Goal: Task Accomplishment & Management: Use online tool/utility

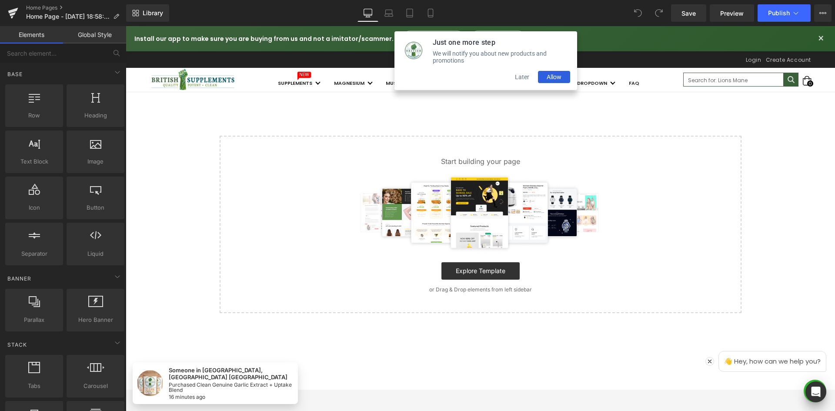
click at [527, 80] on button "Later" at bounding box center [522, 77] width 32 height 12
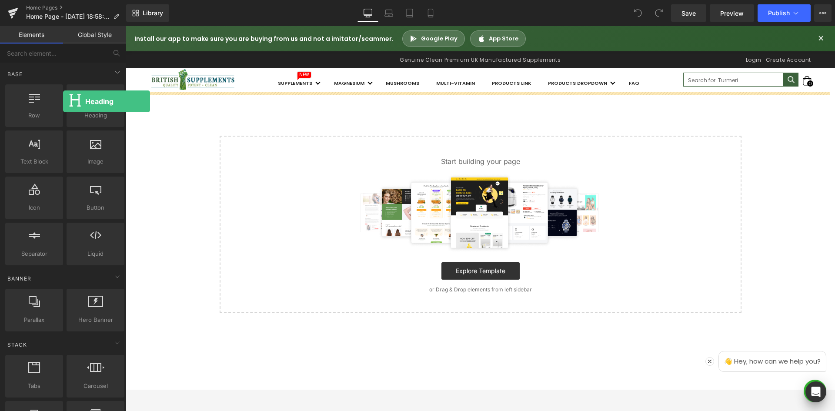
drag, startPoint x: 88, startPoint y: 104, endPoint x: 31, endPoint y: 63, distance: 70.3
click at [65, 100] on div "Heading headings, titles, h1,h2,h3,h4,h5,h6" at bounding box center [95, 106] width 61 height 46
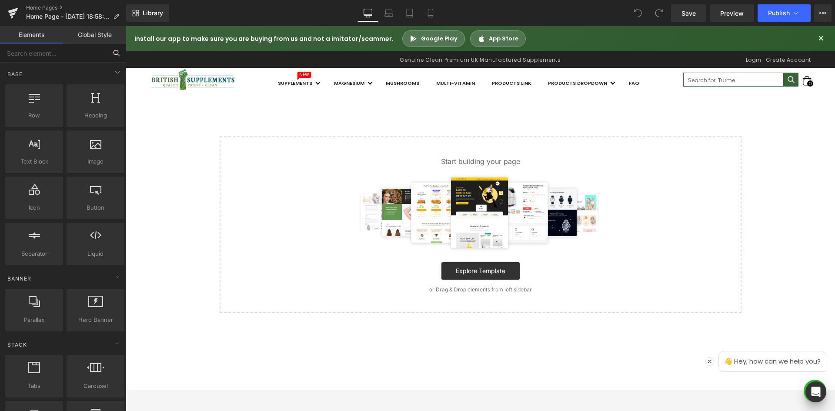
click at [42, 48] on input "text" at bounding box center [53, 52] width 107 height 19
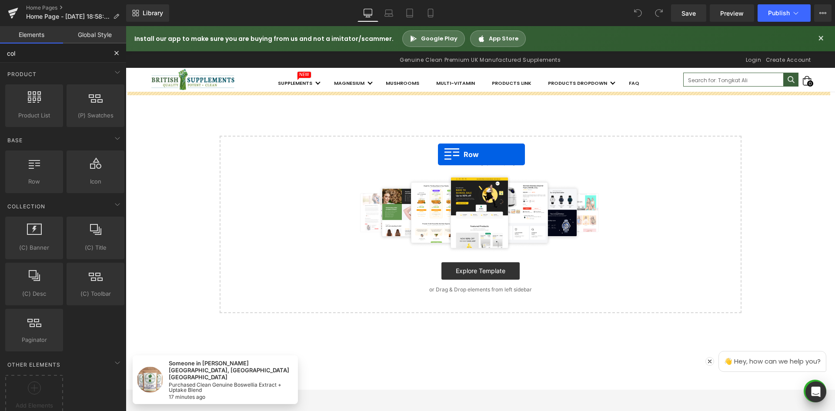
drag, startPoint x: 193, startPoint y: 197, endPoint x: 438, endPoint y: 154, distance: 248.0
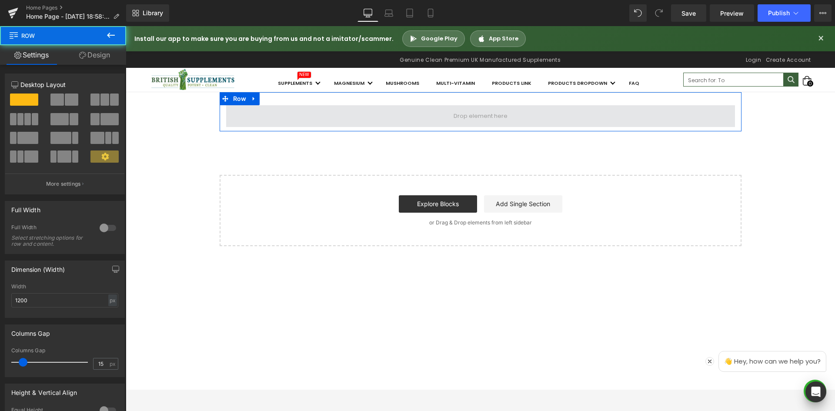
click at [535, 112] on span at bounding box center [480, 116] width 509 height 22
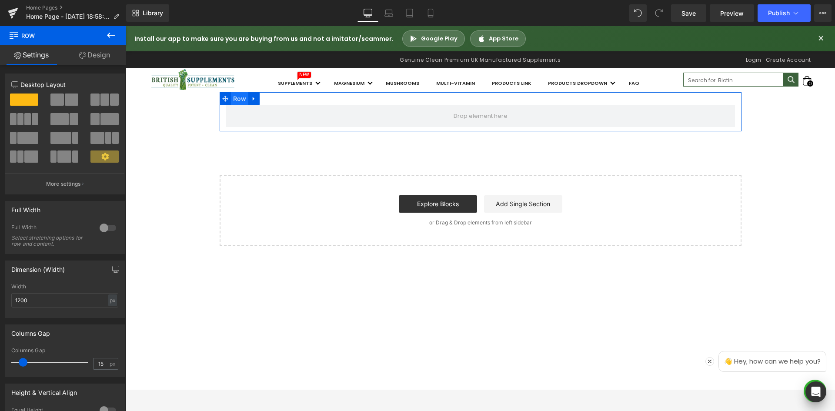
click at [232, 99] on span "Row" at bounding box center [240, 98] width 18 height 13
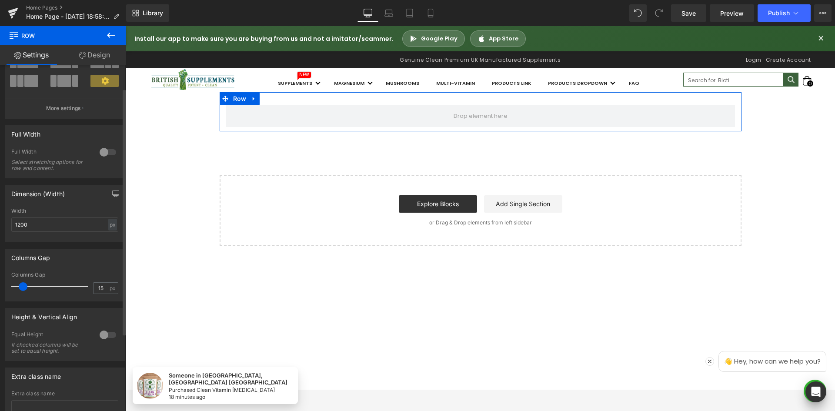
scroll to position [87, 0]
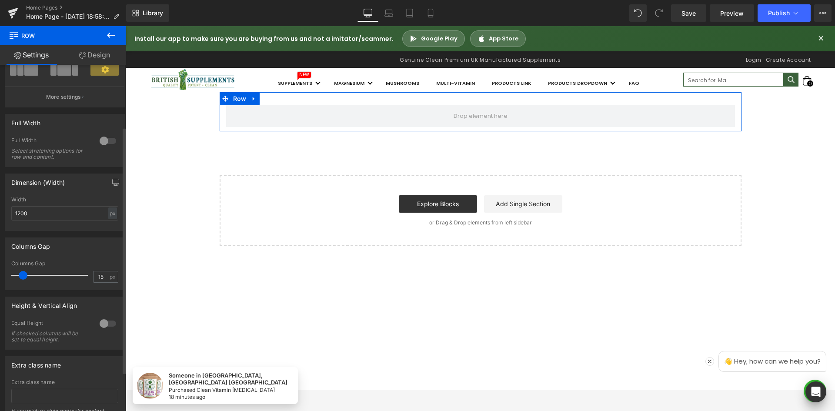
click at [101, 141] on div at bounding box center [107, 141] width 21 height 14
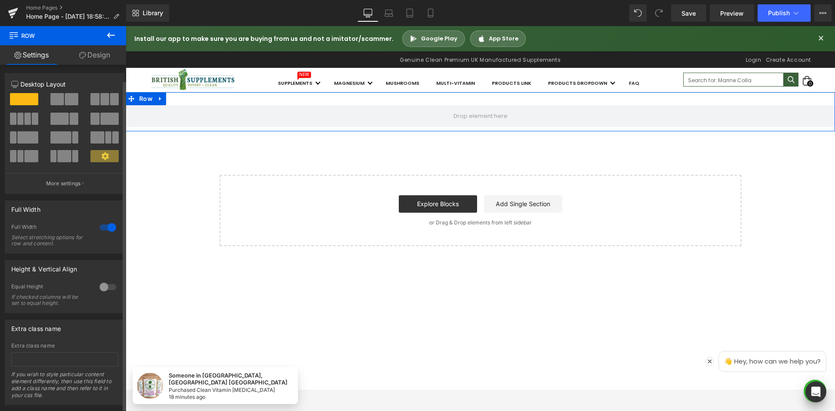
scroll to position [0, 0]
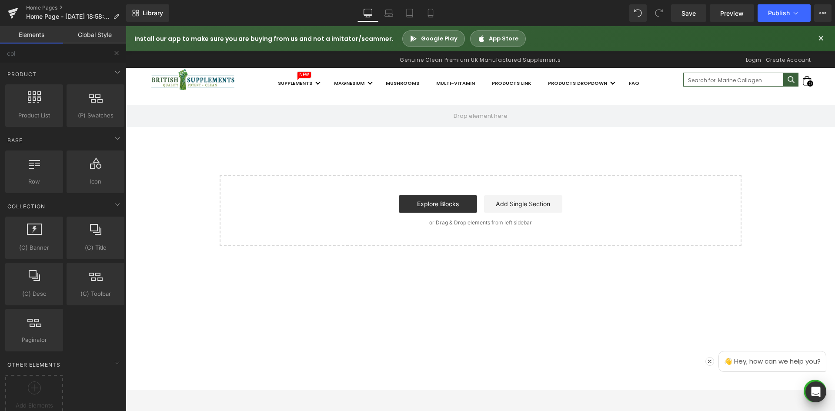
click at [150, 160] on div "Row Select your layout" at bounding box center [480, 169] width 709 height 154
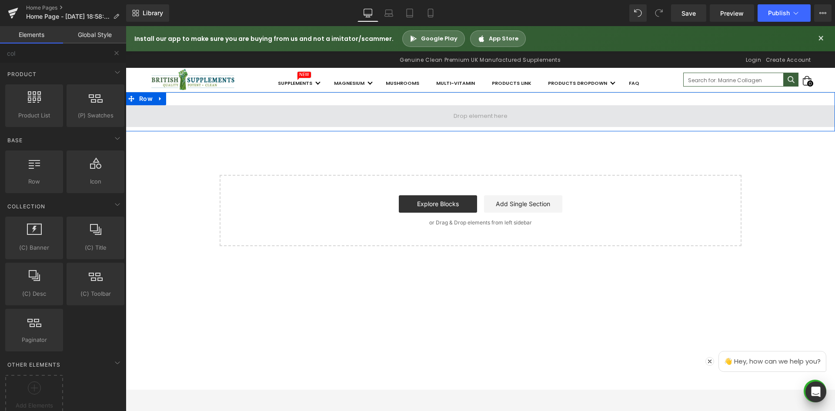
click at [170, 122] on span at bounding box center [480, 116] width 709 height 22
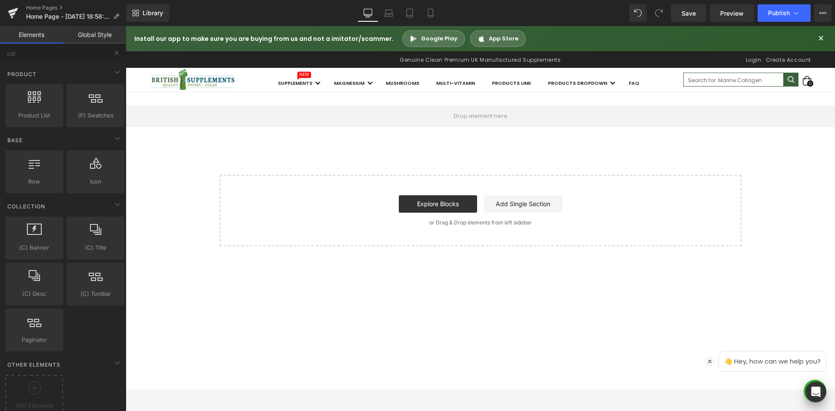
click at [149, 161] on div "Row Select your layout" at bounding box center [480, 169] width 709 height 154
click at [37, 57] on input "col" at bounding box center [53, 52] width 107 height 19
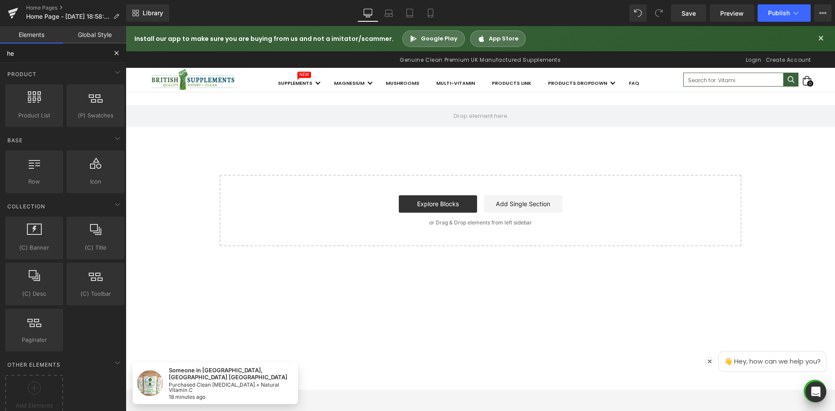
type input "hea"
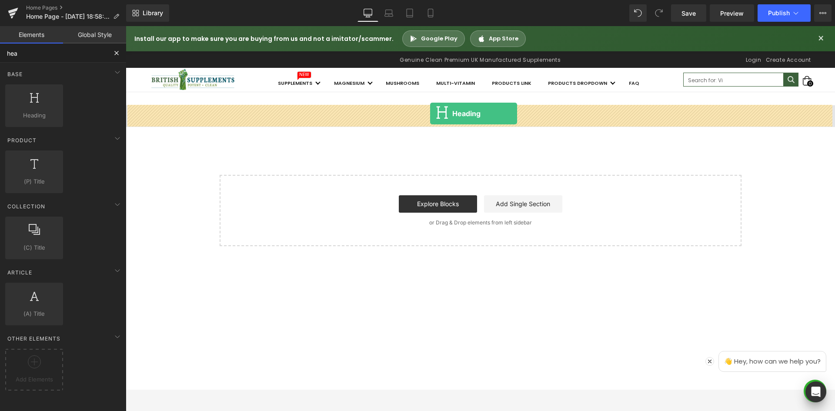
drag, startPoint x: 146, startPoint y: 139, endPoint x: 430, endPoint y: 113, distance: 285.1
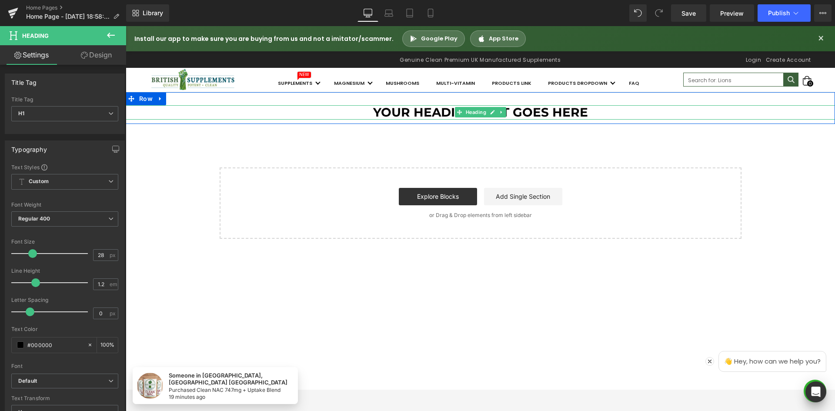
click at [437, 114] on h1 "Your heading text goes here" at bounding box center [480, 112] width 709 height 15
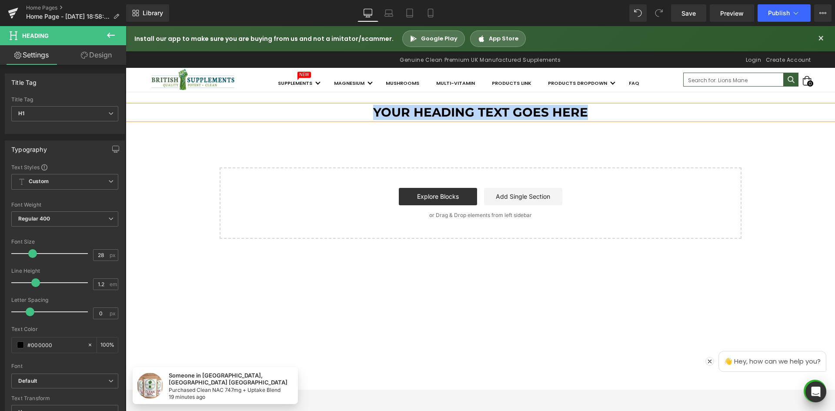
paste div
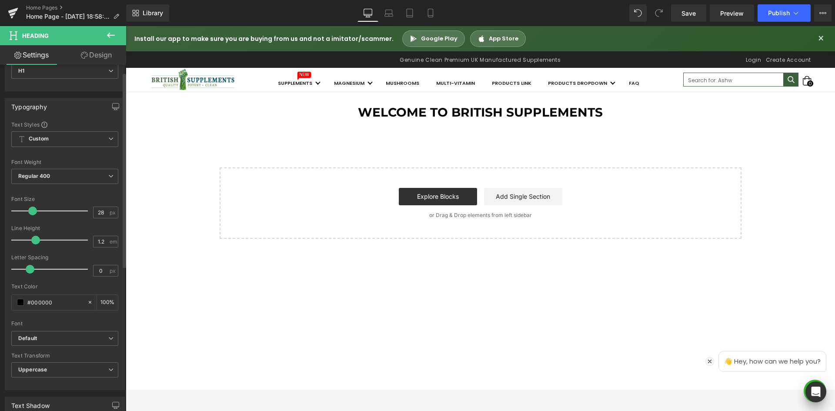
scroll to position [43, 0]
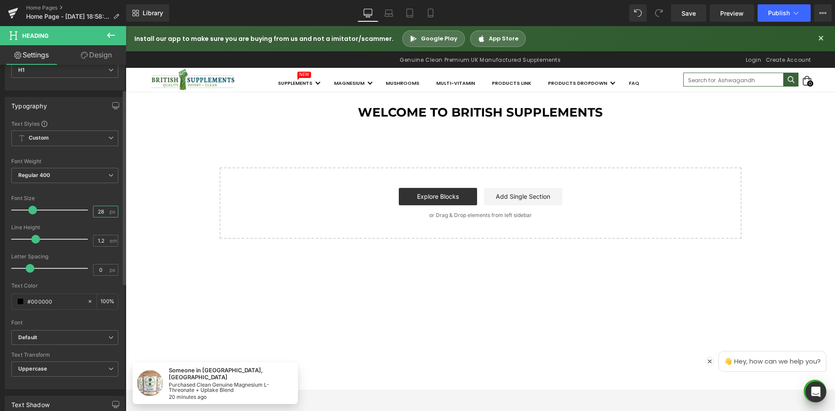
drag, startPoint x: 100, startPoint y: 211, endPoint x: 76, endPoint y: 210, distance: 24.4
click at [76, 210] on div "Font Size 28 px" at bounding box center [64, 209] width 107 height 29
type input "32"
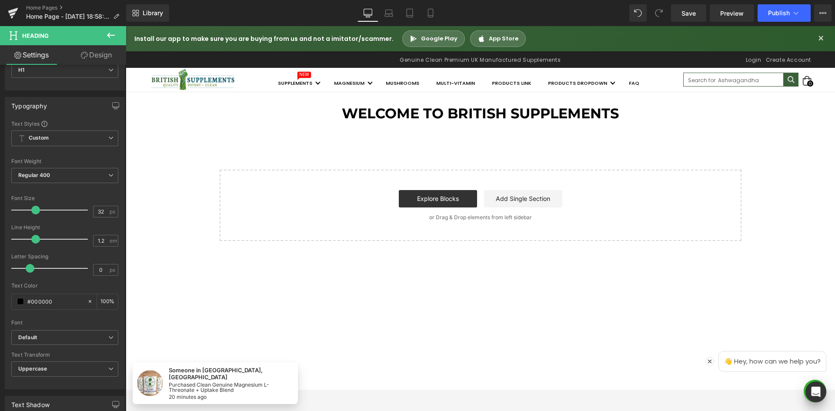
click at [333, 131] on div "Welcome to British Supplements Heading Row Select your layout" at bounding box center [480, 166] width 709 height 149
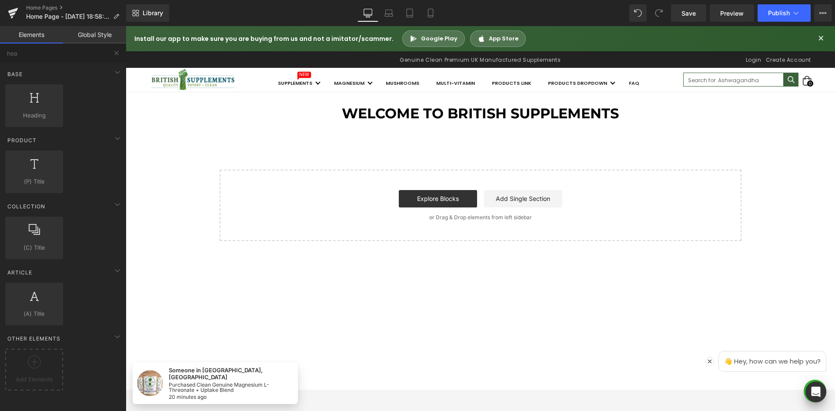
click at [365, 117] on h1 "Welcome to British Supplements" at bounding box center [480, 113] width 709 height 17
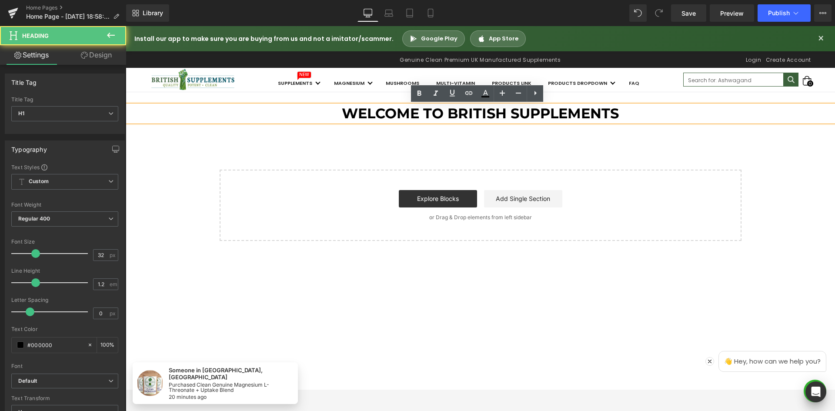
click at [238, 153] on div "Welcome to British Supplements Heading Row Select your layout" at bounding box center [480, 166] width 709 height 149
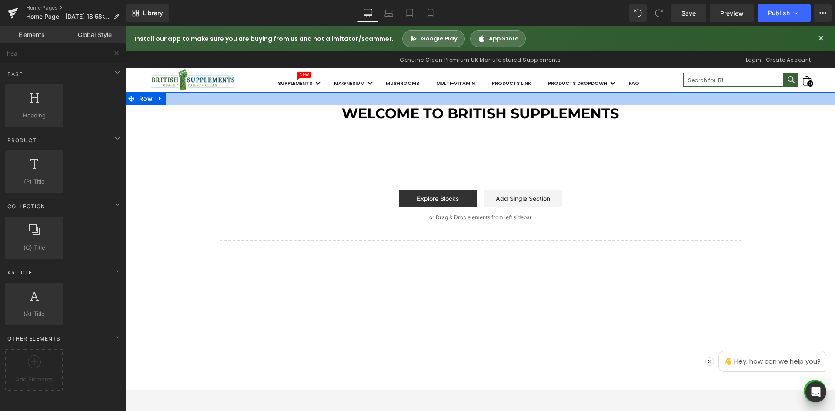
click at [214, 103] on div at bounding box center [480, 98] width 709 height 13
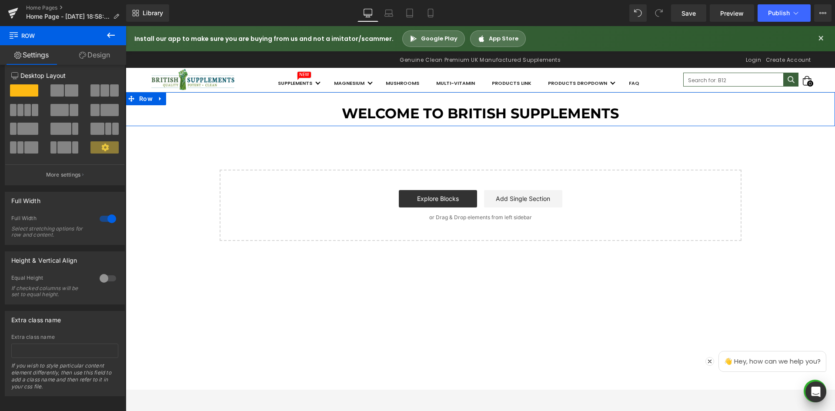
scroll to position [0, 0]
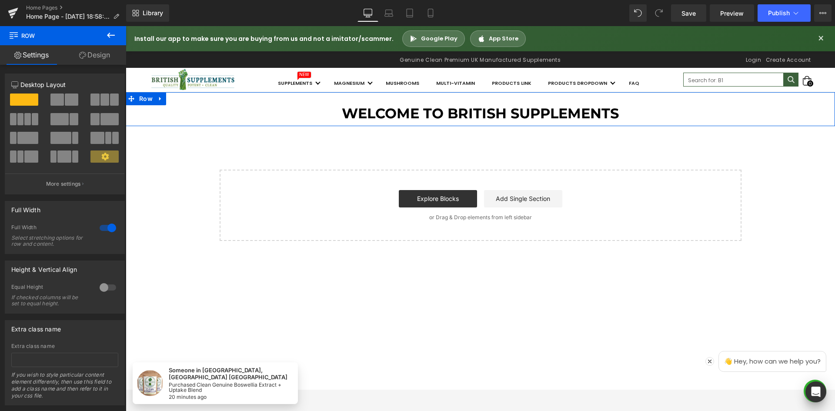
click at [93, 55] on link "Design" at bounding box center [94, 55] width 63 height 20
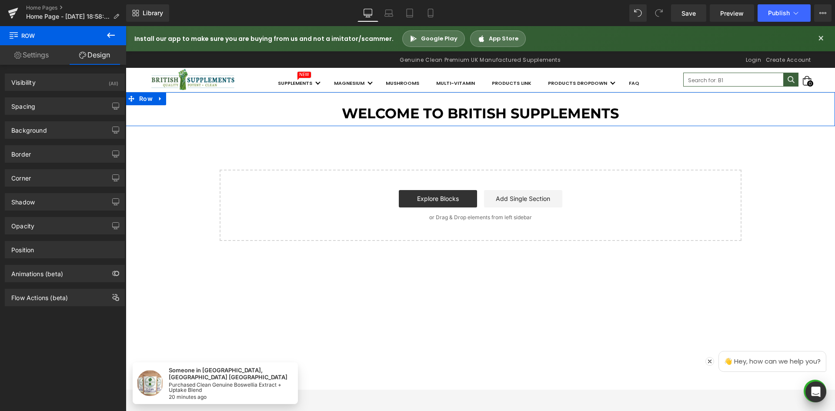
type input "transparent"
type input "0"
click at [59, 134] on div "Background" at bounding box center [64, 130] width 119 height 17
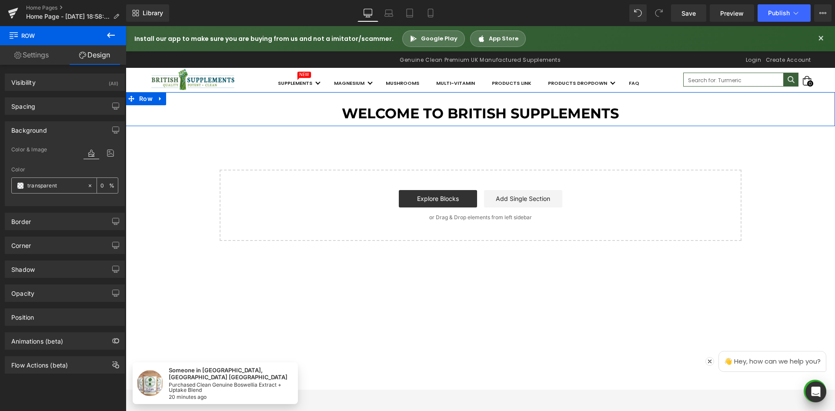
click at [52, 185] on input "transparent" at bounding box center [55, 186] width 56 height 10
click at [21, 187] on span at bounding box center [20, 185] width 7 height 7
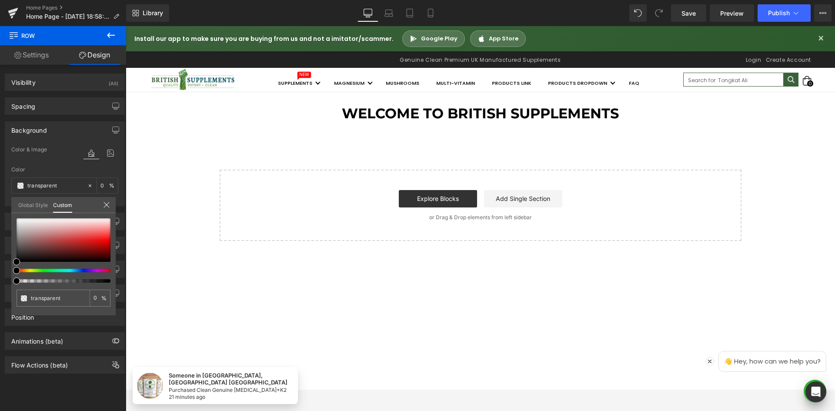
click at [406, 117] on body "Someone in Haywards Heath, England United Kingdom Purchased Clean Genuine Vitam…" at bounding box center [480, 288] width 709 height 524
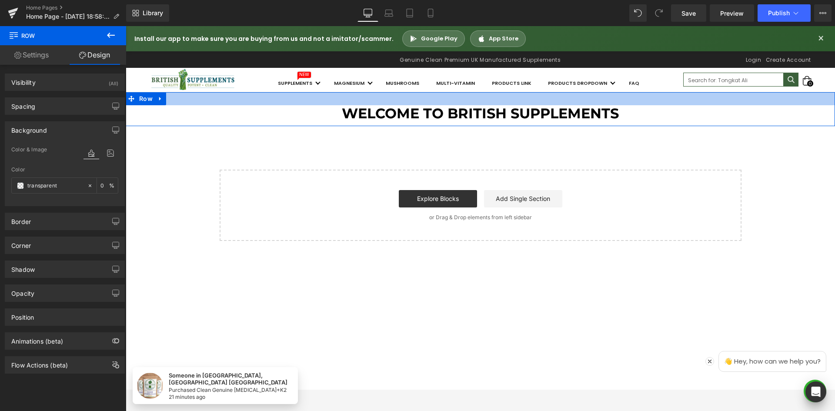
click at [197, 97] on div at bounding box center [480, 98] width 709 height 13
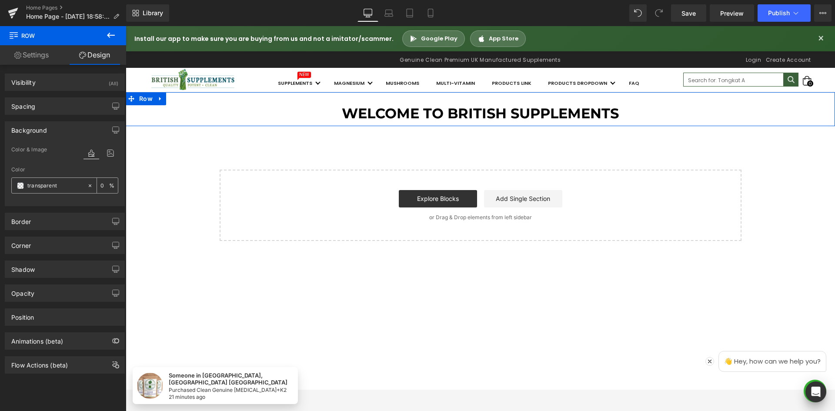
click at [20, 190] on div "transparent" at bounding box center [49, 185] width 75 height 15
click at [19, 186] on span at bounding box center [20, 185] width 7 height 7
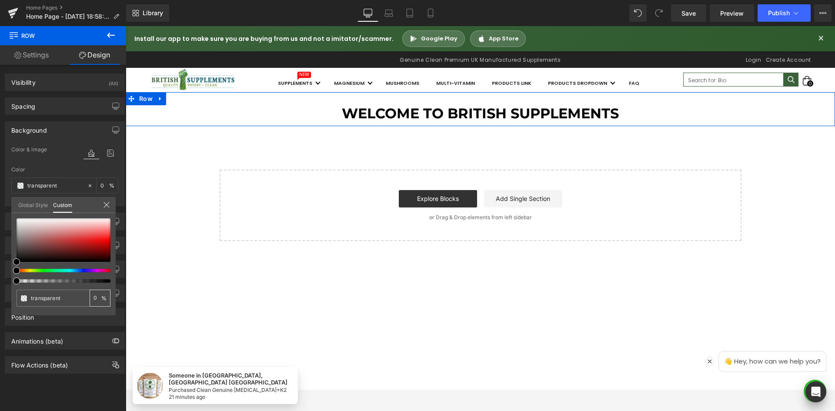
click at [66, 302] on input "transparent" at bounding box center [58, 298] width 55 height 9
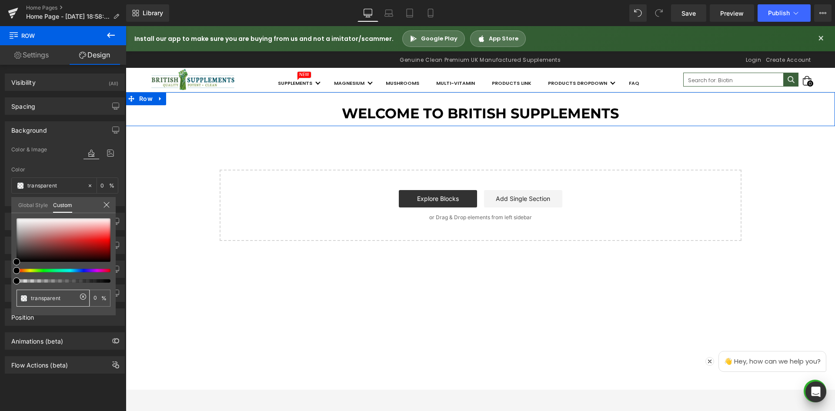
click at [85, 296] on icon at bounding box center [83, 296] width 7 height 7
type input "none"
click at [47, 298] on input "none" at bounding box center [54, 298] width 46 height 9
paste input "#d0021b"
type input "#d0021b"
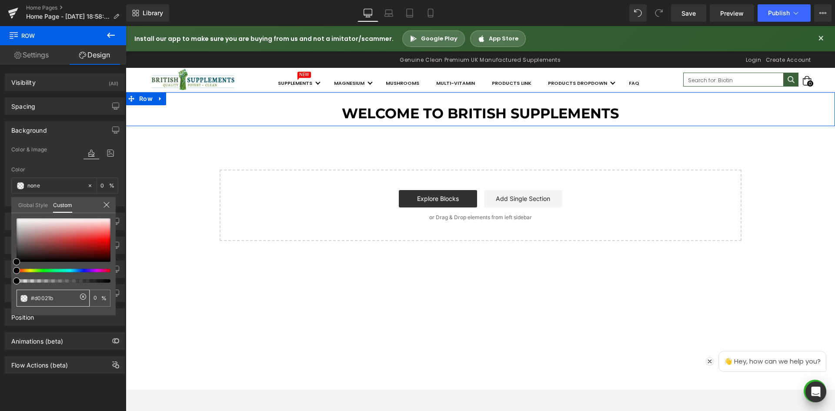
type input "#d0021b"
type input "100"
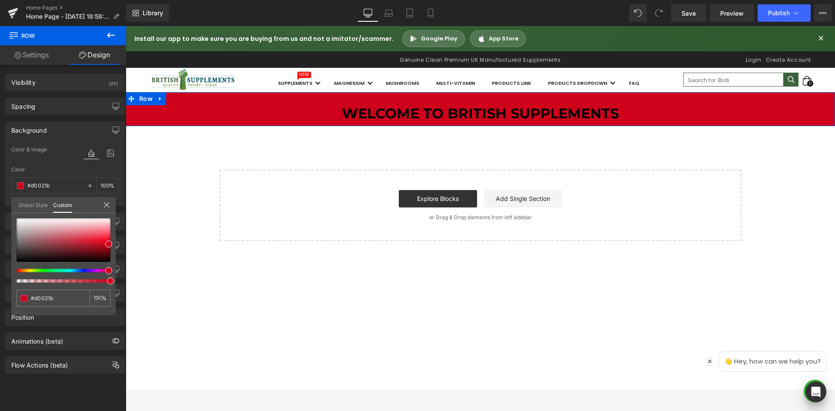
type input "#d0021b"
click at [54, 310] on div "#d0021b 100 %" at bounding box center [63, 266] width 104 height 97
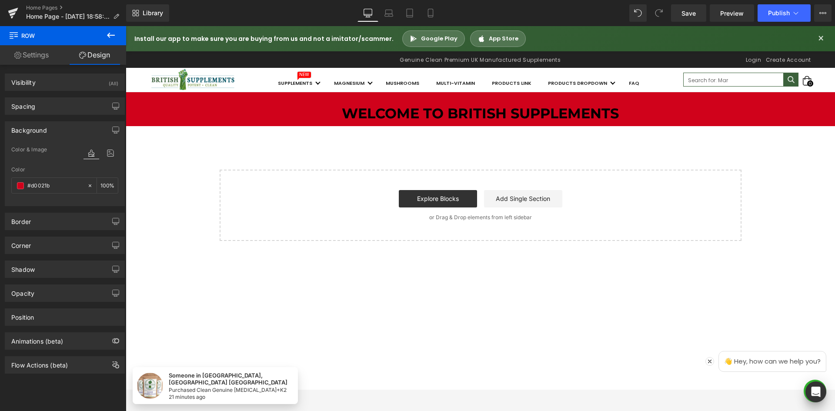
click at [271, 144] on body "Someone in OLDBURY, England United Kingdom Purchased Clean Genuine Vitamin D3+K…" at bounding box center [480, 288] width 709 height 524
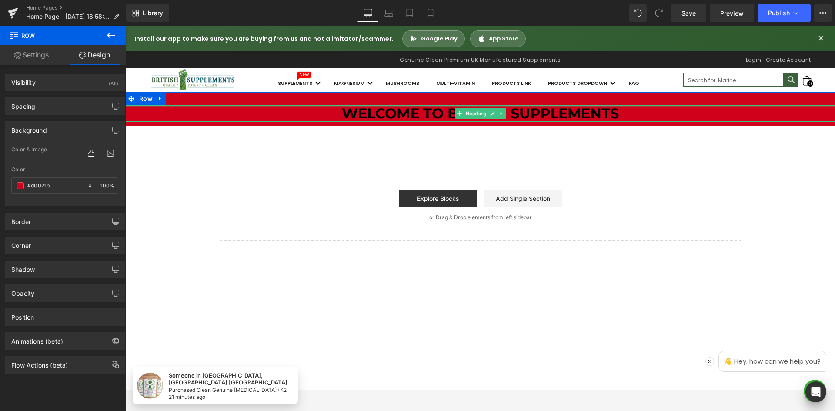
click at [385, 107] on div at bounding box center [480, 106] width 709 height 2
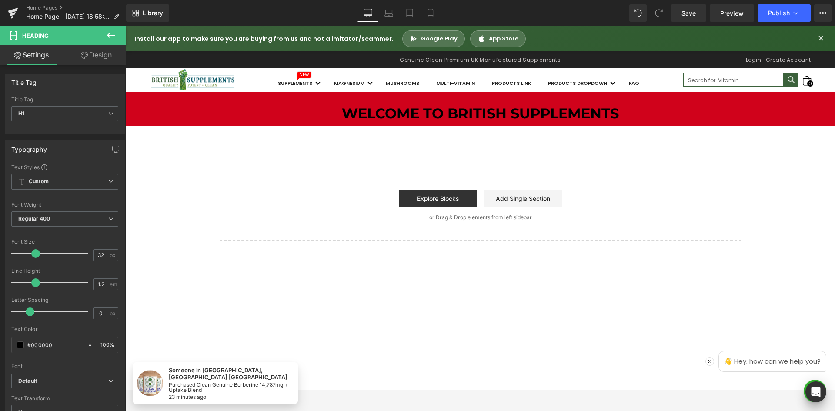
click at [456, 110] on span at bounding box center [459, 113] width 9 height 10
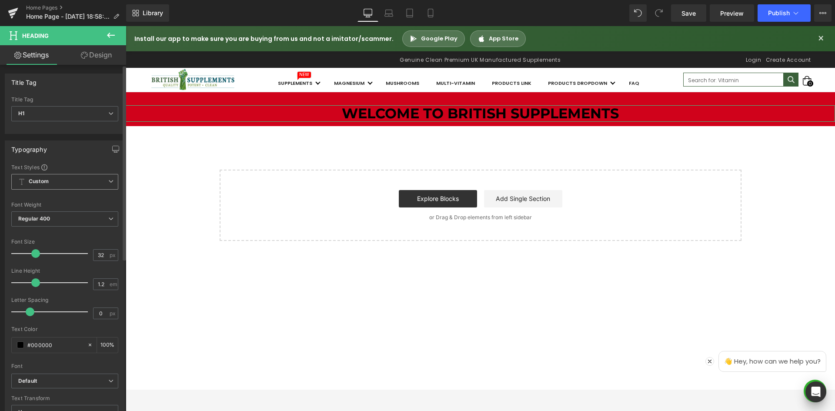
click at [47, 180] on b "Custom" at bounding box center [39, 181] width 20 height 7
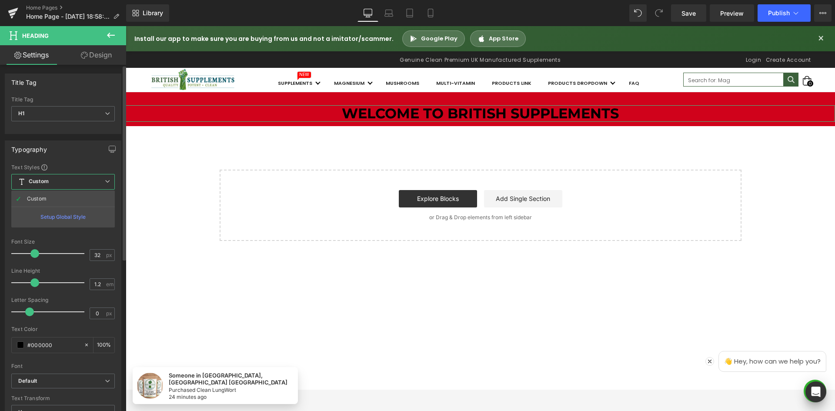
click at [68, 142] on div "Typography" at bounding box center [63, 149] width 116 height 17
click at [31, 346] on input "#000000" at bounding box center [55, 345] width 56 height 10
click at [20, 345] on span at bounding box center [20, 344] width 7 height 7
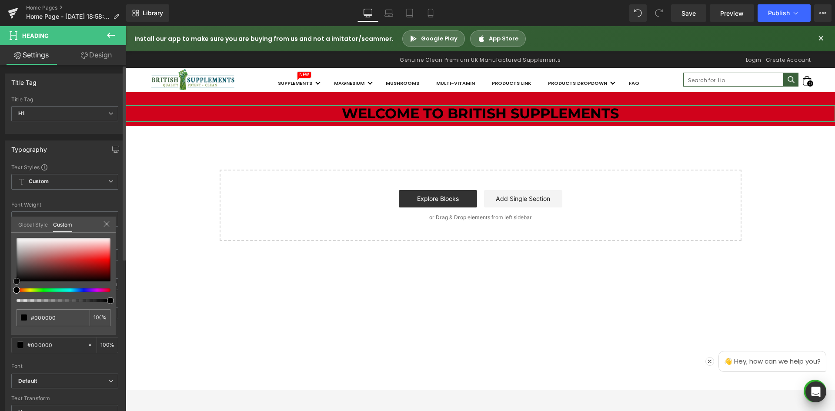
type input "#bbaeae"
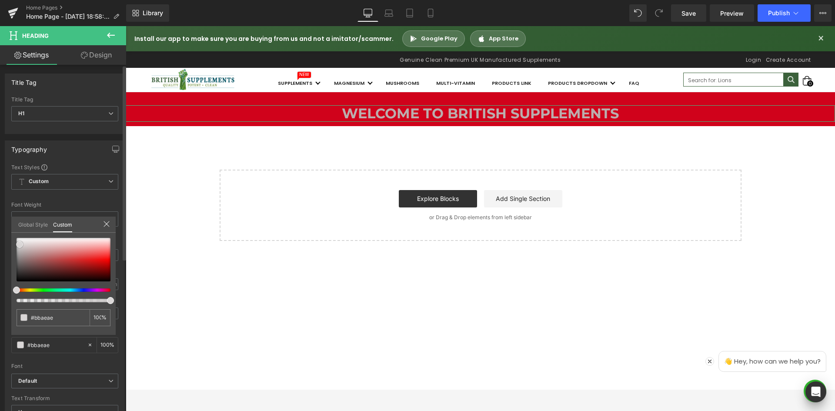
type input "#ccc6c6"
type input "#ffffff"
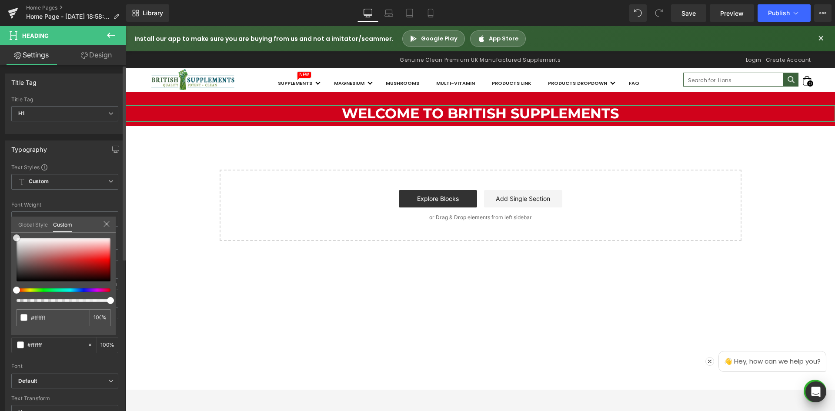
drag, startPoint x: 25, startPoint y: 250, endPoint x: 0, endPoint y: 222, distance: 37.3
click at [0, 222] on div "Typography Text Styles Custom Custom Setup Global Style Custom Setup Global Sty…" at bounding box center [65, 283] width 130 height 299
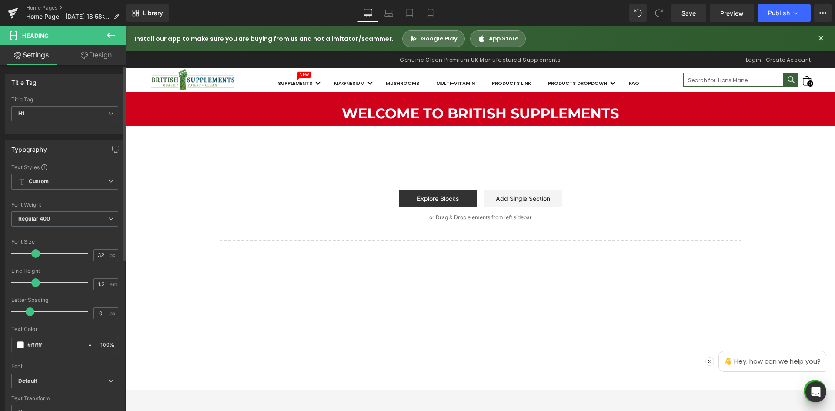
click at [632, 109] on body "Submit Close search Install our app to make sure you are buying from us and not…" at bounding box center [480, 288] width 709 height 524
click at [139, 102] on span "Row" at bounding box center [146, 98] width 18 height 13
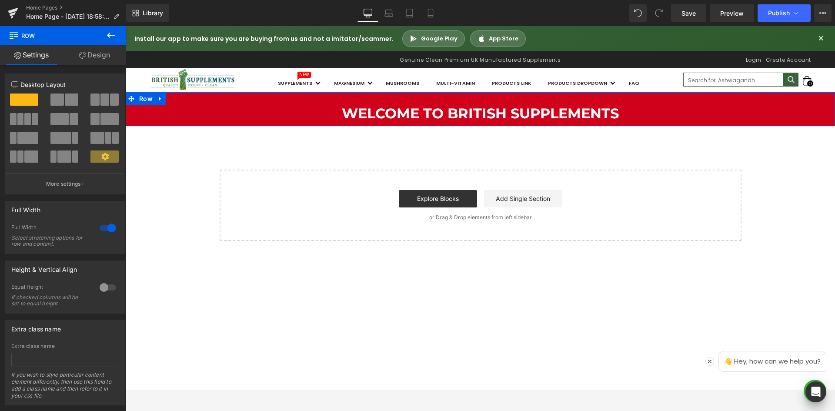
click at [80, 56] on icon at bounding box center [82, 55] width 7 height 7
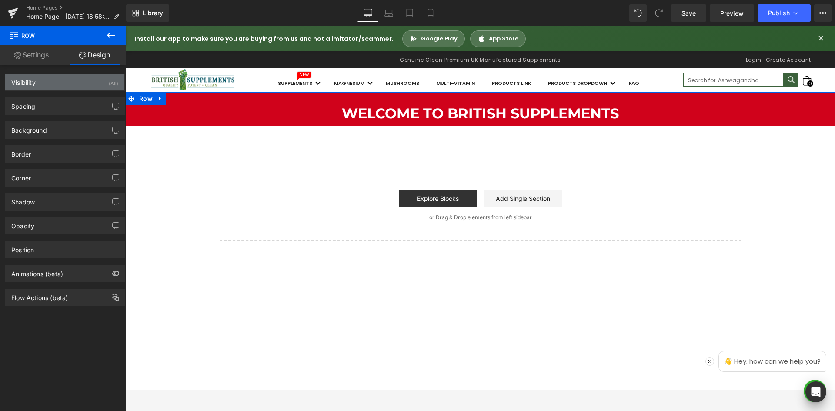
type input "0"
type input "30"
type input "0"
type input "10"
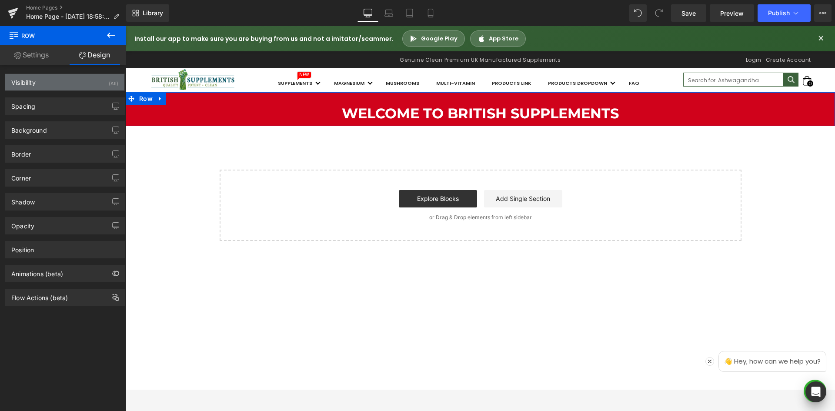
type input "0"
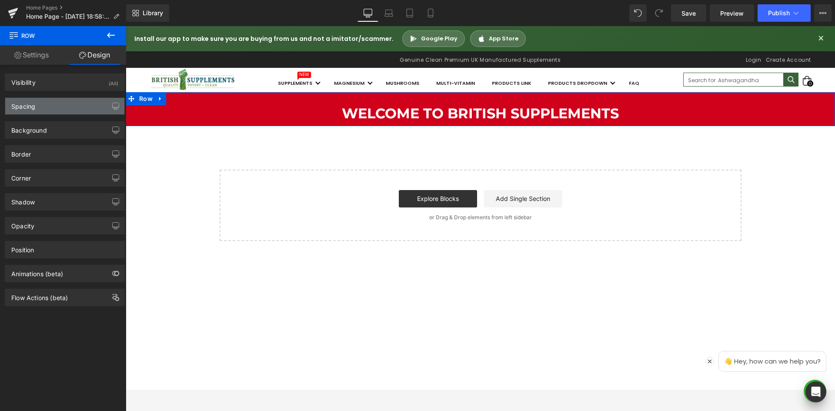
drag, startPoint x: 45, startPoint y: 104, endPoint x: 57, endPoint y: 102, distance: 12.0
click at [45, 104] on div "Spacing" at bounding box center [64, 106] width 119 height 17
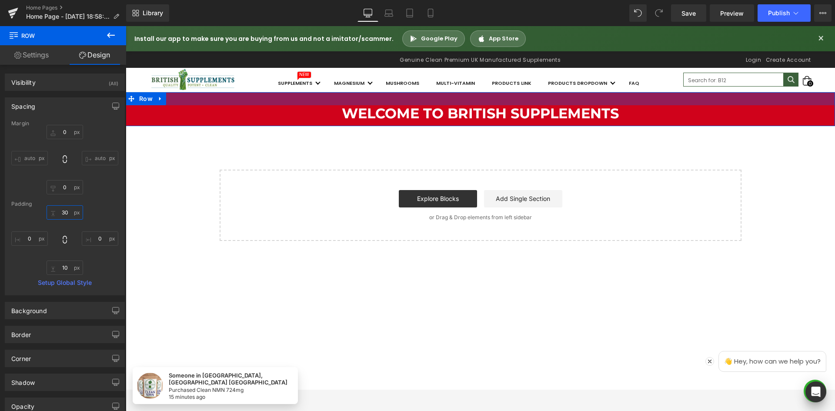
click at [62, 213] on input "30" at bounding box center [65, 212] width 37 height 14
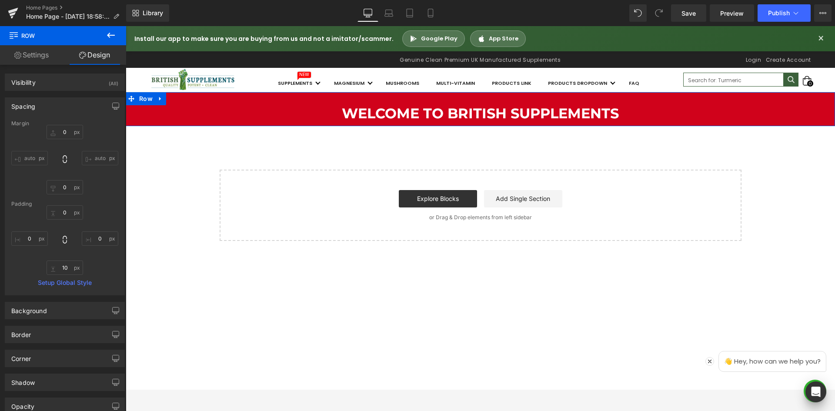
click at [108, 201] on div "Padding" at bounding box center [64, 204] width 107 height 6
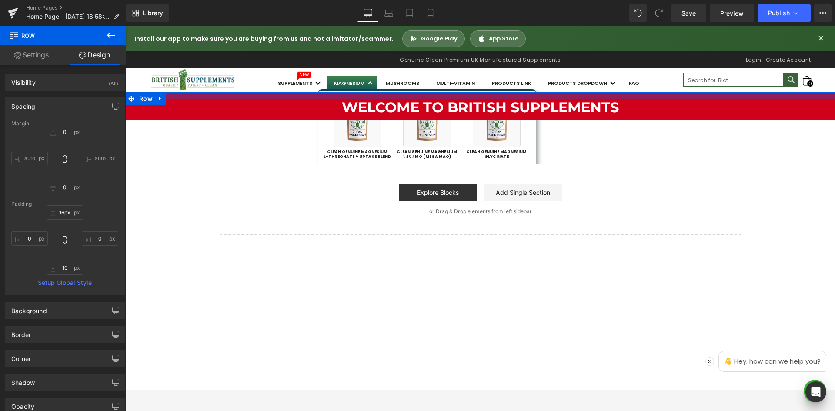
type input "14px"
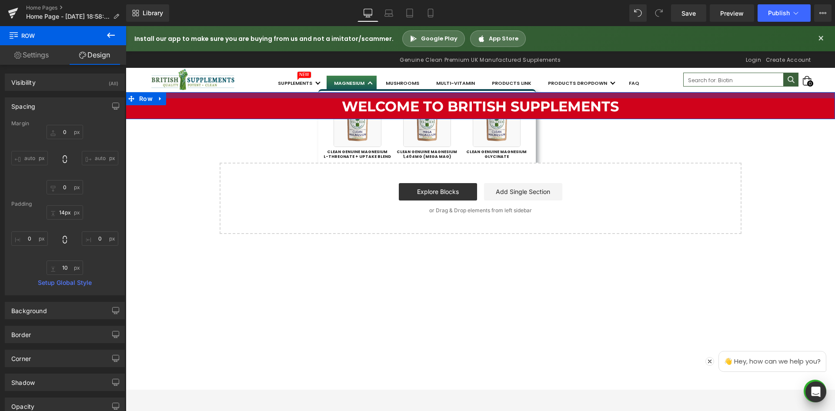
drag, startPoint x: 319, startPoint y: 96, endPoint x: 338, endPoint y: 89, distance: 19.9
click at [338, 89] on div "Submit Close search Install our app to make sure you are buying from us and not…" at bounding box center [480, 288] width 709 height 524
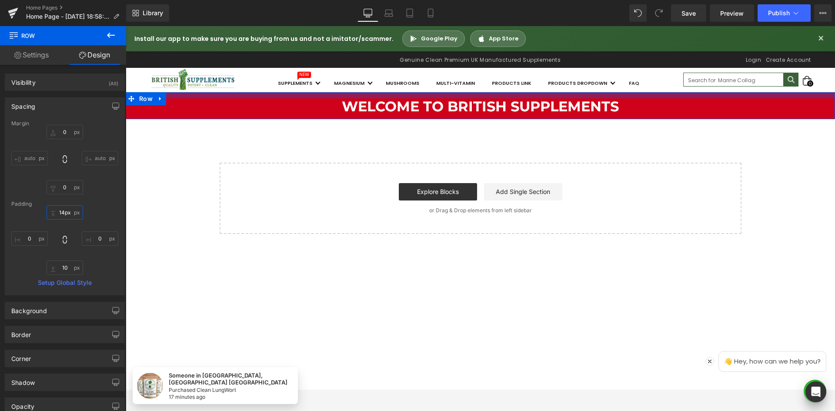
click at [63, 214] on input "14px" at bounding box center [65, 212] width 37 height 14
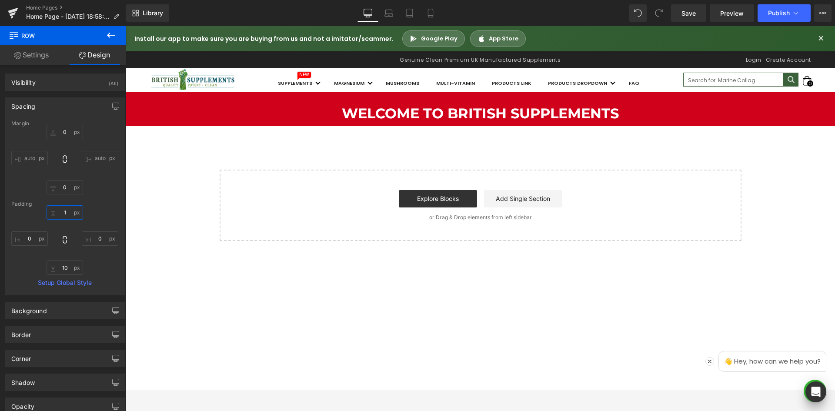
type input "10"
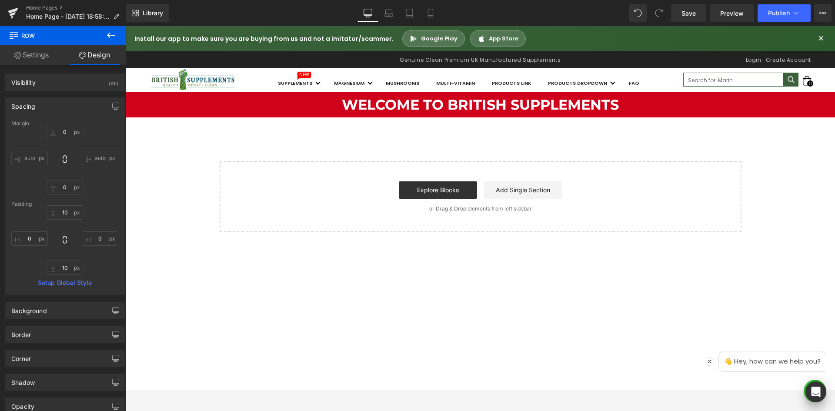
click at [153, 208] on div "Welcome to British Supplements Heading Row Select your layout" at bounding box center [480, 162] width 709 height 140
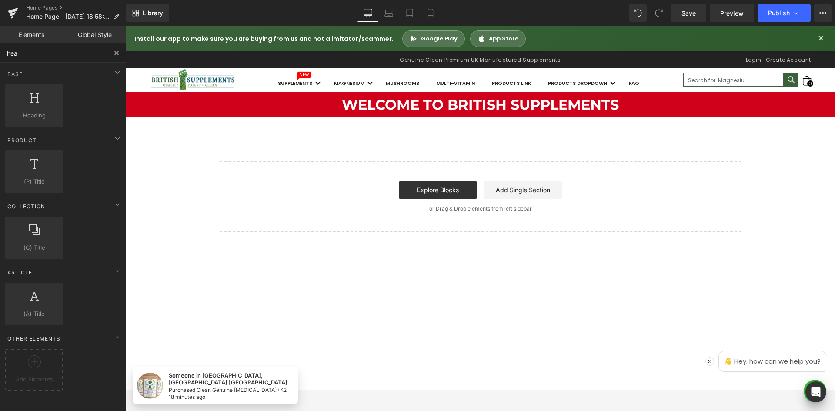
click at [44, 55] on input "hea" at bounding box center [53, 52] width 107 height 19
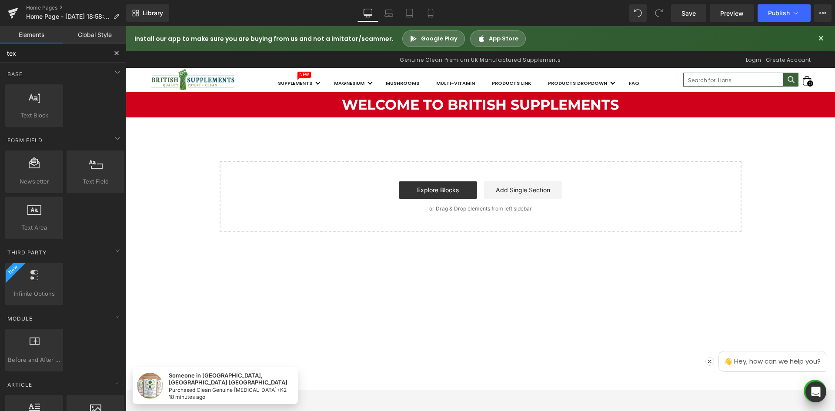
type input "text"
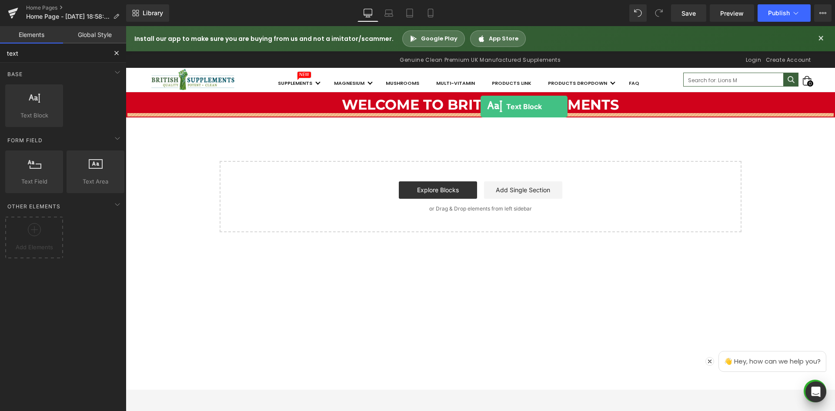
drag, startPoint x: 164, startPoint y: 143, endPoint x: 480, endPoint y: 107, distance: 318.6
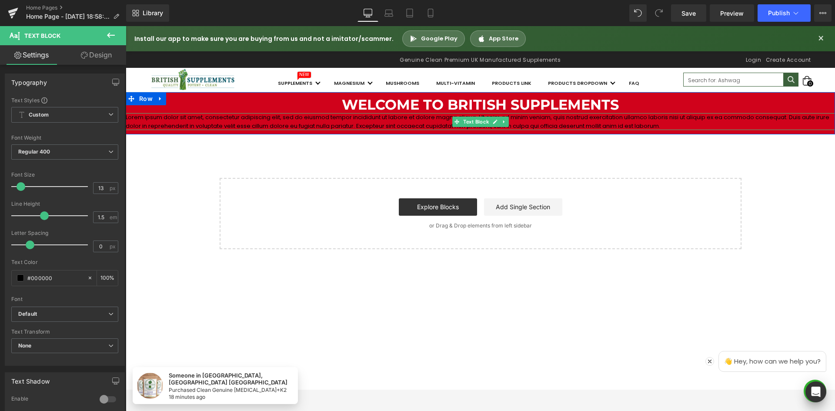
click at [180, 120] on p "Lorem ipsum dolor sit amet, consectetur adipiscing elit, sed do eiusmod tempor …" at bounding box center [480, 121] width 709 height 17
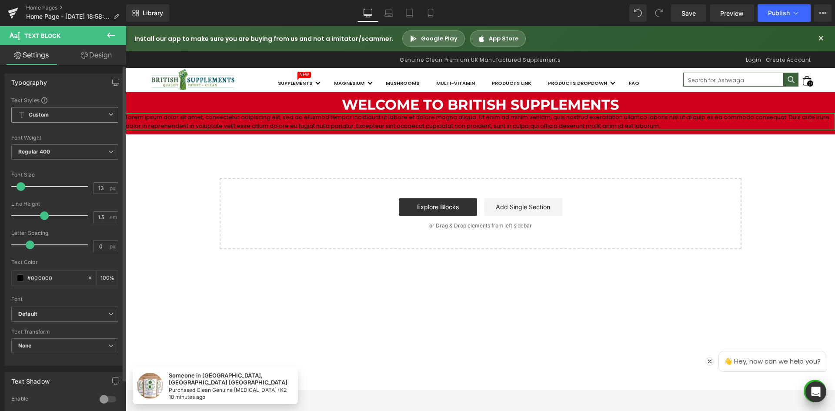
click at [65, 120] on span "Custom Setup Global Style" at bounding box center [64, 115] width 107 height 16
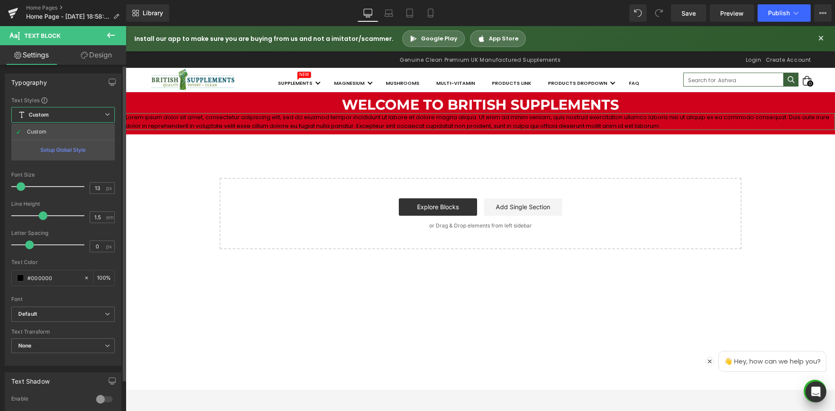
click at [64, 120] on span "Custom Setup Global Style" at bounding box center [62, 115] width 103 height 16
click at [60, 116] on span "Custom Setup Global Style" at bounding box center [64, 115] width 107 height 16
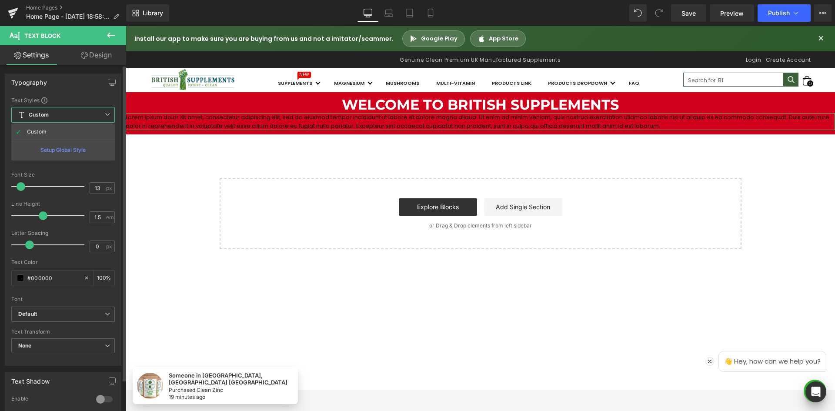
click at [60, 148] on div "Setup Global Style" at bounding box center [62, 150] width 103 height 20
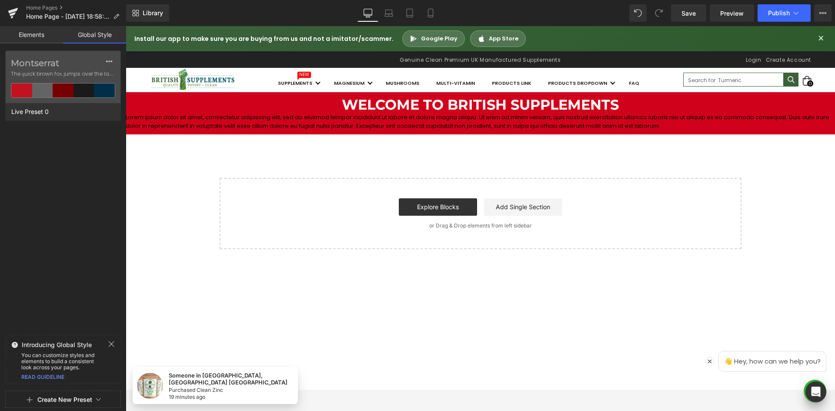
click at [50, 230] on div "Montserrat The quick brown fox jumps over the lazy... Live Preset 0" at bounding box center [63, 190] width 126 height 281
click at [30, 37] on link "Elements" at bounding box center [31, 34] width 63 height 17
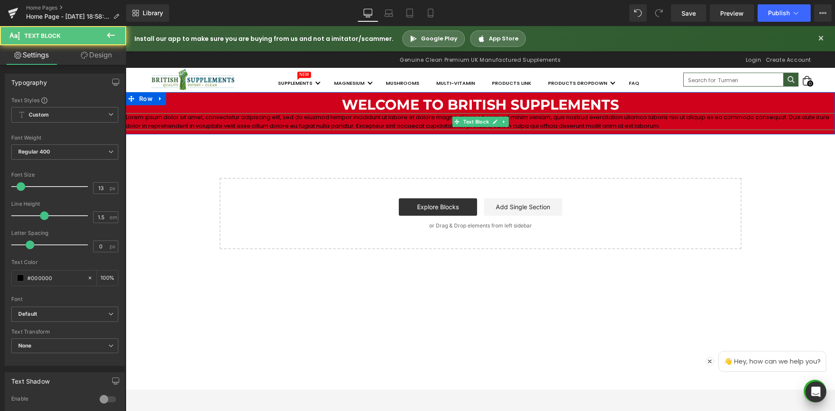
click at [204, 127] on p "Lorem ipsum dolor sit amet, consectetur adipiscing elit, sed do eiusmod tempor …" at bounding box center [480, 121] width 709 height 17
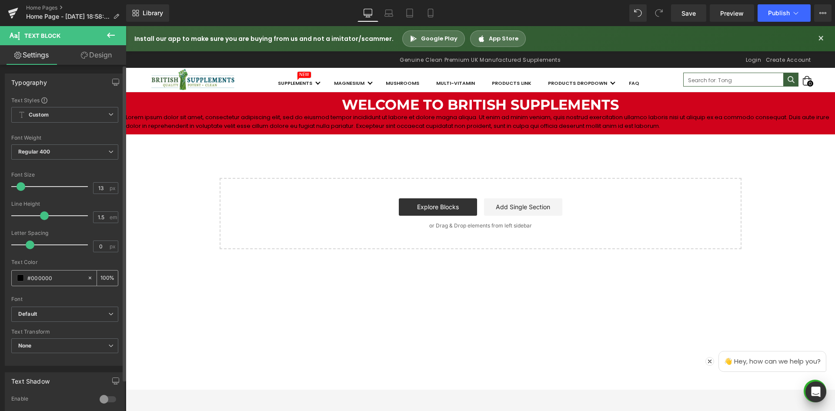
click at [14, 277] on div "#000000" at bounding box center [49, 277] width 75 height 15
click at [16, 277] on div "#000000" at bounding box center [49, 277] width 75 height 15
click at [19, 277] on span at bounding box center [20, 277] width 7 height 7
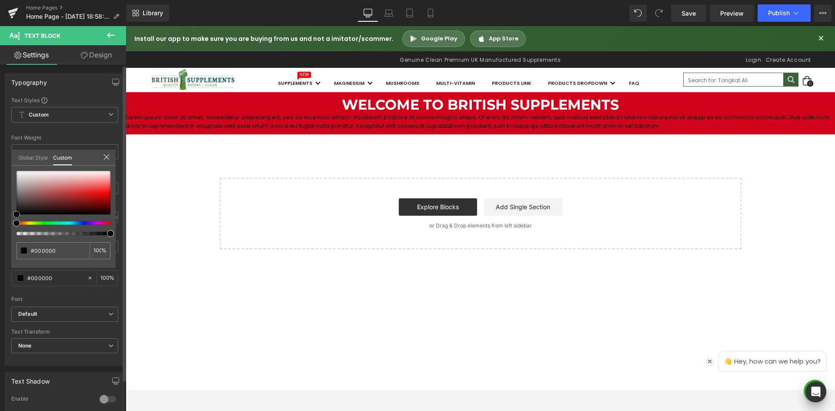
type input "#c62424"
type input "#da5757"
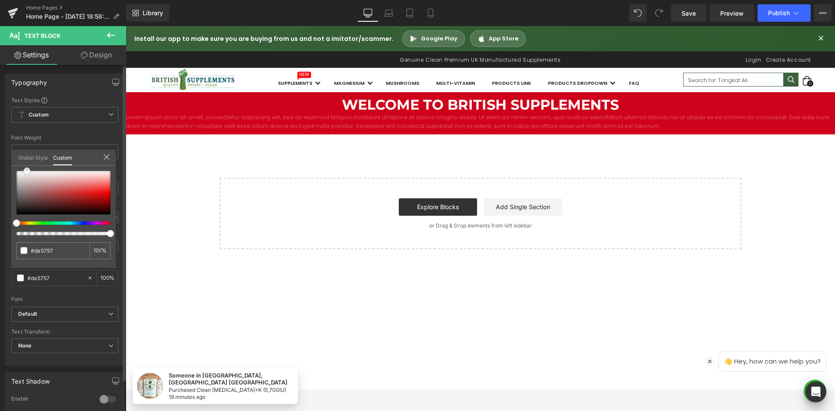
type input "#ffffff"
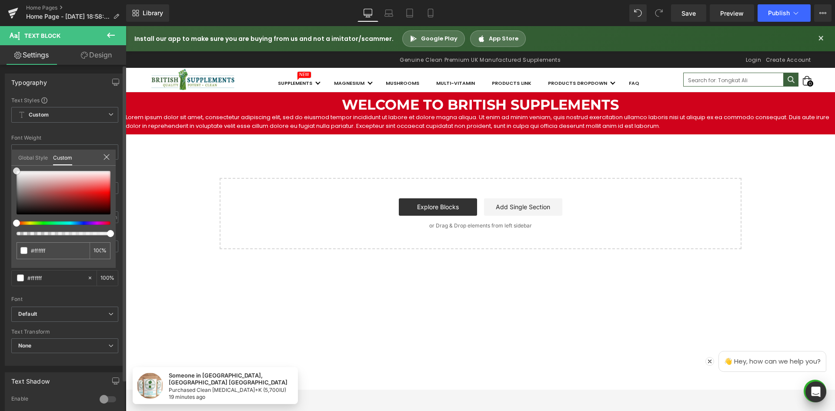
drag, startPoint x: 56, startPoint y: 173, endPoint x: 7, endPoint y: 106, distance: 82.5
click at [0, 154] on html "Text Block You are previewing how the will restyle your page. You can not edit …" at bounding box center [417, 205] width 835 height 411
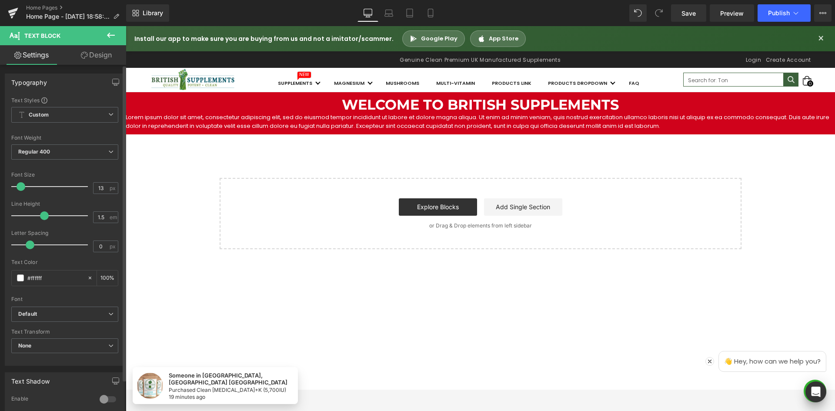
click at [348, 105] on body "Someone in NORWICH, England United Kingdom Purchased Clean Vitamin D+K (5,700IU…" at bounding box center [480, 288] width 709 height 524
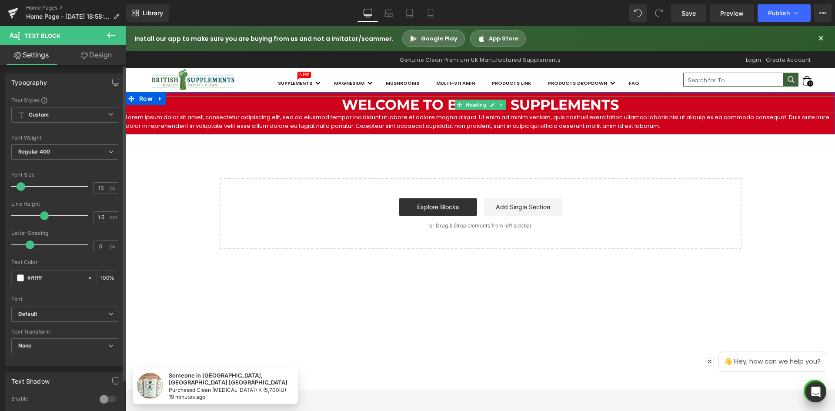
click at [338, 119] on p "Lorem ipsum dolor sit amet, consectetur adipiscing elit, sed do eiusmod tempor …" at bounding box center [480, 121] width 709 height 17
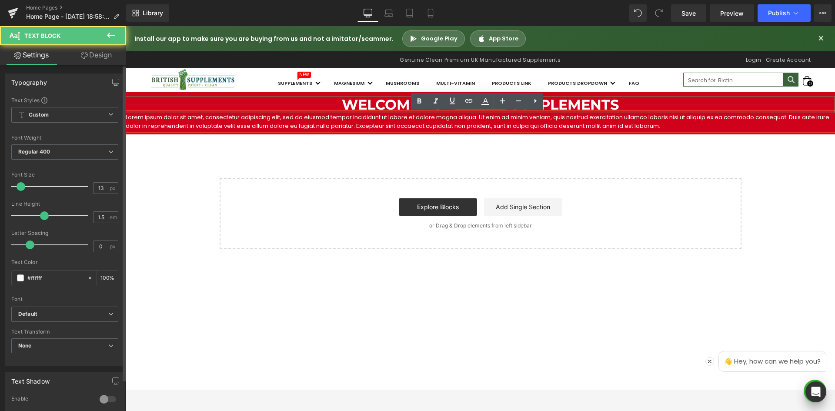
click at [270, 100] on h1 "Welcome to British Supplements" at bounding box center [480, 105] width 709 height 17
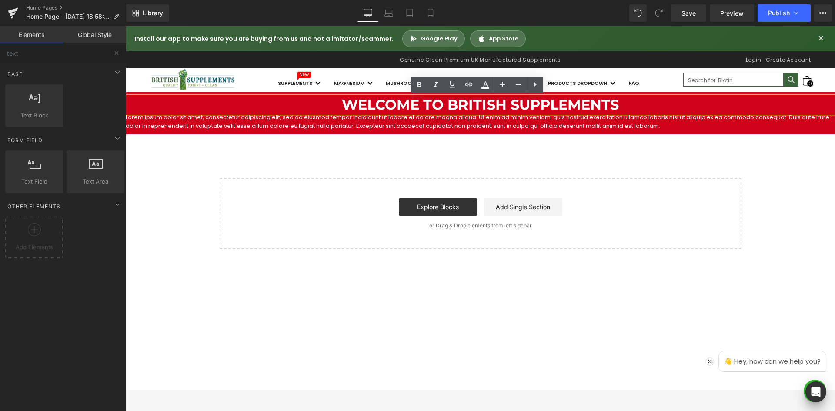
click at [283, 166] on div "Welcome to British Supplements Heading Lorem ipsum dolor sit amet, consectetur …" at bounding box center [480, 170] width 709 height 157
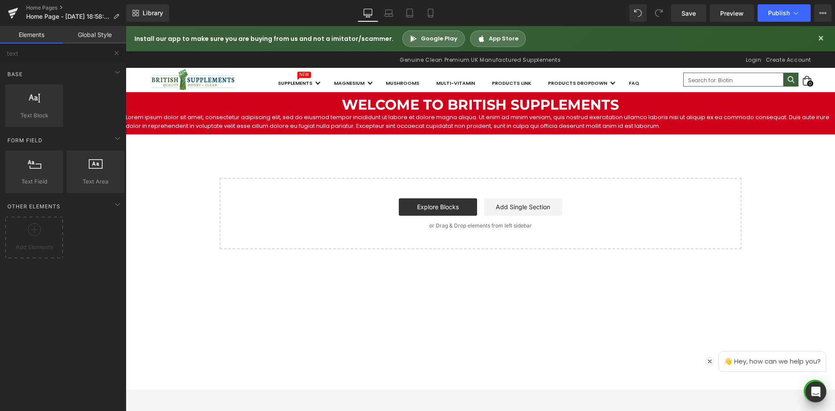
click at [278, 127] on p "Lorem ipsum dolor sit amet, consectetur adipiscing elit, sed do eiusmod tempor …" at bounding box center [480, 121] width 709 height 17
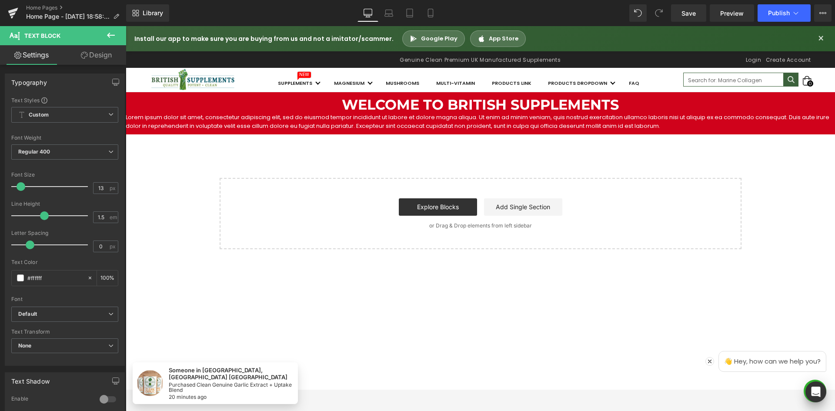
click at [99, 55] on link "Design" at bounding box center [96, 55] width 63 height 20
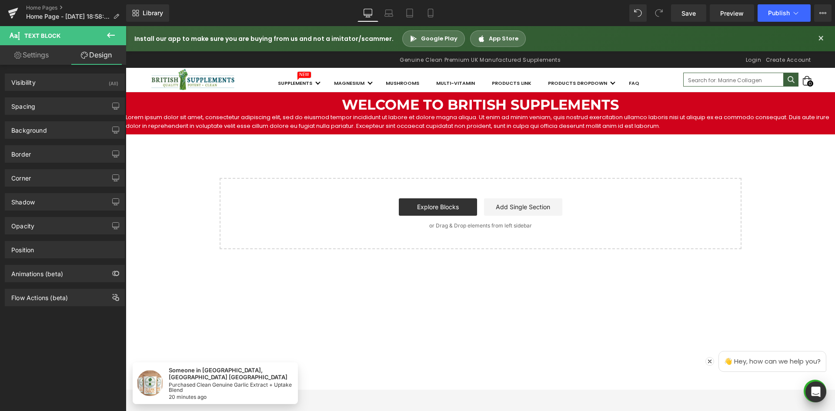
type input "0"
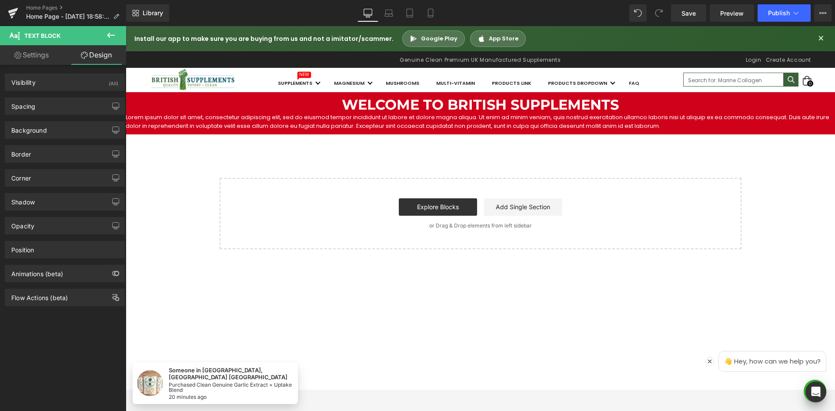
type input "0"
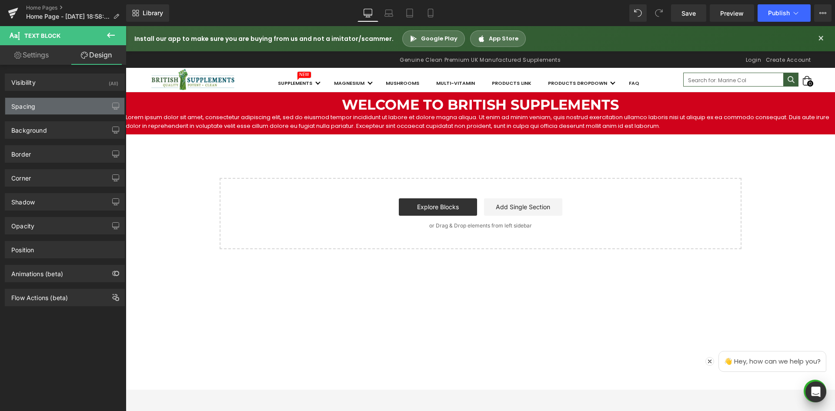
click at [75, 108] on div "Spacing" at bounding box center [64, 106] width 119 height 17
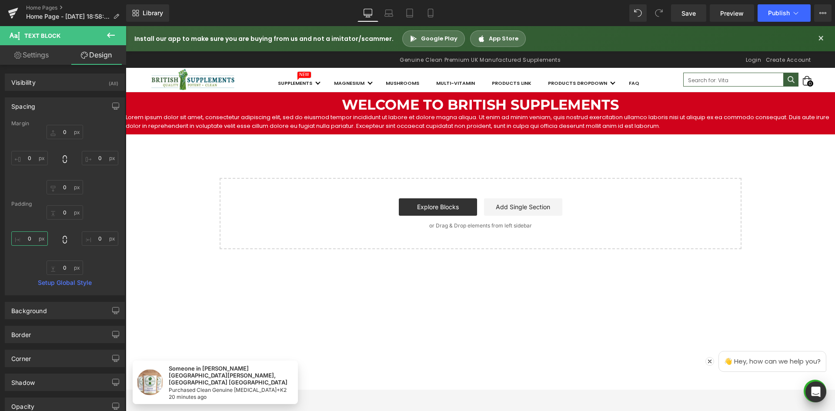
click at [34, 240] on input "0" at bounding box center [29, 238] width 37 height 14
drag, startPoint x: 33, startPoint y: 239, endPoint x: 25, endPoint y: 239, distance: 7.4
click at [25, 239] on input "0" at bounding box center [29, 238] width 37 height 14
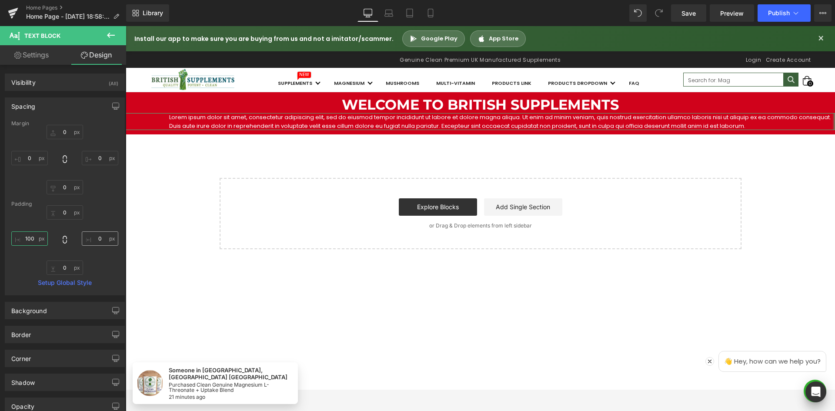
type input "100"
click at [90, 242] on input "0" at bounding box center [100, 238] width 37 height 14
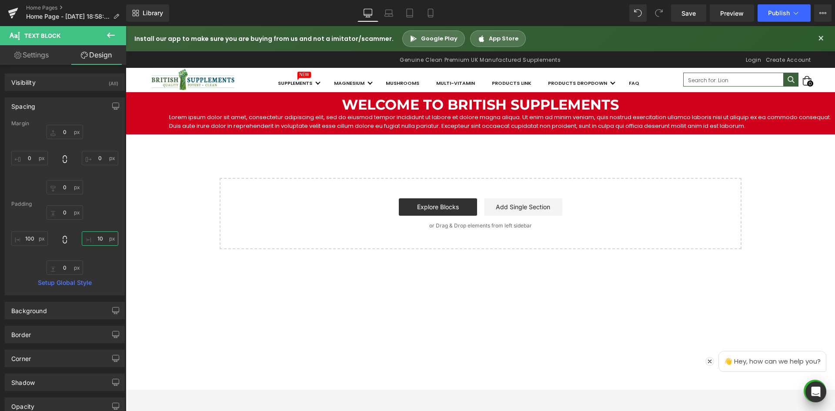
type input "100"
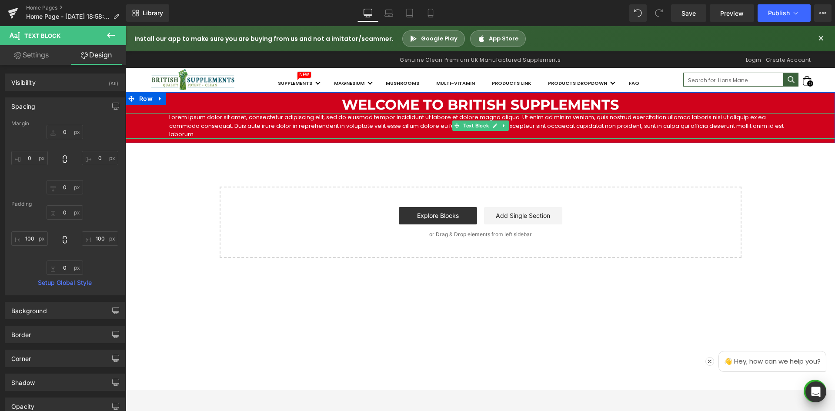
click at [212, 123] on p "Lorem ipsum dolor sit amet, consectetur adipiscing elit, sed do eiusmod tempor …" at bounding box center [480, 126] width 622 height 26
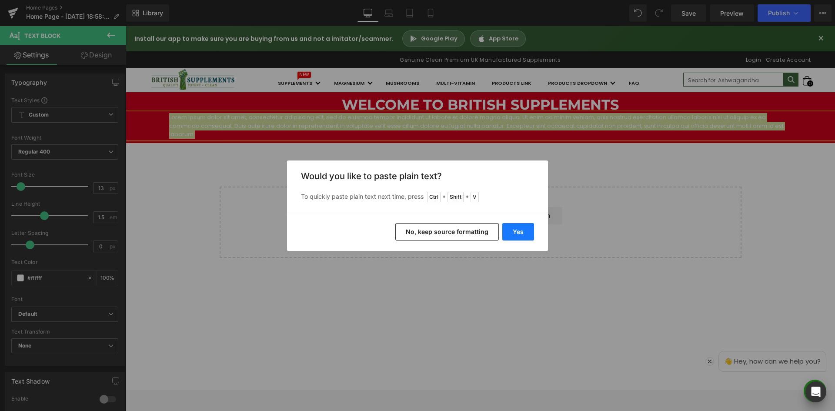
drag, startPoint x: 524, startPoint y: 228, endPoint x: 398, endPoint y: 202, distance: 128.3
click at [524, 228] on button "Yes" at bounding box center [518, 231] width 32 height 17
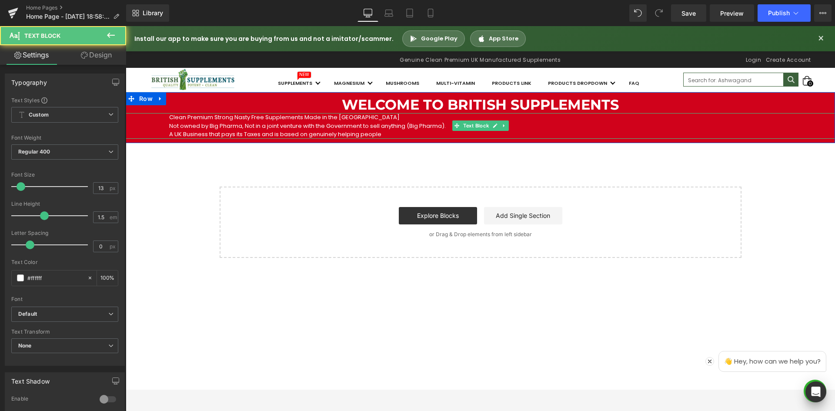
click at [402, 124] on p "Not owned by Big Pharma, Not in a joint venture with the Government to sell any…" at bounding box center [480, 126] width 622 height 9
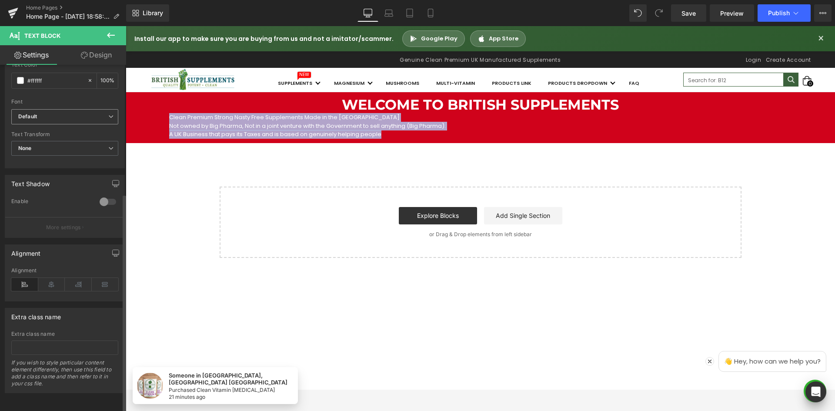
scroll to position [204, 0]
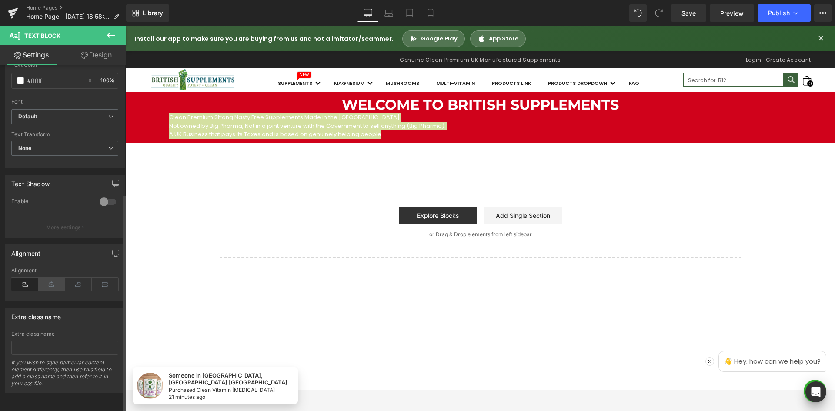
click at [59, 279] on icon at bounding box center [51, 284] width 27 height 13
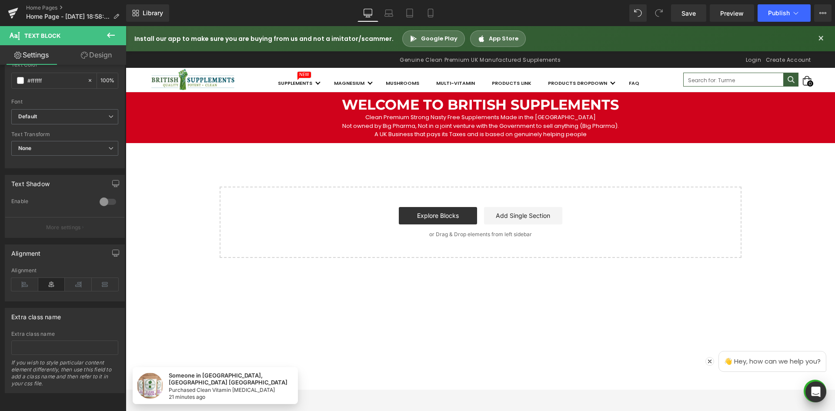
click at [593, 176] on div "Welcome to British Supplements Heading Clean Premium Strong Nasty Free Suppleme…" at bounding box center [480, 175] width 709 height 166
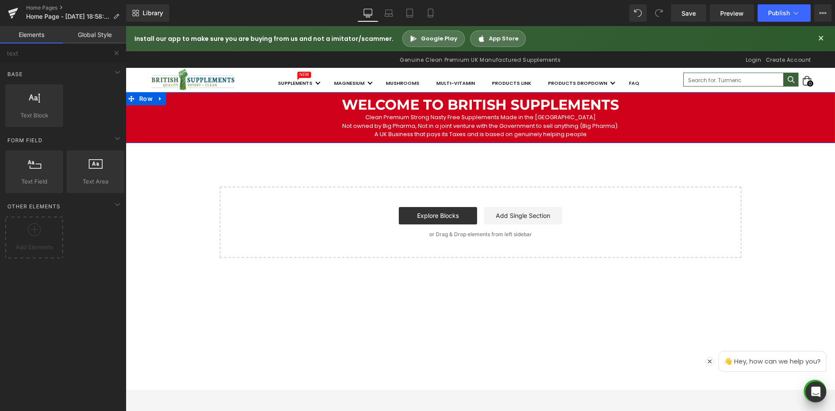
click at [126, 26] on div at bounding box center [126, 26] width 0 height 0
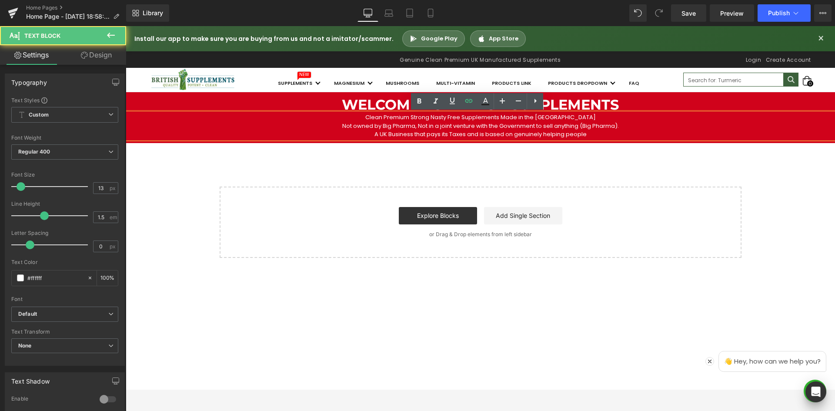
click at [519, 126] on p "Not owned by Big Pharma, Not in a joint venture with the Government to sell any…" at bounding box center [480, 126] width 622 height 9
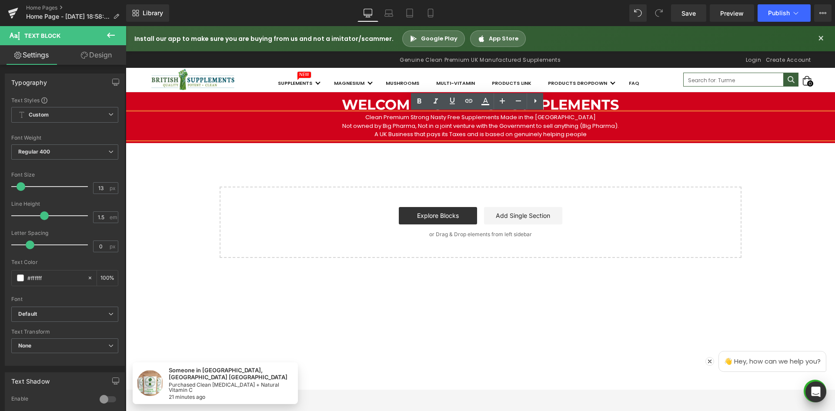
click at [413, 129] on p "Not owned by Big Pharma, Not in a joint venture with the Government to sell any…" at bounding box center [480, 126] width 622 height 9
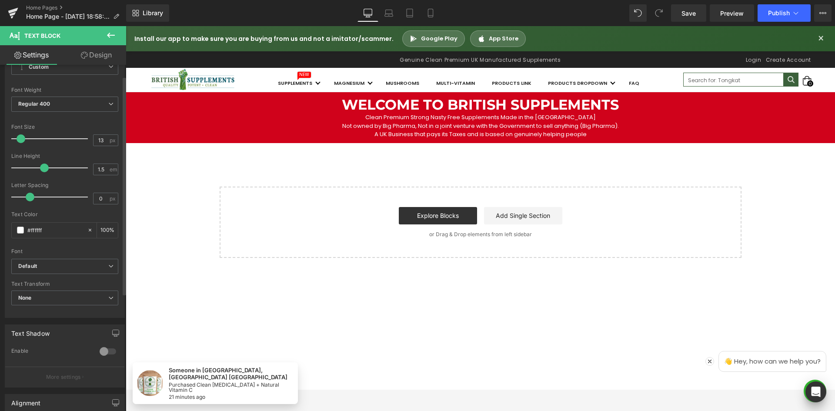
scroll to position [0, 0]
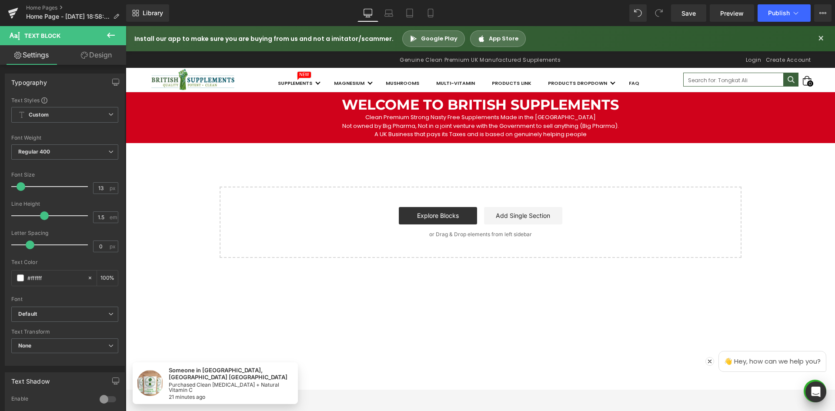
click at [86, 62] on link "Design" at bounding box center [96, 55] width 63 height 20
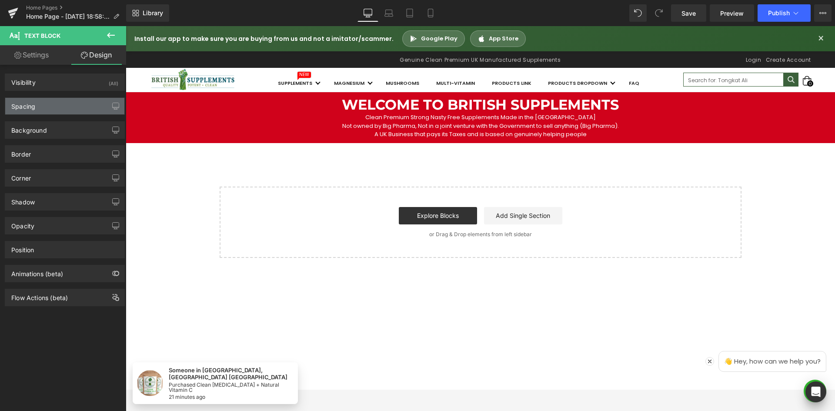
click at [70, 104] on div "Spacing" at bounding box center [64, 106] width 119 height 17
type input "0"
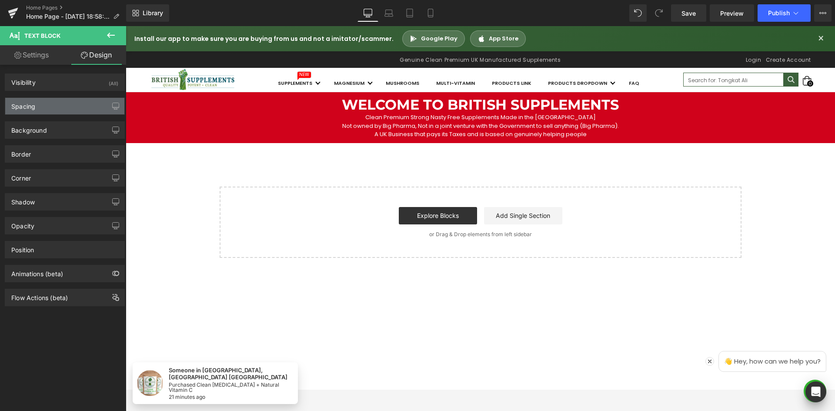
type input "0"
type input "100"
type input "0"
type input "100"
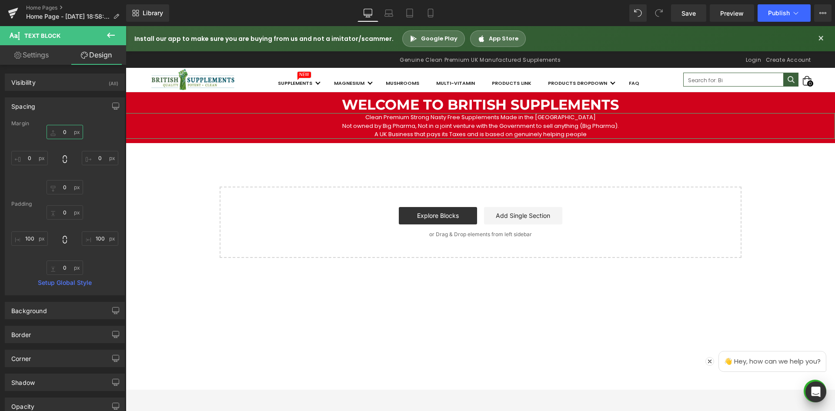
click at [65, 134] on input "0" at bounding box center [65, 132] width 37 height 14
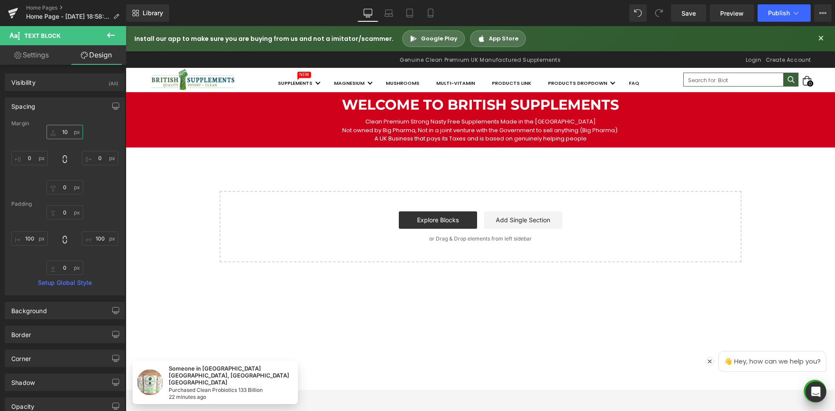
type input "10"
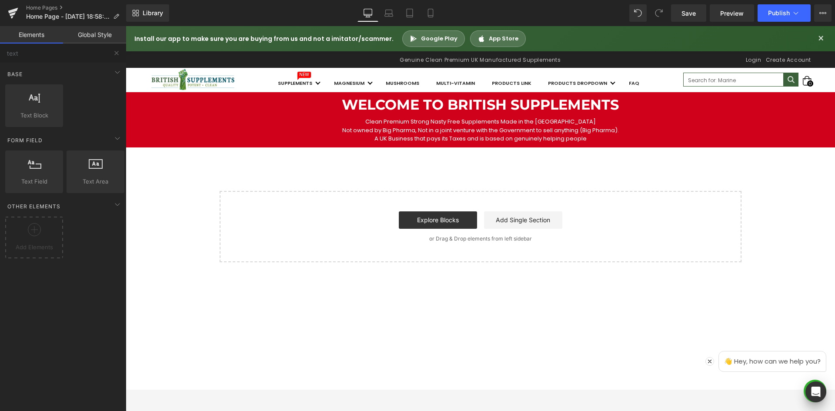
click at [686, 157] on div "Welcome to British Supplements Heading Clean Premium Strong Nasty Free Suppleme…" at bounding box center [480, 177] width 709 height 170
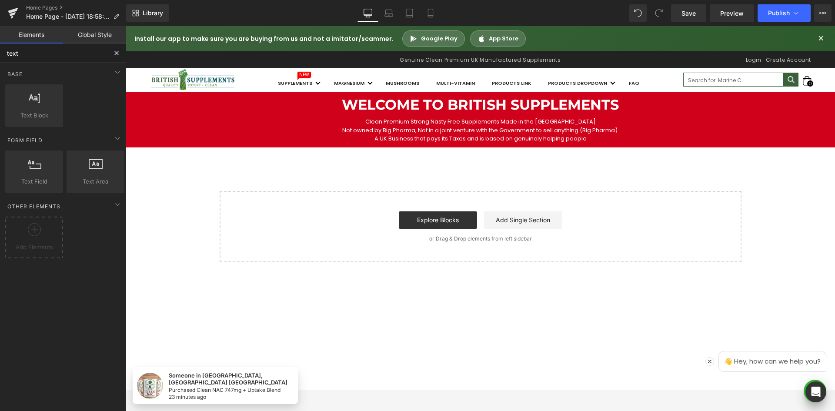
click at [49, 58] on input "text" at bounding box center [53, 52] width 107 height 19
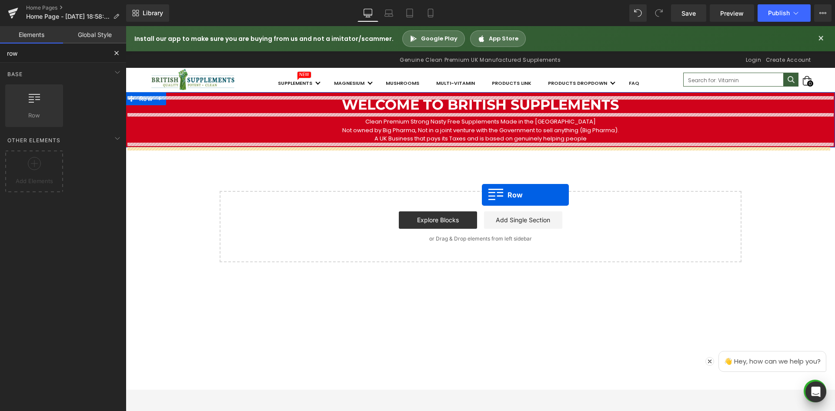
drag, startPoint x: 162, startPoint y: 137, endPoint x: 482, endPoint y: 195, distance: 325.3
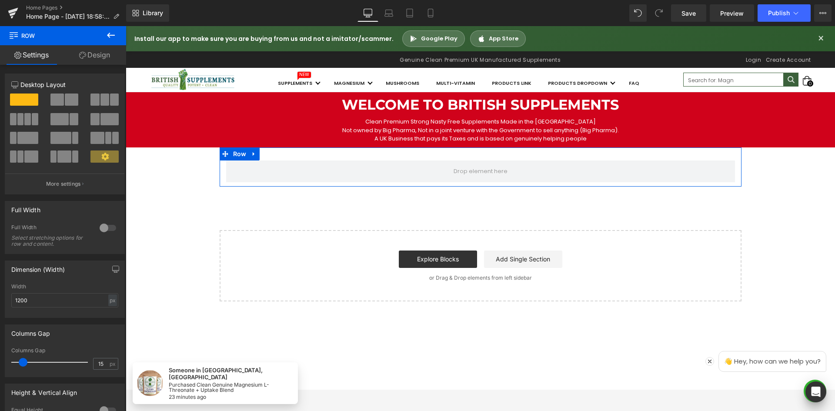
click at [65, 99] on span at bounding box center [71, 99] width 13 height 12
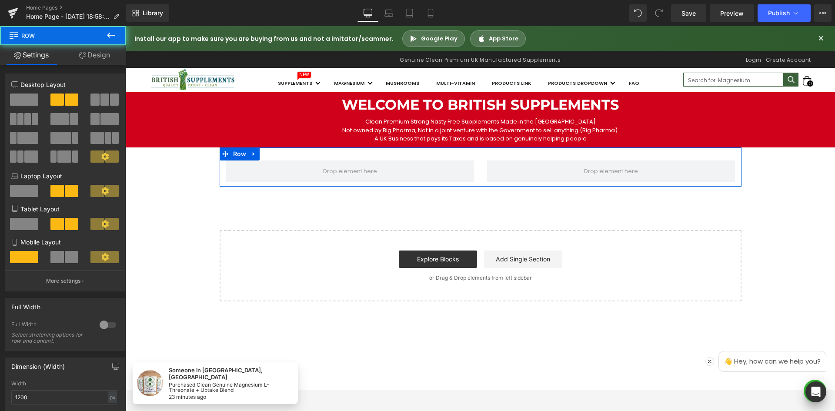
click at [266, 153] on div "Row" at bounding box center [481, 166] width 522 height 39
click at [101, 325] on div at bounding box center [107, 325] width 21 height 14
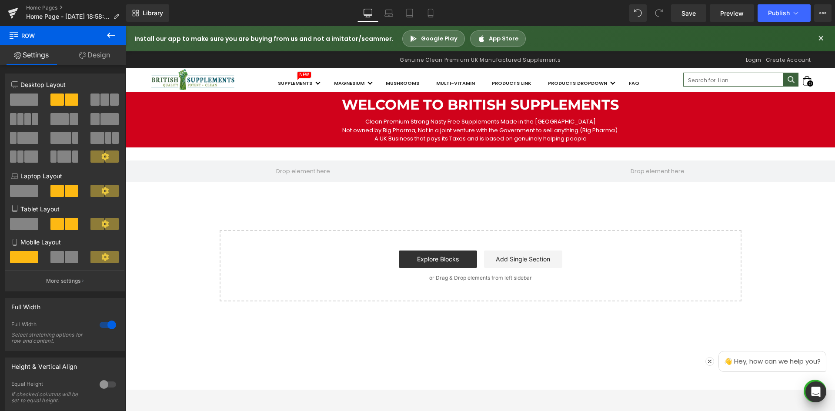
click at [110, 38] on icon at bounding box center [111, 35] width 10 height 10
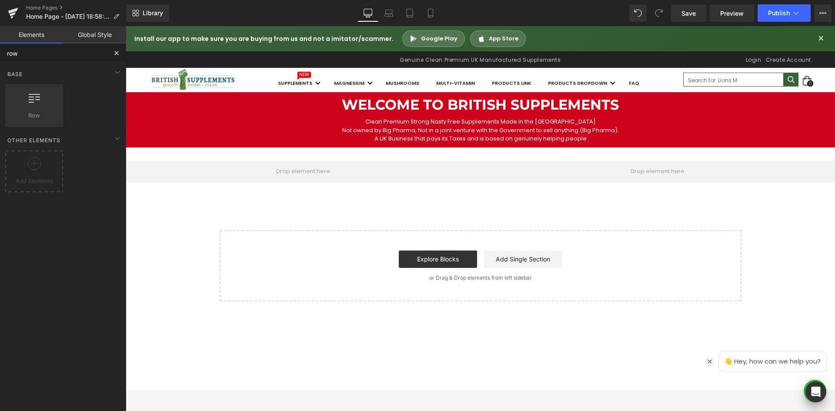
click at [53, 52] on input "row" at bounding box center [53, 52] width 107 height 19
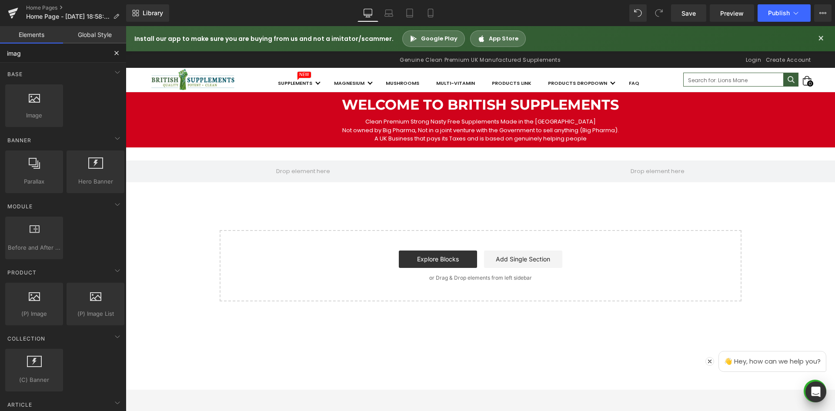
type input "image"
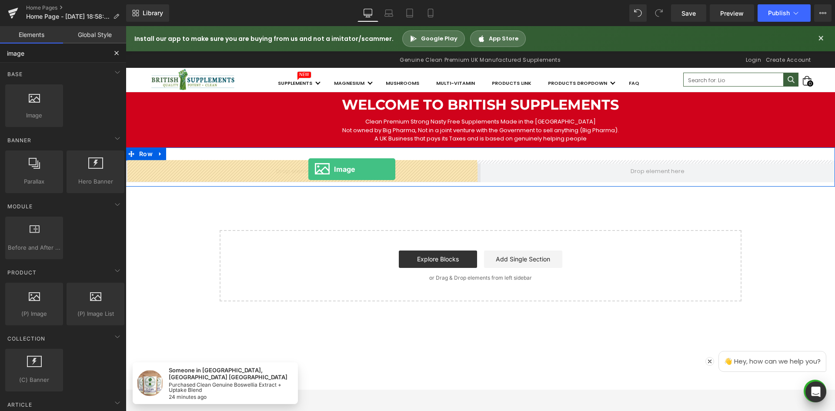
drag, startPoint x: 213, startPoint y: 150, endPoint x: 308, endPoint y: 169, distance: 97.2
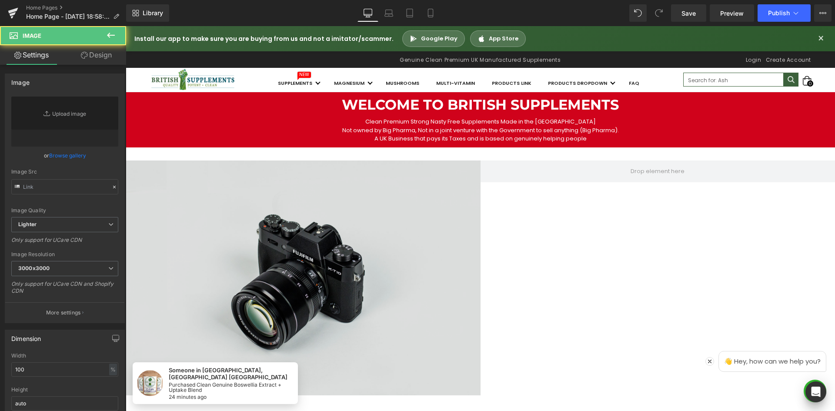
type input "//[DOMAIN_NAME][URL]"
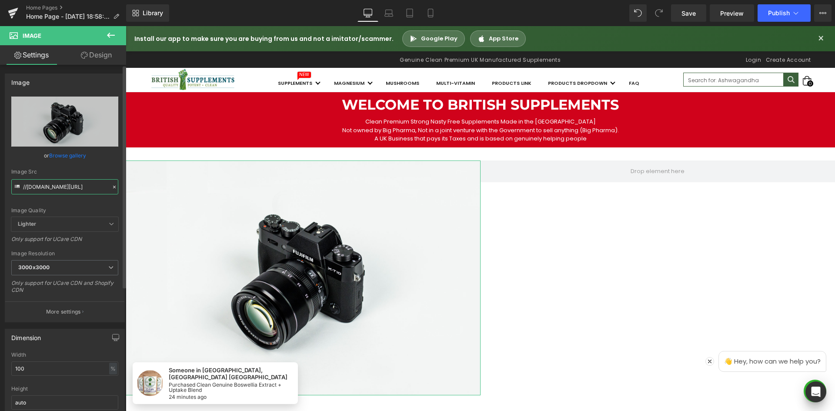
click at [52, 188] on input "//[DOMAIN_NAME][URL]" at bounding box center [64, 186] width 107 height 15
click at [77, 157] on link "Browse gallery" at bounding box center [67, 155] width 37 height 15
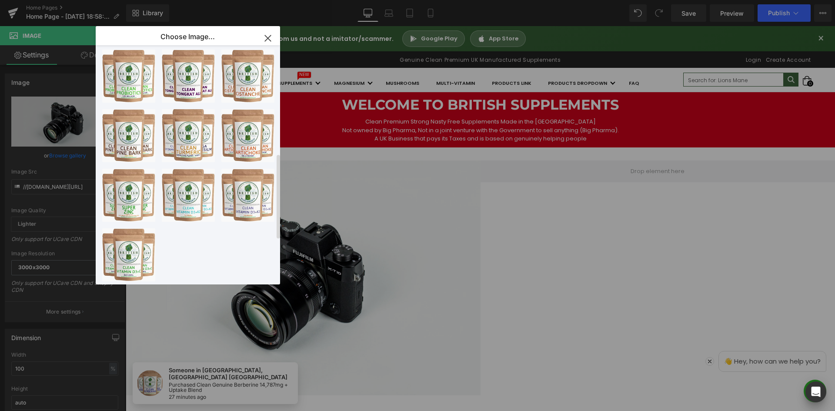
scroll to position [429, 0]
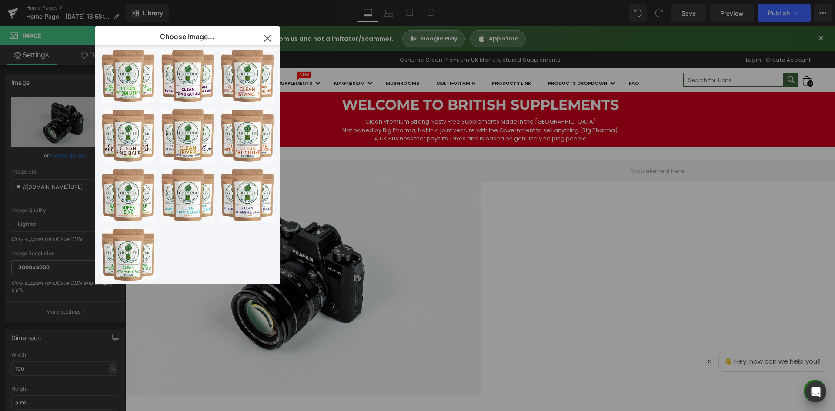
click at [269, 33] on icon "button" at bounding box center [267, 38] width 14 height 14
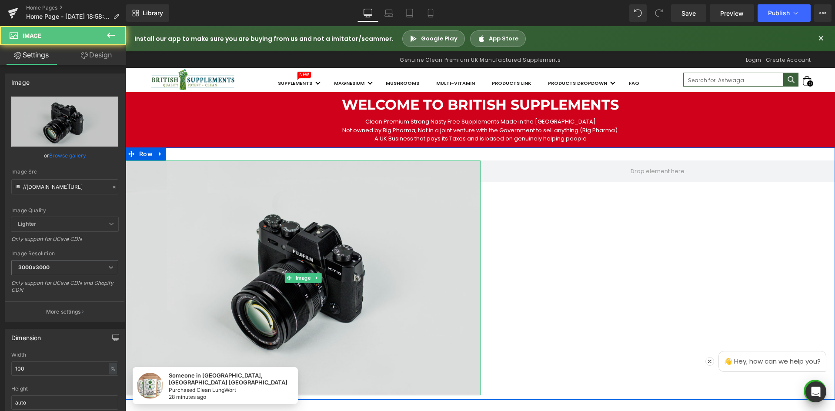
click at [374, 218] on img at bounding box center [303, 277] width 355 height 235
click at [242, 236] on img at bounding box center [303, 277] width 355 height 235
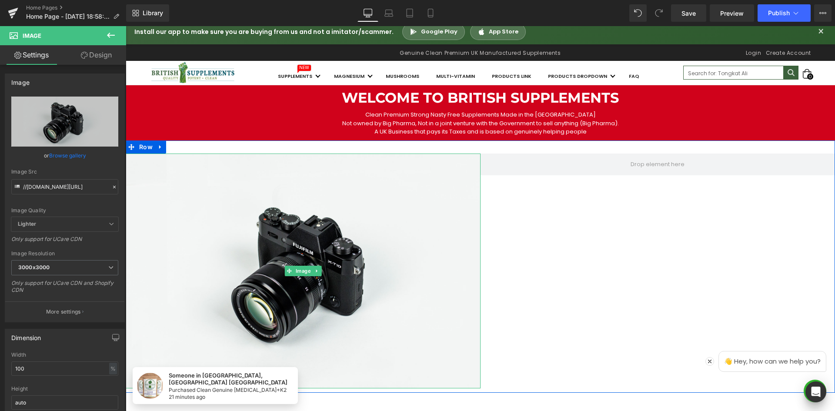
scroll to position [130, 0]
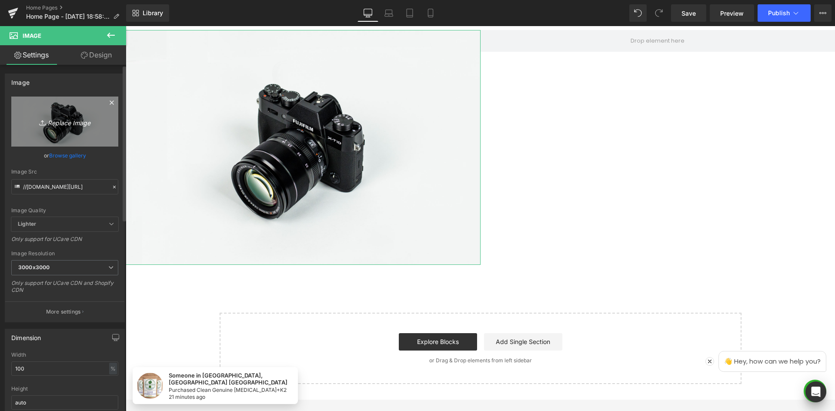
click at [63, 125] on icon "Replace Image" at bounding box center [65, 121] width 70 height 11
click at [79, 110] on link "Replace Image" at bounding box center [64, 122] width 107 height 50
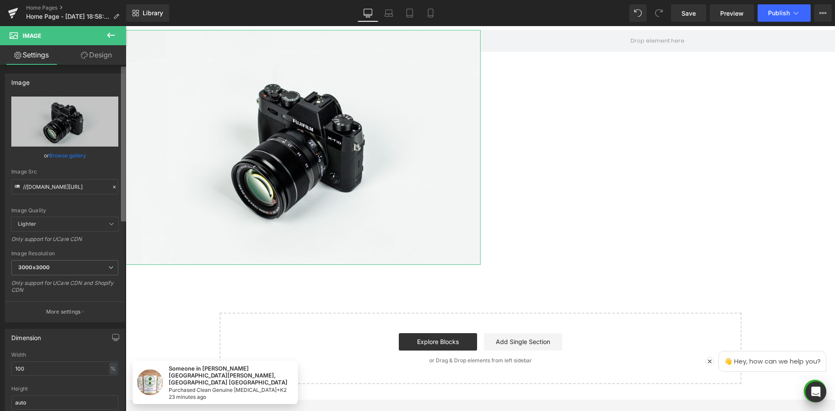
type input "C:\fakepath\download.webp"
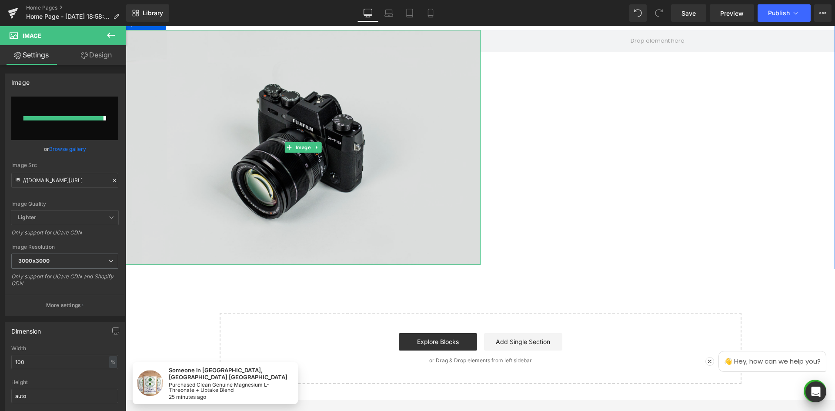
type input "https://ucarecdn.com/c60eeee3-c84a-4211-af3d-0bc829891747/-/format/auto/-/previ…"
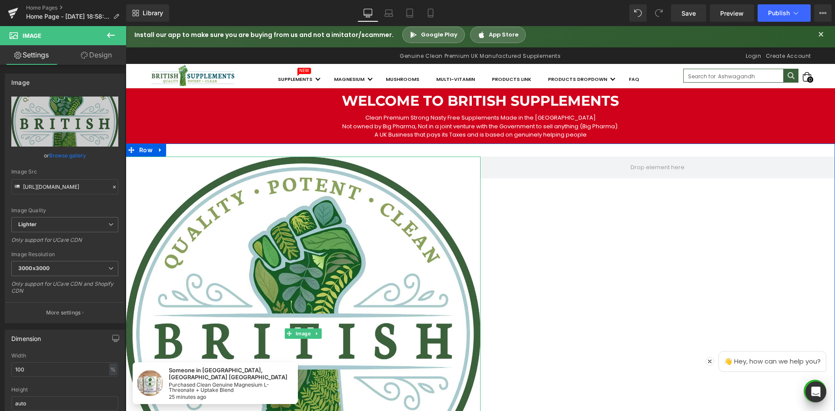
scroll to position [0, 0]
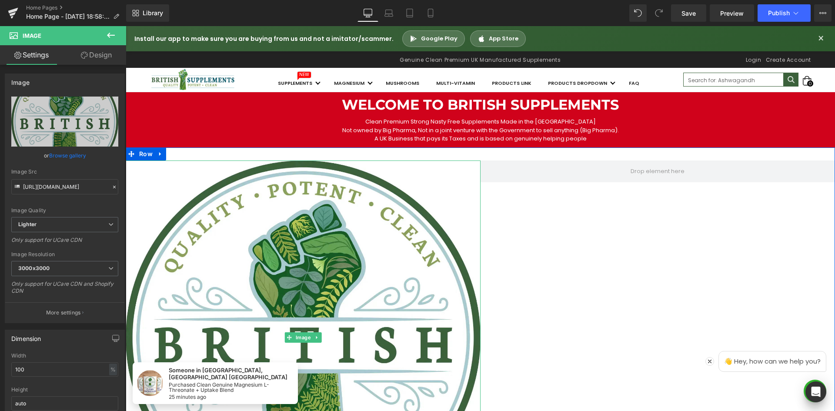
click at [562, 190] on div "Image Row" at bounding box center [480, 333] width 709 height 372
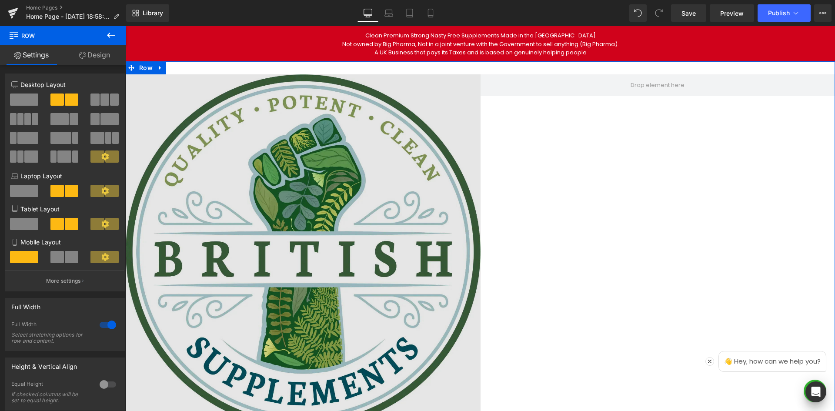
scroll to position [87, 0]
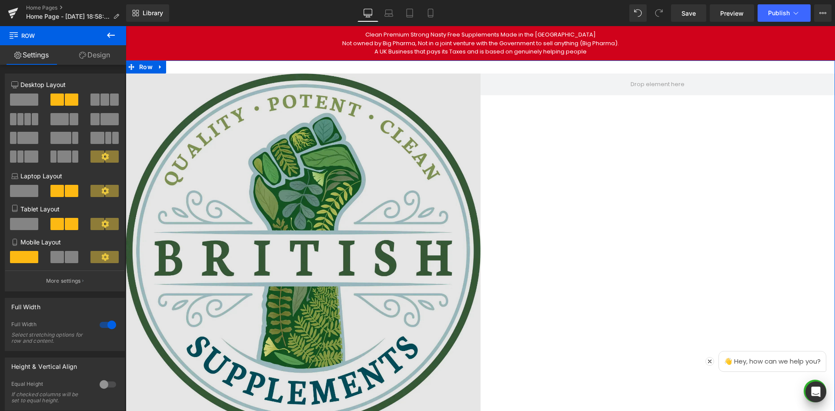
click at [458, 216] on img at bounding box center [303, 250] width 355 height 355
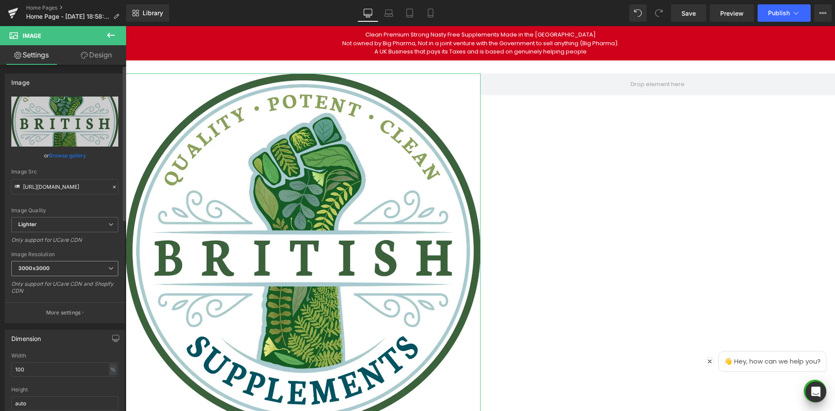
click at [66, 267] on span "3000x3000" at bounding box center [64, 268] width 107 height 15
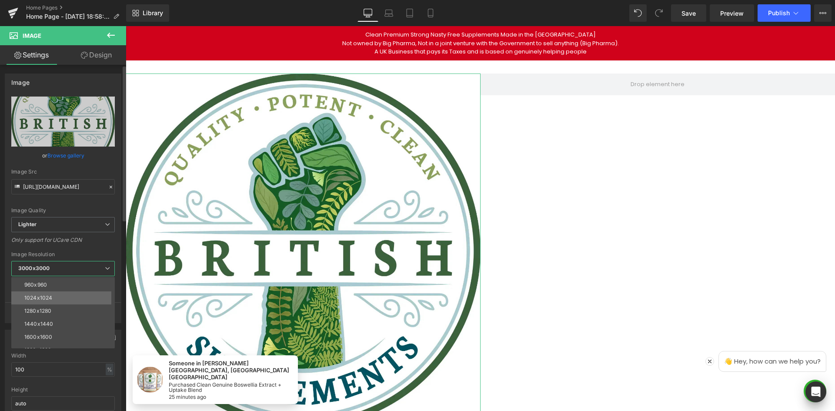
scroll to position [124, 0]
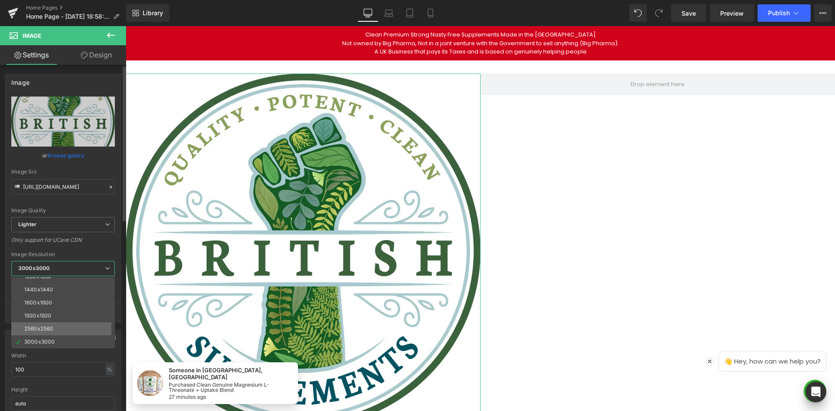
click at [38, 329] on div "2560x2560" at bounding box center [38, 329] width 29 height 6
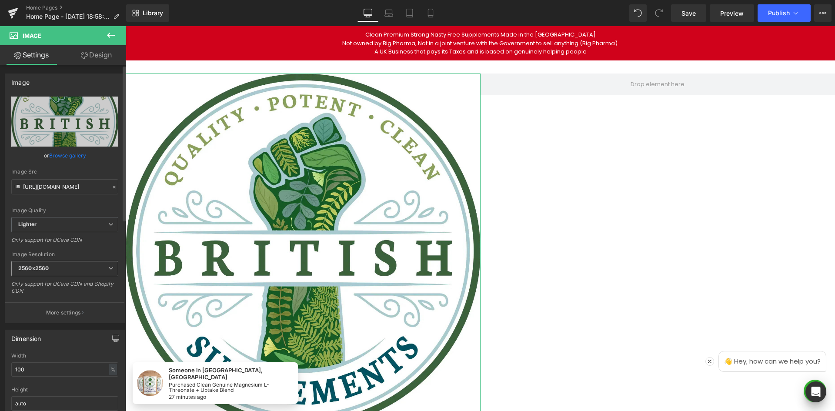
click at [57, 270] on span "2560x2560" at bounding box center [64, 268] width 107 height 15
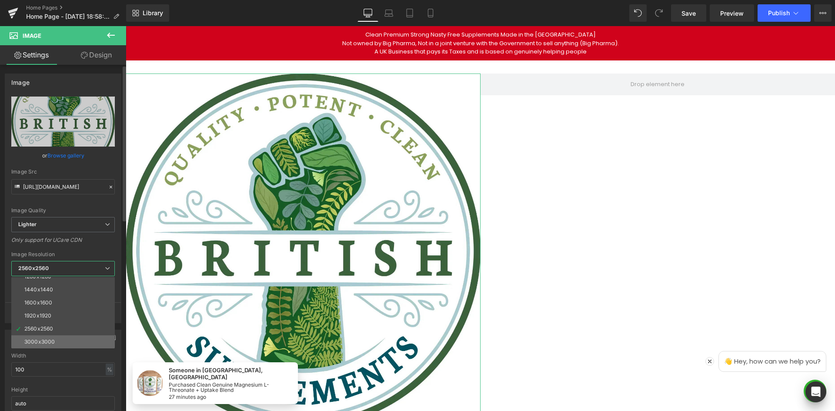
click at [42, 339] on div "3000x3000" at bounding box center [39, 342] width 30 height 6
type input "https://ucarecdn.com/c60eeee3-c84a-4211-af3d-0bc829891747/-/format/auto/-/previ…"
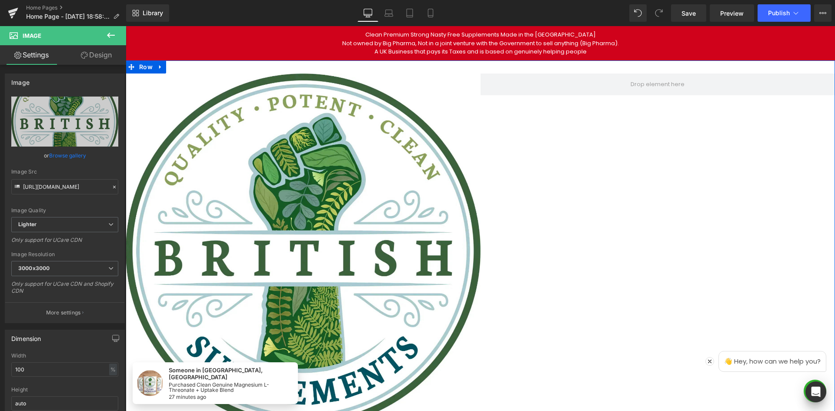
click at [705, 218] on div "Image Row" at bounding box center [480, 246] width 709 height 372
click at [680, 209] on div "Image Row" at bounding box center [480, 246] width 709 height 372
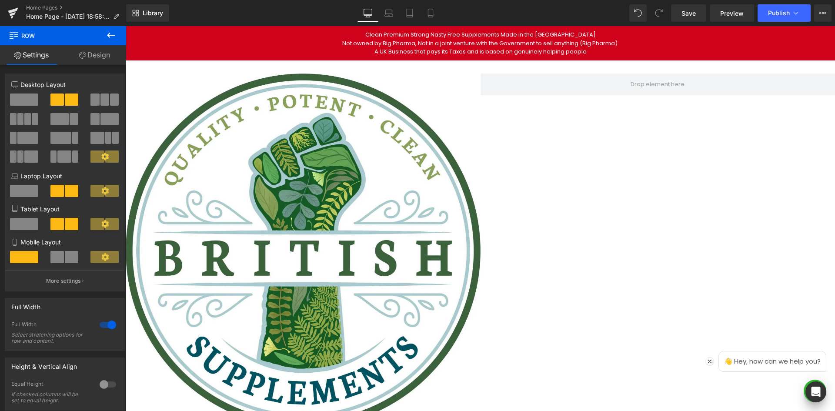
scroll to position [0, 0]
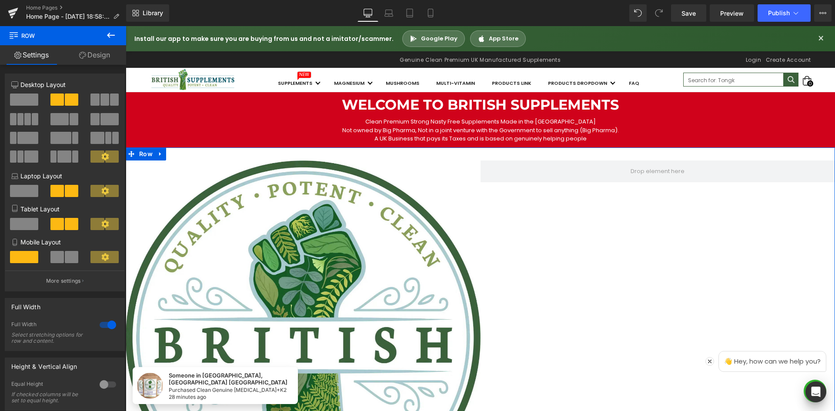
click at [86, 54] on link "Design" at bounding box center [94, 55] width 63 height 20
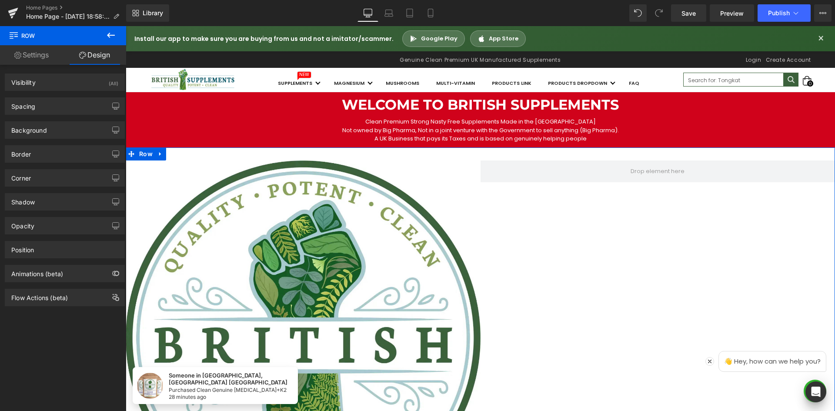
click at [40, 53] on link "Settings" at bounding box center [31, 55] width 63 height 20
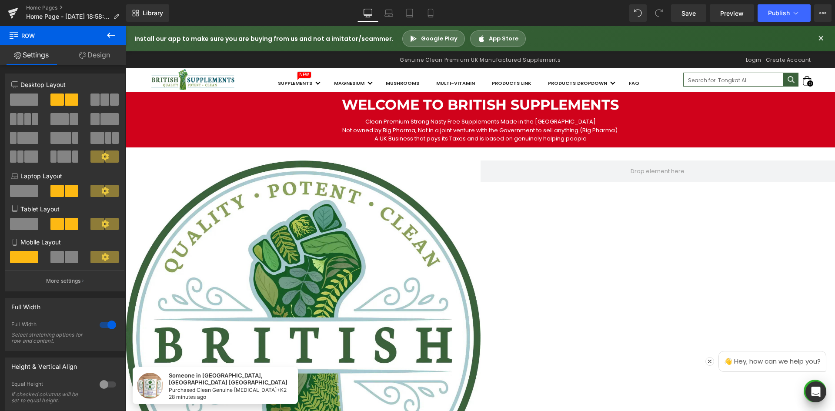
click at [104, 36] on button at bounding box center [111, 35] width 30 height 19
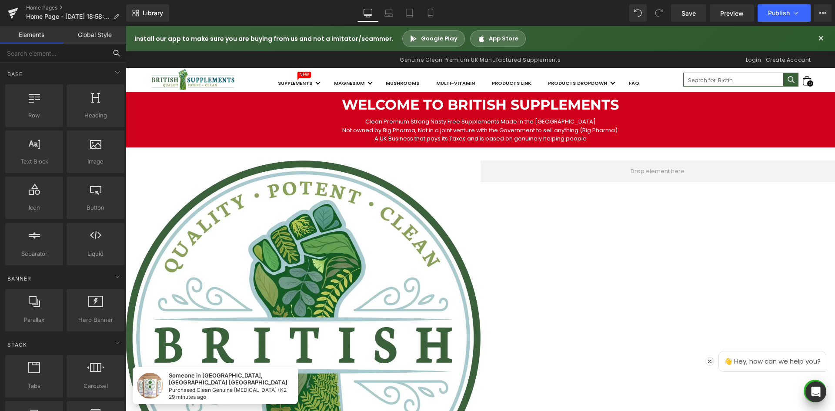
click at [37, 57] on input "text" at bounding box center [53, 52] width 107 height 19
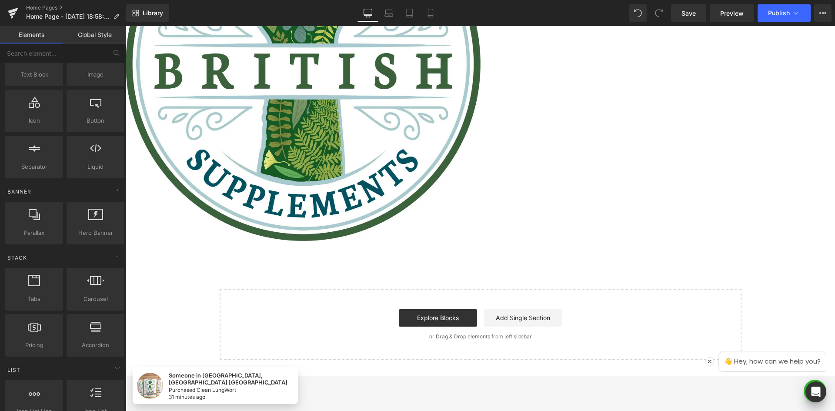
scroll to position [130, 0]
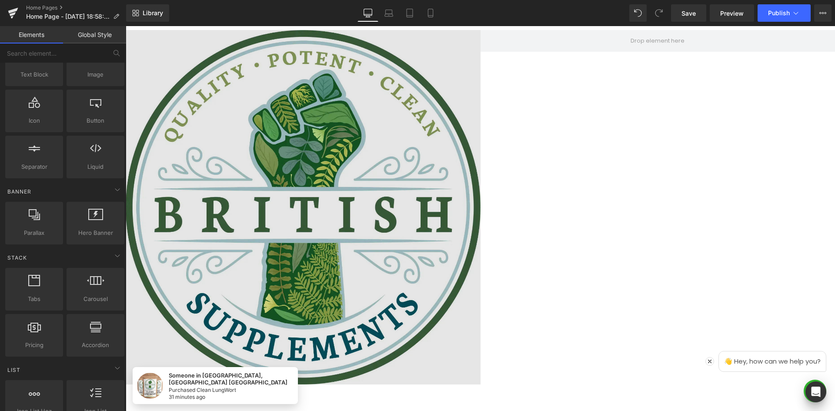
click at [361, 279] on img at bounding box center [303, 207] width 355 height 355
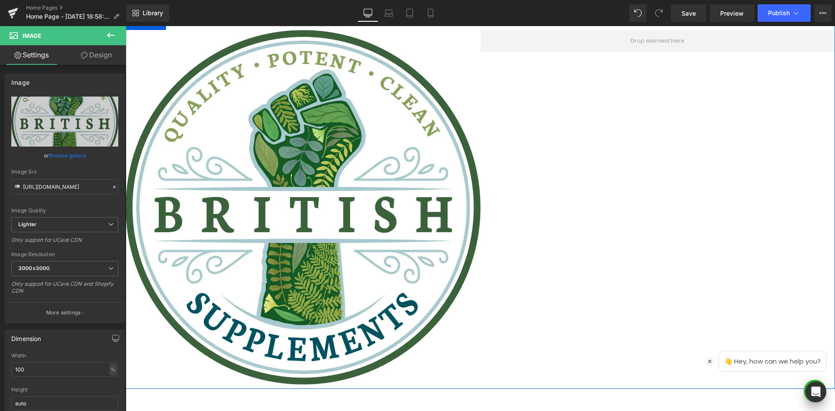
click at [527, 212] on div "Image Row" at bounding box center [480, 203] width 709 height 372
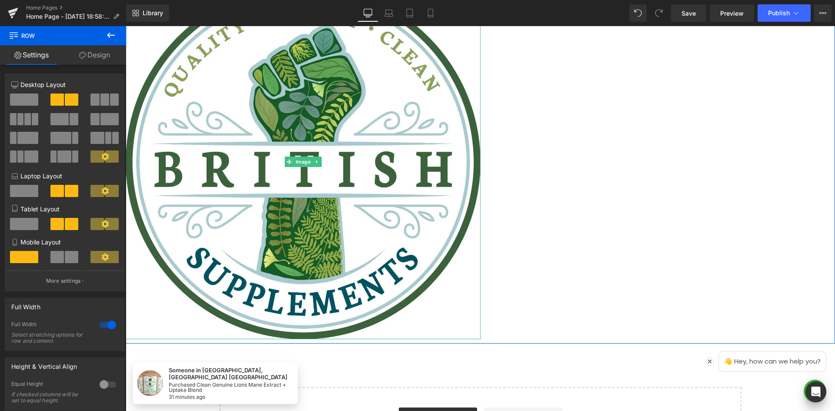
scroll to position [174, 0]
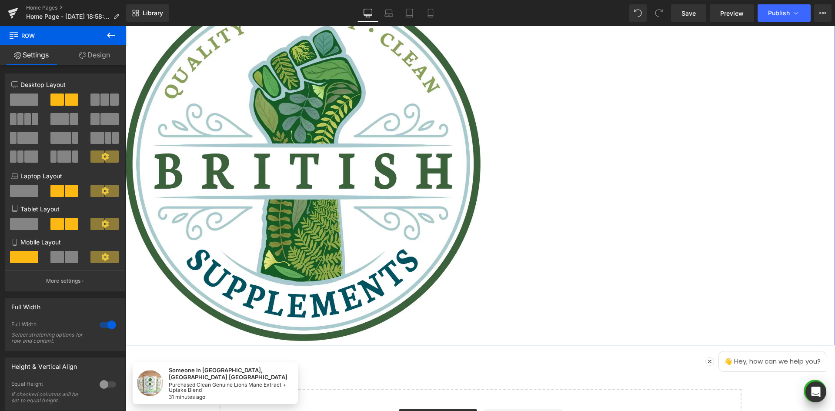
click at [644, 165] on div "Image Row" at bounding box center [480, 159] width 709 height 372
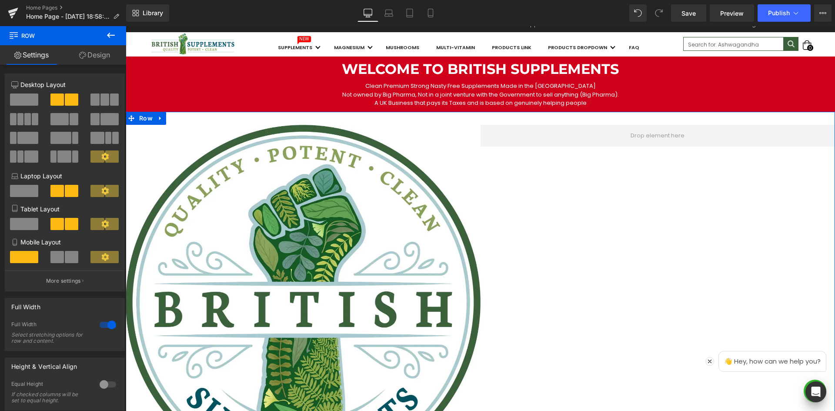
scroll to position [0, 0]
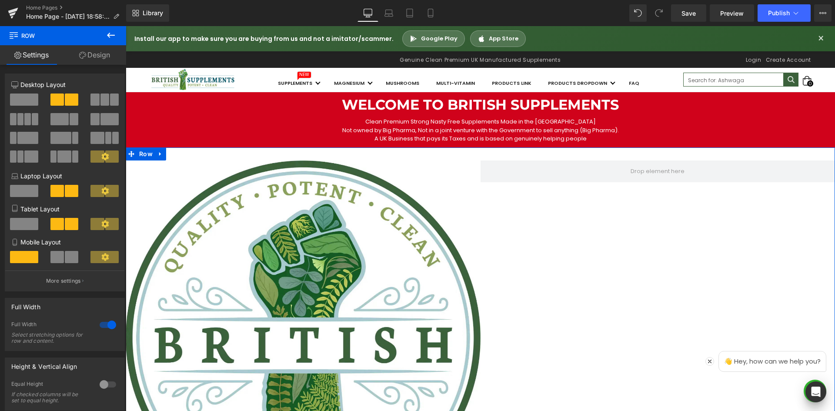
click at [86, 50] on link "Design" at bounding box center [94, 55] width 63 height 20
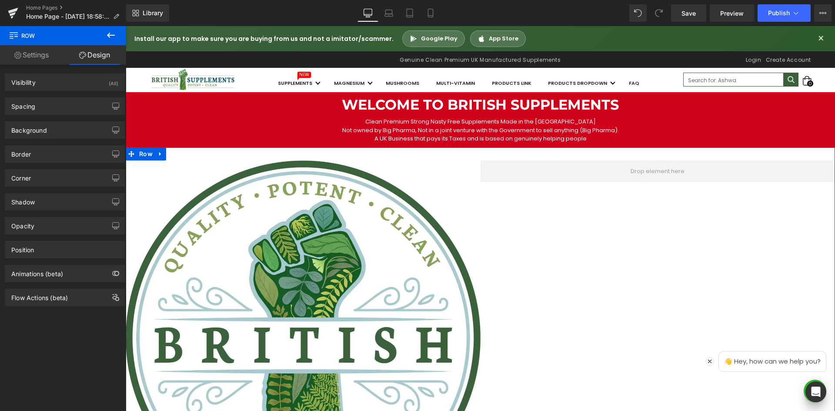
click at [47, 54] on link "Settings" at bounding box center [31, 55] width 63 height 20
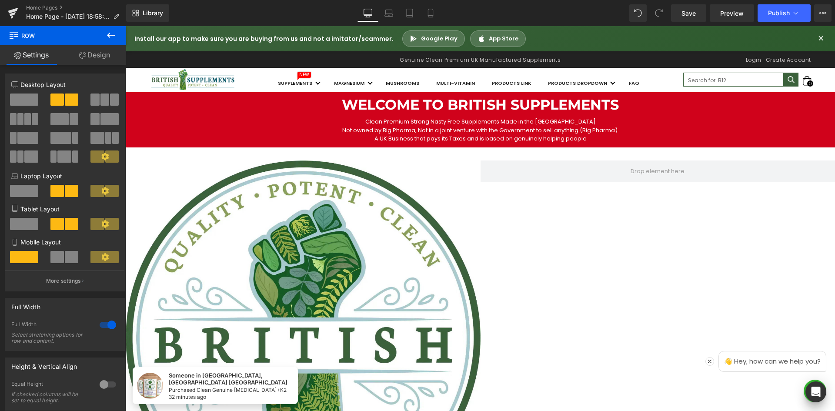
click at [113, 31] on icon at bounding box center [111, 35] width 10 height 10
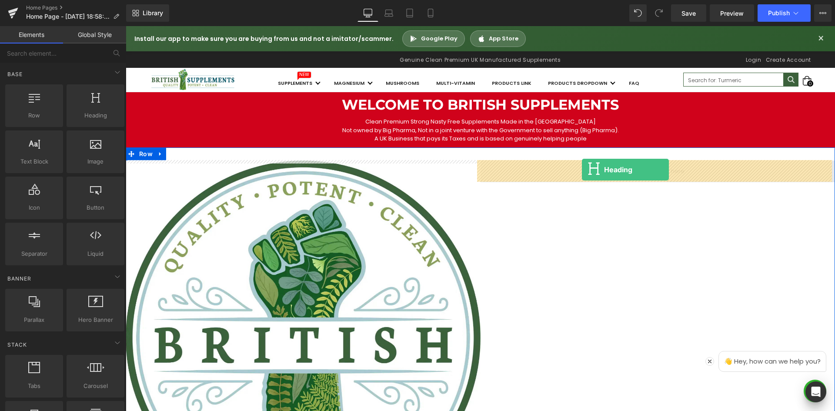
drag, startPoint x: 215, startPoint y: 139, endPoint x: 582, endPoint y: 170, distance: 368.7
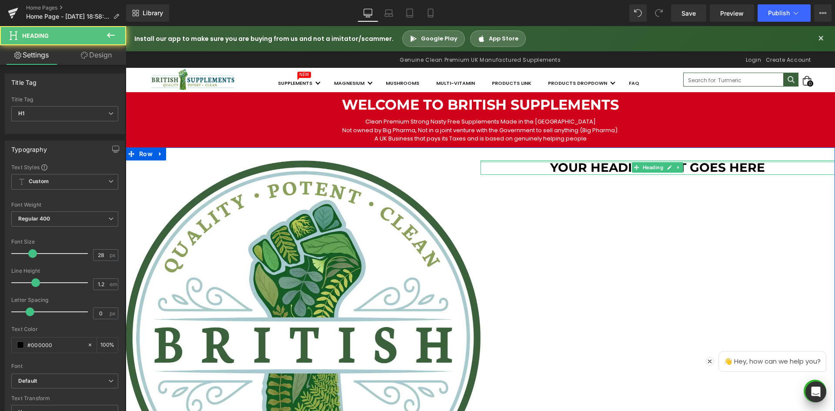
click at [650, 161] on div at bounding box center [657, 161] width 355 height 2
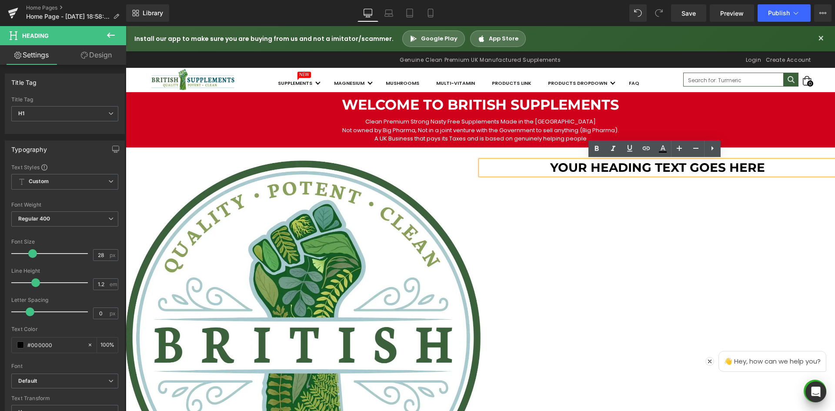
click at [701, 170] on h1 "Your heading text goes here" at bounding box center [657, 167] width 355 height 15
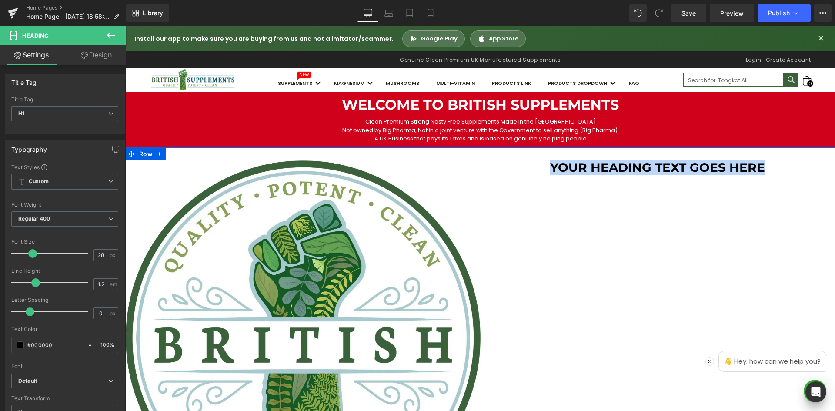
click at [637, 128] on p "Not owned by Big Pharma, Not in a joint venture with the Government to sell any…" at bounding box center [480, 130] width 622 height 9
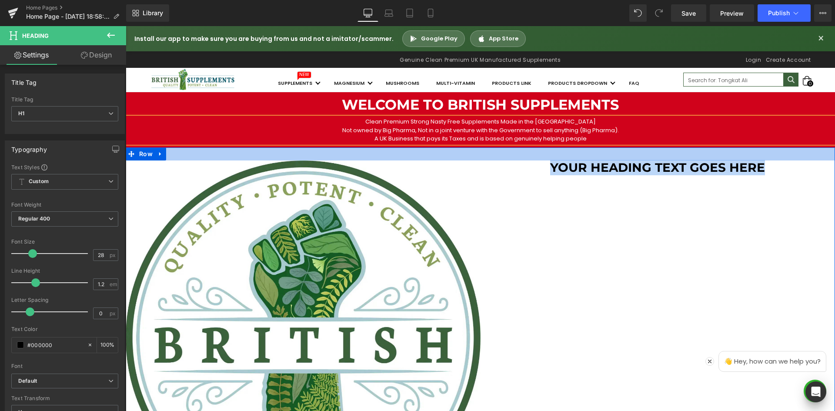
click at [654, 155] on div "Image Your heading text goes here Heading Row" at bounding box center [480, 333] width 709 height 372
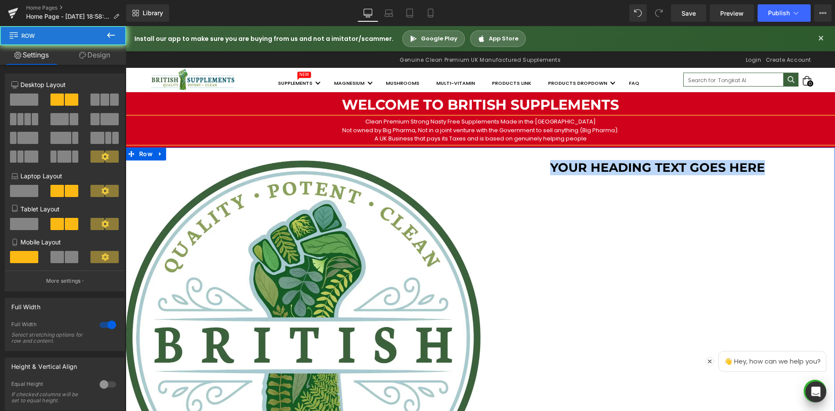
click at [665, 168] on div "Your heading text goes here Heading" at bounding box center [657, 167] width 355 height 15
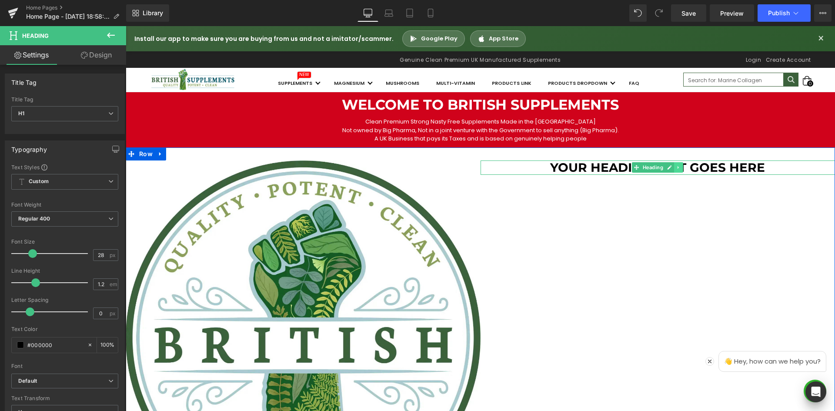
click at [674, 170] on link at bounding box center [678, 167] width 9 height 10
click at [733, 169] on h1 "Your heading text goes here" at bounding box center [657, 167] width 355 height 15
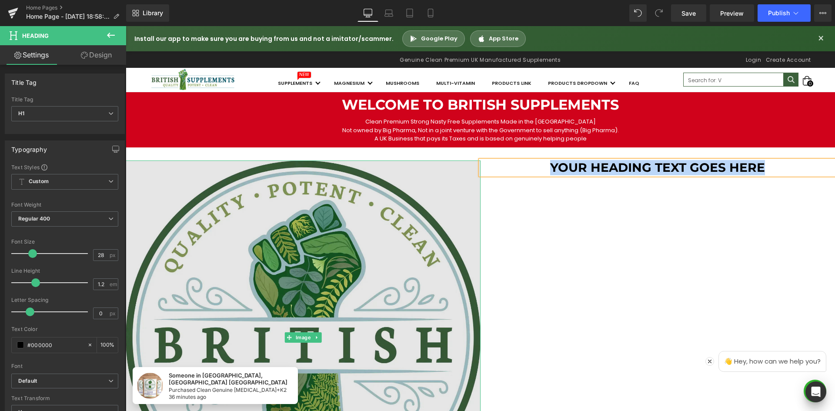
paste div
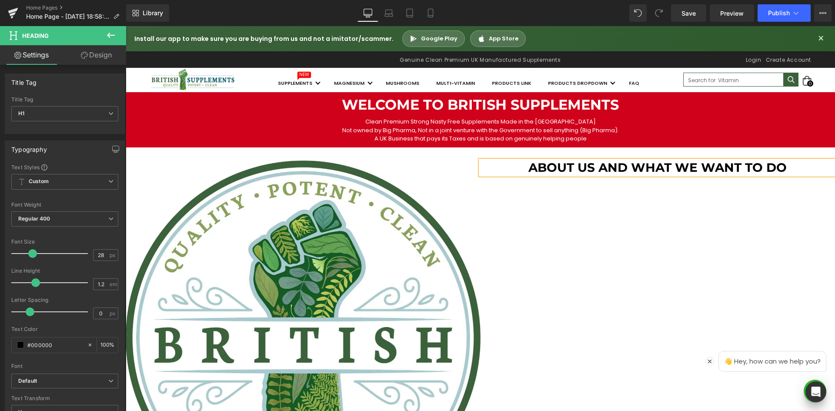
click at [667, 249] on div "Image About us and what we want to do Heading Row" at bounding box center [480, 333] width 709 height 372
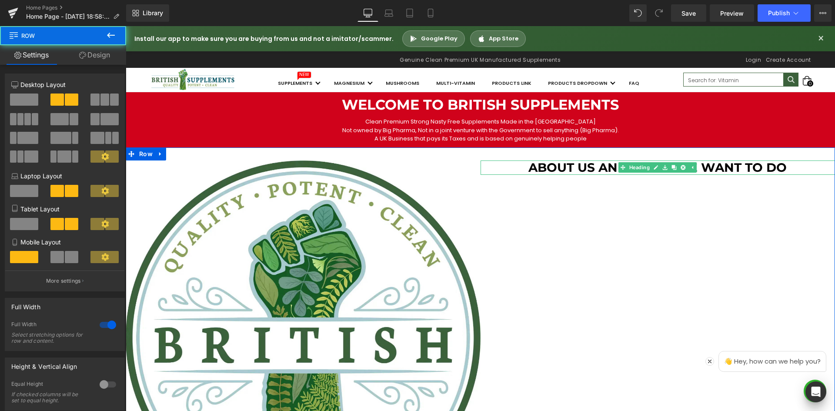
click at [509, 171] on h1 "About us and what we want to do" at bounding box center [657, 167] width 355 height 15
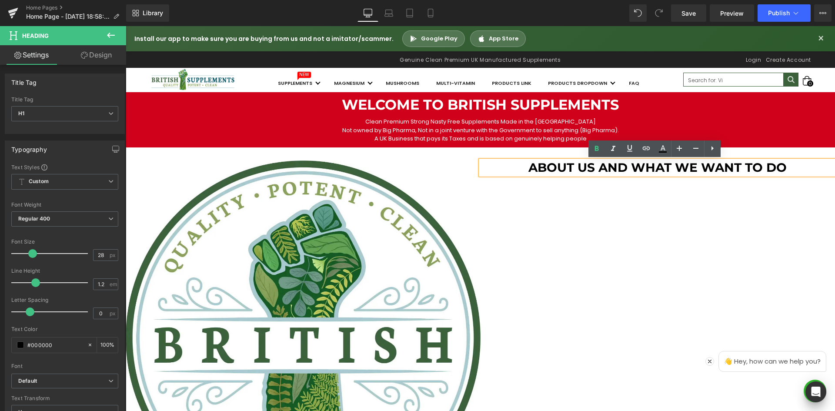
click at [651, 207] on div "Image About us and what we want to do Heading Row" at bounding box center [480, 333] width 709 height 372
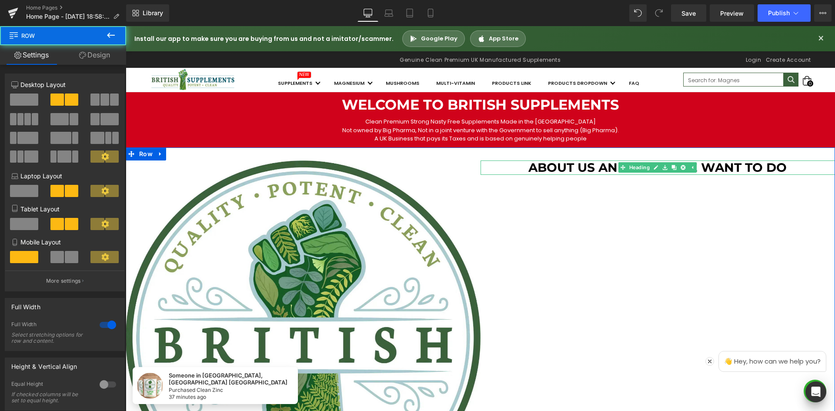
click at [800, 172] on h1 "About us and what we want to do" at bounding box center [657, 167] width 355 height 15
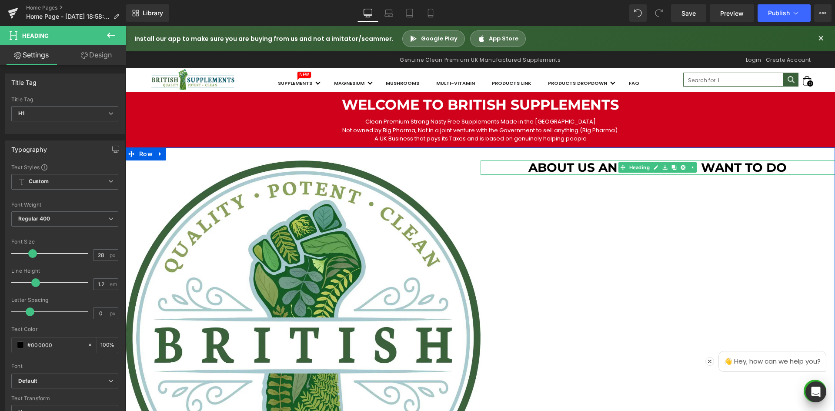
click at [737, 167] on h1 "About us and what we want to do" at bounding box center [657, 167] width 355 height 15
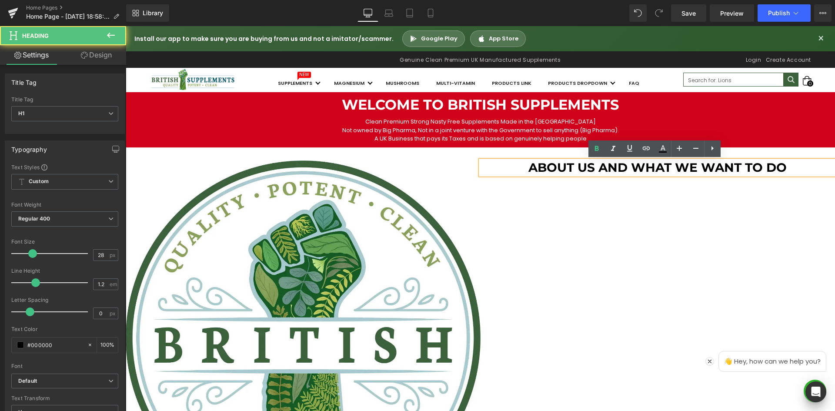
click at [797, 167] on h1 "About us and what we want to do" at bounding box center [657, 167] width 355 height 15
drag, startPoint x: 760, startPoint y: 201, endPoint x: 787, endPoint y: 179, distance: 35.2
click at [760, 201] on div "Image About us and what we want to do Heading Row" at bounding box center [480, 333] width 709 height 372
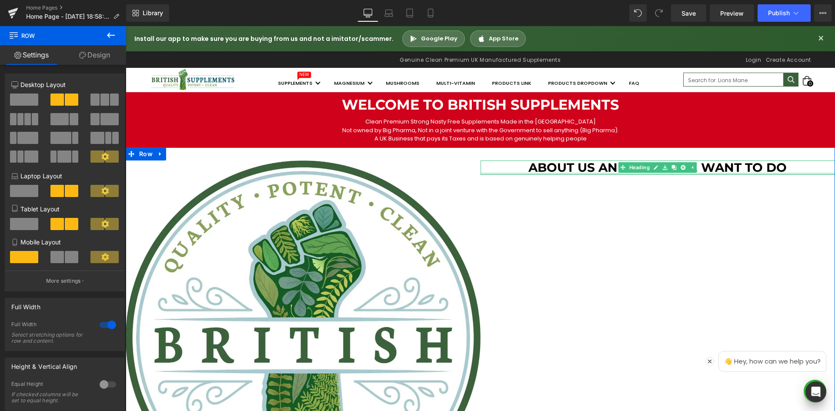
drag, startPoint x: 804, startPoint y: 174, endPoint x: 190, endPoint y: 134, distance: 615.7
click at [804, 173] on div at bounding box center [657, 174] width 355 height 2
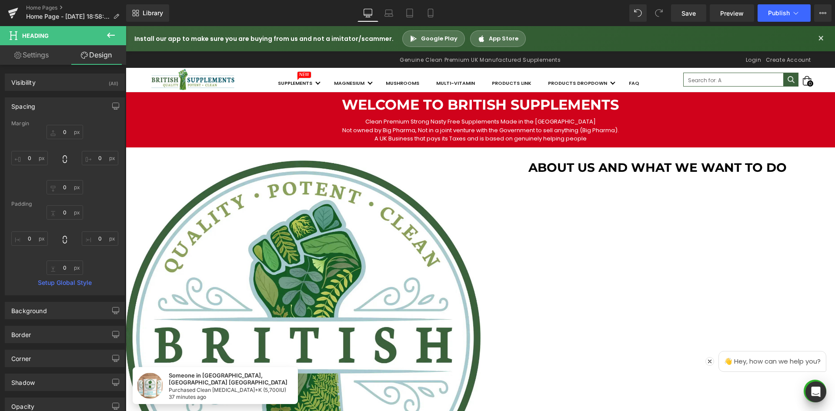
click at [42, 57] on link "Settings" at bounding box center [31, 55] width 63 height 20
type input "100"
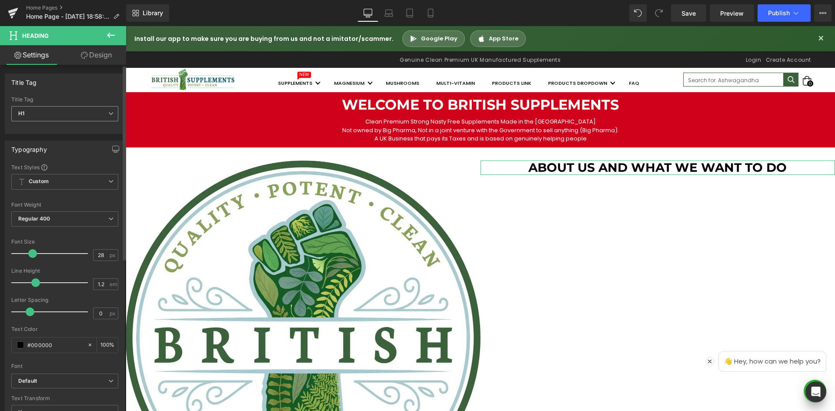
click at [42, 110] on span "H1" at bounding box center [64, 113] width 107 height 15
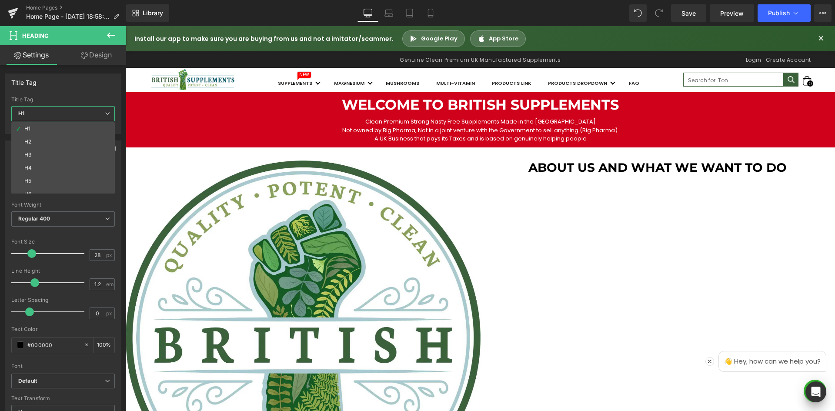
click at [617, 170] on body "Submit Close search Install our app to make sure you are buying from us and not…" at bounding box center [480, 418] width 709 height 784
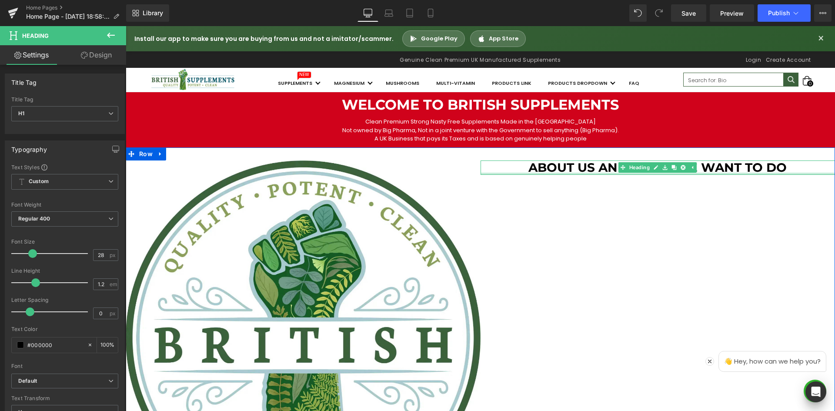
click at [554, 173] on div at bounding box center [657, 174] width 355 height 2
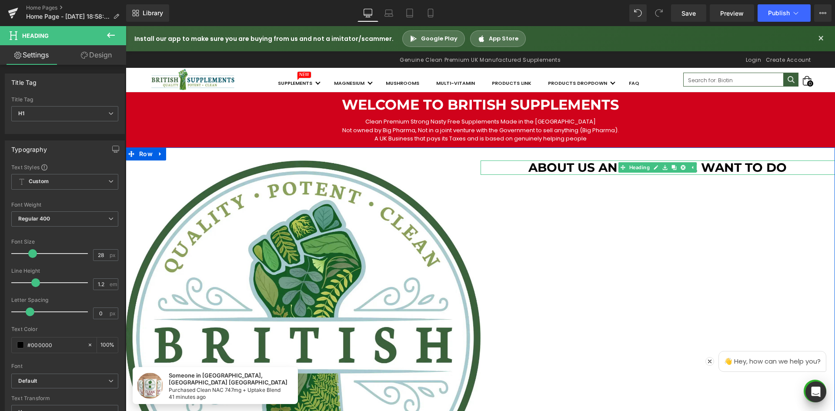
click at [734, 167] on h1 "About us and what we want to do" at bounding box center [657, 167] width 355 height 15
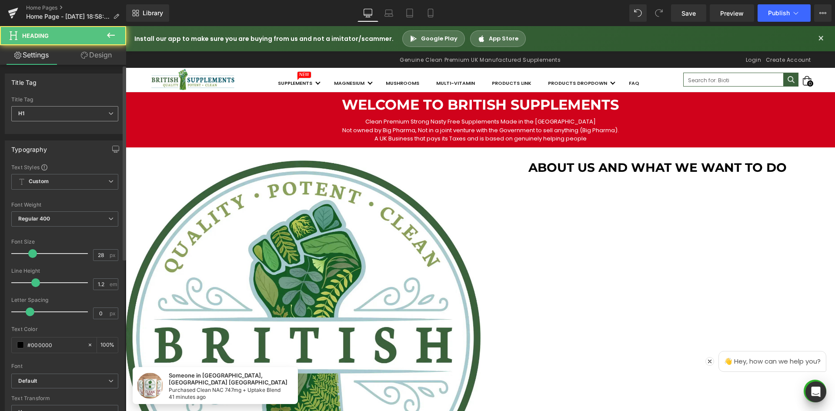
click at [77, 115] on span "H1" at bounding box center [64, 113] width 107 height 15
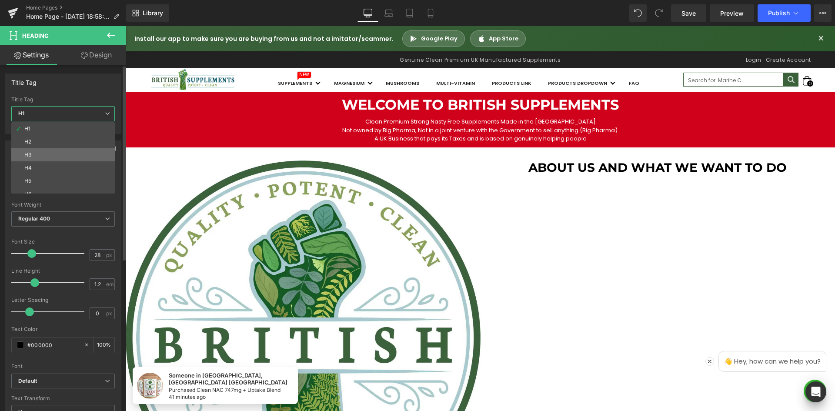
click at [68, 152] on li "H3" at bounding box center [64, 154] width 107 height 13
type input "17"
type input "100"
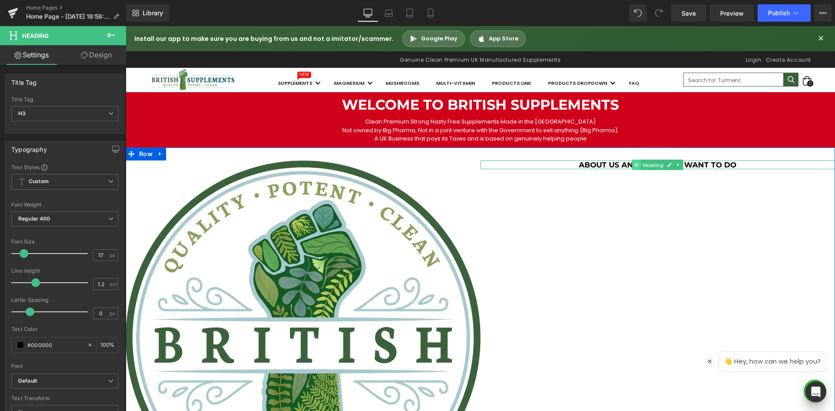
click at [632, 168] on link "Heading" at bounding box center [648, 165] width 33 height 10
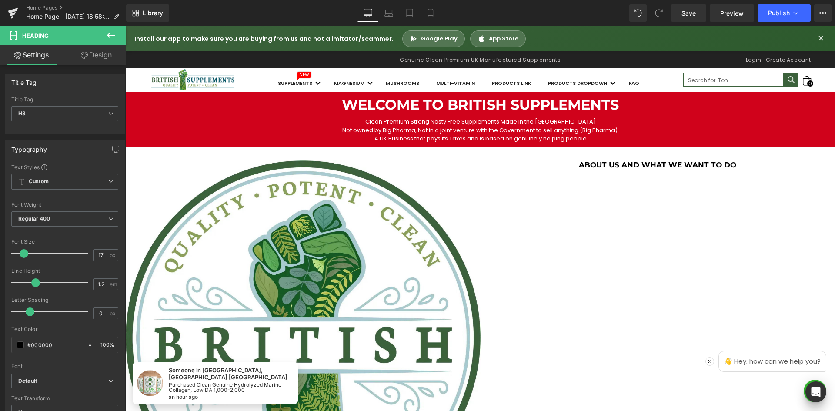
click at [112, 33] on icon at bounding box center [111, 35] width 10 height 10
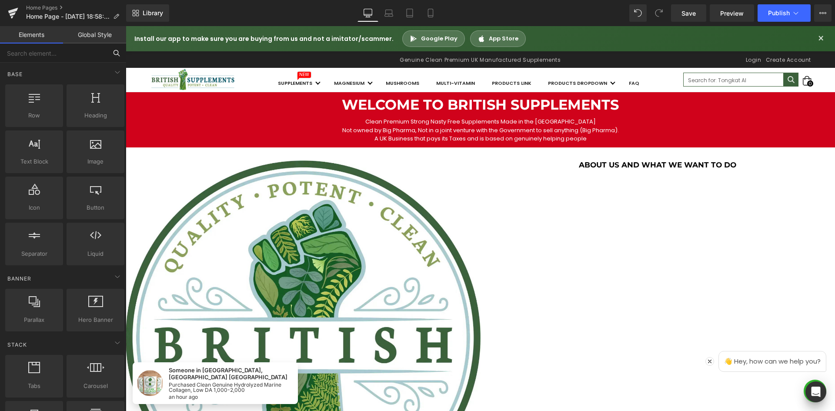
click at [53, 52] on input "text" at bounding box center [53, 52] width 107 height 19
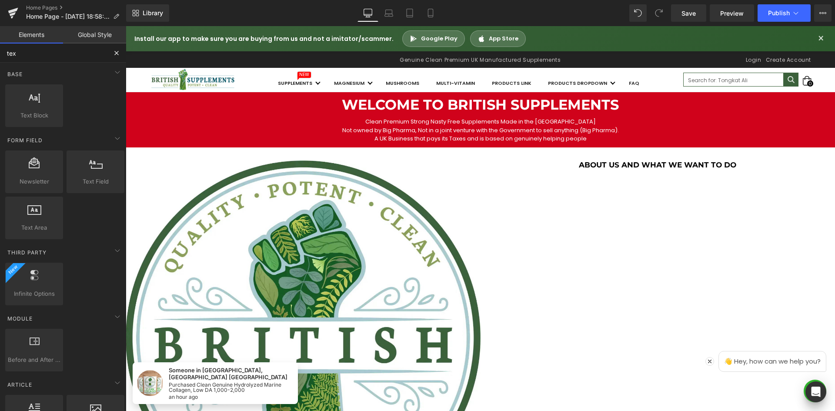
type input "text"
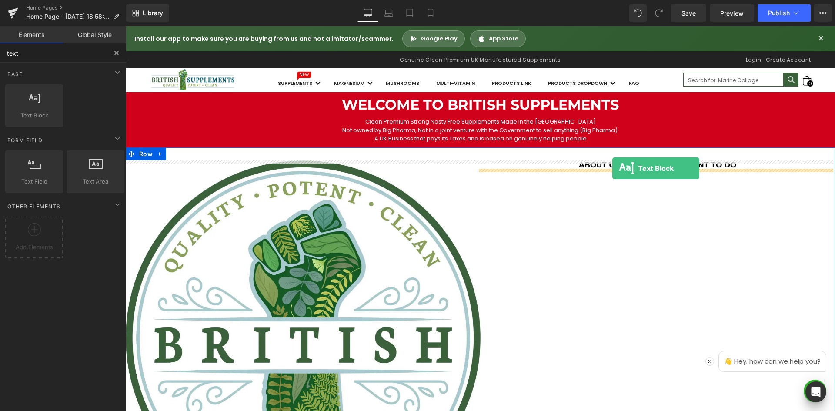
drag, startPoint x: 241, startPoint y: 155, endPoint x: 612, endPoint y: 168, distance: 371.1
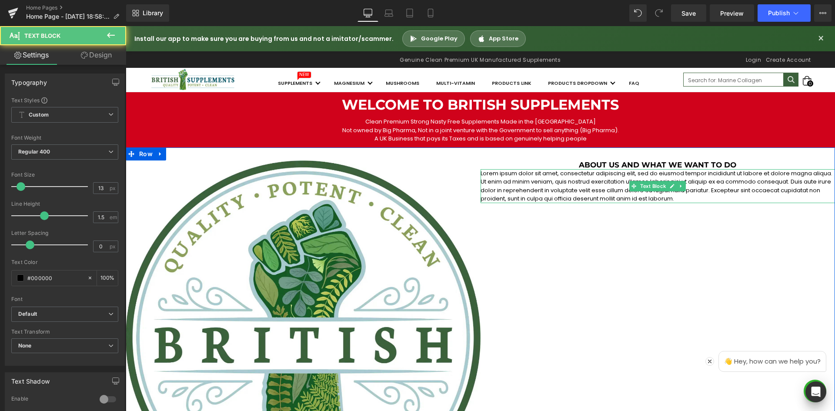
click at [605, 188] on p "Lorem ipsum dolor sit amet, consectetur adipiscing elit, sed do eiusmod tempor …" at bounding box center [657, 186] width 355 height 34
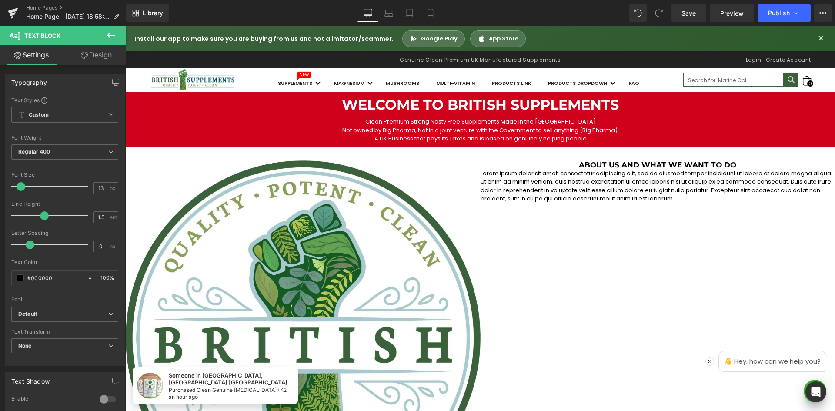
click at [104, 56] on link "Design" at bounding box center [96, 55] width 63 height 20
click at [0, 0] on div "Spacing" at bounding box center [0, 0] width 0 height 0
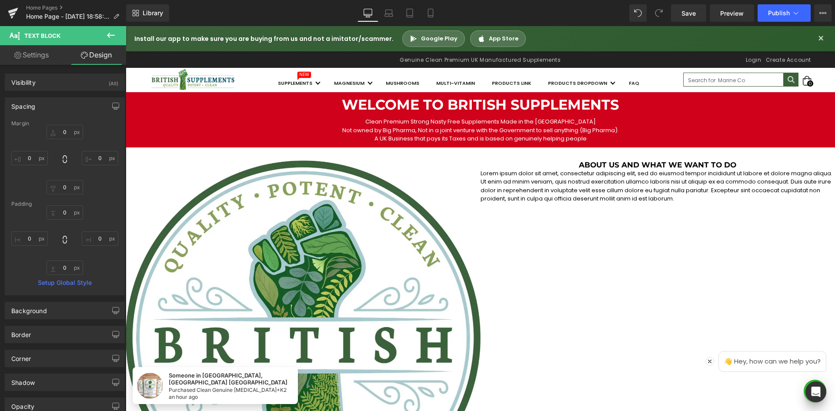
type input "0"
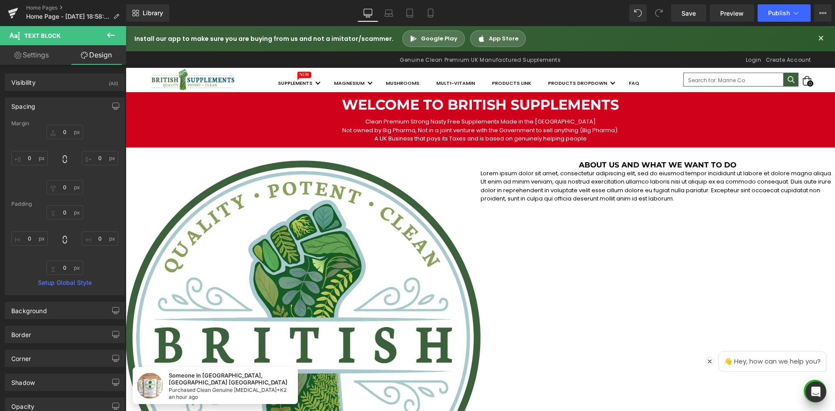
type input "0"
click at [62, 132] on input "0" at bounding box center [65, 132] width 37 height 14
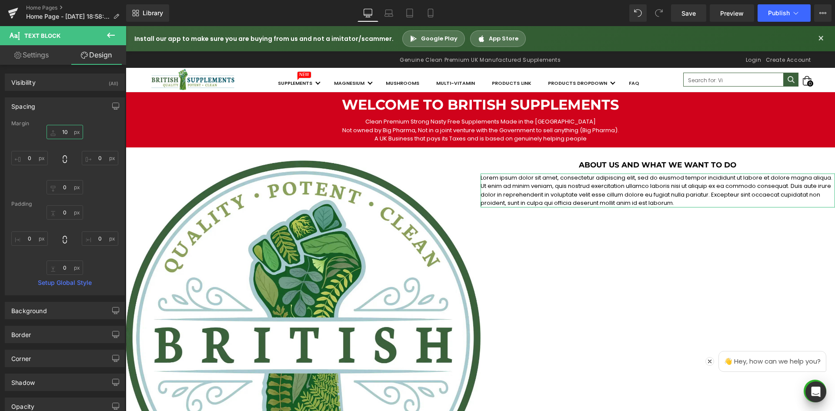
type input "10"
click at [82, 104] on div "Spacing" at bounding box center [64, 106] width 119 height 17
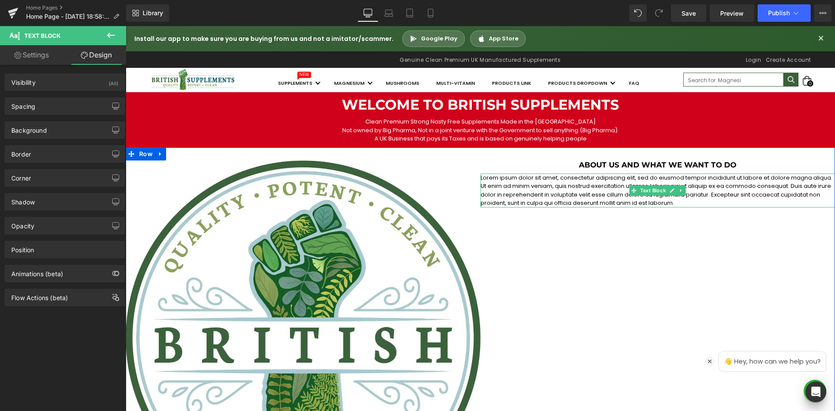
click at [584, 198] on p "Lorem ipsum dolor sit amet, consectetur adipiscing elit, sed do eiusmod tempor …" at bounding box center [657, 190] width 355 height 34
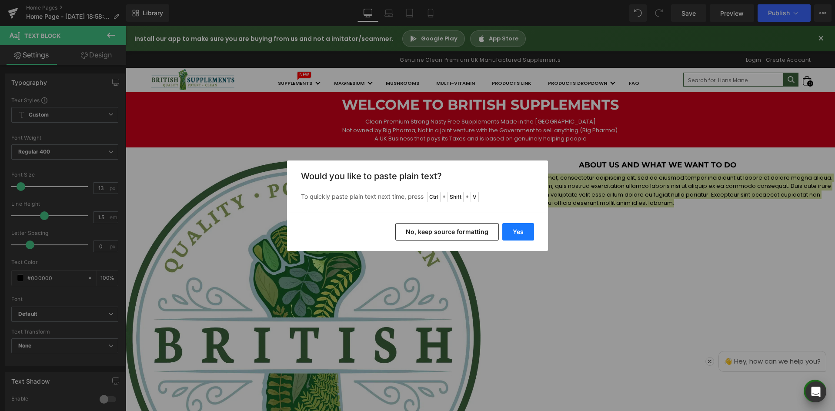
click at [525, 237] on button "Yes" at bounding box center [518, 231] width 32 height 17
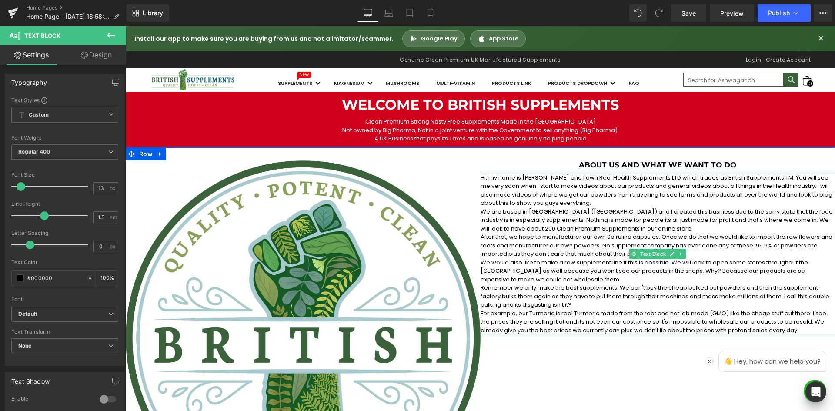
drag, startPoint x: 578, startPoint y: 205, endPoint x: 613, endPoint y: 206, distance: 34.4
click at [579, 205] on p "Hi, my name is [PERSON_NAME] and I own Real Health Supplements LTD which trades…" at bounding box center [657, 190] width 355 height 34
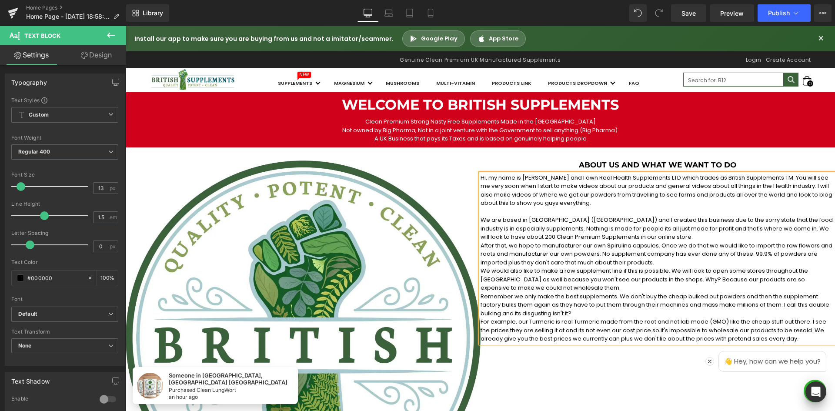
click at [643, 240] on p "We are based in [GEOGRAPHIC_DATA] ([GEOGRAPHIC_DATA]) and I created this busine…" at bounding box center [657, 229] width 355 height 26
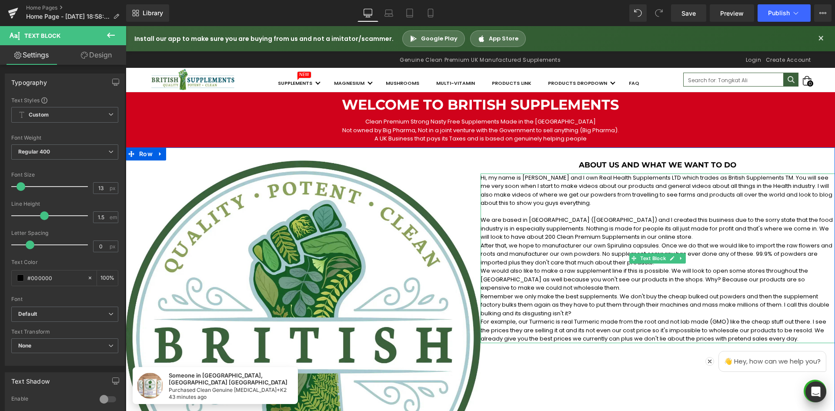
click at [700, 263] on p "After that, we hope to manufacturer our own Spirulina capsules. Once we do that…" at bounding box center [657, 254] width 355 height 26
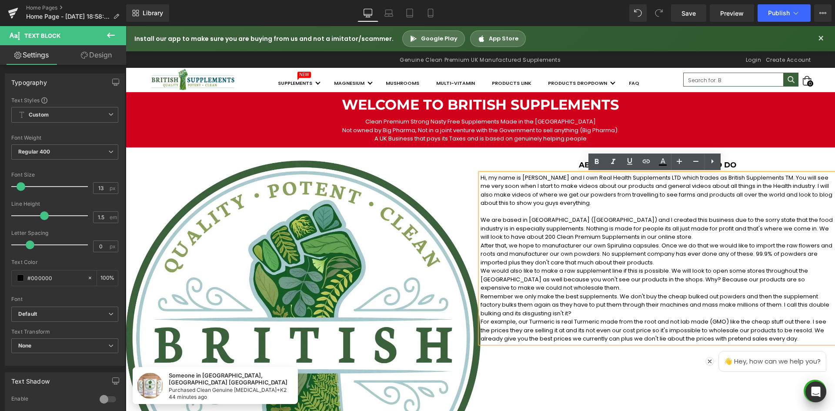
click at [634, 238] on p "We are based in [GEOGRAPHIC_DATA] ([GEOGRAPHIC_DATA]) and I created this busine…" at bounding box center [657, 229] width 355 height 26
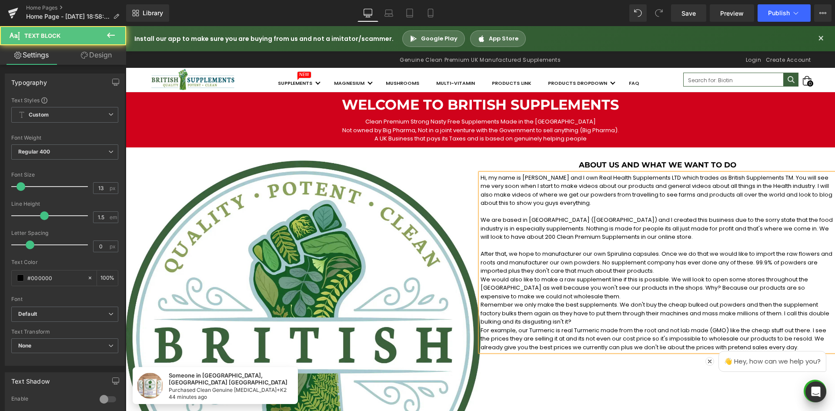
click at [681, 271] on p "After that, we hope to manufacturer our own Spirulina capsules. Once we do that…" at bounding box center [657, 263] width 355 height 26
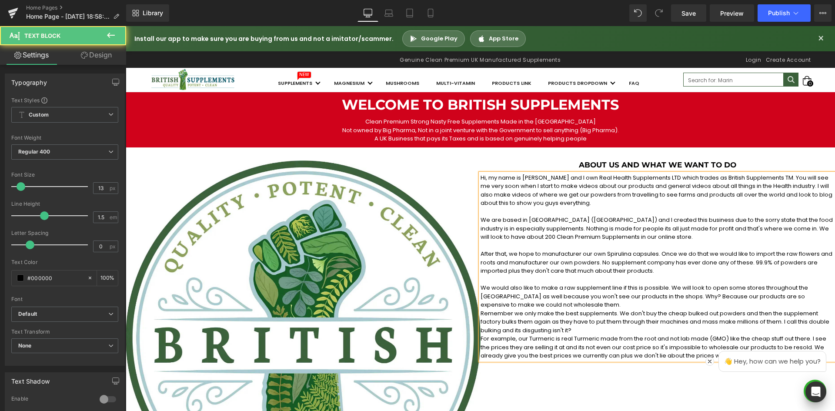
click at [587, 298] on p "We would also like to make a raw supplement line if this is possible. We will l…" at bounding box center [657, 297] width 355 height 26
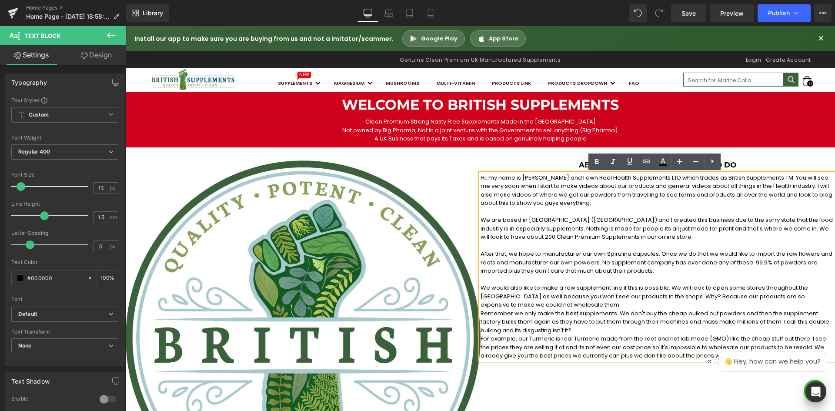
click at [565, 306] on p "We would also like to make a raw supplement line if this is possible. We will l…" at bounding box center [657, 297] width 355 height 26
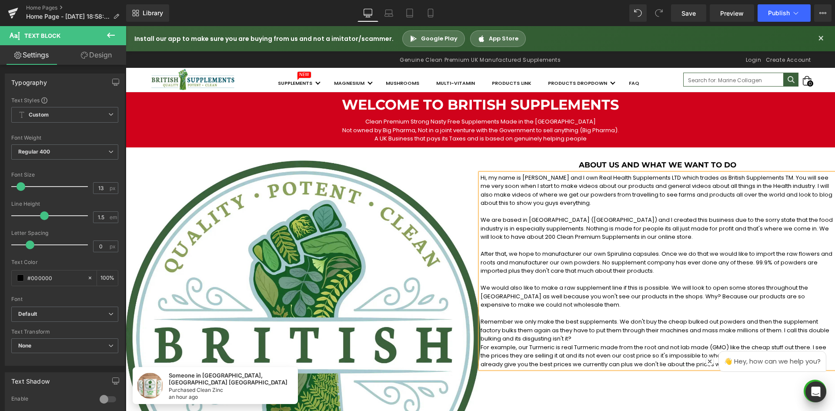
click at [576, 339] on p "Remember we only make the best supplements. We don't buy the cheap bulked out p…" at bounding box center [657, 330] width 355 height 26
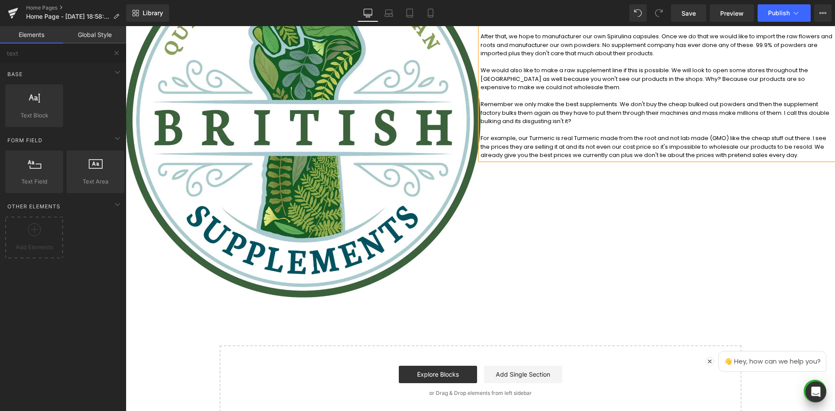
click at [615, 331] on div "Welcome to British Supplements Heading Clean Premium Strong Nasty Free Suppleme…" at bounding box center [480, 146] width 709 height 542
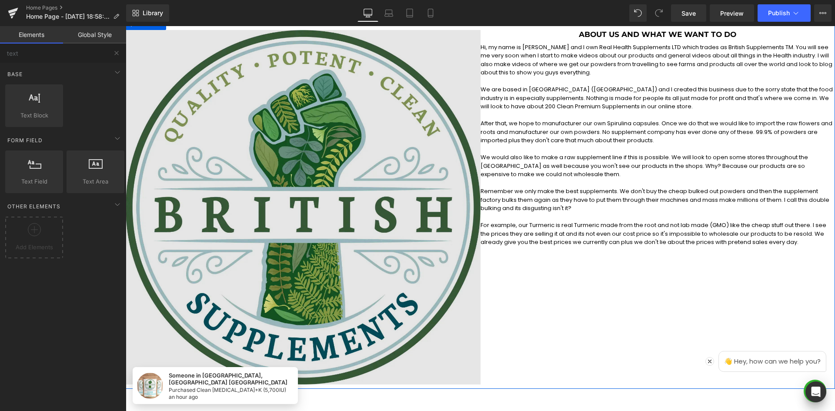
scroll to position [43, 0]
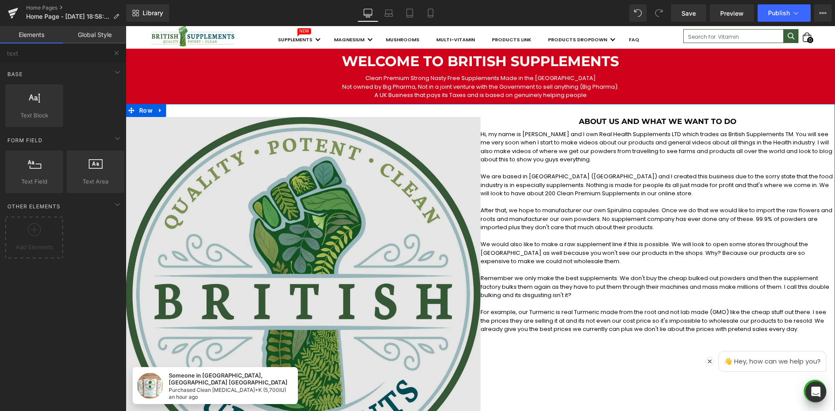
click at [424, 137] on img at bounding box center [303, 294] width 355 height 355
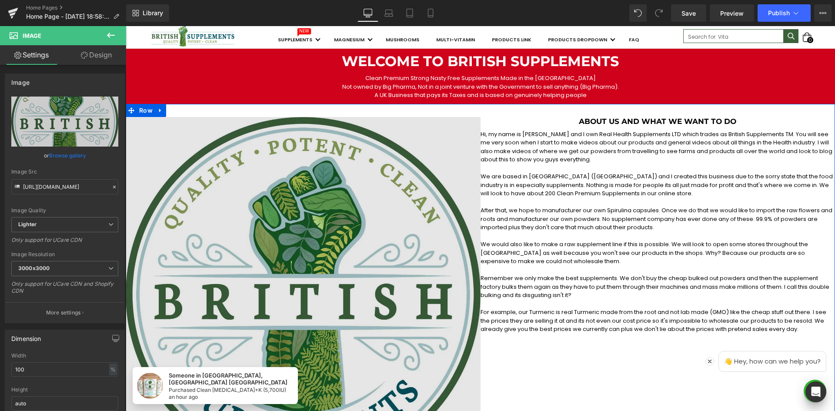
drag, startPoint x: 140, startPoint y: 108, endPoint x: 148, endPoint y: 120, distance: 15.1
click at [140, 108] on span "Row" at bounding box center [146, 110] width 18 height 13
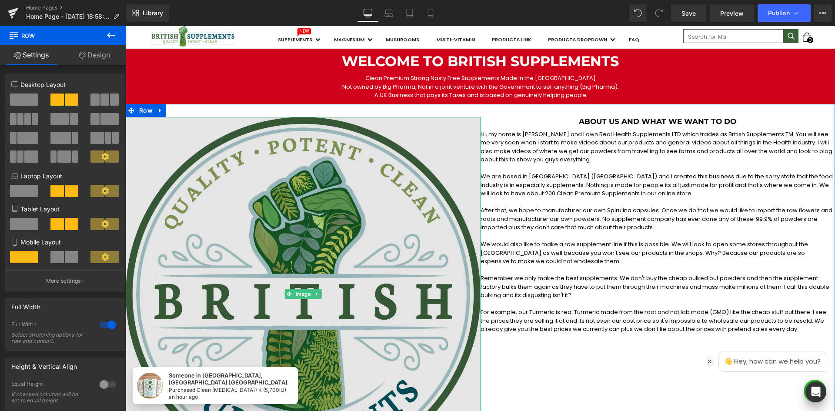
click at [149, 131] on img at bounding box center [303, 294] width 355 height 355
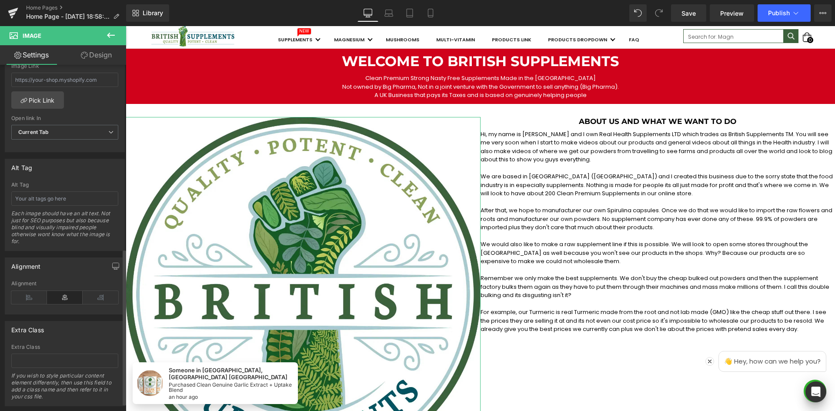
scroll to position [426, 0]
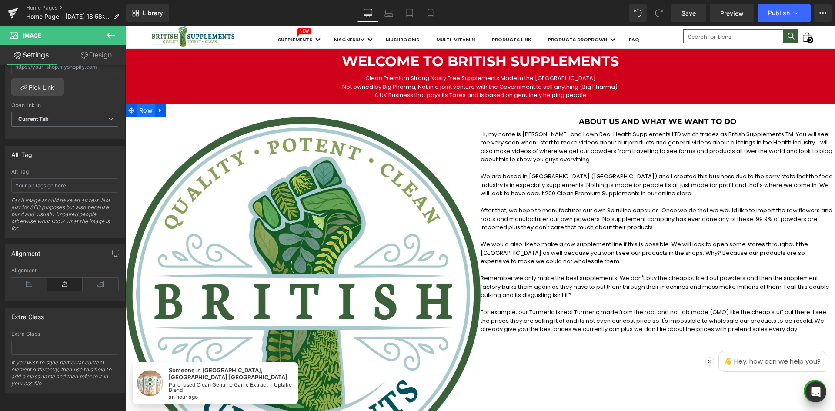
click at [143, 108] on span "Row" at bounding box center [146, 110] width 18 height 13
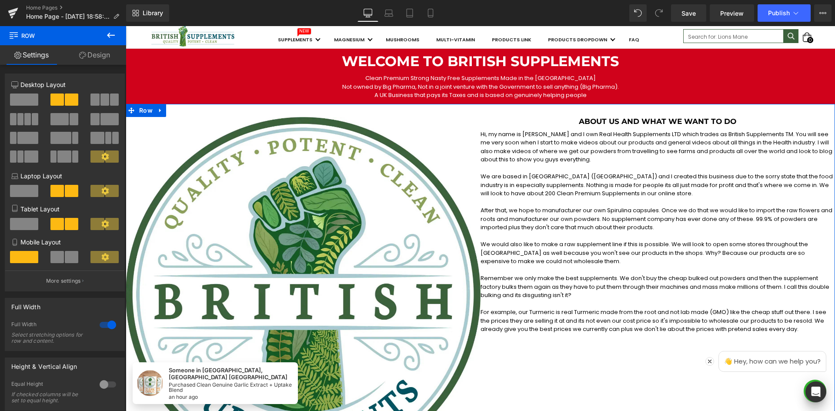
click at [100, 56] on link "Design" at bounding box center [94, 55] width 63 height 20
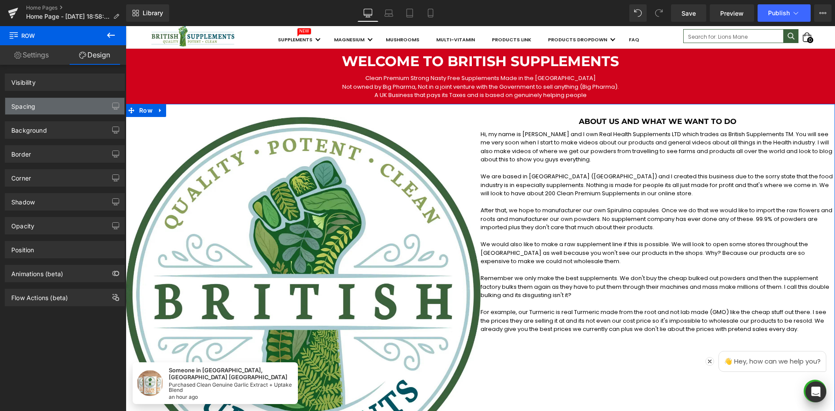
click at [81, 101] on div "Spacing" at bounding box center [64, 106] width 119 height 17
click at [79, 107] on div "Spacing" at bounding box center [64, 106] width 119 height 17
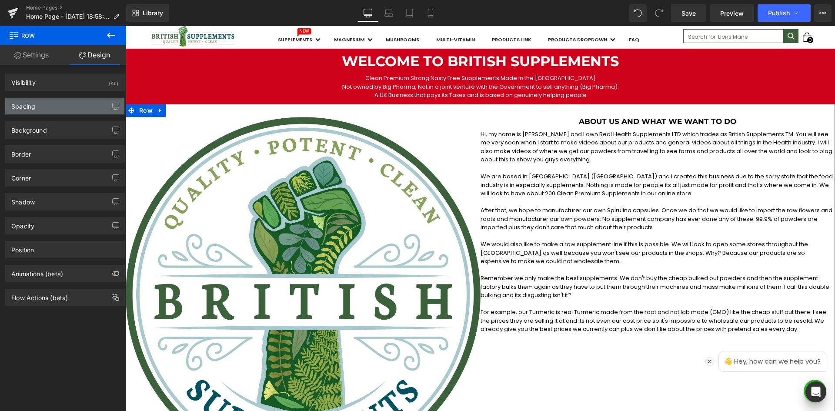
click at [43, 107] on div "Spacing" at bounding box center [64, 106] width 119 height 17
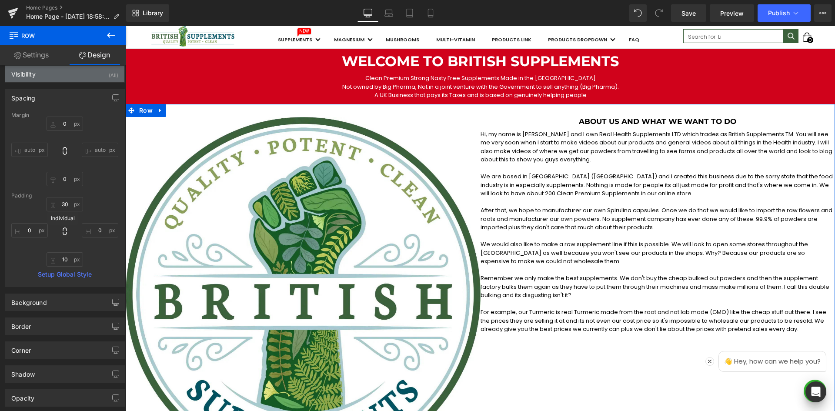
scroll to position [0, 0]
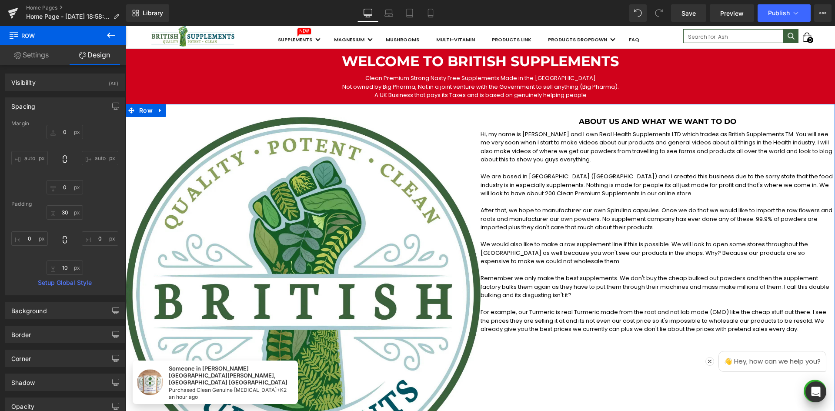
click at [17, 57] on icon at bounding box center [17, 55] width 7 height 7
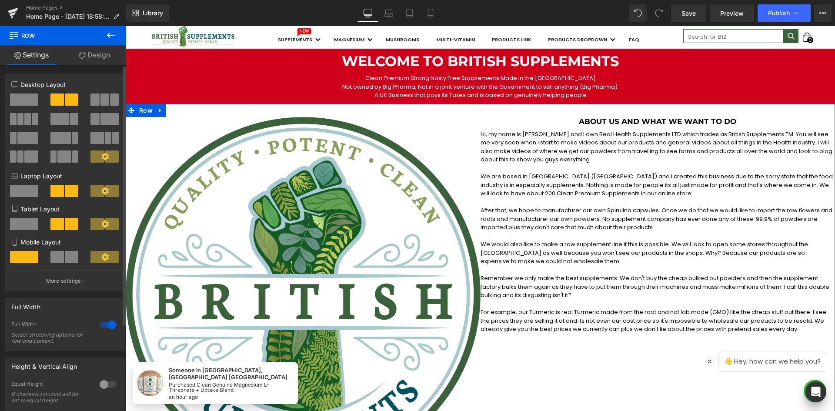
click at [104, 156] on icon at bounding box center [104, 156] width 7 height 7
click at [102, 158] on icon at bounding box center [104, 156] width 7 height 7
click at [103, 153] on icon at bounding box center [105, 157] width 8 height 8
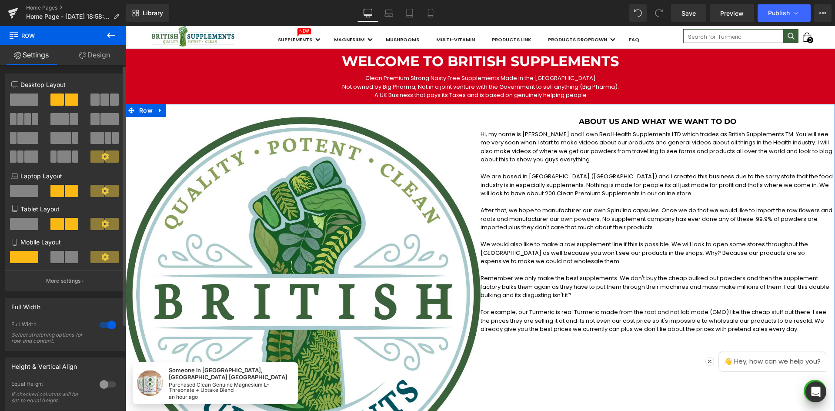
drag, startPoint x: 77, startPoint y: 275, endPoint x: 100, endPoint y: 274, distance: 23.1
click at [78, 274] on button "More settings" at bounding box center [64, 280] width 119 height 20
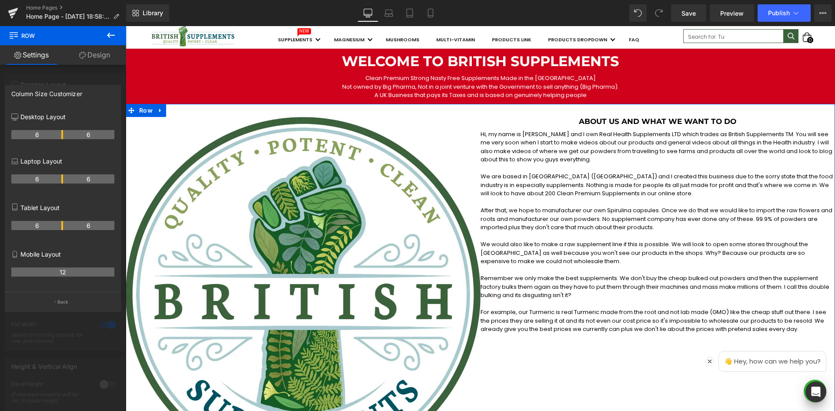
drag, startPoint x: 67, startPoint y: 297, endPoint x: 63, endPoint y: 292, distance: 6.3
click at [67, 295] on button "Back" at bounding box center [63, 302] width 116 height 20
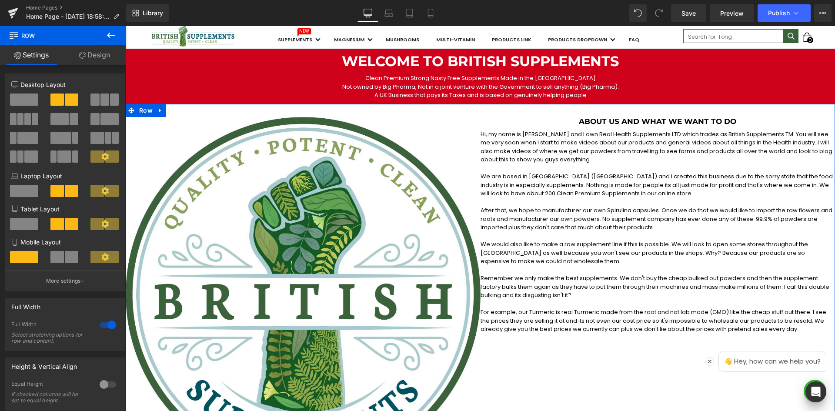
click at [87, 51] on link "Design" at bounding box center [94, 55] width 63 height 20
type input "0"
type input "30"
type input "0"
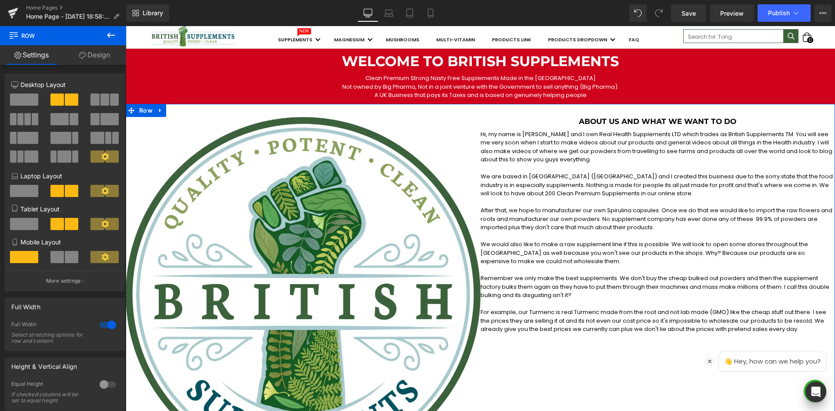
type input "10"
type input "0"
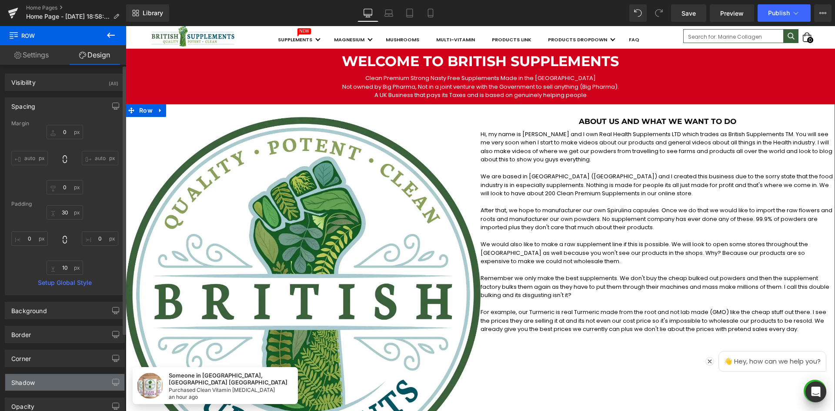
click at [55, 376] on div "Shadow" at bounding box center [64, 382] width 119 height 17
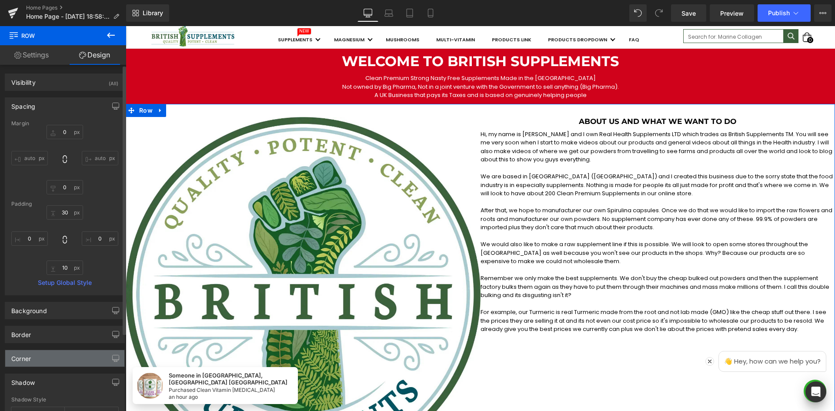
click at [59, 362] on div "Corner" at bounding box center [64, 358] width 119 height 17
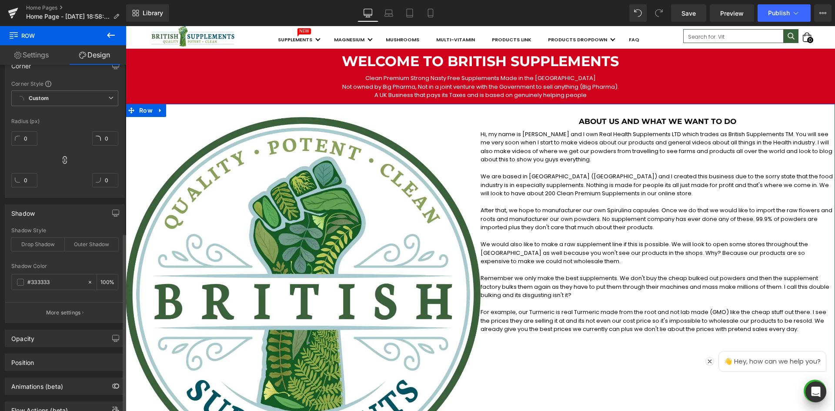
scroll to position [194, 0]
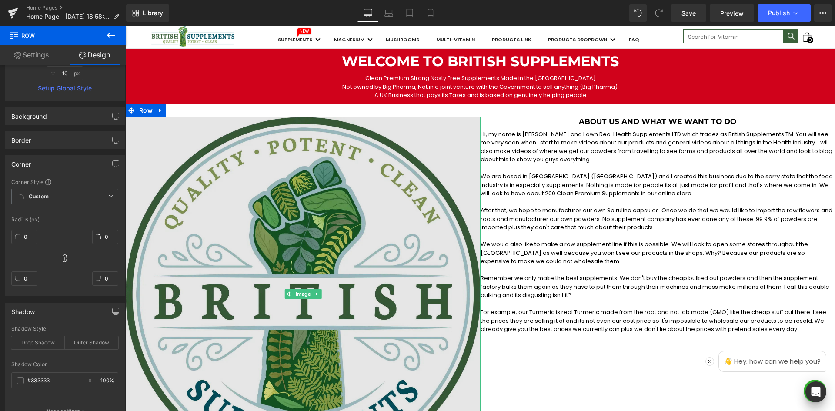
click at [164, 141] on img at bounding box center [303, 294] width 355 height 355
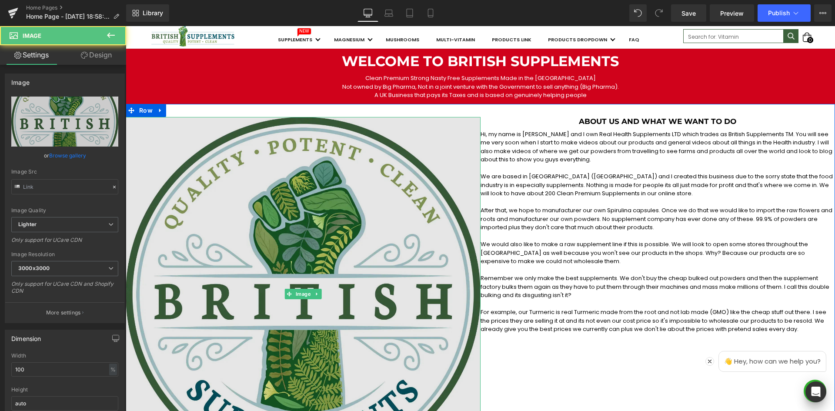
type input "https://ucarecdn.com/c60eeee3-c84a-4211-af3d-0bc829891747/-/format/auto/-/previ…"
click at [173, 133] on img at bounding box center [303, 294] width 355 height 355
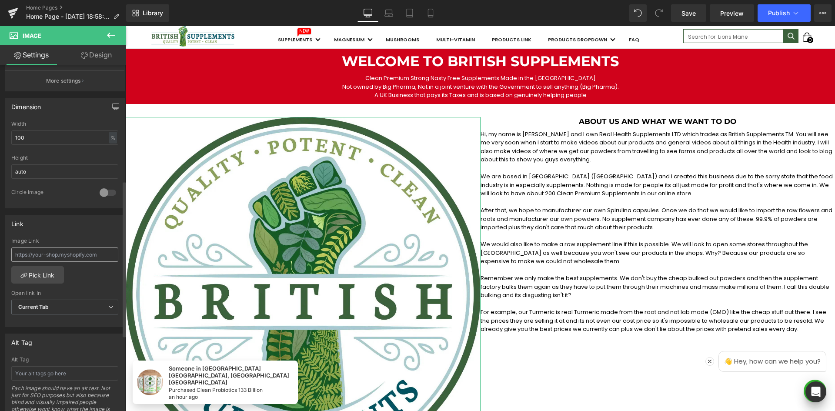
scroll to position [261, 0]
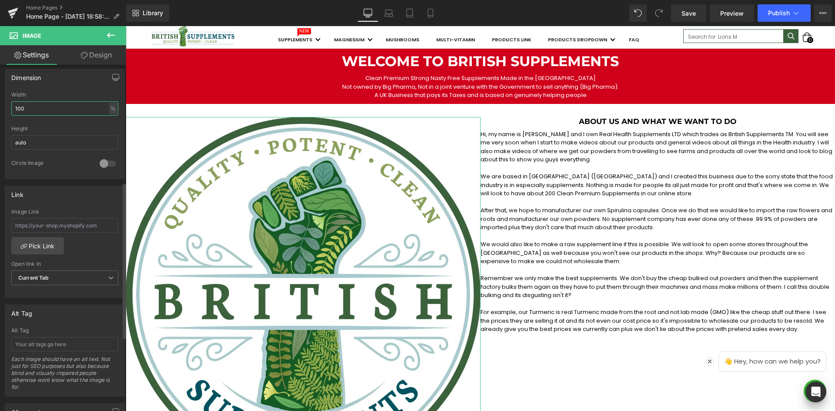
drag, startPoint x: 30, startPoint y: 107, endPoint x: 5, endPoint y: 100, distance: 26.5
click at [5, 100] on div "Dimension 100% Width 100 % % px auto Height auto 0 Circle Image" at bounding box center [65, 124] width 120 height 110
type input "90"
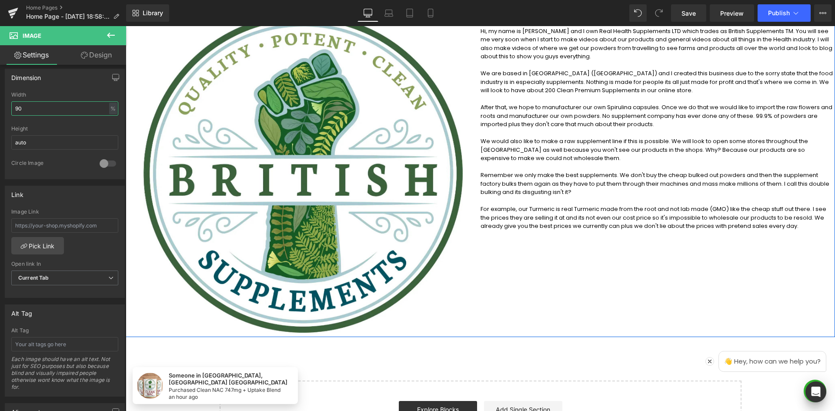
scroll to position [43, 0]
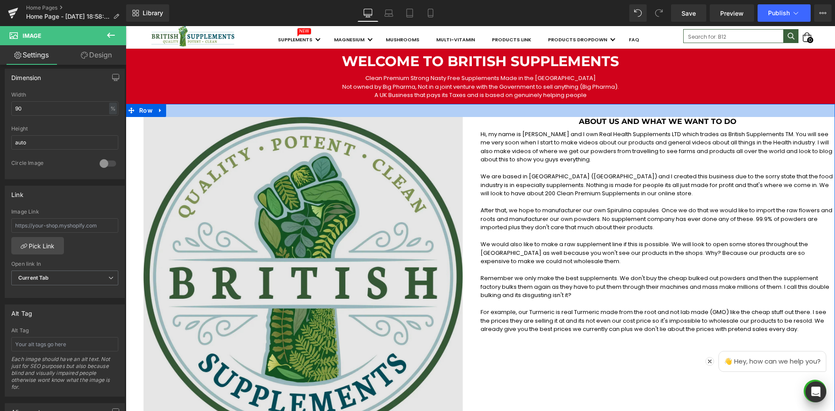
click at [517, 112] on div at bounding box center [480, 110] width 709 height 13
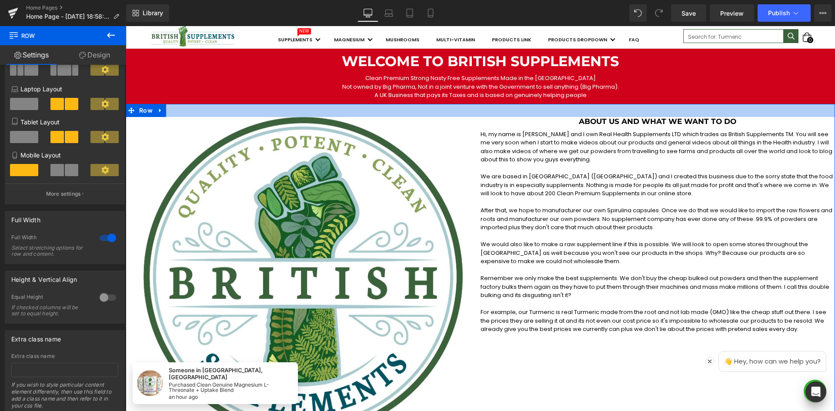
click at [528, 113] on div at bounding box center [480, 110] width 709 height 13
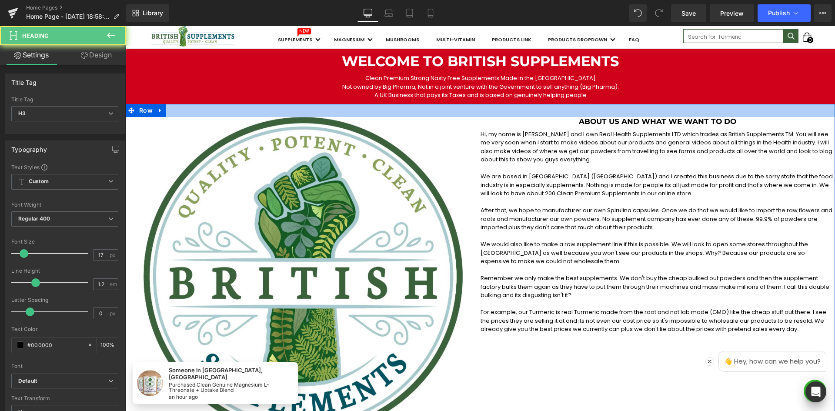
click at [531, 117] on div "About us and what we want to do Heading" at bounding box center [657, 121] width 355 height 9
click at [530, 123] on h3 "About us and what we want to do" at bounding box center [657, 121] width 355 height 9
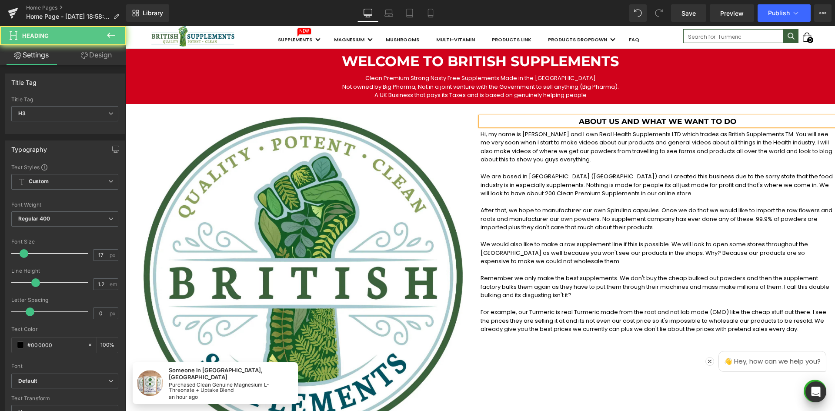
click at [553, 363] on div "Image About us and what we want to do Heading Hi, my name is Chris and I own Re…" at bounding box center [480, 272] width 709 height 337
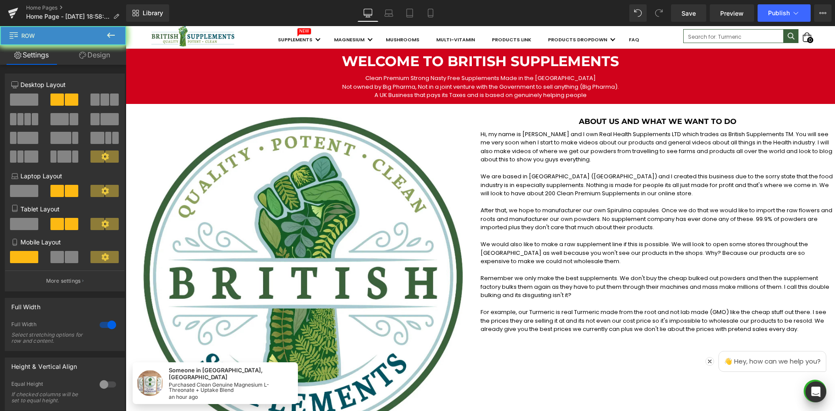
click at [94, 54] on link "Design" at bounding box center [94, 55] width 63 height 20
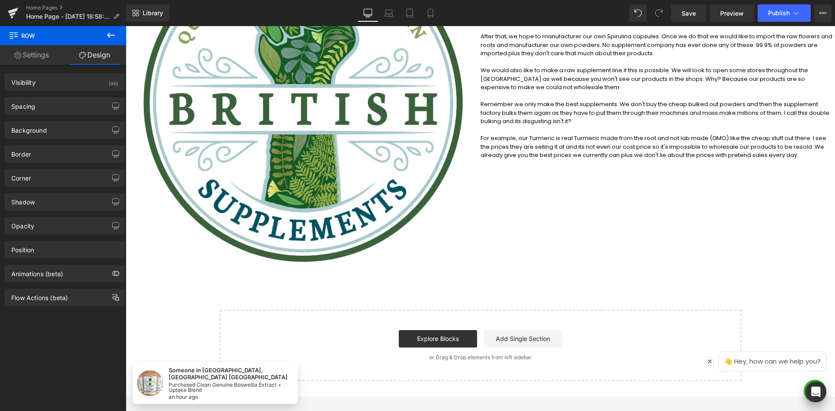
click at [642, 284] on div "Welcome to British Supplements Heading Clean Premium Strong Nasty Free Suppleme…" at bounding box center [480, 128] width 709 height 507
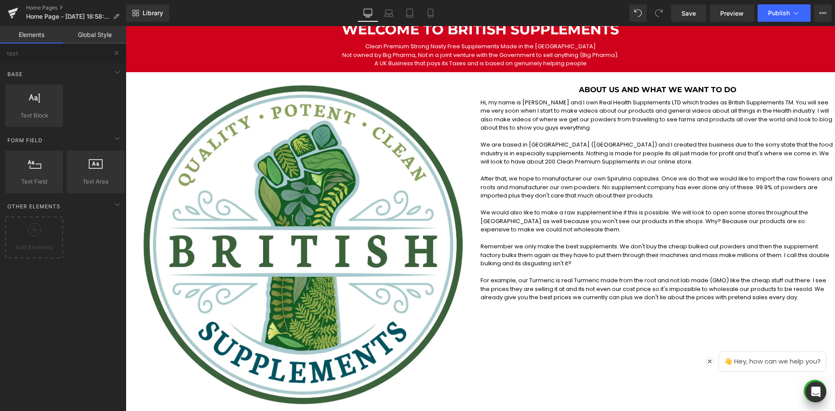
scroll to position [304, 0]
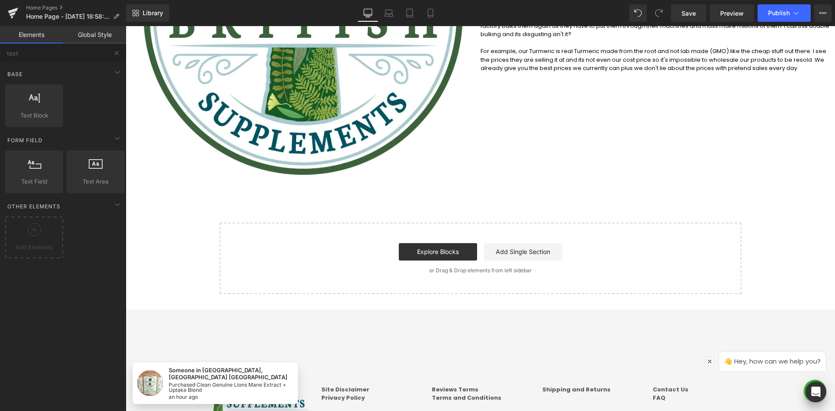
click at [128, 226] on div "Welcome to British Supplements Heading Clean Premium Strong Nasty Free Suppleme…" at bounding box center [480, 41] width 709 height 507
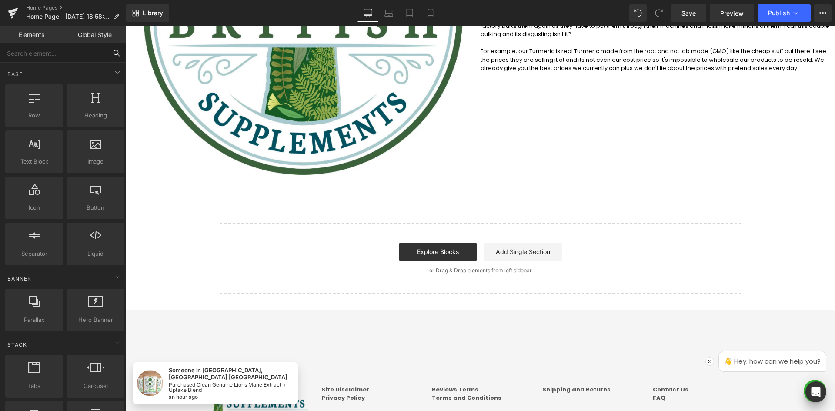
click at [62, 58] on input "text" at bounding box center [53, 52] width 107 height 19
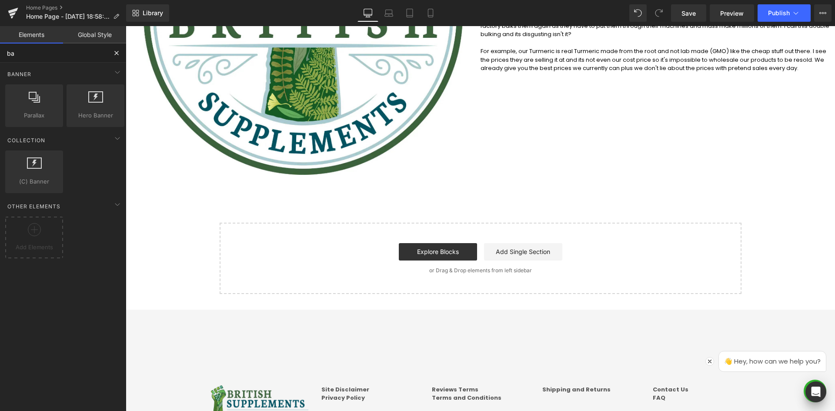
type input "b"
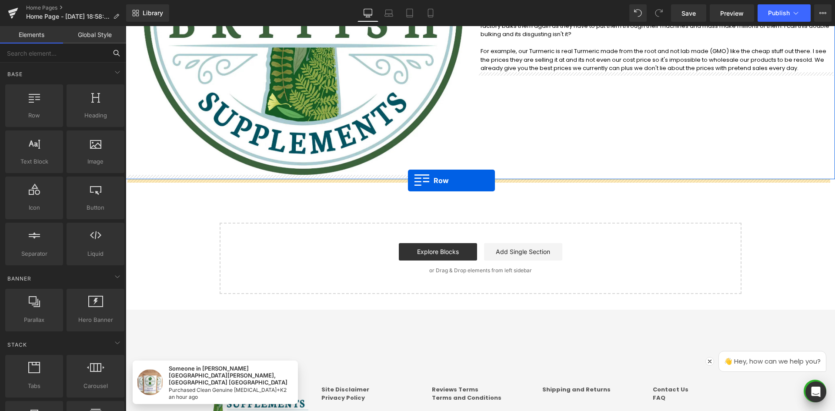
drag, startPoint x: 157, startPoint y: 135, endPoint x: 408, endPoint y: 180, distance: 254.5
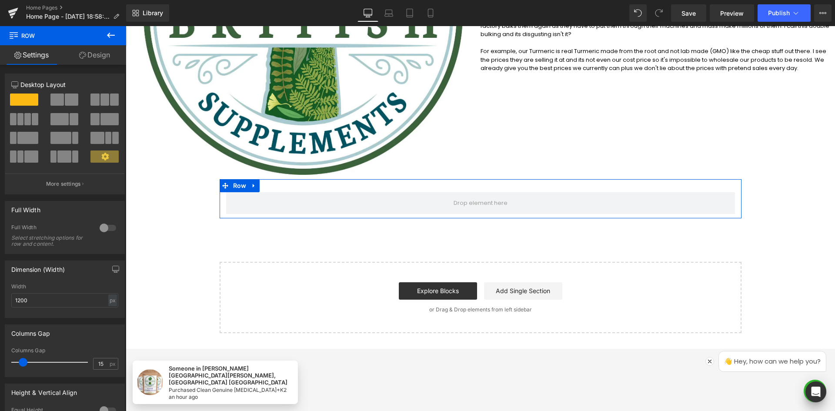
click at [110, 230] on div at bounding box center [107, 228] width 21 height 14
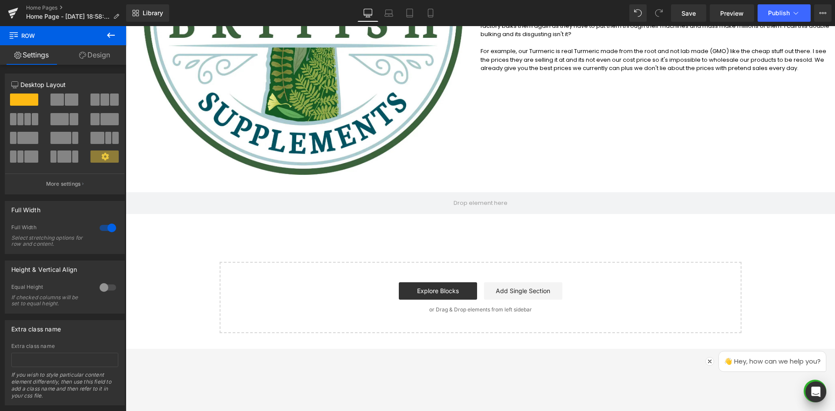
click at [106, 37] on icon at bounding box center [111, 35] width 10 height 10
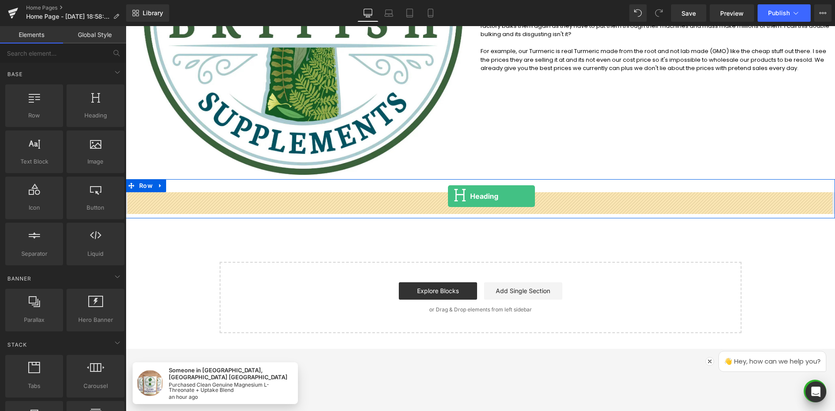
drag, startPoint x: 227, startPoint y: 129, endPoint x: 448, endPoint y: 196, distance: 230.5
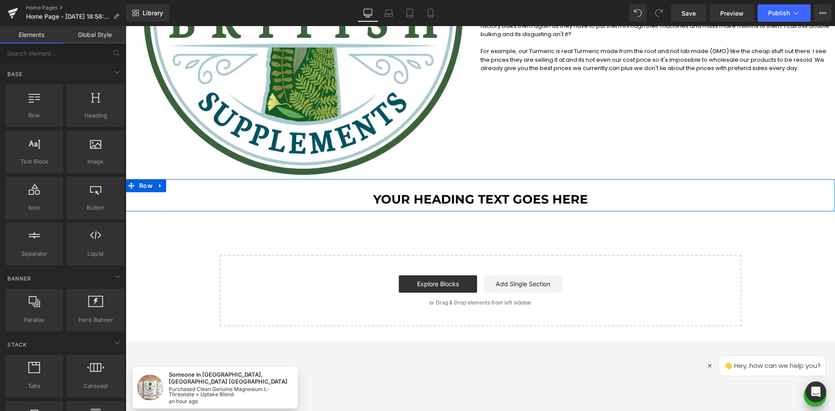
click at [393, 194] on div "Your heading text goes here Heading" at bounding box center [480, 199] width 709 height 15
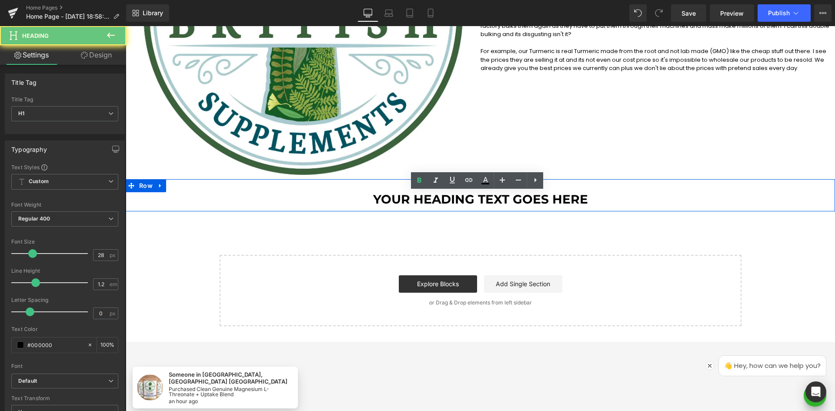
click at [423, 197] on h1 "Your heading text goes here" at bounding box center [480, 199] width 709 height 15
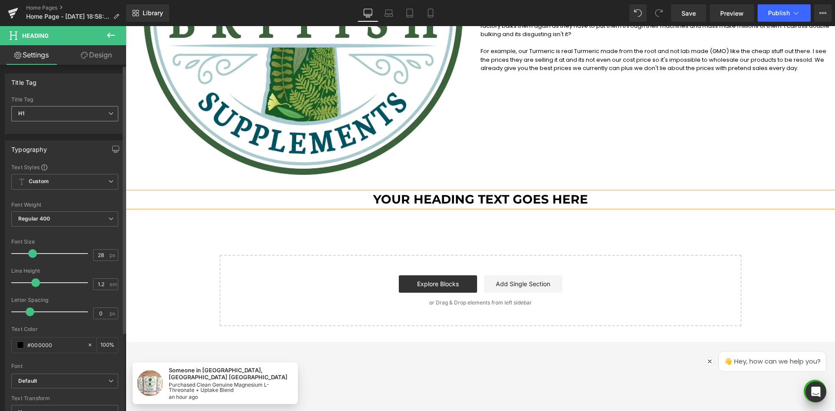
click at [53, 112] on span "H1" at bounding box center [64, 113] width 107 height 15
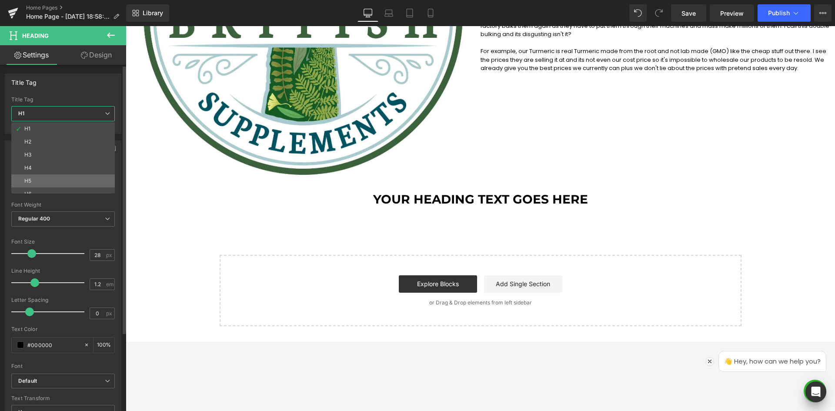
scroll to position [7, 0]
click at [46, 170] on li "H5" at bounding box center [64, 173] width 107 height 13
type input "13"
type input "100"
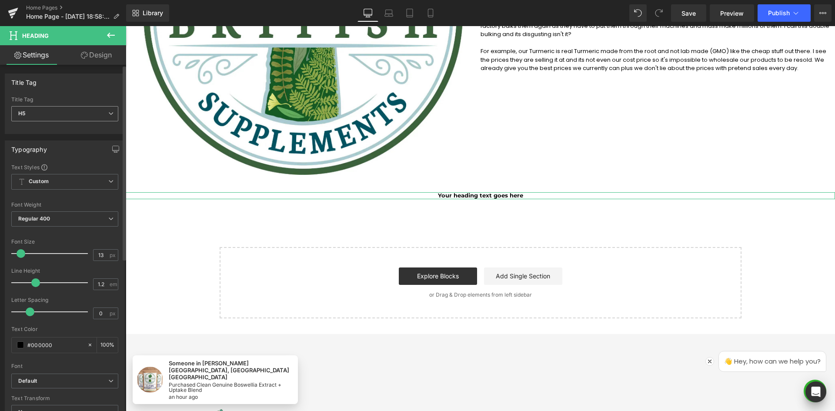
click at [68, 117] on span "H5" at bounding box center [64, 113] width 107 height 15
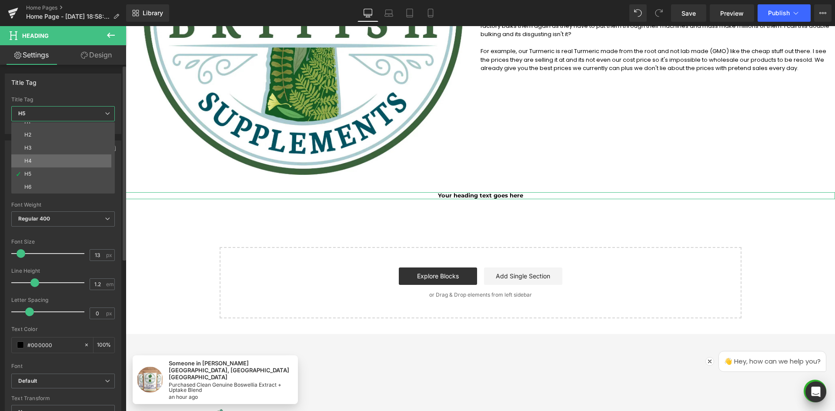
click at [72, 160] on li "H4" at bounding box center [64, 160] width 107 height 13
type input "15"
type input "100"
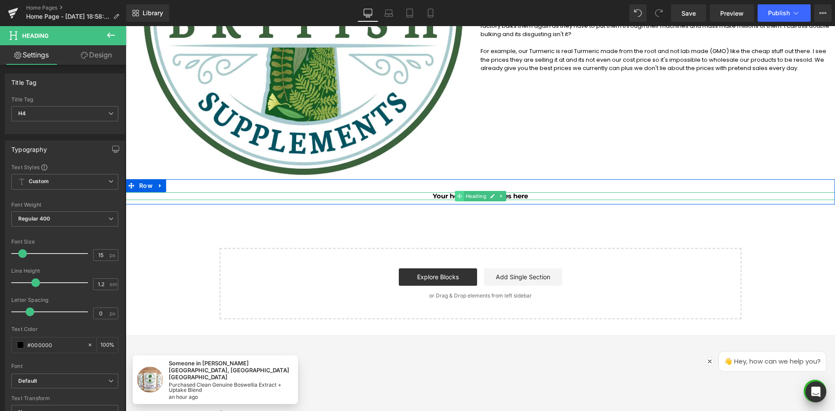
click at [455, 196] on span at bounding box center [459, 196] width 9 height 10
click at [433, 195] on h4 "Your heading text goes here" at bounding box center [480, 196] width 709 height 8
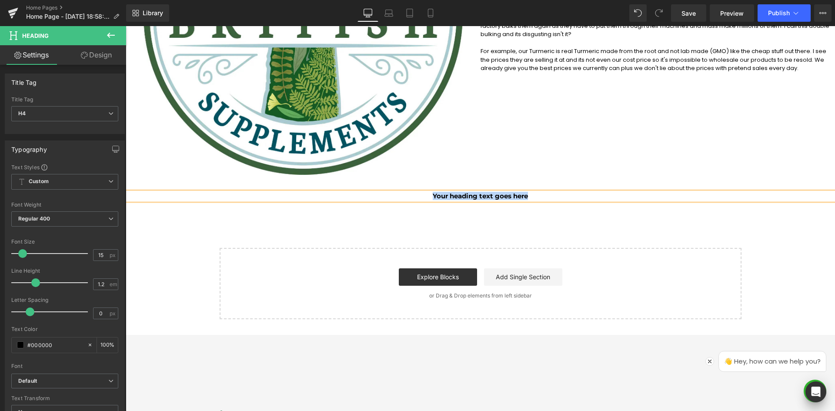
paste div
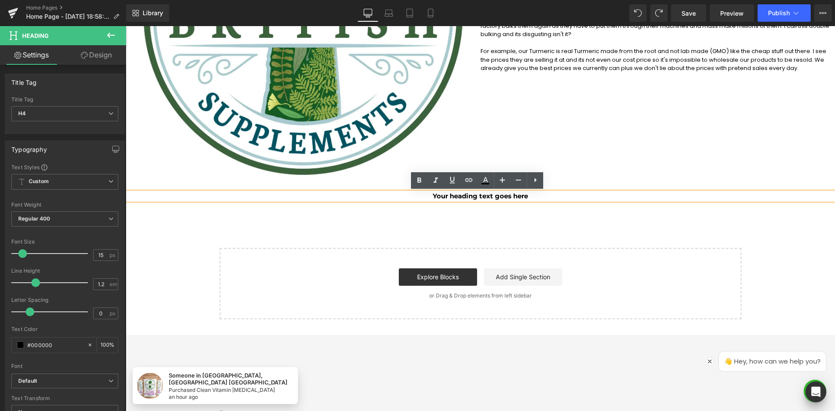
click at [464, 197] on h4 "Your heading text goes here" at bounding box center [480, 196] width 709 height 8
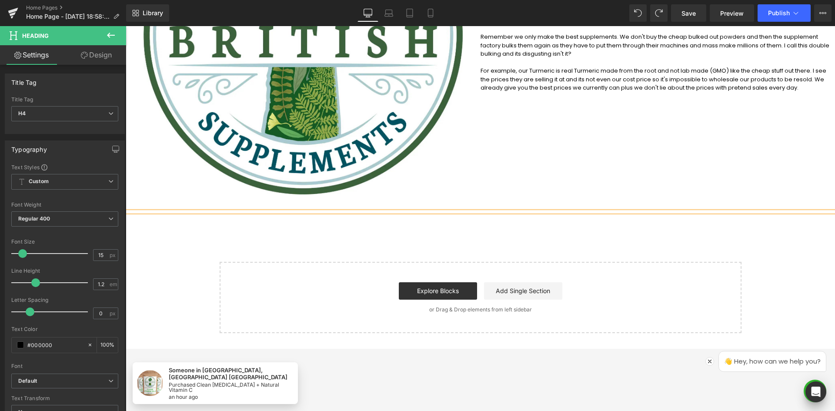
scroll to position [304, 0]
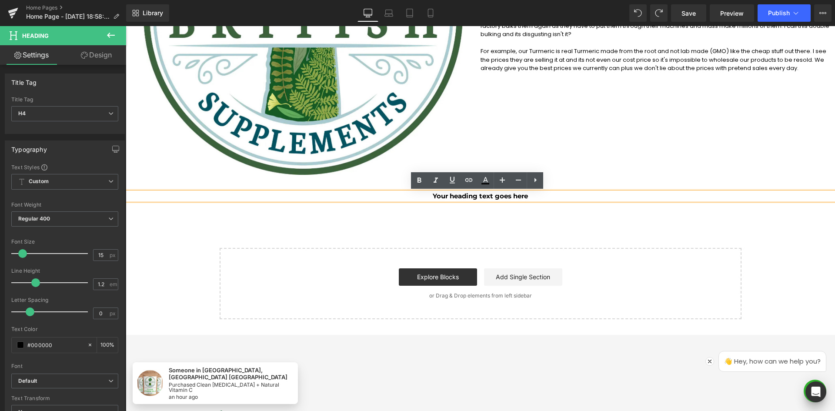
click at [457, 196] on h4 "Your heading text goes here" at bounding box center [480, 196] width 709 height 8
click at [454, 193] on h4 "Your heading text goes here" at bounding box center [480, 196] width 709 height 8
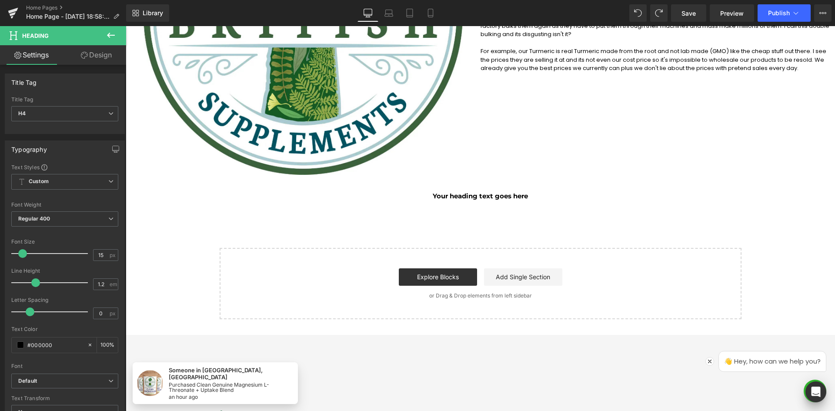
click at [109, 35] on icon at bounding box center [111, 35] width 8 height 5
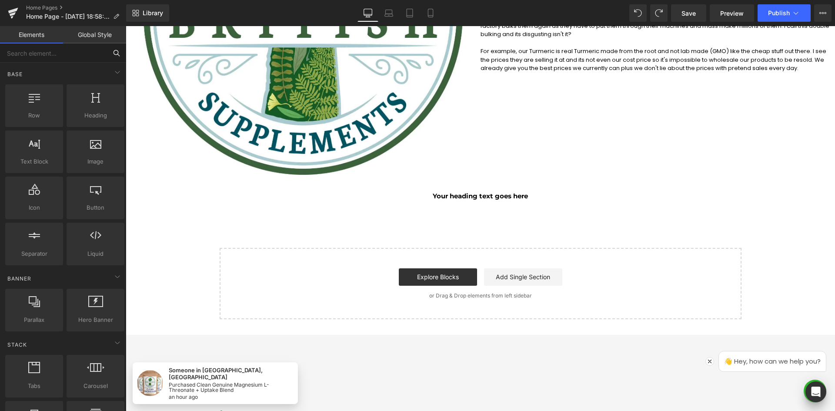
click at [69, 60] on input "text" at bounding box center [53, 52] width 107 height 19
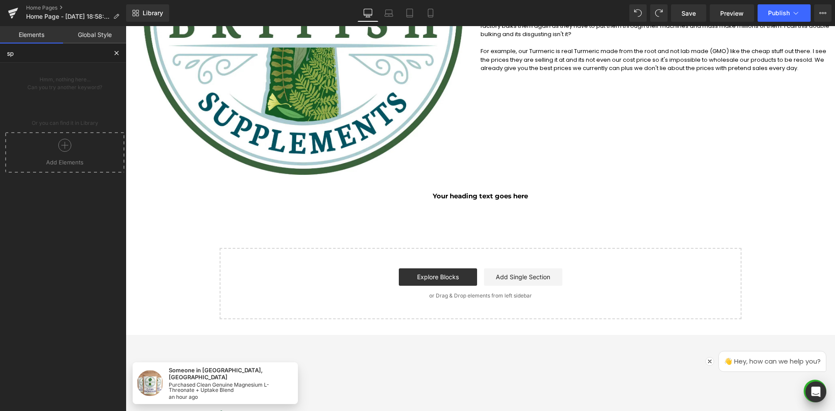
type input "s"
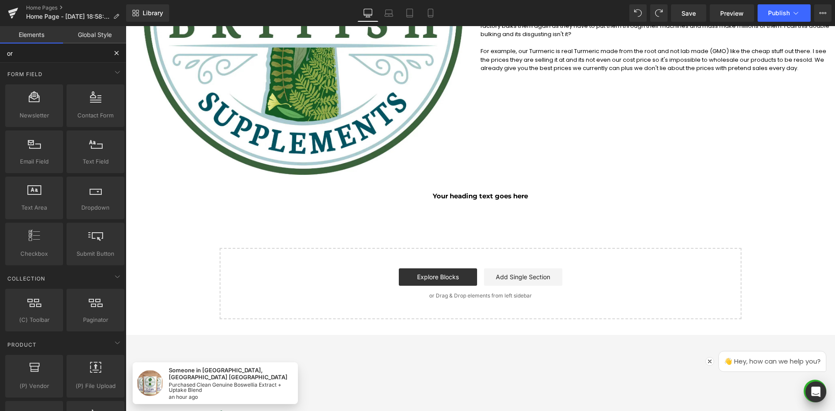
type input "o"
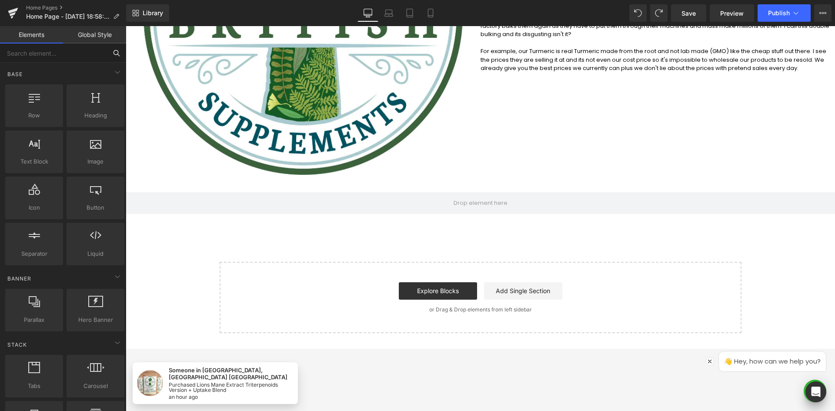
click at [86, 57] on input "text" at bounding box center [53, 52] width 107 height 19
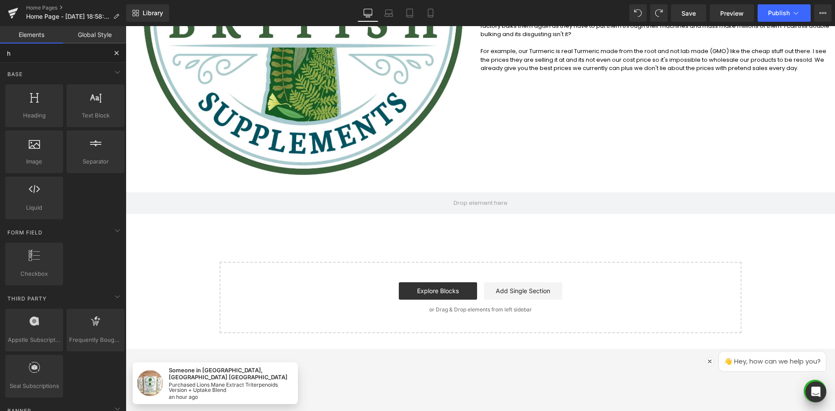
type input "ht"
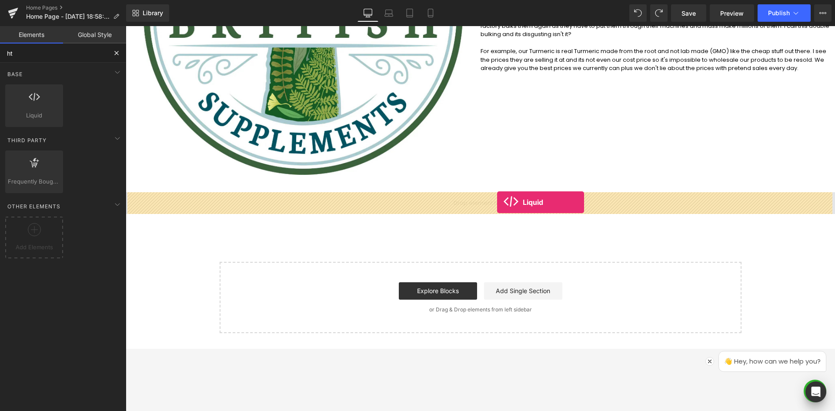
drag, startPoint x: 240, startPoint y: 145, endPoint x: 497, endPoint y: 202, distance: 262.5
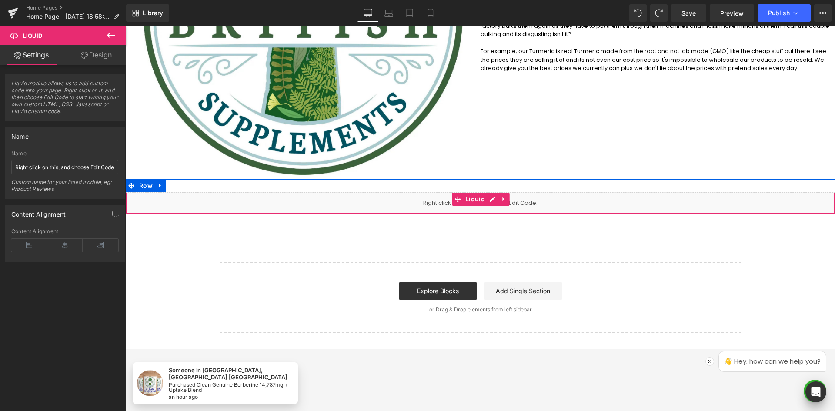
click at [237, 200] on div "Liquid" at bounding box center [480, 203] width 709 height 22
click at [490, 201] on link at bounding box center [492, 199] width 11 height 13
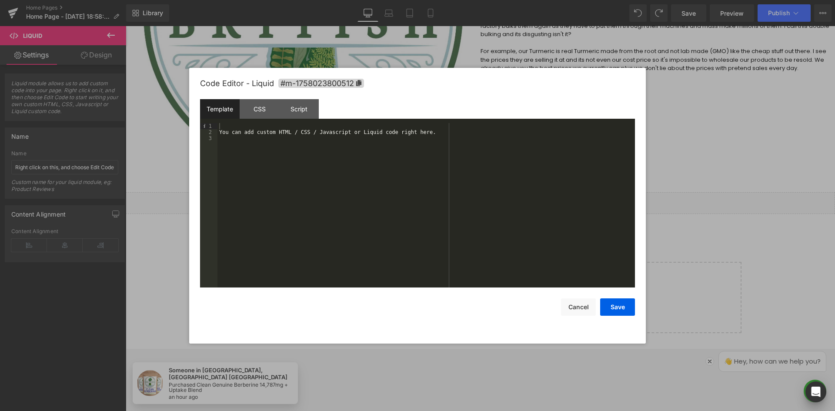
click at [268, 130] on div "You can add custom HTML / CSS / Javascript or Liquid code right here." at bounding box center [425, 211] width 417 height 177
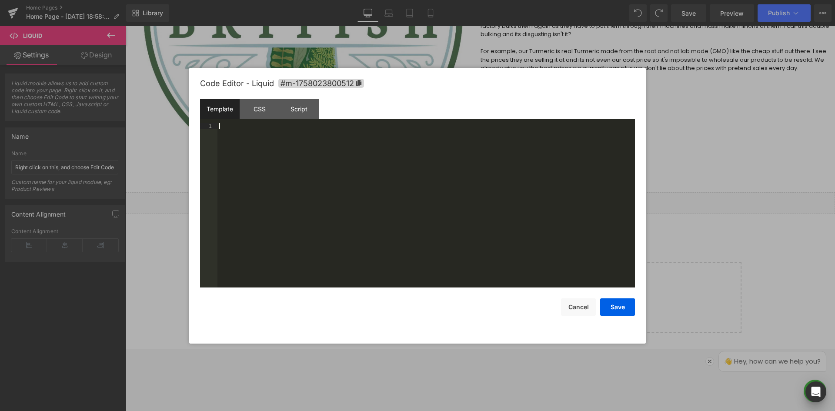
click at [272, 150] on div at bounding box center [425, 211] width 417 height 177
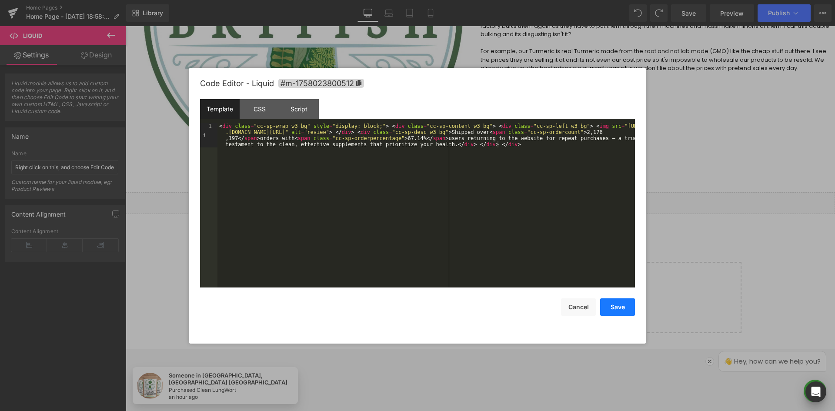
click at [617, 302] on button "Save" at bounding box center [617, 306] width 35 height 17
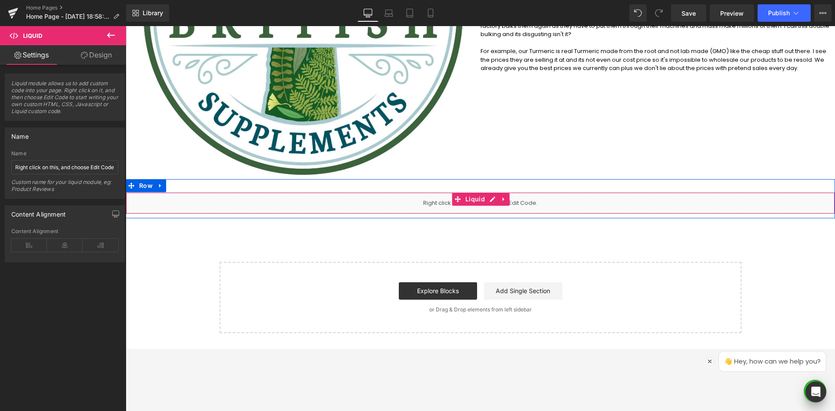
click at [543, 209] on div "Liquid" at bounding box center [480, 203] width 709 height 22
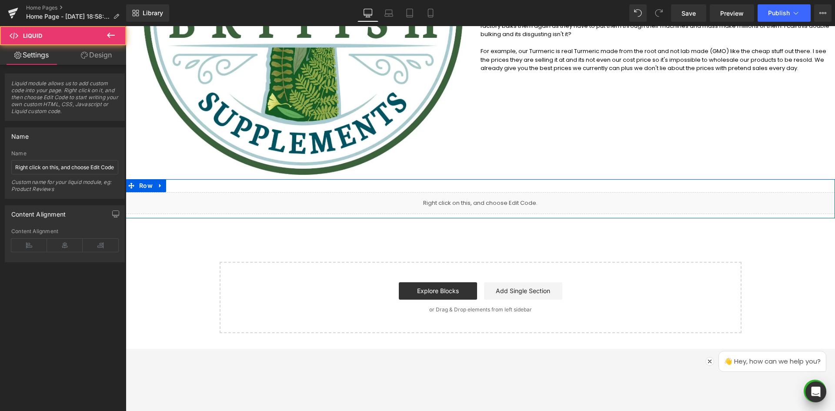
click at [488, 200] on icon at bounding box center [490, 199] width 5 height 5
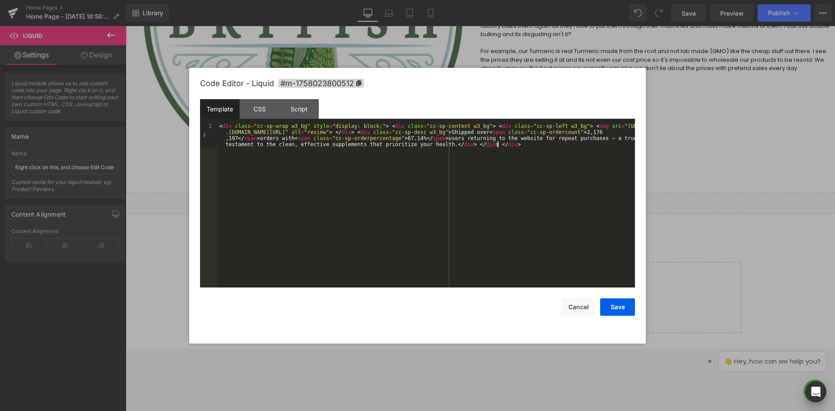
click at [293, 162] on div "< div class = "cc-sp-wrap w3_bg" style = "display: block;" > < div class = "cc-…" at bounding box center [425, 229] width 417 height 213
click at [526, 135] on div "< div class = "cc-sp-wrap w3_bg" style = "display: block;" > < div class = "cc-…" at bounding box center [425, 229] width 417 height 213
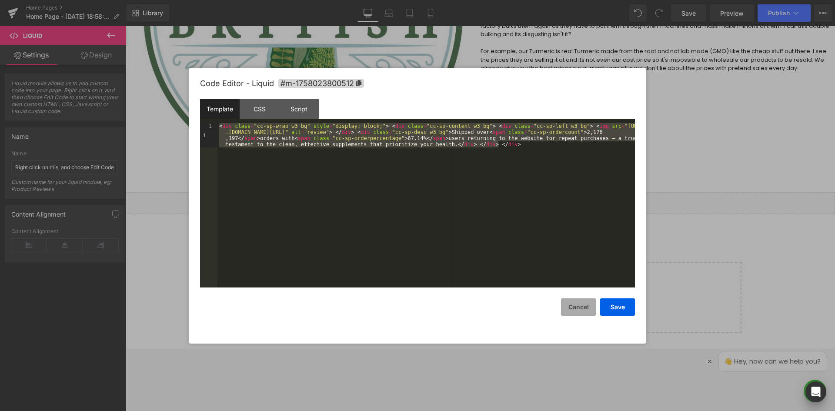
click at [584, 299] on button "Cancel" at bounding box center [578, 306] width 35 height 17
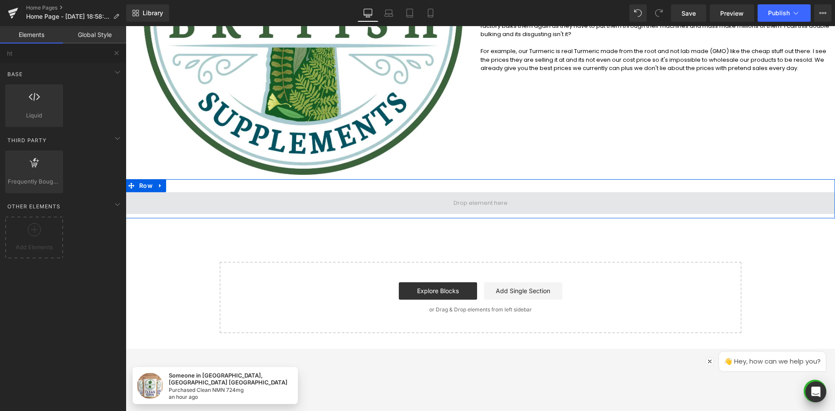
click at [485, 207] on span at bounding box center [480, 203] width 60 height 13
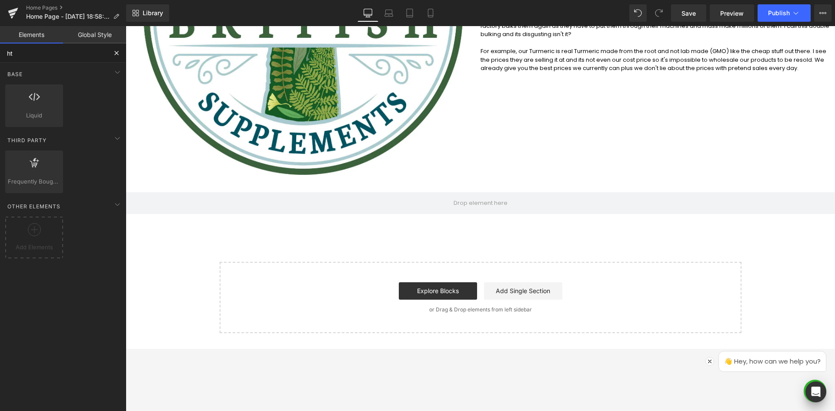
click at [34, 56] on input "ht" at bounding box center [53, 52] width 107 height 19
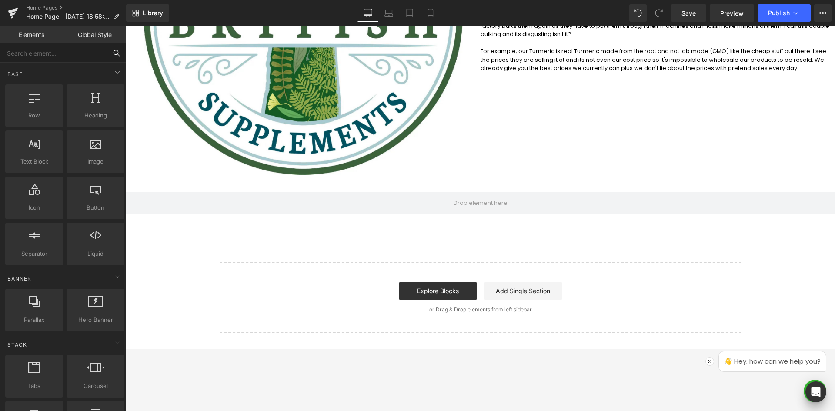
click at [25, 60] on input "text" at bounding box center [53, 52] width 107 height 19
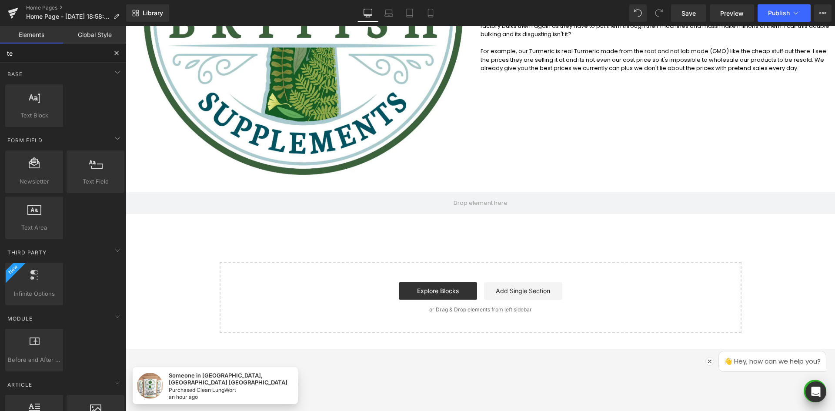
type input "tet"
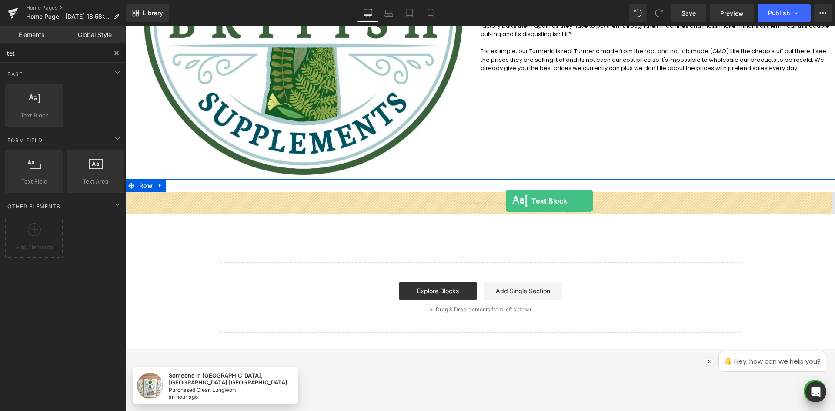
drag, startPoint x: 163, startPoint y: 132, endPoint x: 506, endPoint y: 201, distance: 349.5
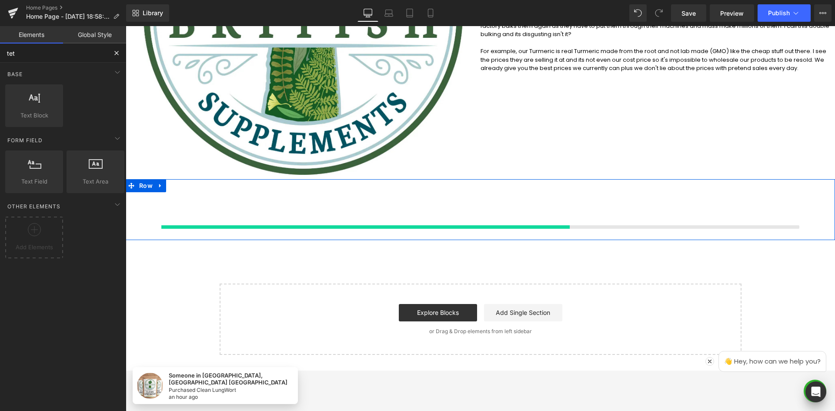
click at [260, 192] on div at bounding box center [480, 185] width 709 height 13
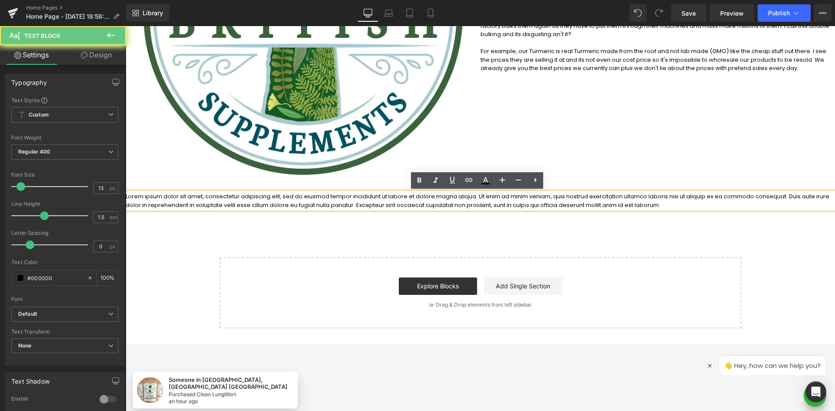
click at [350, 198] on p "Lorem ipsum dolor sit amet, consectetur adipiscing elit, sed do eiusmod tempor …" at bounding box center [480, 200] width 709 height 17
click at [413, 197] on p "Lorem ipsum dolor sit amet, consectetur adipiscing elit, sed do eiusmod tempor …" at bounding box center [480, 200] width 709 height 17
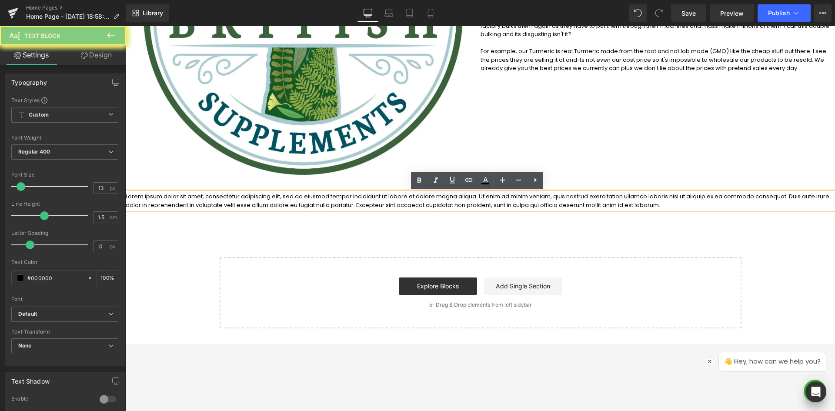
click at [294, 209] on div "Lorem ipsum dolor sit amet, consectetur adipiscing elit, sed do eiusmod tempor …" at bounding box center [480, 200] width 709 height 17
click at [498, 202] on p "Lorem ipsum dolor sit amet, consectetur adipiscing elit, sed do eiusmod tempor …" at bounding box center [480, 200] width 709 height 17
drag, startPoint x: 603, startPoint y: 159, endPoint x: 552, endPoint y: 197, distance: 63.7
click at [602, 159] on div "Image About us and what we want to do Heading Hi, my name is Chris and I own Re…" at bounding box center [480, 11] width 709 height 337
click at [547, 203] on p "Lorem ipsum dolor sit amet, consectetur adipiscing elit, sed do eiusmod tempor …" at bounding box center [480, 200] width 709 height 17
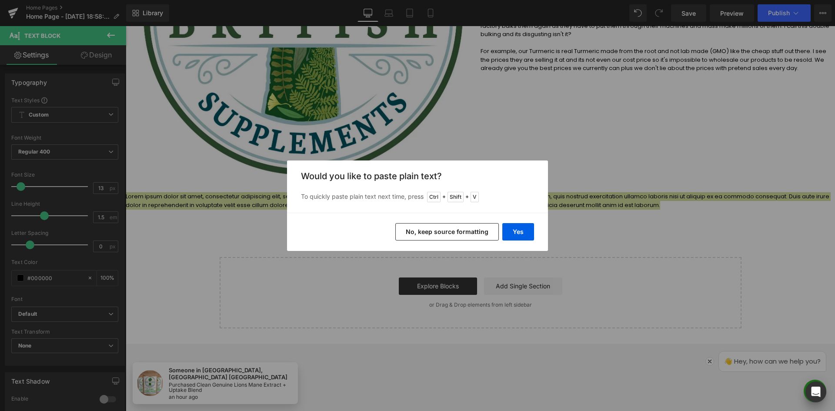
drag, startPoint x: 465, startPoint y: 231, endPoint x: 278, endPoint y: 200, distance: 189.1
click at [465, 231] on button "No, keep source formatting" at bounding box center [446, 231] width 103 height 17
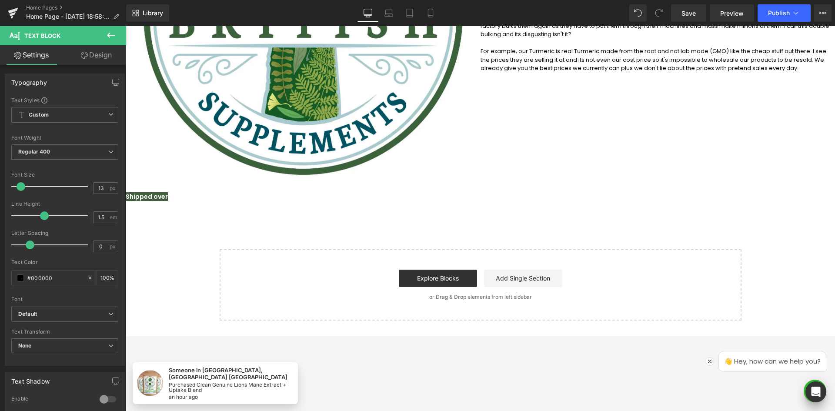
click at [159, 193] on div "Shipped over Text Block" at bounding box center [480, 196] width 709 height 9
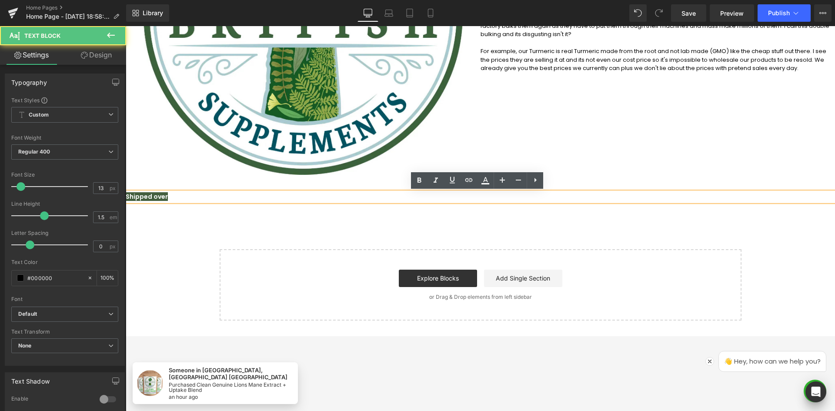
click at [170, 200] on p "Shipped over" at bounding box center [480, 196] width 709 height 9
click at [170, 198] on p "Shipped over" at bounding box center [480, 196] width 709 height 9
click at [171, 196] on p "Shipped over" at bounding box center [480, 196] width 709 height 9
click at [151, 194] on span "Shipped over" at bounding box center [147, 196] width 42 height 9
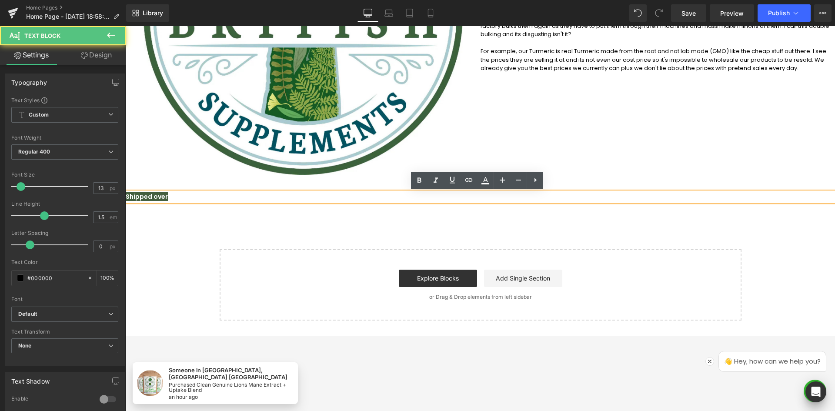
click at [151, 193] on span "Shipped over" at bounding box center [147, 196] width 42 height 9
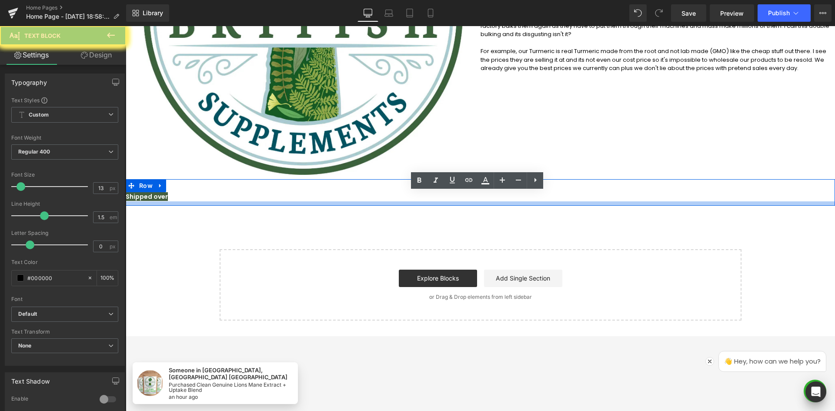
click at [240, 201] on div "Shipped over Text Block Row" at bounding box center [480, 192] width 709 height 27
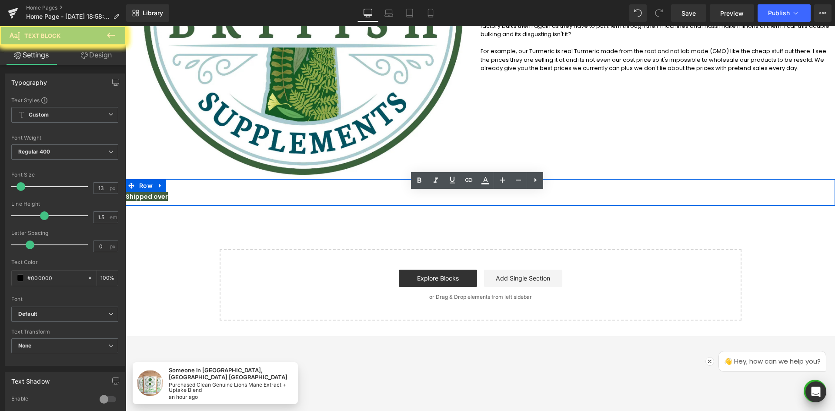
click at [242, 193] on div "Shipped over Text Block" at bounding box center [480, 196] width 709 height 9
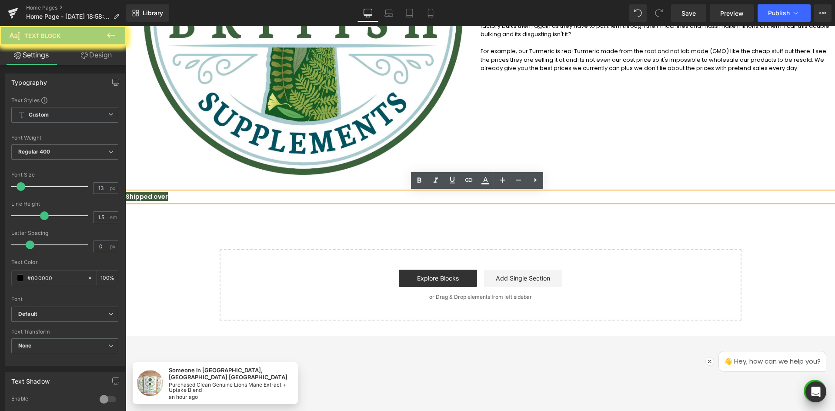
click at [251, 185] on div "Shipped over Text Block Row" at bounding box center [480, 192] width 709 height 27
click at [247, 196] on p "Shipped over" at bounding box center [480, 196] width 709 height 9
click at [249, 205] on div "Shipped over Text Block Row" at bounding box center [480, 192] width 709 height 27
click at [253, 211] on div "Welcome to British Supplements Heading Clean Premium Strong Nasty Free Suppleme…" at bounding box center [480, 54] width 709 height 533
click at [200, 223] on div "Welcome to British Supplements Heading Clean Premium Strong Nasty Free Suppleme…" at bounding box center [480, 54] width 709 height 533
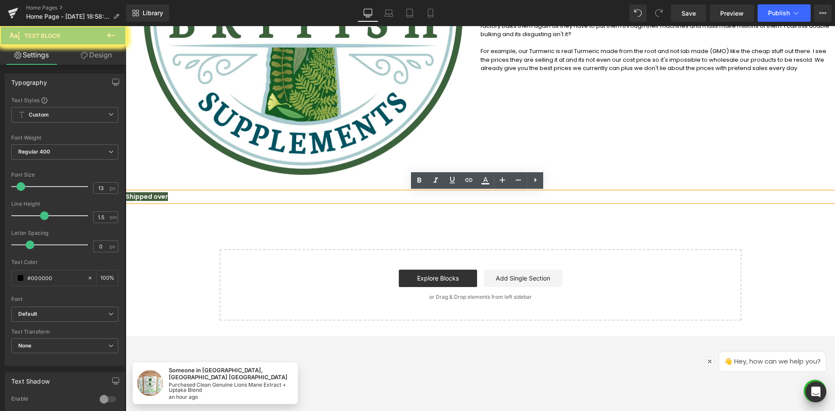
click at [157, 305] on div "Welcome to British Supplements Heading Clean Premium Strong Nasty Free Suppleme…" at bounding box center [480, 54] width 709 height 533
click at [193, 168] on img at bounding box center [302, 15] width 319 height 319
click at [180, 194] on p "Shipped over" at bounding box center [480, 196] width 709 height 9
click at [147, 197] on span "Shipped over" at bounding box center [147, 196] width 42 height 9
click at [149, 198] on span "Shipped over" at bounding box center [147, 196] width 42 height 9
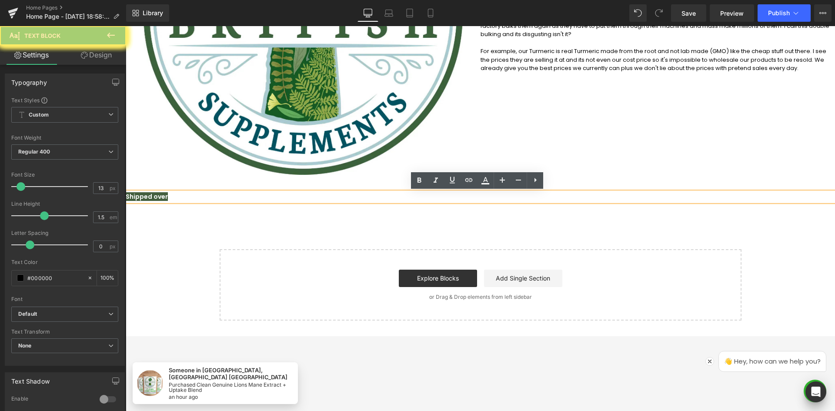
click at [150, 198] on span "Shipped over" at bounding box center [147, 196] width 42 height 9
click at [163, 198] on p "Shipped over" at bounding box center [480, 196] width 709 height 9
click at [207, 185] on div "Shipped over Text Block Row" at bounding box center [480, 192] width 709 height 27
click at [224, 213] on div "Welcome to British Supplements Heading Clean Premium Strong Nasty Free Suppleme…" at bounding box center [480, 54] width 709 height 533
click at [149, 263] on div "Welcome to British Supplements Heading Clean Premium Strong Nasty Free Suppleme…" at bounding box center [480, 54] width 709 height 533
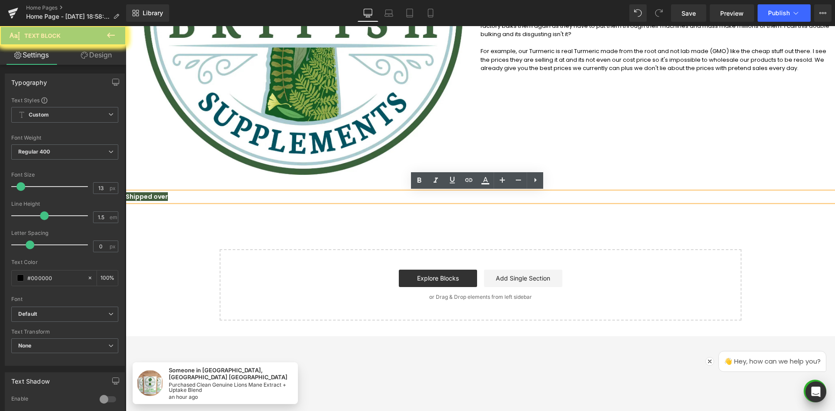
click at [174, 307] on div "Welcome to British Supplements Heading Clean Premium Strong Nasty Free Suppleme…" at bounding box center [480, 54] width 709 height 533
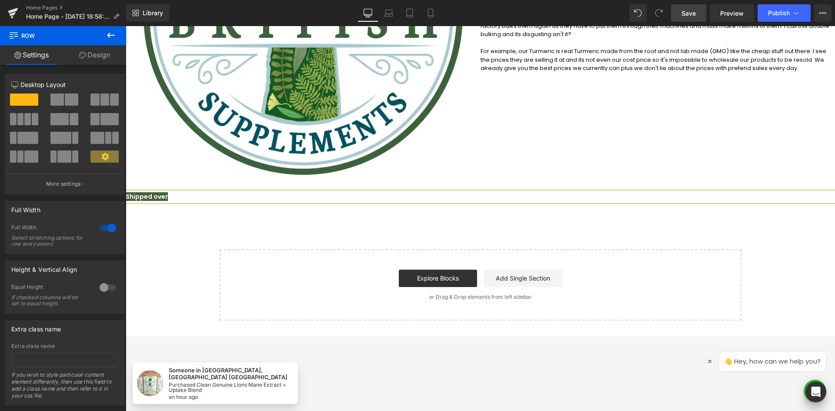
drag, startPoint x: 681, startPoint y: 15, endPoint x: 340, endPoint y: 210, distance: 392.9
click at [681, 15] on link "Save" at bounding box center [688, 12] width 35 height 17
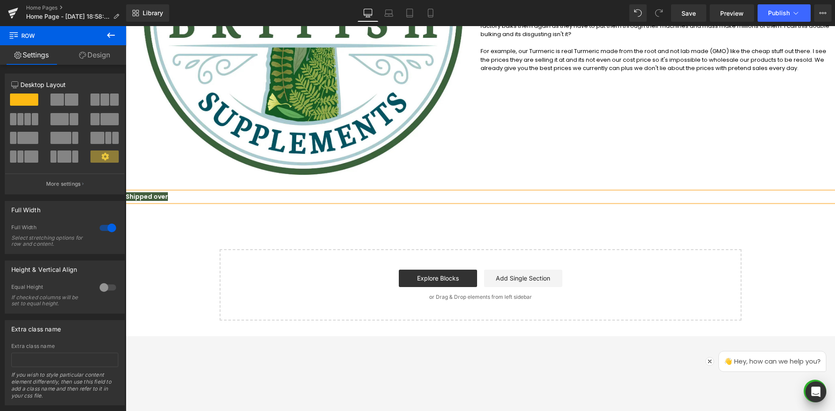
click at [253, 201] on div "Shipped over" at bounding box center [480, 196] width 709 height 9
click at [175, 198] on p "Shipped over" at bounding box center [480, 196] width 709 height 9
click at [176, 198] on p "Shipped over" at bounding box center [480, 196] width 709 height 9
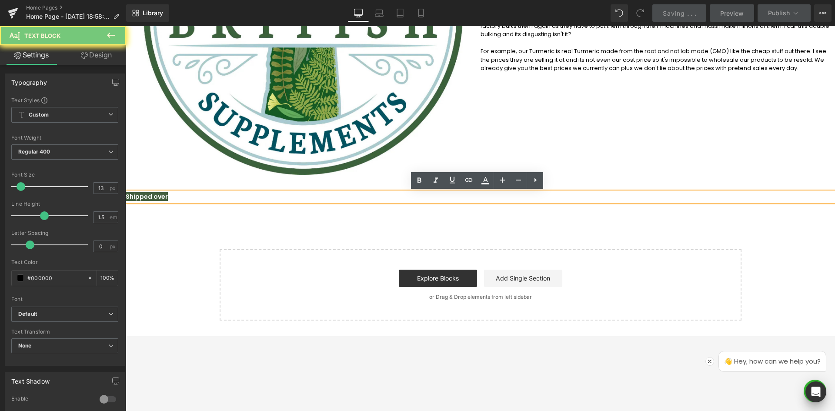
click at [162, 199] on span "Shipped over" at bounding box center [147, 196] width 42 height 9
click at [163, 200] on p "Shipped over" at bounding box center [480, 196] width 709 height 9
click at [170, 196] on p "Shipped over" at bounding box center [480, 196] width 709 height 9
click at [173, 210] on div "Welcome to British Supplements Heading Clean Premium Strong Nasty Free Suppleme…" at bounding box center [480, 54] width 709 height 532
click at [177, 237] on div "Welcome to British Supplements Heading Clean Premium Strong Nasty Free Suppleme…" at bounding box center [480, 54] width 709 height 532
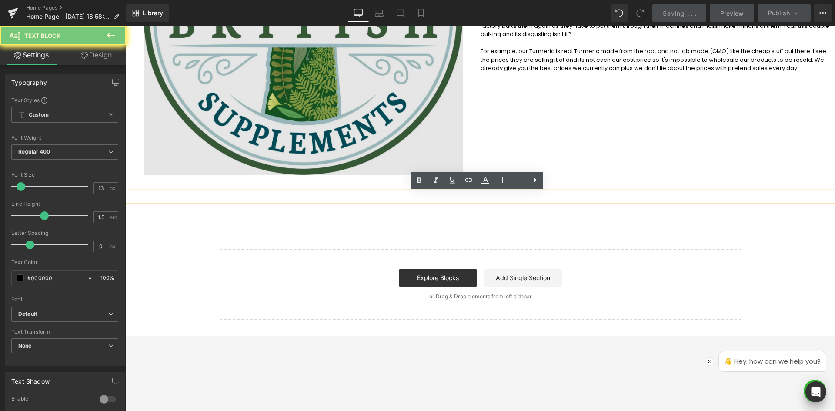
click at [192, 200] on div at bounding box center [480, 196] width 709 height 9
click at [193, 170] on img at bounding box center [302, 15] width 319 height 319
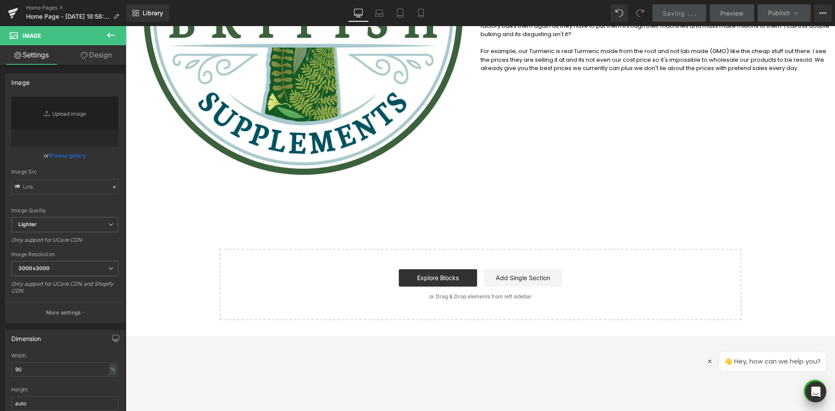
click at [112, 36] on icon at bounding box center [111, 35] width 8 height 5
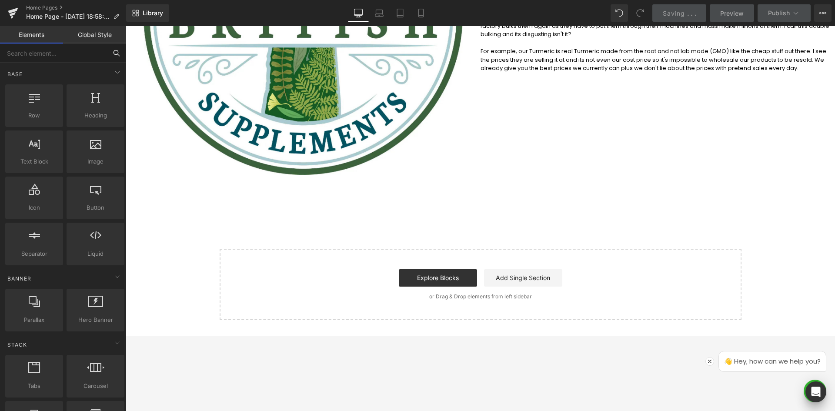
click at [25, 54] on input "text" at bounding box center [53, 52] width 107 height 19
drag, startPoint x: 146, startPoint y: 133, endPoint x: 329, endPoint y: 294, distance: 243.4
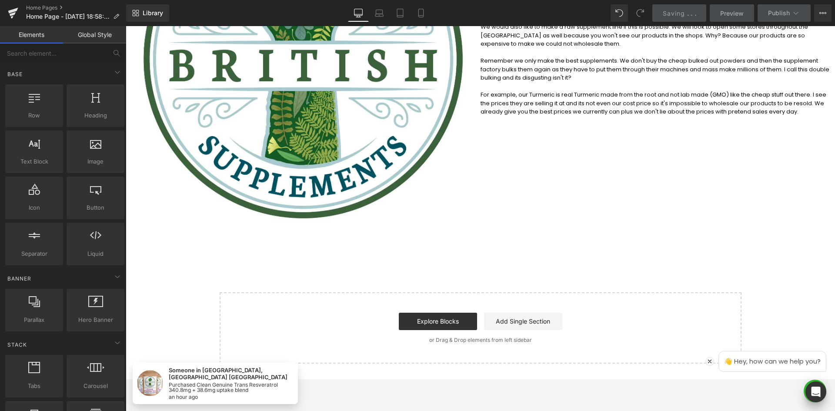
click at [671, 10] on span "Saving" at bounding box center [674, 13] width 22 height 7
click at [823, 11] on icon at bounding box center [822, 13] width 7 height 7
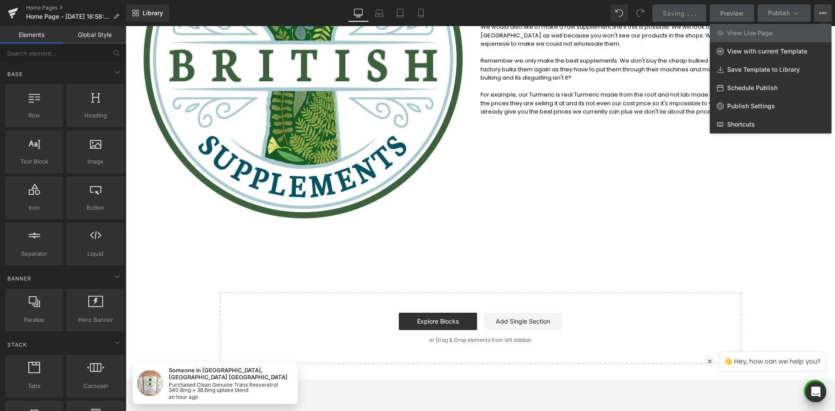
click at [553, 5] on div "Library Desktop Desktop Laptop Tablet Mobile Saving . . . Preview Publish Sched…" at bounding box center [480, 12] width 709 height 17
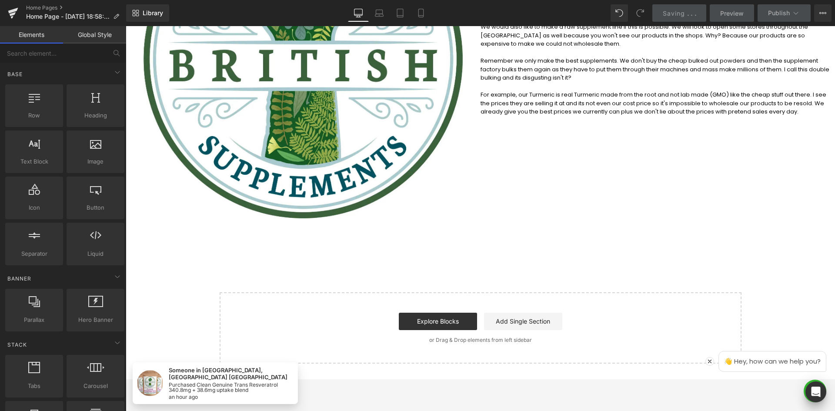
click at [647, 223] on div "Text Block Row" at bounding box center [480, 236] width 709 height 26
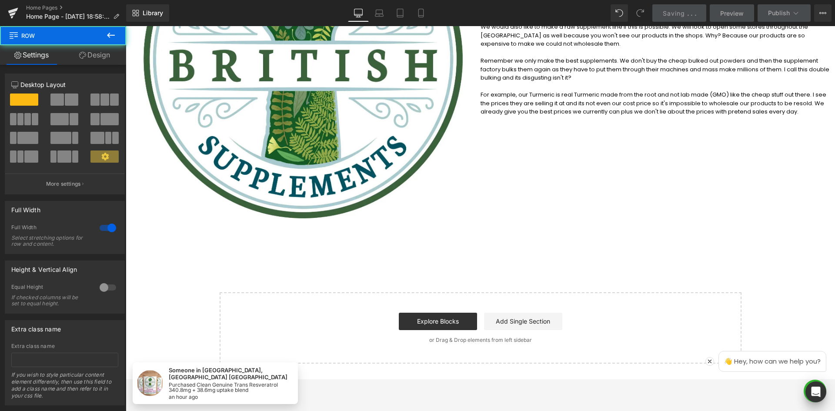
click at [681, 17] on div "Saving . . ." at bounding box center [679, 13] width 33 height 9
click at [683, 19] on link "Saving . . ." at bounding box center [679, 12] width 54 height 17
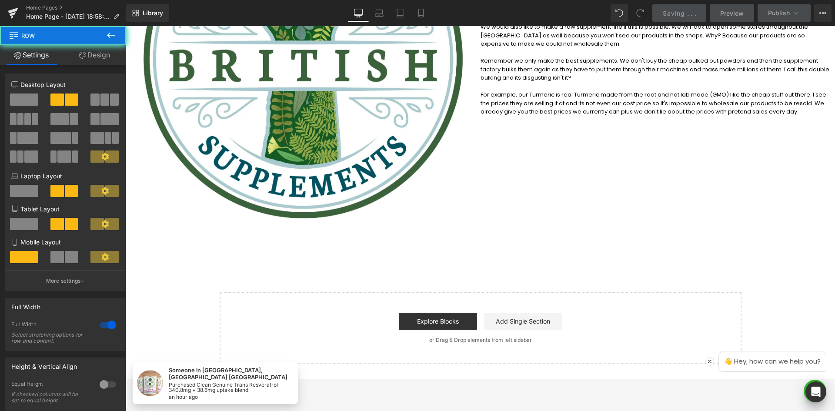
click at [677, 70] on div "Image About us and what we want to do Heading Hi, my name is Chris and I own Re…" at bounding box center [480, 55] width 709 height 337
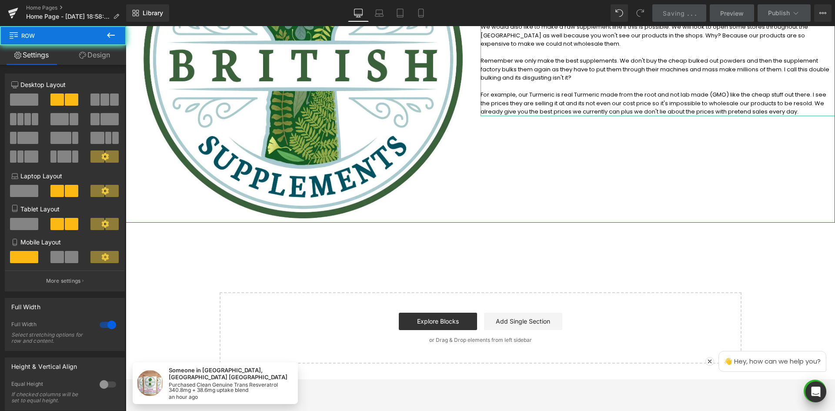
drag, startPoint x: 504, startPoint y: 154, endPoint x: 614, endPoint y: 187, distance: 114.2
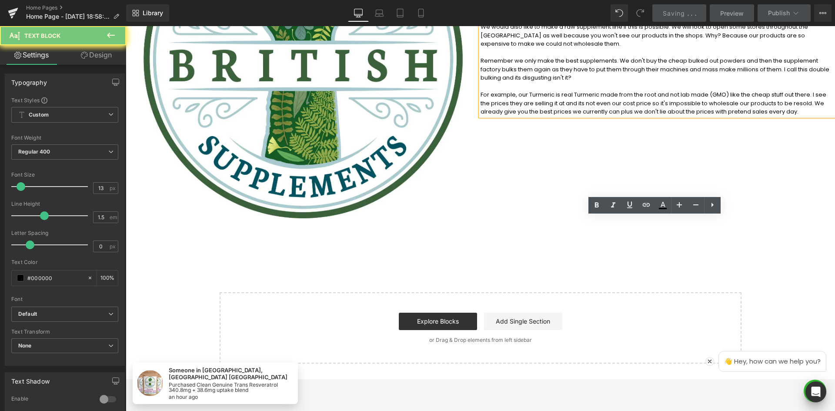
click at [669, 16] on span "Saving" at bounding box center [674, 13] width 22 height 7
click at [675, 16] on span "Saving" at bounding box center [674, 13] width 22 height 7
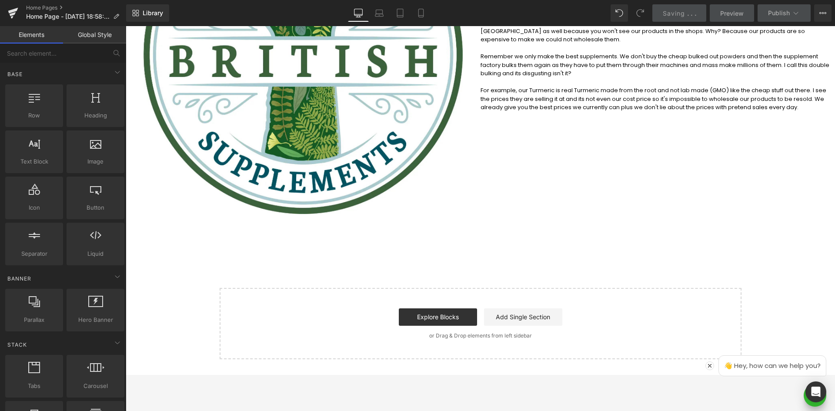
scroll to position [0, 0]
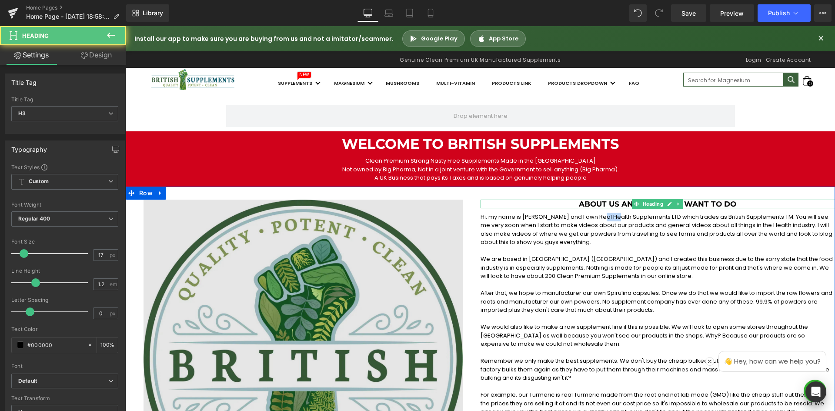
click at [602, 200] on div "About us and what we want to do Heading" at bounding box center [657, 204] width 355 height 9
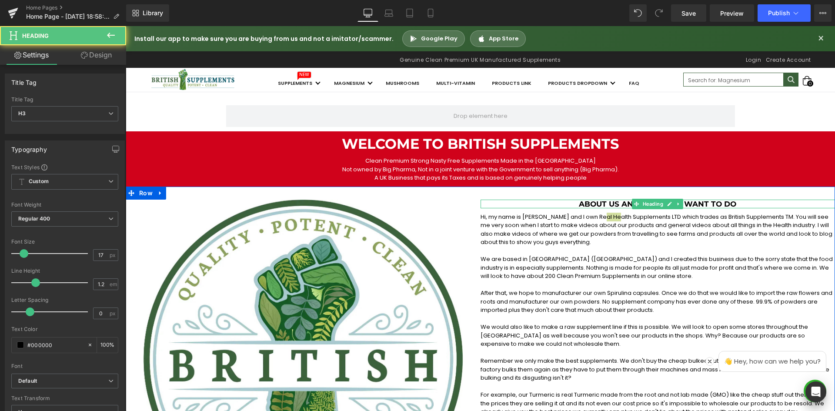
click at [0, 0] on link at bounding box center [0, 0] width 0 height 0
click at [690, 213] on p "Hi, my name is [PERSON_NAME] and I own Real Health Supplements LTD which trades…" at bounding box center [657, 230] width 355 height 34
click at [664, 323] on p "We would also like to make a raw supplement line if this is possible. We will l…" at bounding box center [657, 336] width 355 height 26
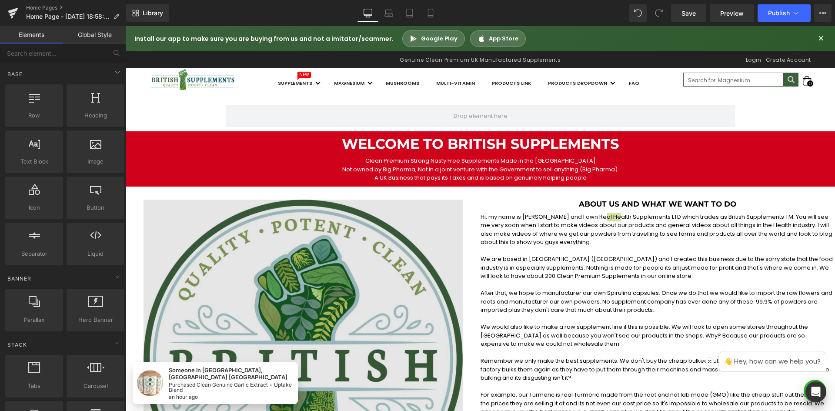
scroll to position [348, 0]
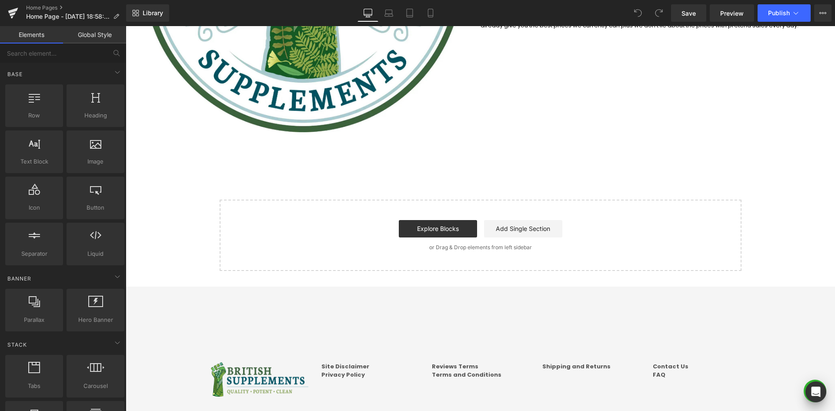
scroll to position [348, 0]
click at [90, 50] on input "text" at bounding box center [53, 52] width 107 height 19
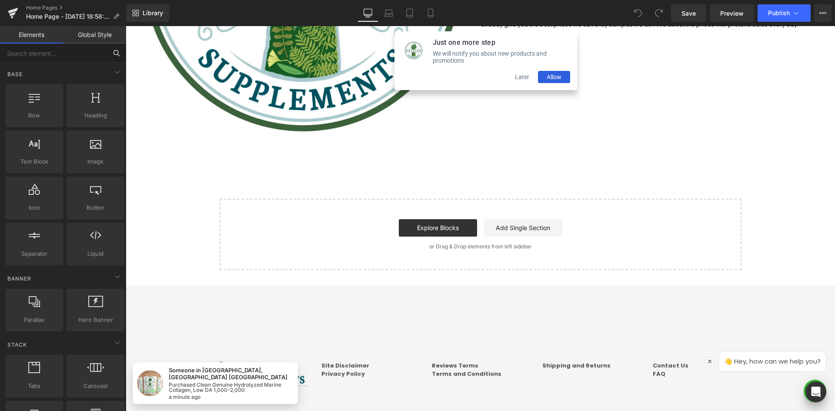
drag, startPoint x: 150, startPoint y: 136, endPoint x: 540, endPoint y: 52, distance: 399.8
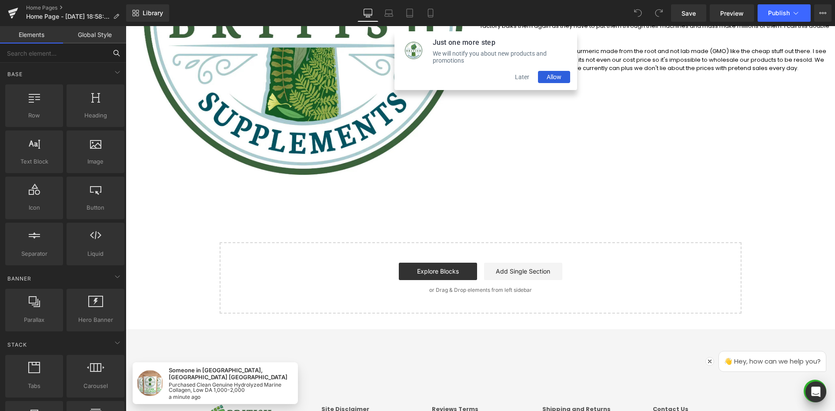
scroll to position [391, 0]
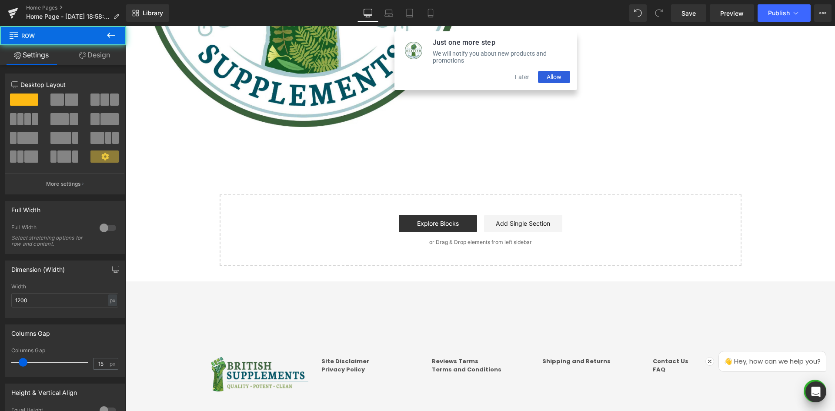
click at [521, 82] on button "Later" at bounding box center [522, 77] width 32 height 12
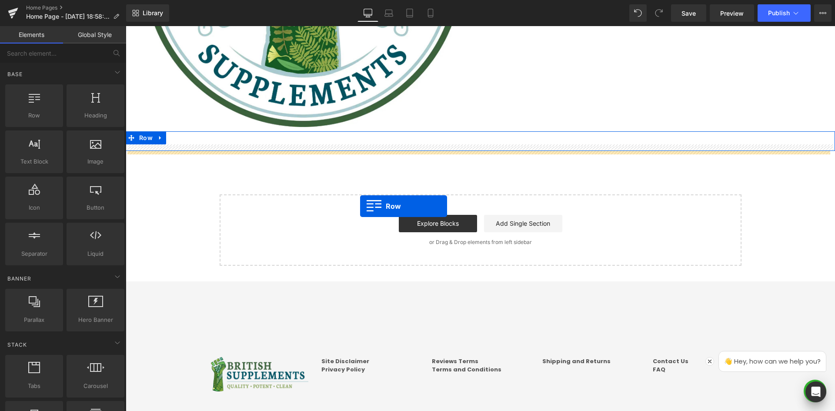
drag, startPoint x: 167, startPoint y: 137, endPoint x: 361, endPoint y: 204, distance: 204.6
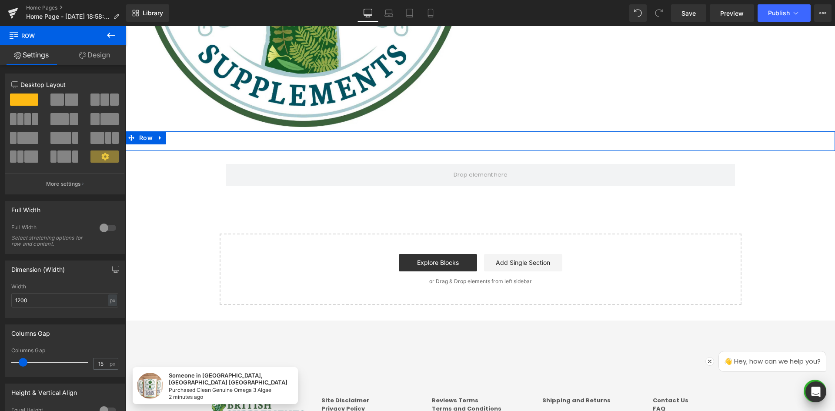
click at [445, 137] on div "Text Block Row" at bounding box center [480, 141] width 709 height 20
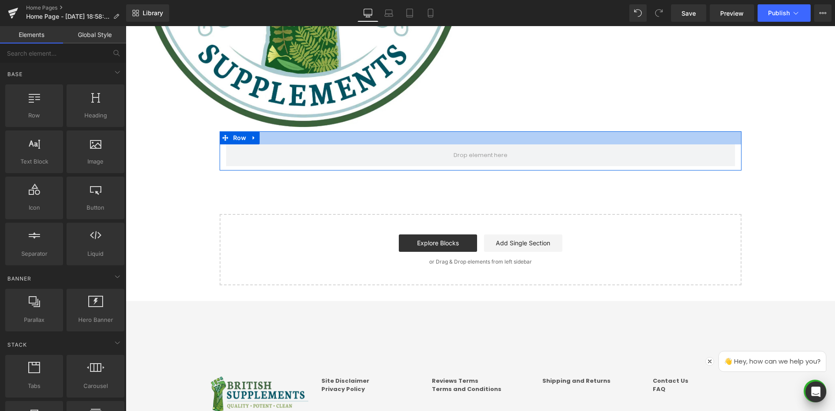
click at [440, 139] on div at bounding box center [481, 137] width 522 height 13
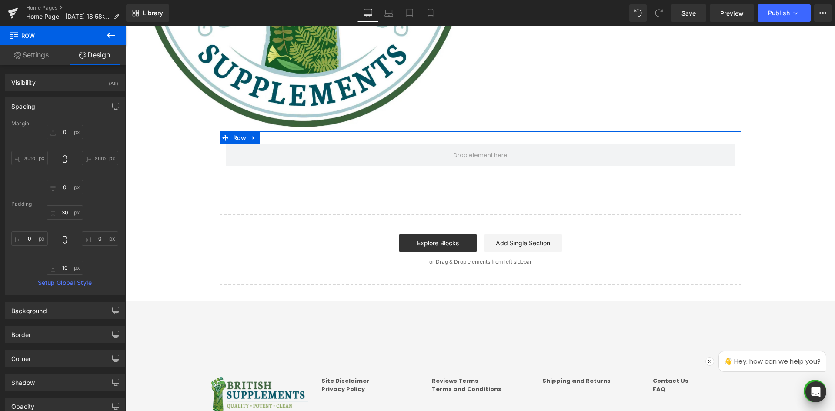
click at [43, 59] on link "Settings" at bounding box center [31, 55] width 63 height 20
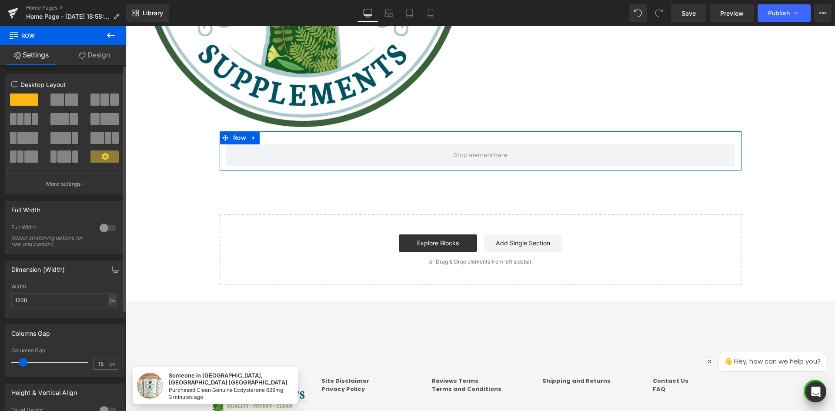
click at [108, 232] on div at bounding box center [107, 228] width 21 height 14
click at [108, 226] on div at bounding box center [107, 228] width 21 height 14
click at [103, 227] on div at bounding box center [107, 228] width 21 height 14
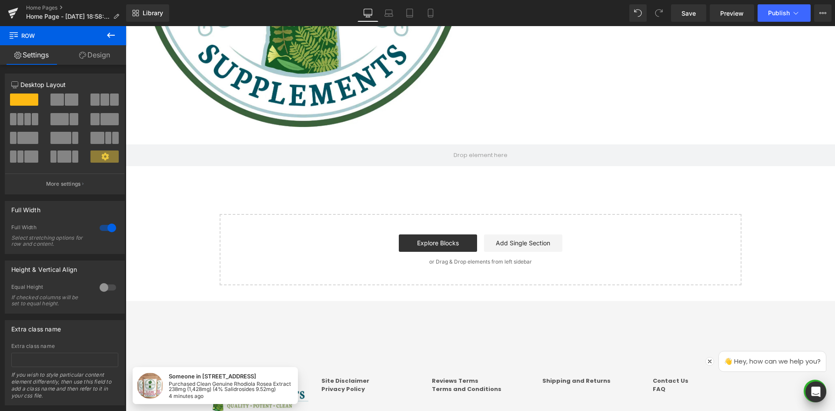
click at [111, 37] on icon at bounding box center [111, 35] width 10 height 10
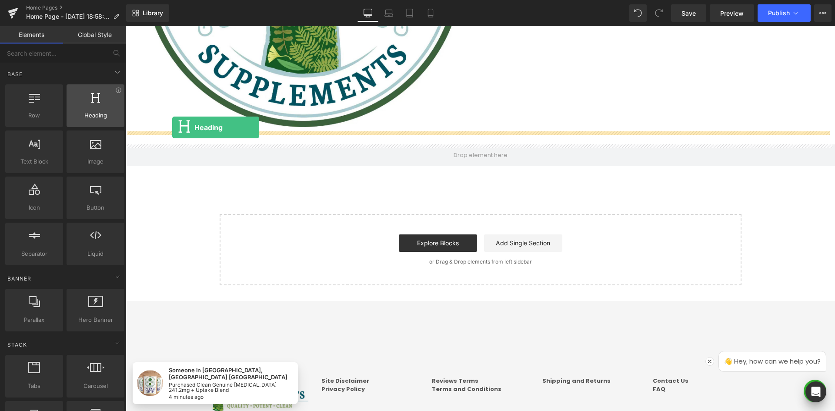
drag, startPoint x: 97, startPoint y: 114, endPoint x: 69, endPoint y: 102, distance: 30.4
click at [67, 100] on div "Heading headings, titles, h1,h2,h3,h4,h5,h6" at bounding box center [96, 105] width 58 height 43
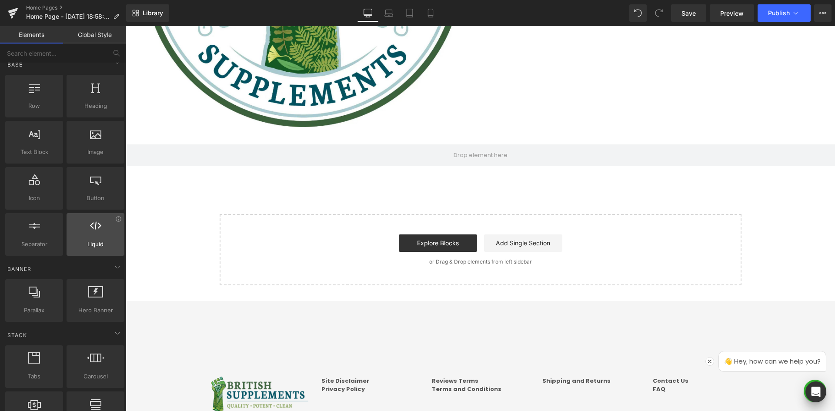
scroll to position [0, 0]
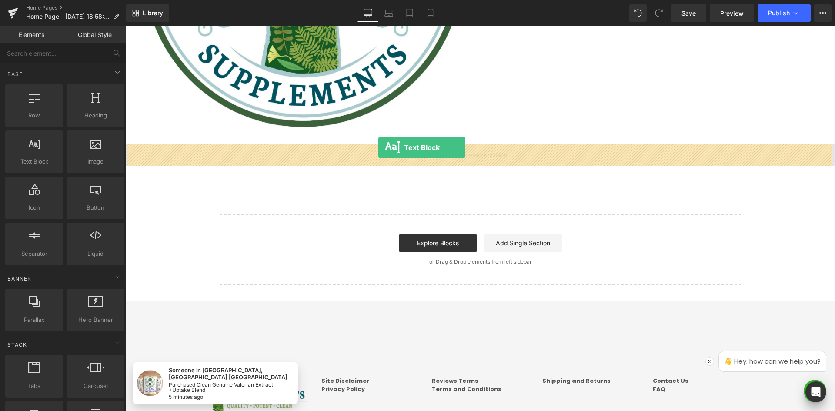
drag, startPoint x: 164, startPoint y: 177, endPoint x: 379, endPoint y: 148, distance: 216.8
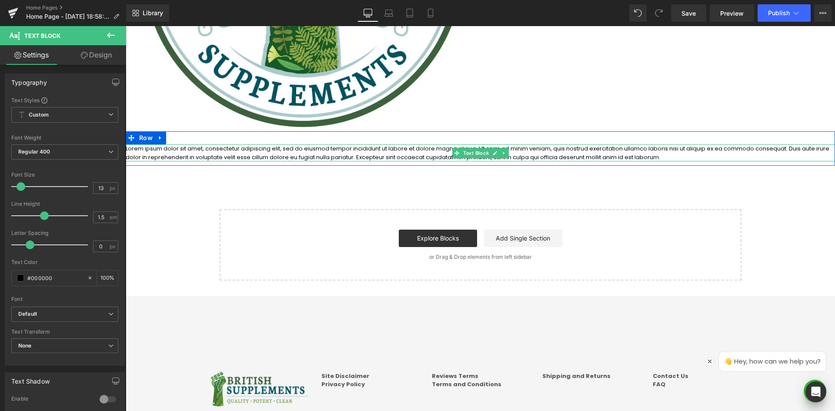
click at [253, 151] on p "Lorem ipsum dolor sit amet, consectetur adipiscing elit, sed do eiusmod tempor …" at bounding box center [480, 152] width 709 height 17
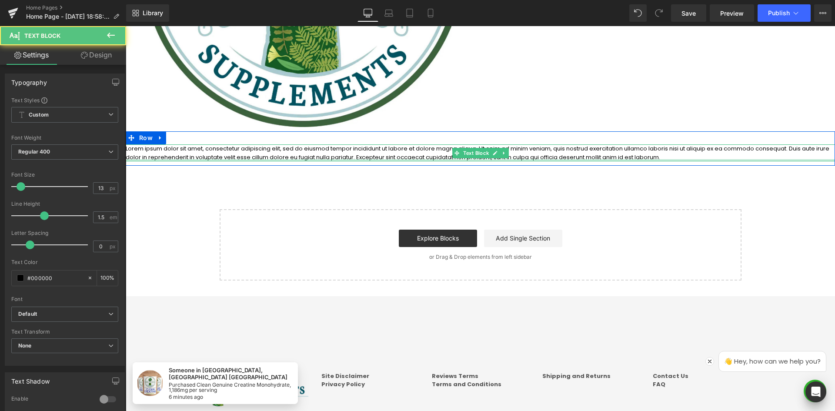
click at [361, 158] on p "Lorem ipsum dolor sit amet, consectetur adipiscing elit, sed do eiusmod tempor …" at bounding box center [480, 152] width 709 height 17
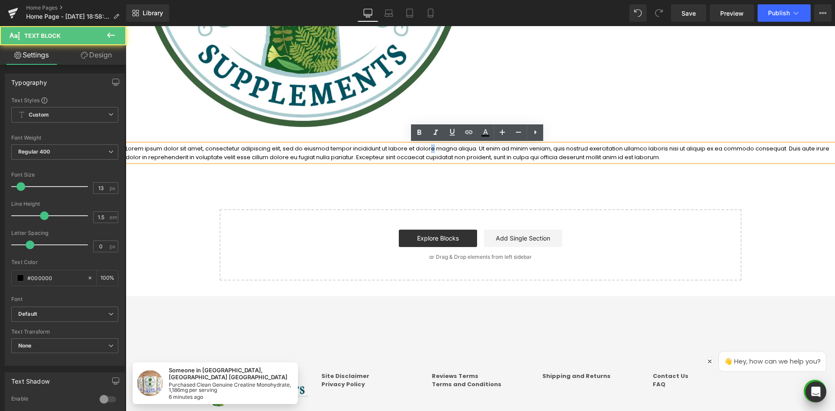
click at [429, 153] on p "Lorem ipsum dolor sit amet, consectetur adipiscing elit, sed do eiusmod tempor …" at bounding box center [480, 152] width 709 height 17
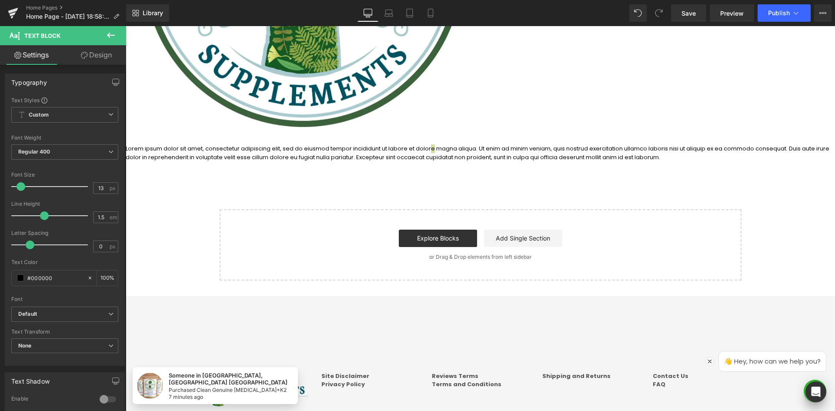
click at [111, 32] on icon at bounding box center [111, 35] width 10 height 10
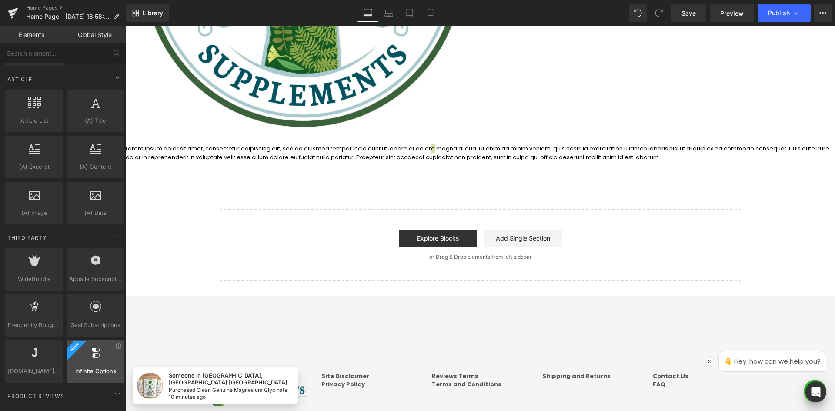
scroll to position [1652, 0]
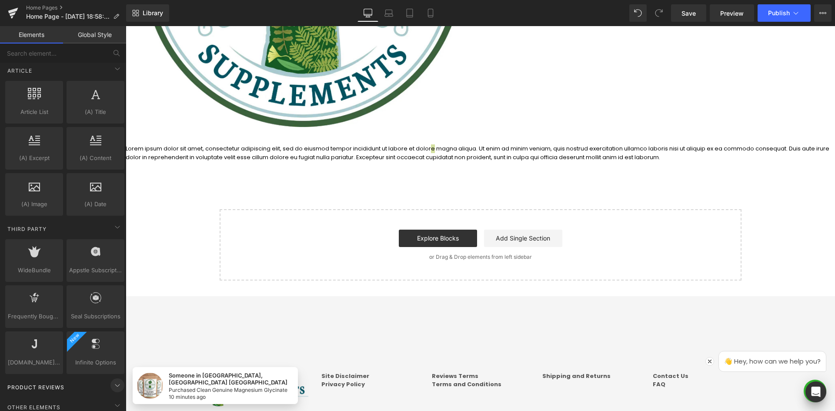
click at [116, 386] on icon at bounding box center [117, 385] width 10 height 10
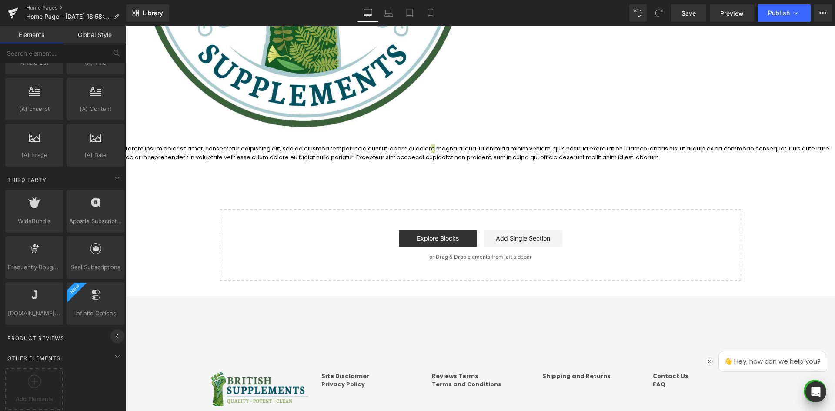
click at [114, 331] on icon at bounding box center [117, 336] width 10 height 10
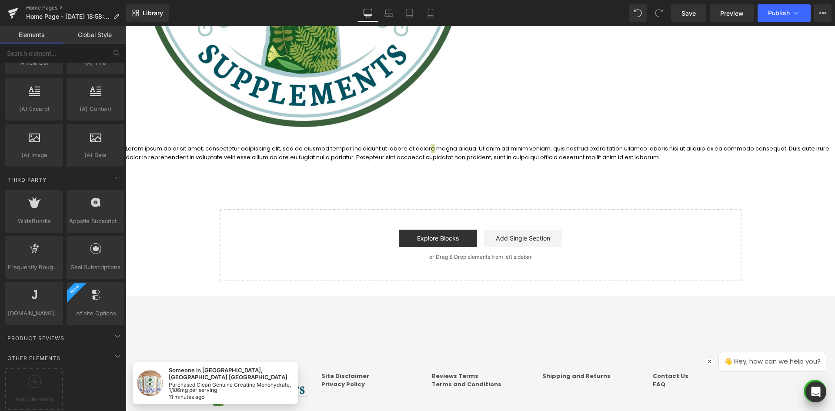
click at [115, 353] on icon at bounding box center [117, 356] width 10 height 10
click at [116, 333] on icon at bounding box center [117, 336] width 10 height 10
click at [313, 159] on div "Lorem ipsum dolor sit amet, consectetur adipiscing elit, sed do eiusmod tempor …" at bounding box center [480, 152] width 709 height 17
click at [424, 160] on p "Lorem ipsum dolor sit amet, consectetur adipiscing elit, sed do eiusmod tempor …" at bounding box center [480, 152] width 709 height 17
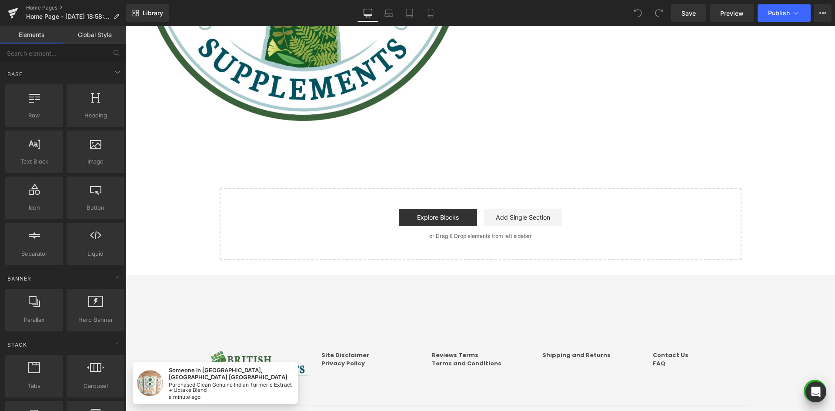
scroll to position [253, 0]
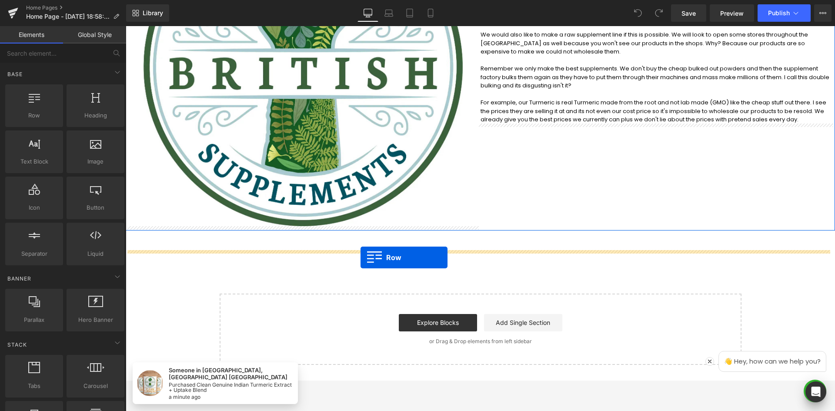
drag, startPoint x: 156, startPoint y: 128, endPoint x: 360, endPoint y: 257, distance: 242.4
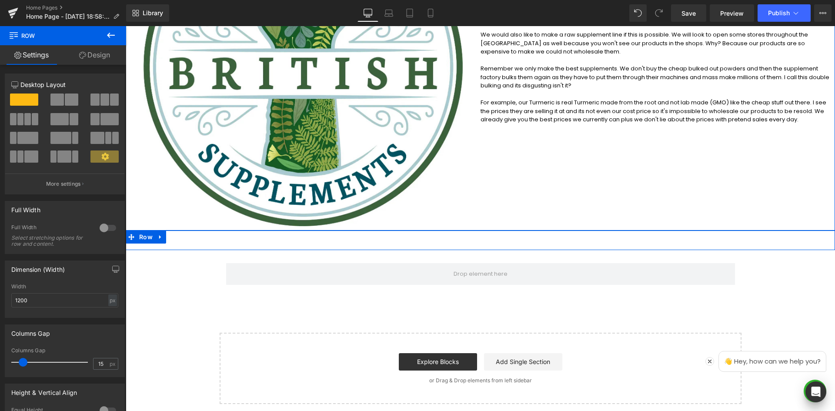
click at [247, 240] on div "Text Block Row" at bounding box center [480, 240] width 709 height 20
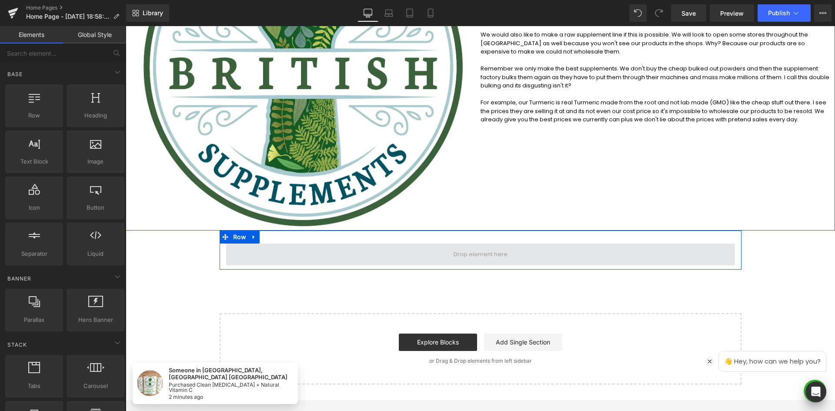
click at [274, 250] on span at bounding box center [480, 255] width 509 height 22
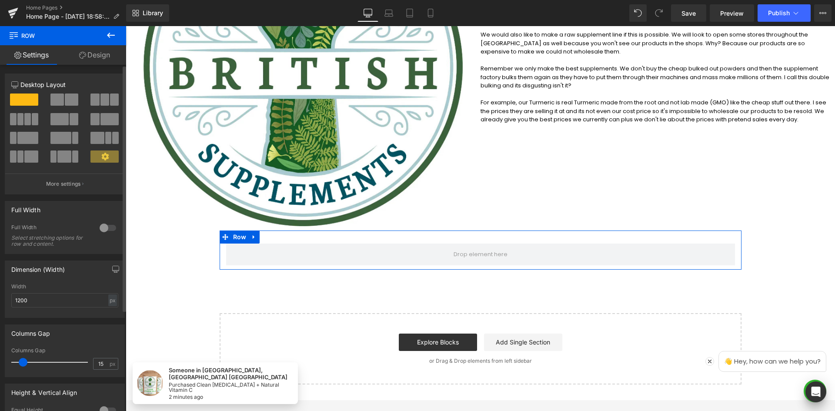
click at [108, 226] on div at bounding box center [107, 228] width 21 height 14
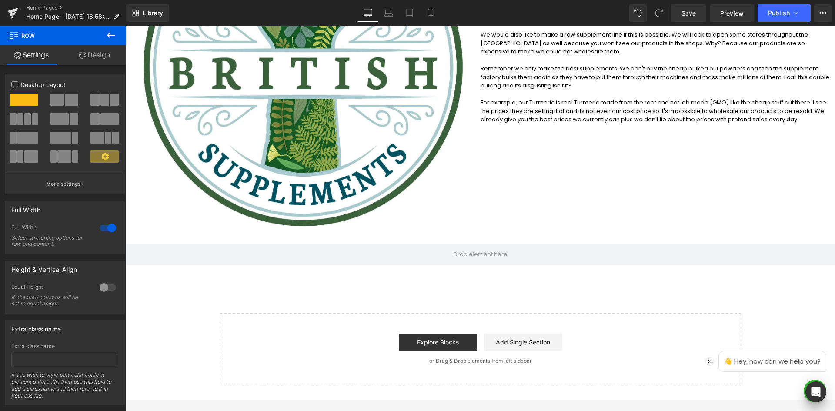
click at [106, 36] on icon at bounding box center [111, 35] width 10 height 10
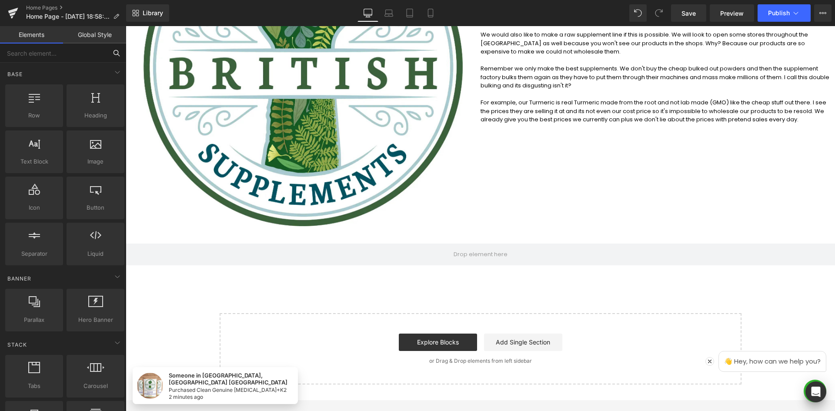
click at [73, 57] on input "text" at bounding box center [53, 52] width 107 height 19
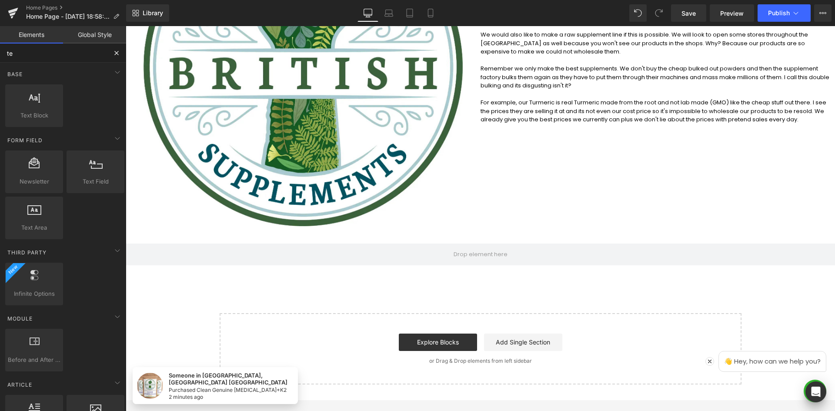
type input "tex"
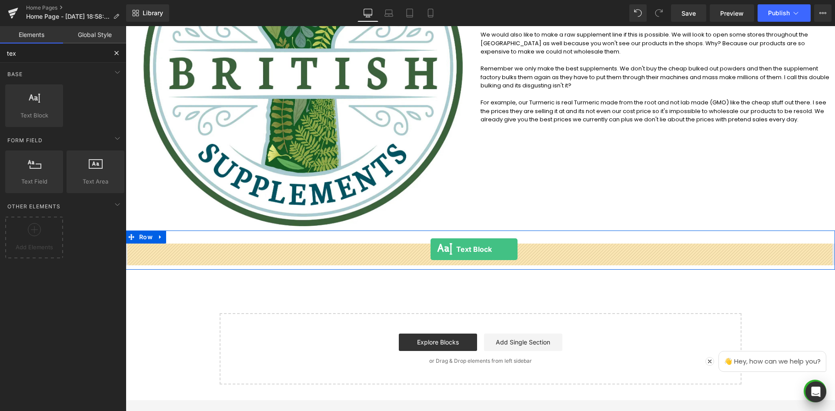
drag, startPoint x: 169, startPoint y: 138, endPoint x: 432, endPoint y: 248, distance: 285.4
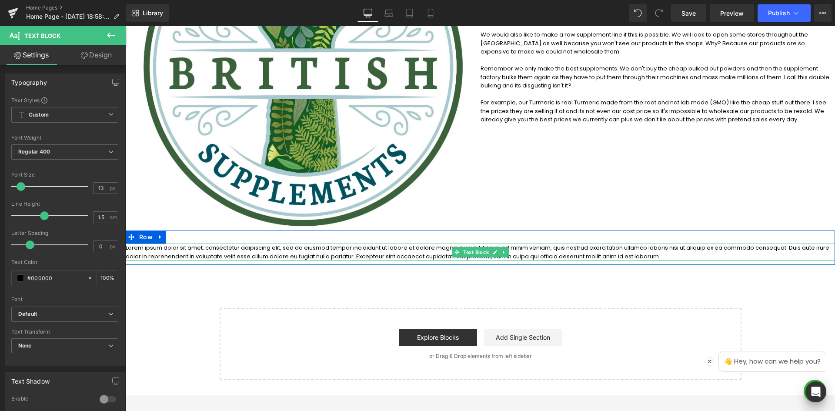
click at [329, 253] on p "Lorem ipsum dolor sit amet, consectetur adipiscing elit, sed do eiusmod tempor …" at bounding box center [480, 252] width 709 height 17
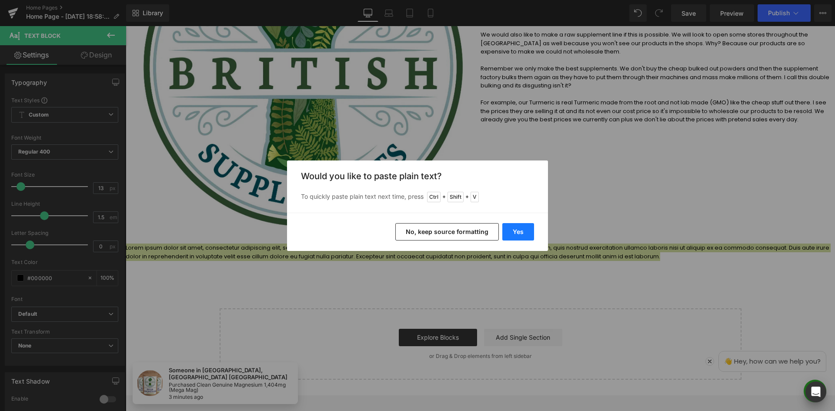
click at [527, 238] on button "Yes" at bounding box center [518, 231] width 32 height 17
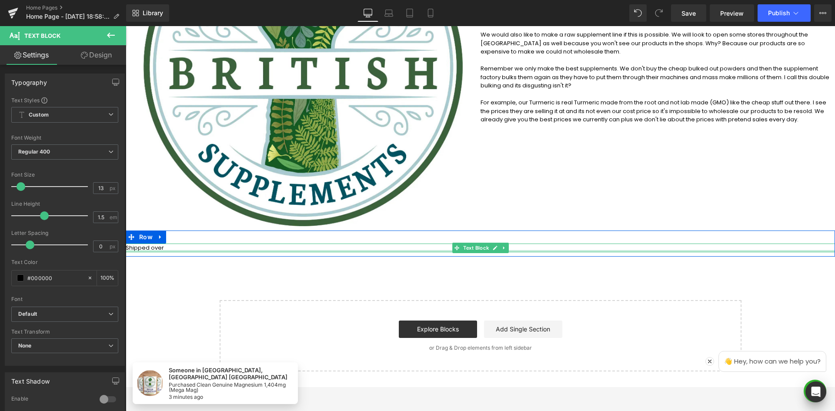
click at [202, 250] on div at bounding box center [480, 251] width 709 height 2
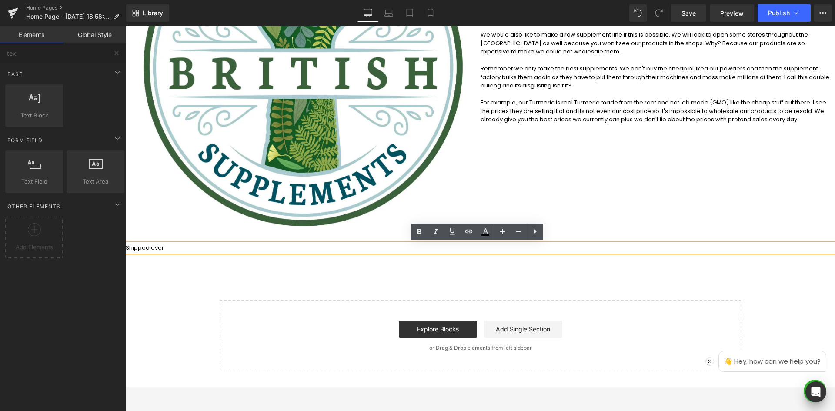
click at [241, 258] on div "Welcome to British Supplements Heading Clean Premium Strong Nasty Free Suppleme…" at bounding box center [480, 105] width 709 height 532
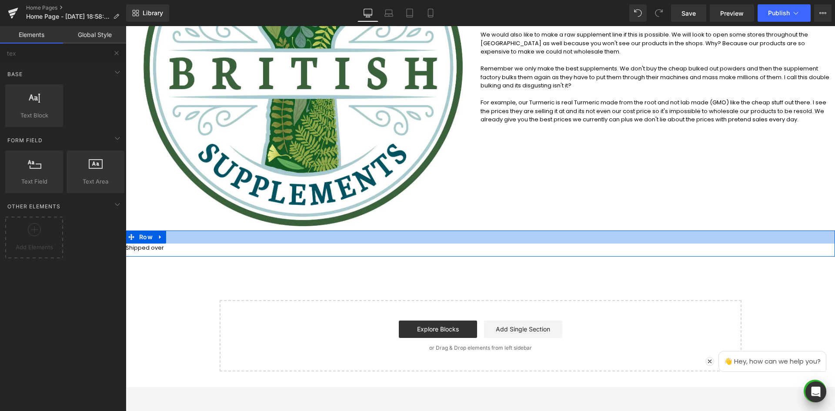
click at [209, 234] on div at bounding box center [480, 236] width 709 height 13
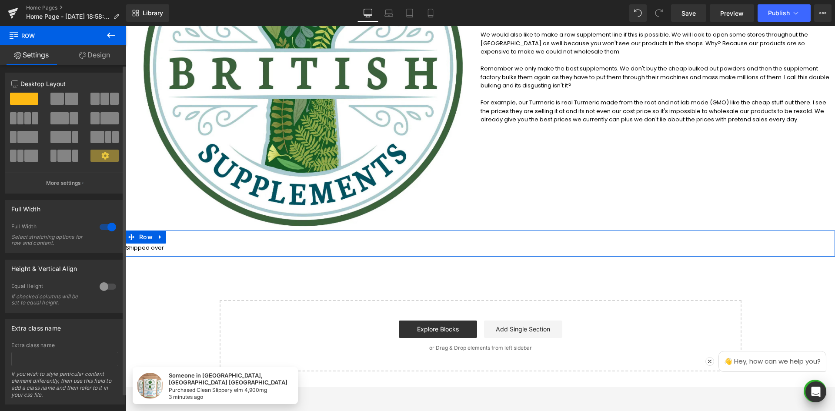
scroll to position [0, 0]
click at [101, 57] on link "Design" at bounding box center [94, 55] width 63 height 20
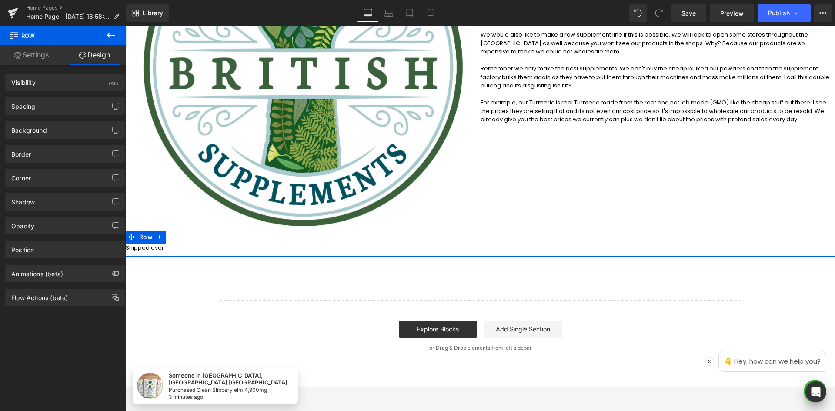
type input "0"
type input "30"
type input "0"
type input "10"
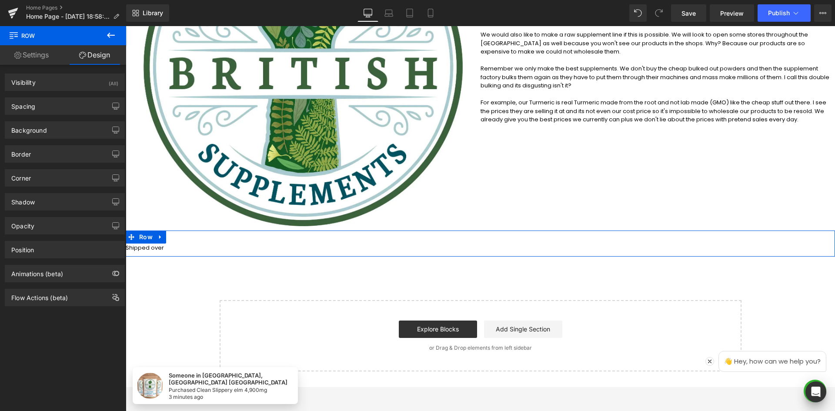
type input "0"
click at [87, 102] on div "Spacing" at bounding box center [64, 106] width 119 height 17
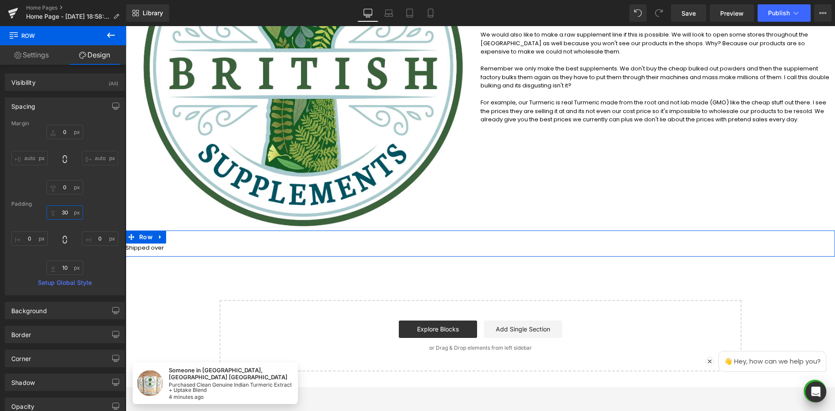
click at [60, 212] on input "30" at bounding box center [65, 212] width 37 height 14
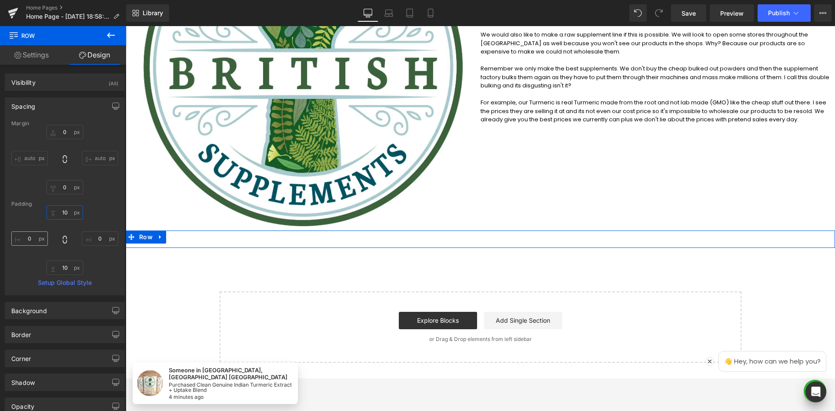
type input "10"
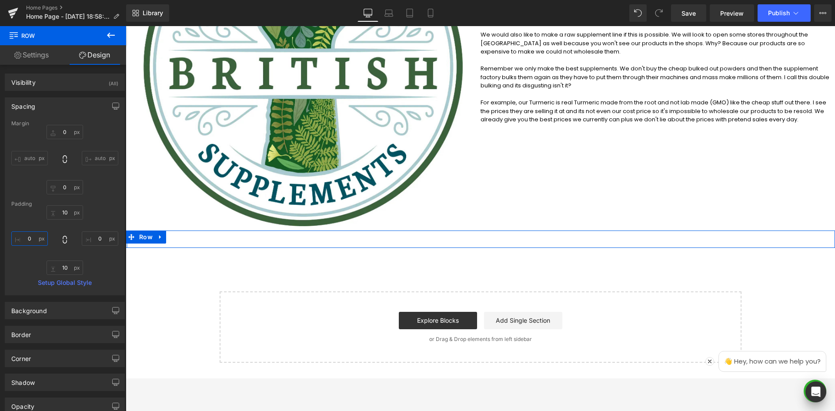
click at [24, 240] on input "0" at bounding box center [29, 238] width 37 height 14
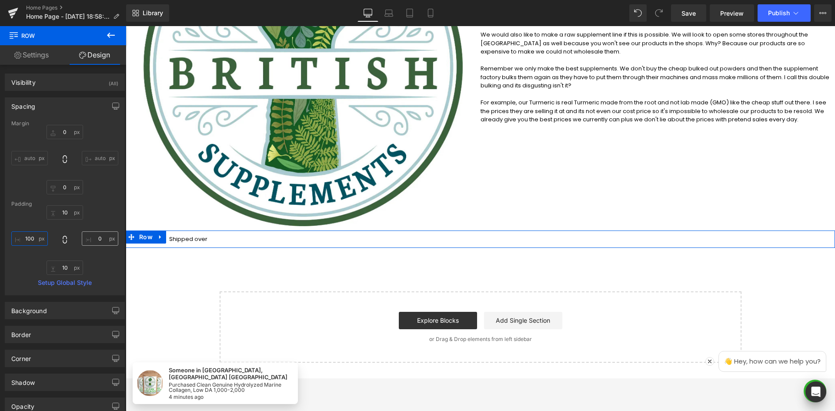
type input "100"
drag, startPoint x: 93, startPoint y: 238, endPoint x: 33, endPoint y: 197, distance: 73.5
click at [93, 238] on input "0" at bounding box center [100, 238] width 37 height 14
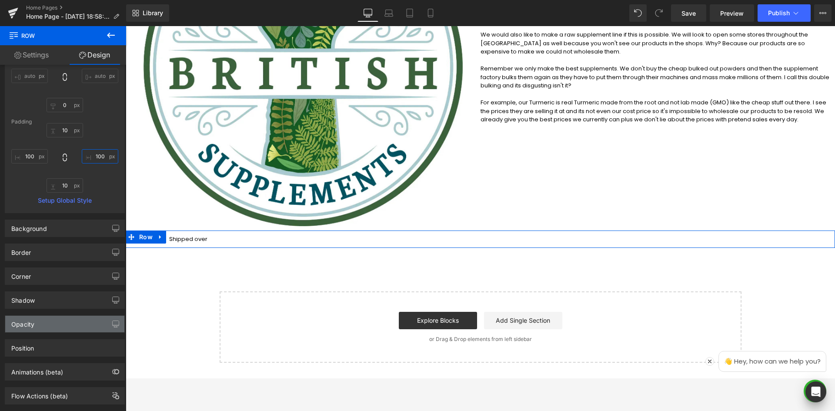
scroll to position [100, 0]
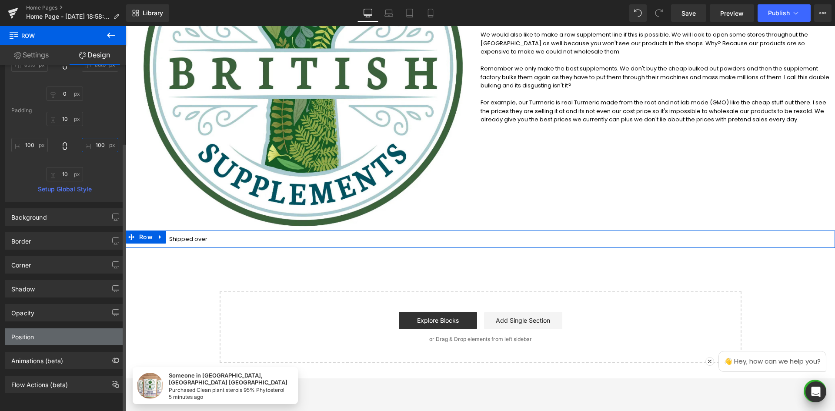
type input "100"
click at [56, 328] on div "Position" at bounding box center [64, 336] width 119 height 17
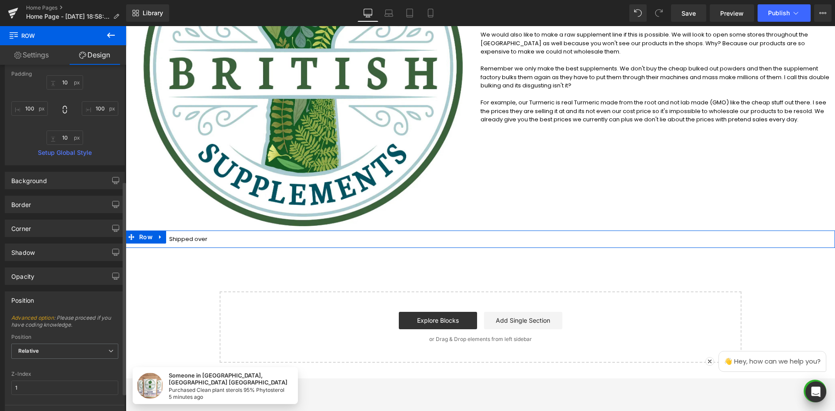
scroll to position [217, 0]
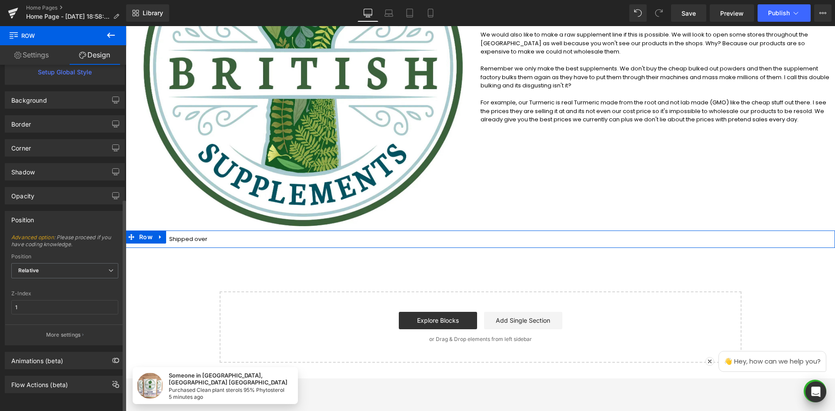
click at [74, 140] on div "Corner" at bounding box center [64, 148] width 119 height 17
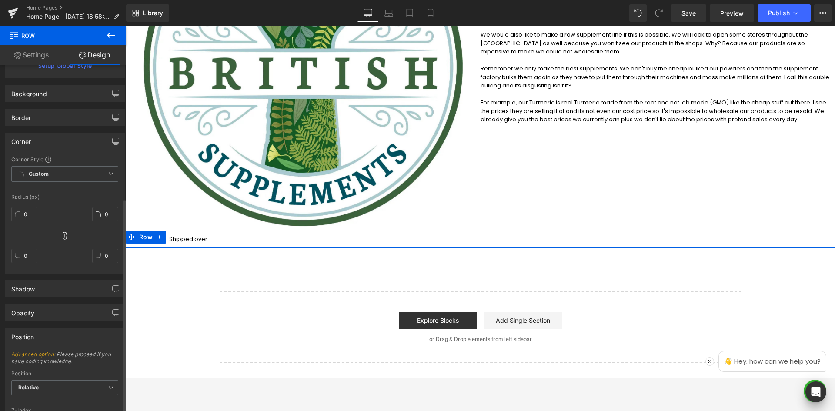
scroll to position [0, 0]
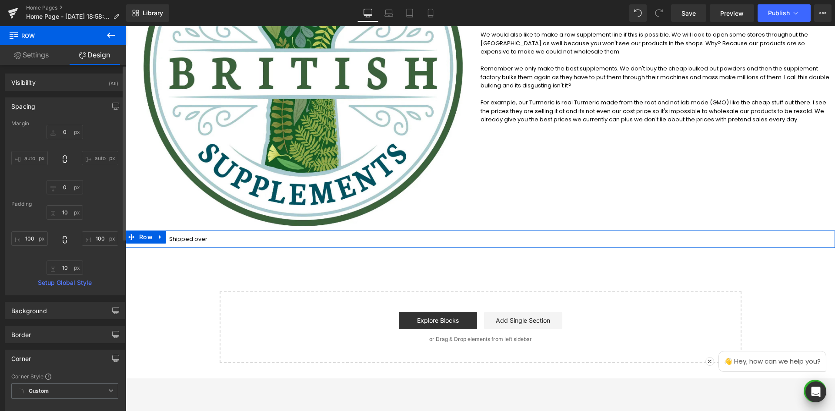
click at [66, 70] on div "Visibility (All) 0|0|0|0 1 Show on Desktop 1 Show on Laptop 1 Show on Tablet 1 …" at bounding box center [65, 79] width 130 height 24
click at [67, 78] on div "Visibility (All)" at bounding box center [64, 82] width 119 height 17
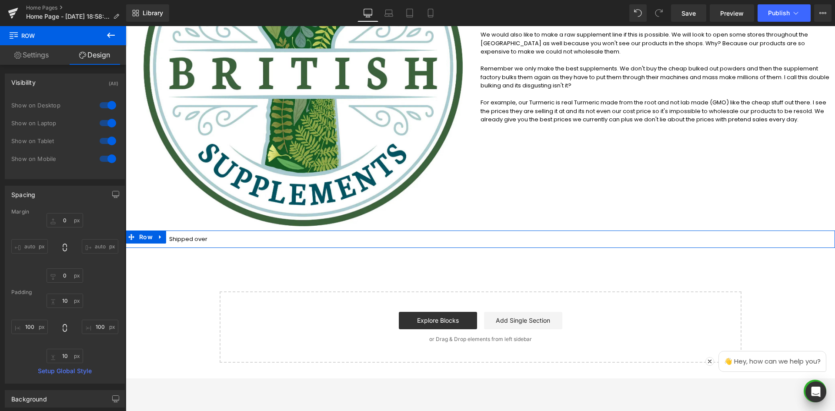
click at [57, 52] on link "Settings" at bounding box center [31, 55] width 63 height 20
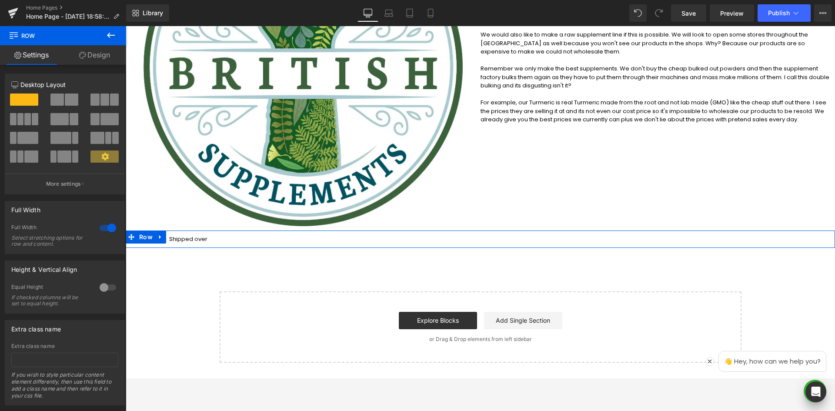
click at [101, 56] on link "Design" at bounding box center [94, 55] width 63 height 20
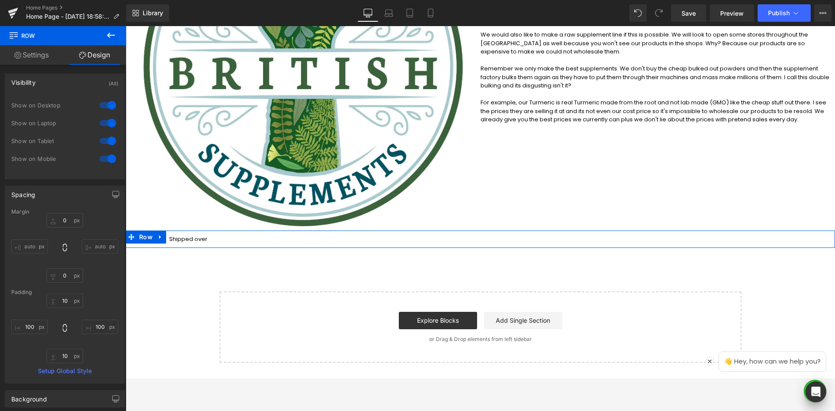
type input "0"
type input "10"
type input "100"
type input "10"
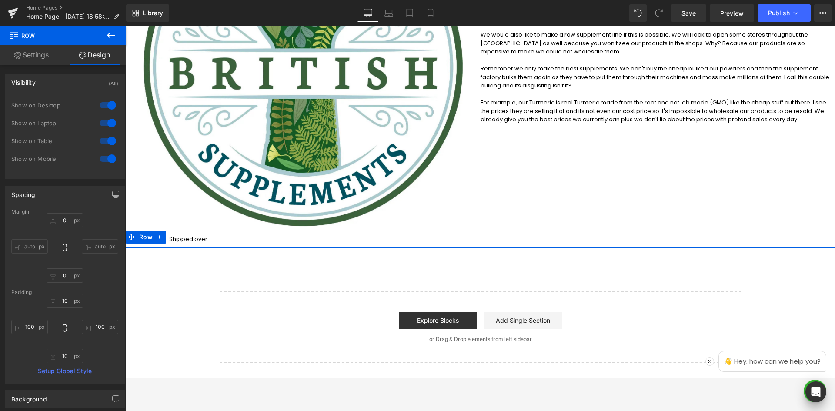
type input "100"
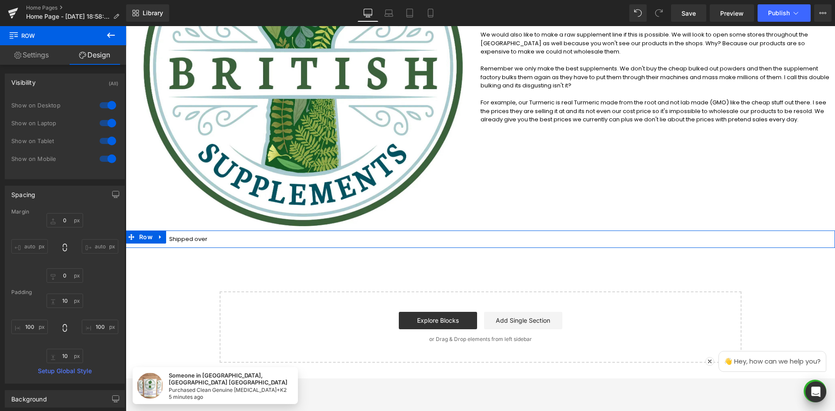
click at [34, 53] on link "Settings" at bounding box center [31, 55] width 63 height 20
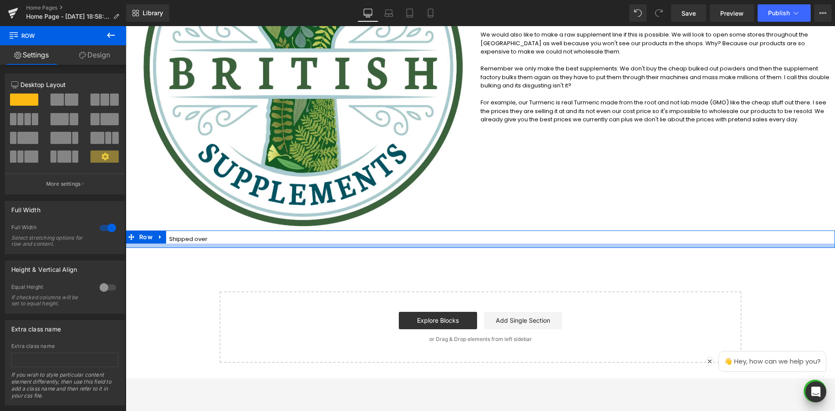
click at [244, 244] on div at bounding box center [480, 246] width 709 height 4
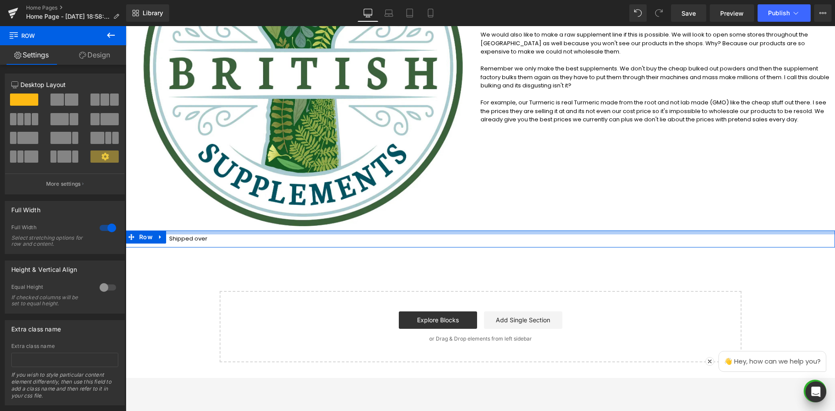
click at [234, 234] on div at bounding box center [480, 232] width 709 height 4
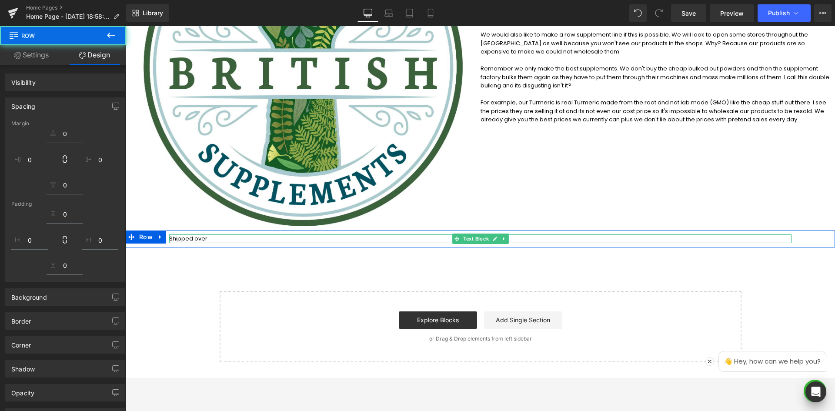
click at [232, 240] on p "Shipped over" at bounding box center [480, 238] width 622 height 9
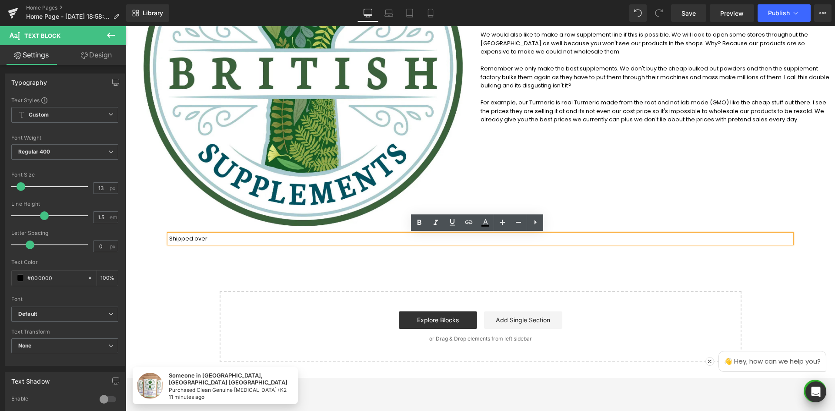
click at [156, 239] on div "Shipped over Text Block Row 100px 100px" at bounding box center [480, 238] width 709 height 17
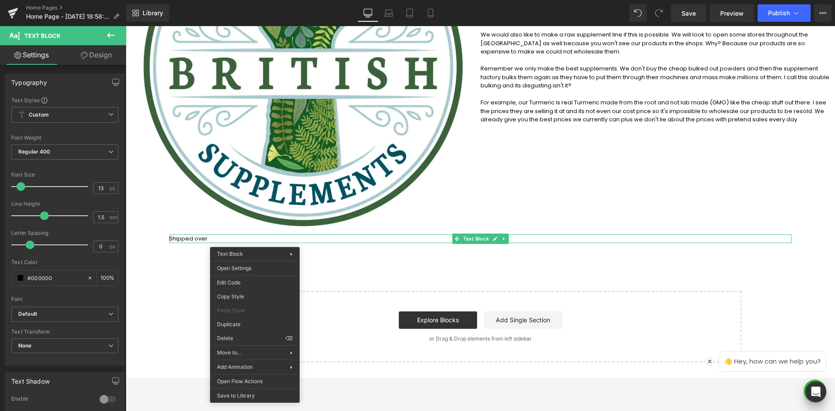
drag, startPoint x: 364, startPoint y: 370, endPoint x: 293, endPoint y: 341, distance: 75.9
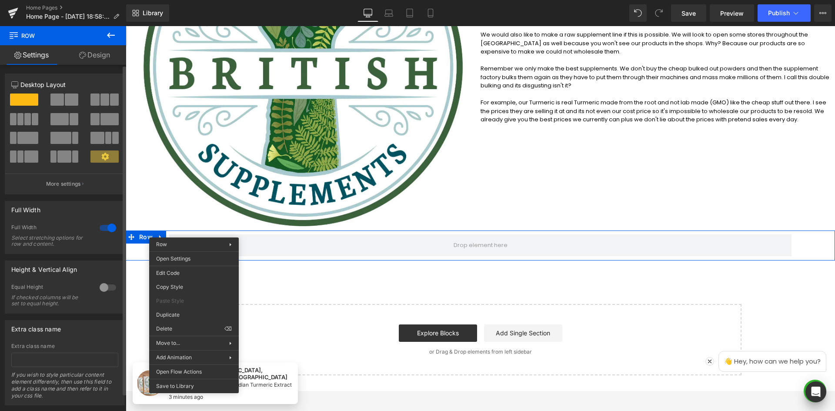
click at [90, 117] on span at bounding box center [94, 119] width 9 height 12
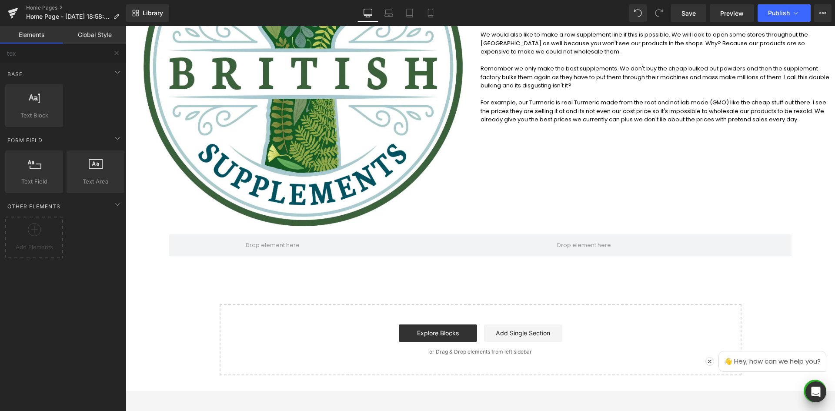
click at [301, 286] on div "Welcome to British Supplements Heading Clean Premium Strong Nasty Free Suppleme…" at bounding box center [480, 107] width 709 height 537
click at [273, 245] on span at bounding box center [273, 245] width 60 height 13
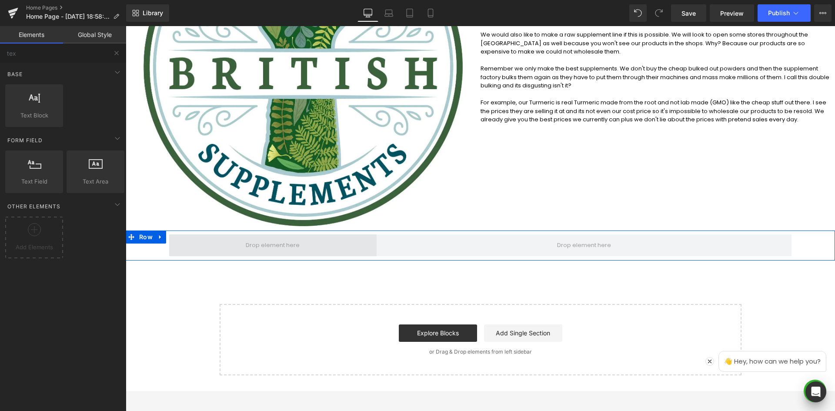
click at [347, 240] on span at bounding box center [272, 245] width 207 height 22
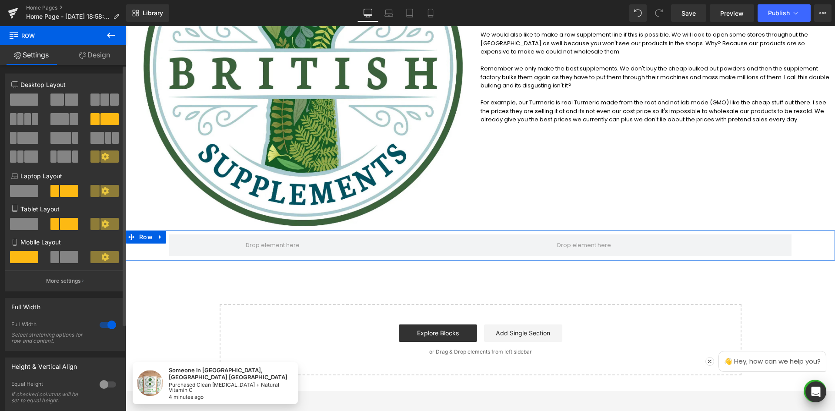
click at [29, 133] on span at bounding box center [27, 138] width 21 height 12
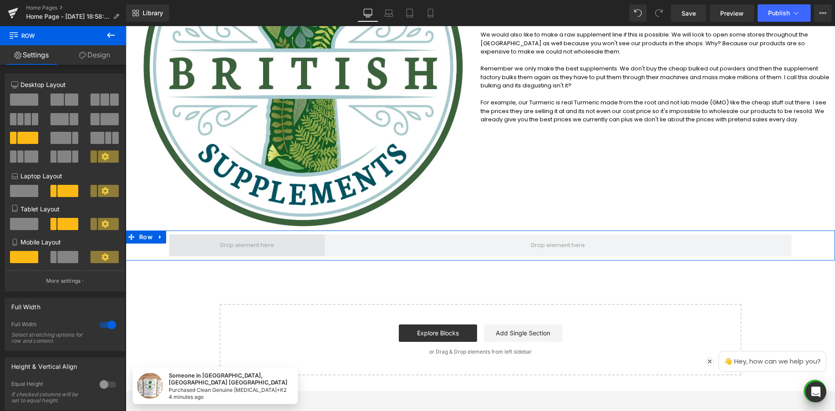
click at [260, 250] on span at bounding box center [247, 245] width 60 height 13
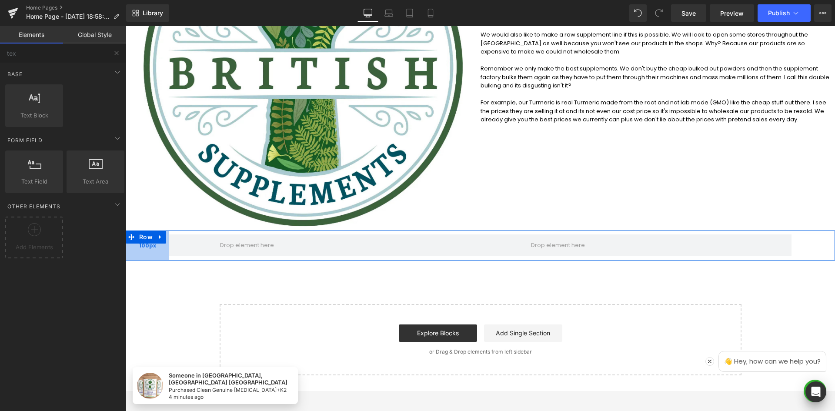
click at [152, 253] on div "100px" at bounding box center [147, 245] width 43 height 30
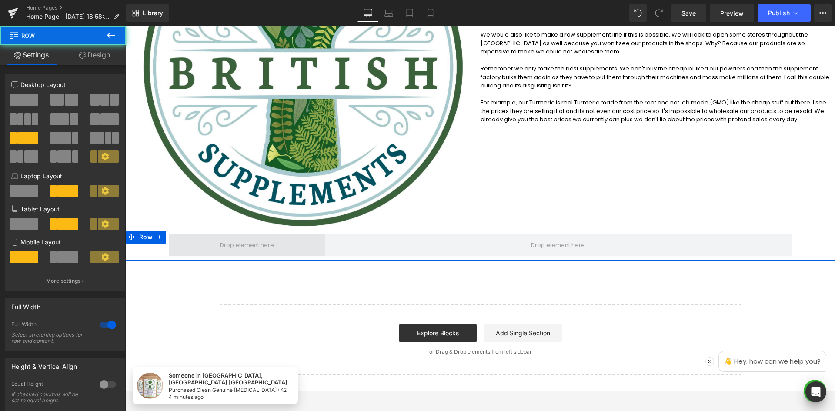
click at [187, 255] on span at bounding box center [247, 245] width 156 height 22
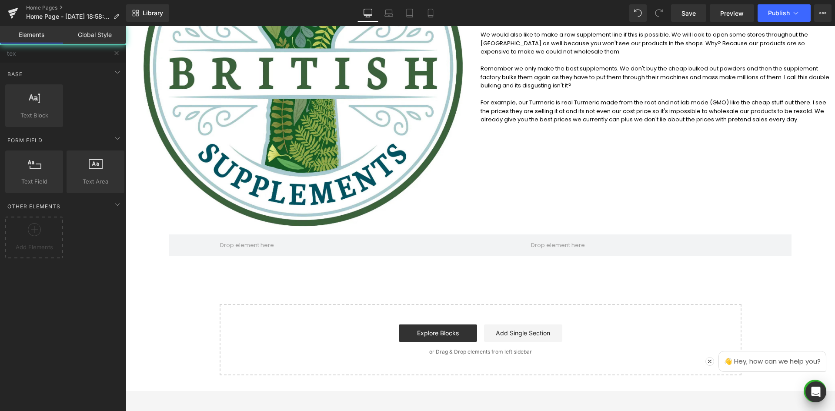
click at [190, 261] on div "Welcome to British Supplements Heading Clean Premium Strong Nasty Free Suppleme…" at bounding box center [480, 107] width 709 height 537
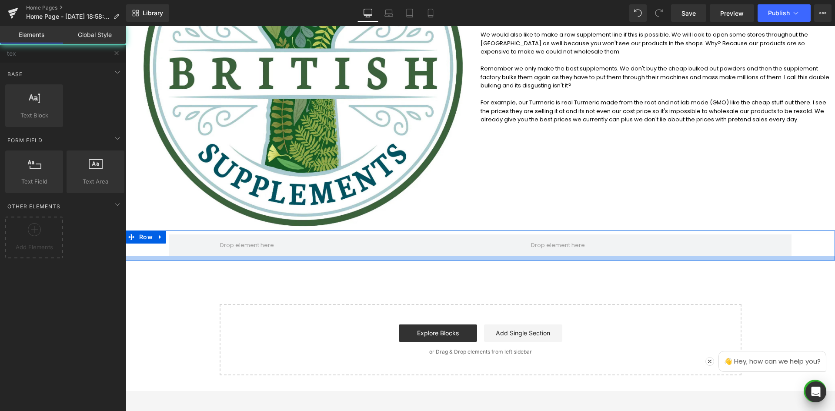
click at [191, 257] on div at bounding box center [480, 258] width 709 height 4
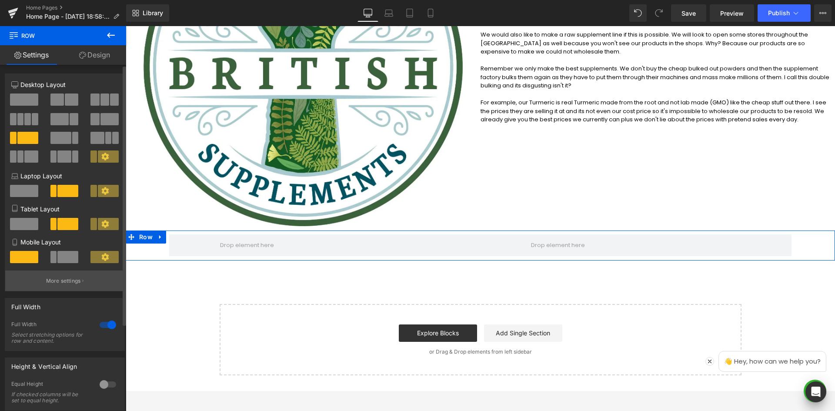
click at [60, 281] on p "More settings" at bounding box center [63, 281] width 35 height 8
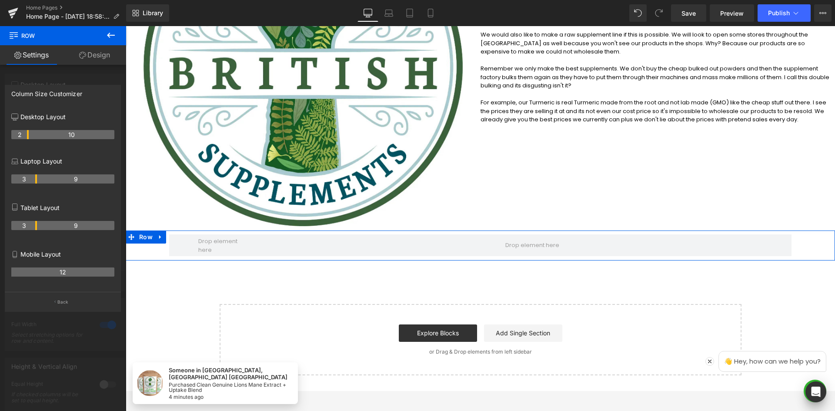
drag, startPoint x: 36, startPoint y: 135, endPoint x: 28, endPoint y: 134, distance: 7.4
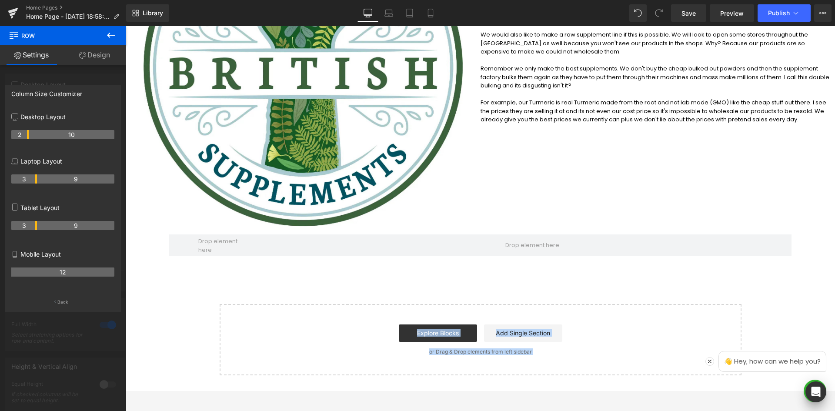
click at [206, 268] on body "Someone in [GEOGRAPHIC_DATA], [GEOGRAPHIC_DATA] [GEOGRAPHIC_DATA] Purchased Cle…" at bounding box center [480, 162] width 709 height 779
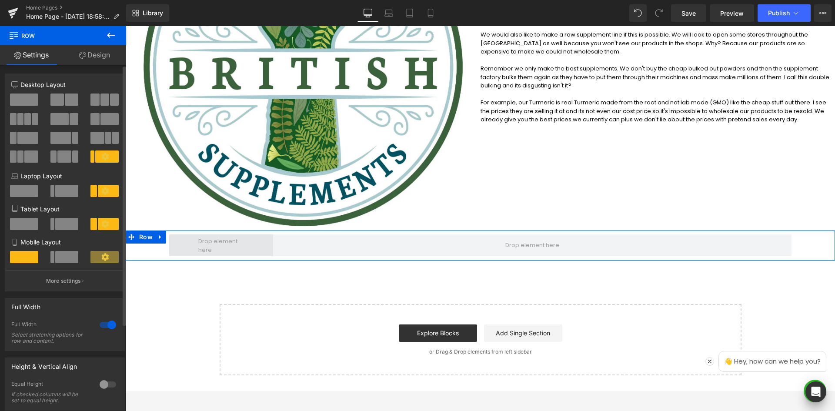
click at [212, 247] on span at bounding box center [221, 245] width 52 height 21
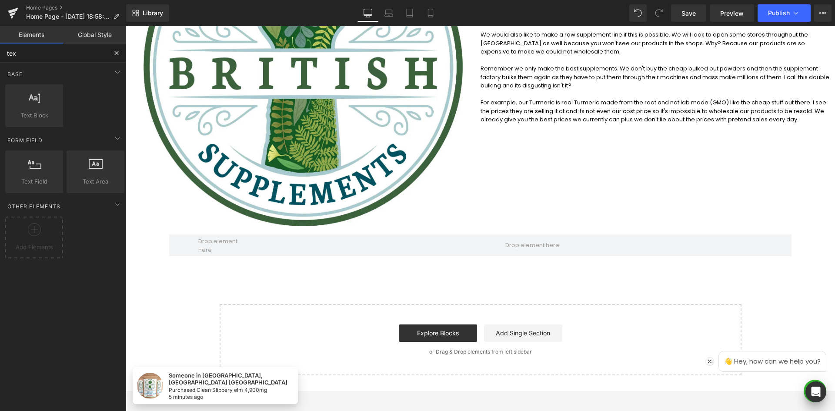
click at [64, 50] on input "tex" at bounding box center [53, 52] width 107 height 19
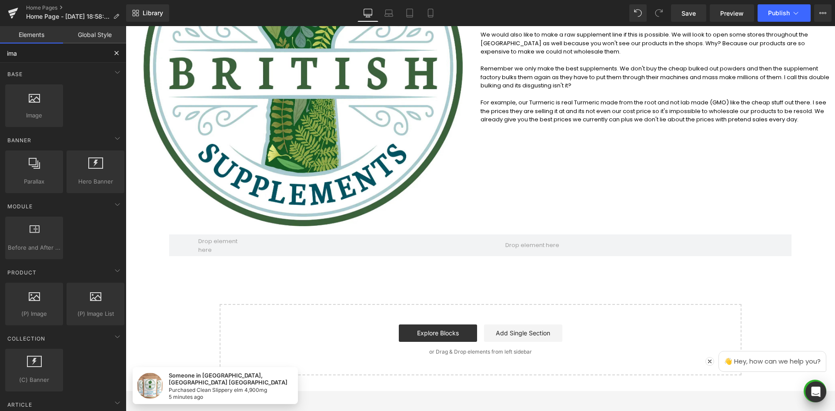
type input "imag"
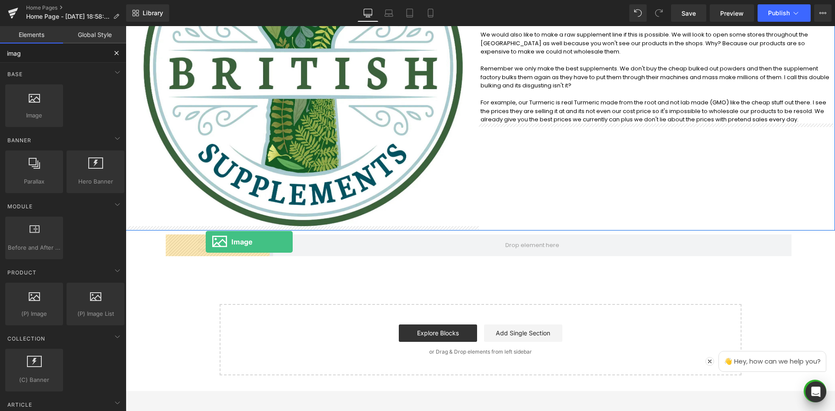
drag, startPoint x: 174, startPoint y: 135, endPoint x: 206, endPoint y: 242, distance: 111.5
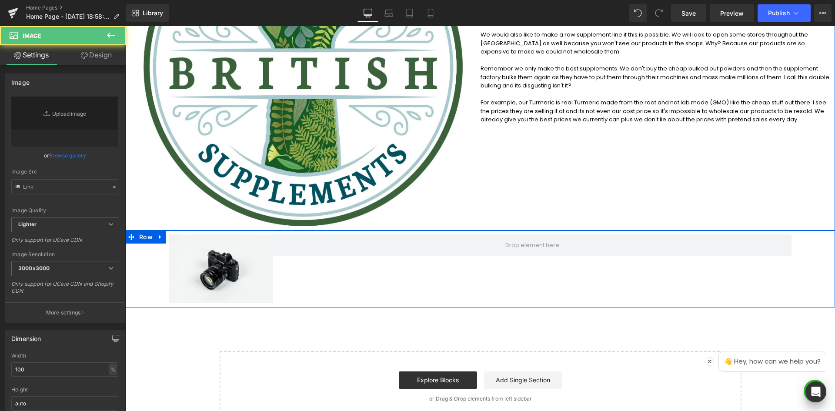
type input "//[DOMAIN_NAME][URL]"
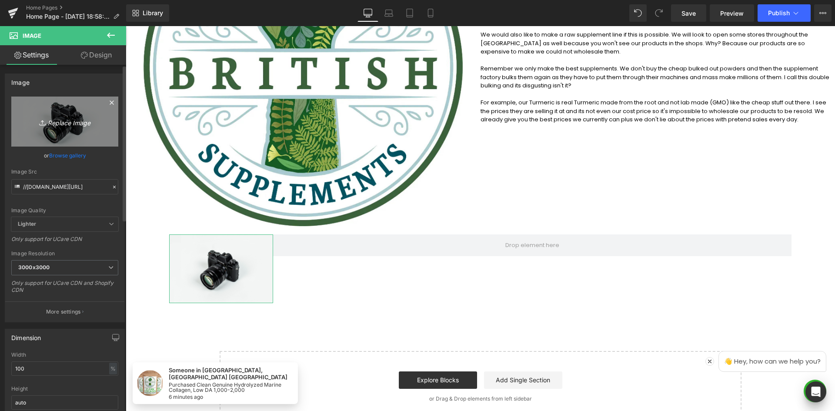
click at [53, 114] on link "Replace Image" at bounding box center [64, 122] width 107 height 50
type input "C:\fakepath\7ee9b059.png"
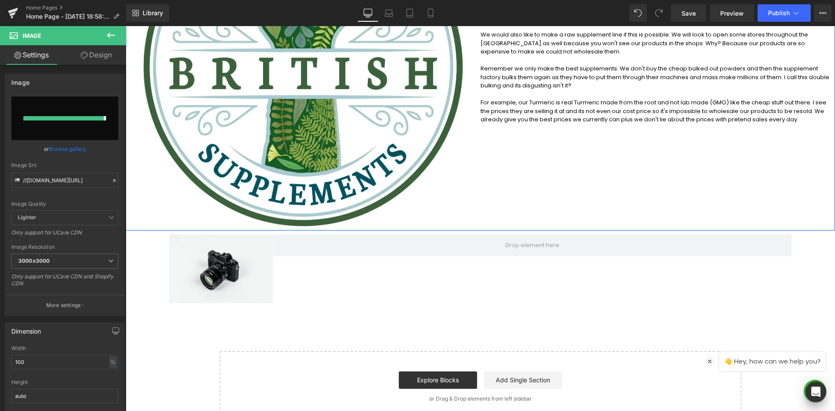
type input "[URL][DOMAIN_NAME]"
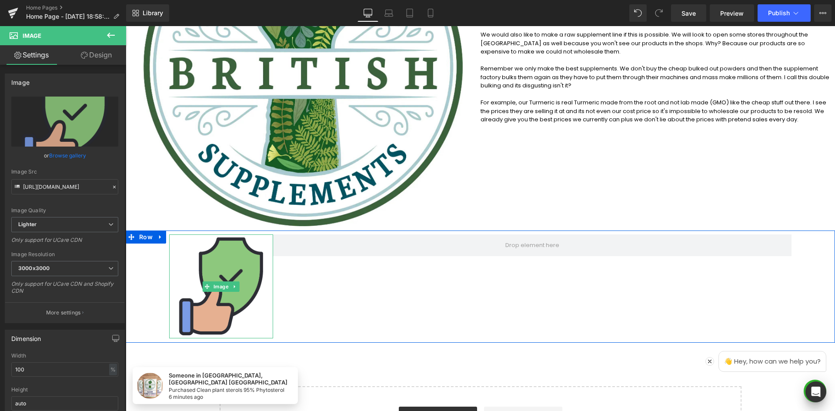
click at [242, 295] on img at bounding box center [221, 286] width 104 height 104
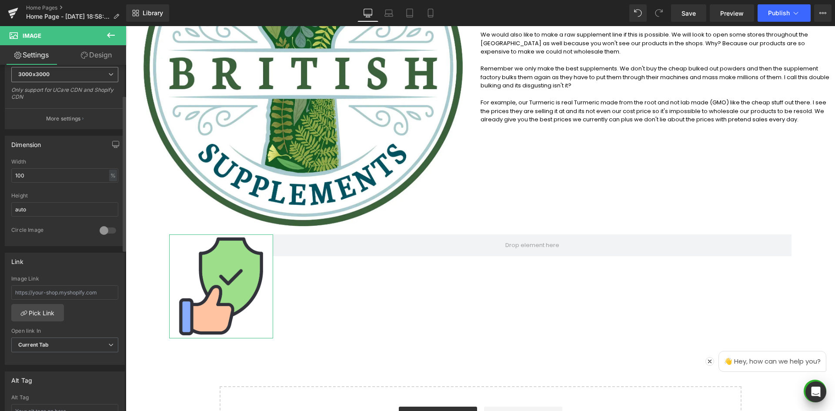
scroll to position [217, 0]
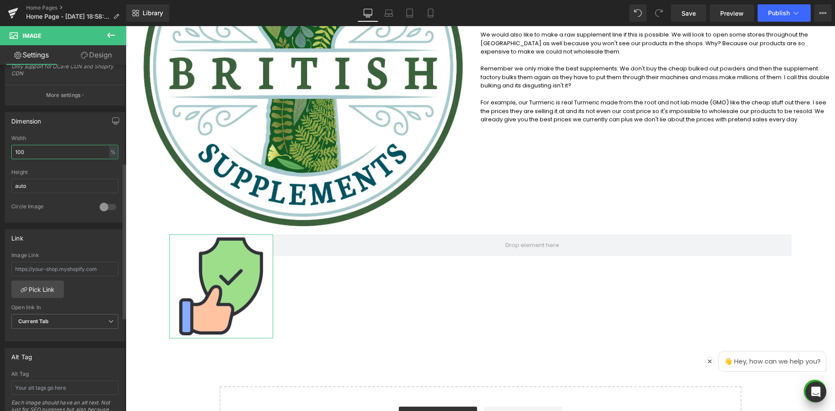
drag, startPoint x: 33, startPoint y: 150, endPoint x: 13, endPoint y: 149, distance: 20.5
click at [13, 149] on input "100" at bounding box center [64, 152] width 107 height 14
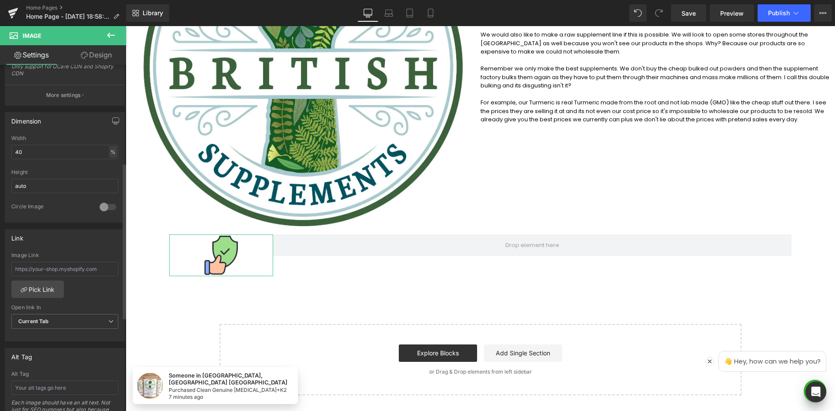
click at [109, 155] on div "%" at bounding box center [113, 152] width 8 height 12
click at [107, 176] on li "px" at bounding box center [112, 178] width 11 height 13
click at [86, 163] on div at bounding box center [64, 166] width 107 height 6
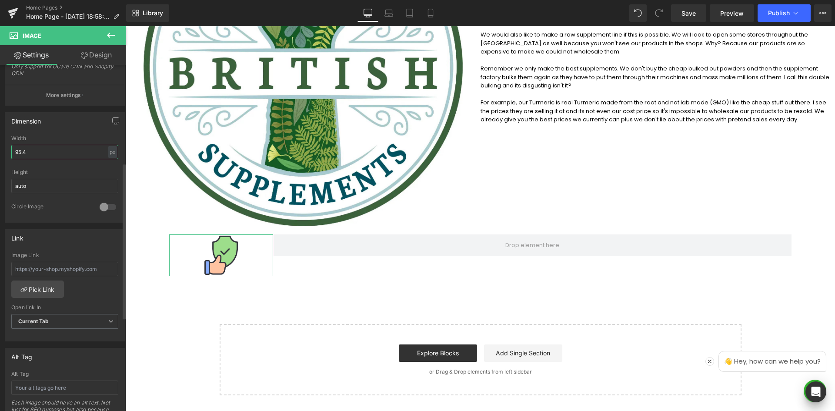
click at [73, 156] on input "95.4" at bounding box center [64, 152] width 107 height 14
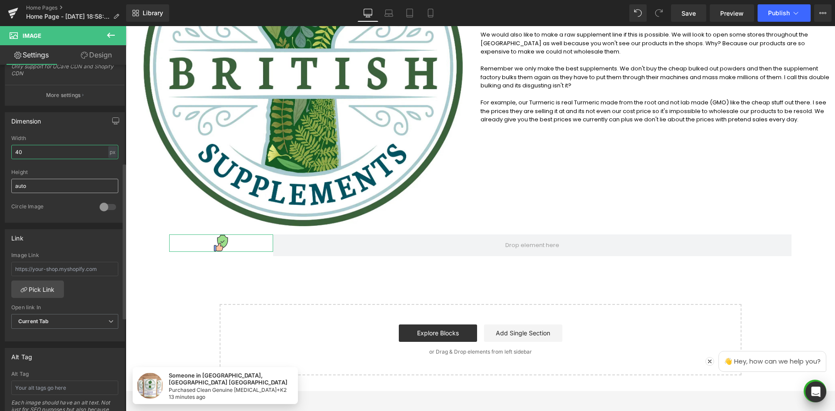
type input "40"
click at [53, 183] on input "auto" at bounding box center [64, 186] width 107 height 14
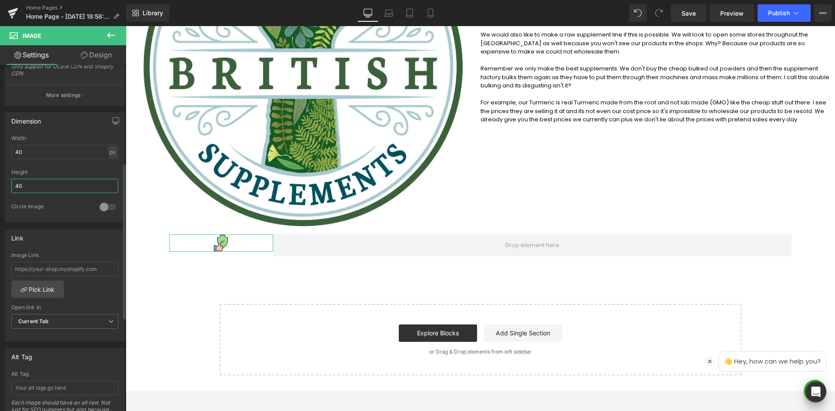
type input "40"
click at [68, 172] on div "Height" at bounding box center [64, 172] width 107 height 6
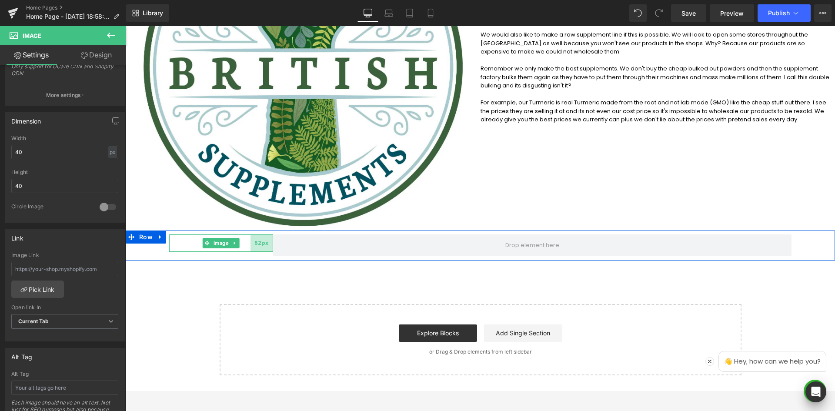
drag, startPoint x: 269, startPoint y: 244, endPoint x: 264, endPoint y: 242, distance: 5.9
click at [248, 243] on div "Image 52px" at bounding box center [221, 242] width 104 height 17
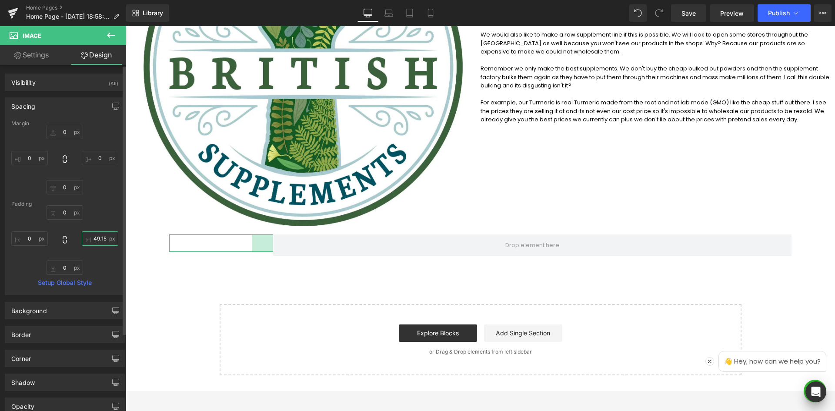
click at [95, 240] on input "49.1531" at bounding box center [100, 238] width 37 height 14
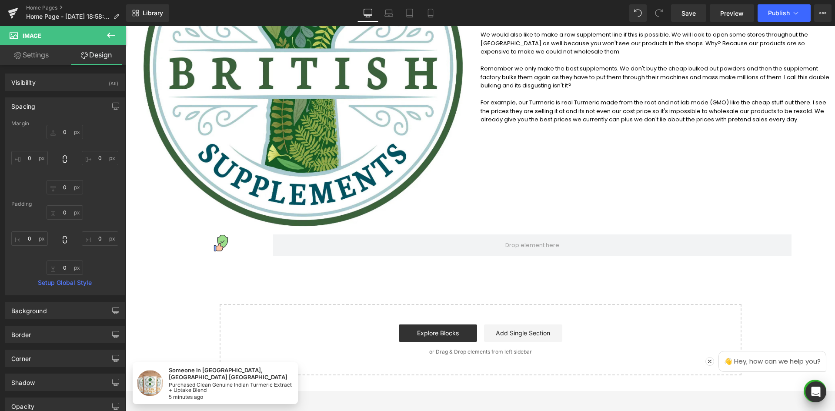
drag, startPoint x: 382, startPoint y: 263, endPoint x: 380, endPoint y: 267, distance: 5.3
click at [381, 264] on div "Welcome to British Supplements Heading Clean Premium Strong Nasty Free Suppleme…" at bounding box center [480, 107] width 709 height 537
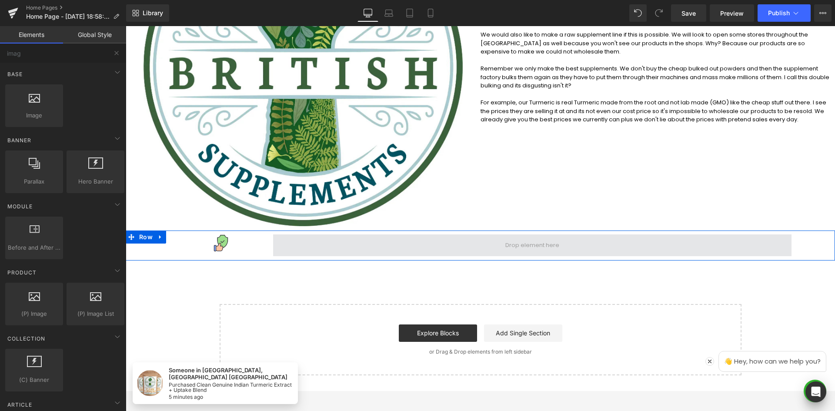
click at [276, 246] on span at bounding box center [532, 245] width 518 height 22
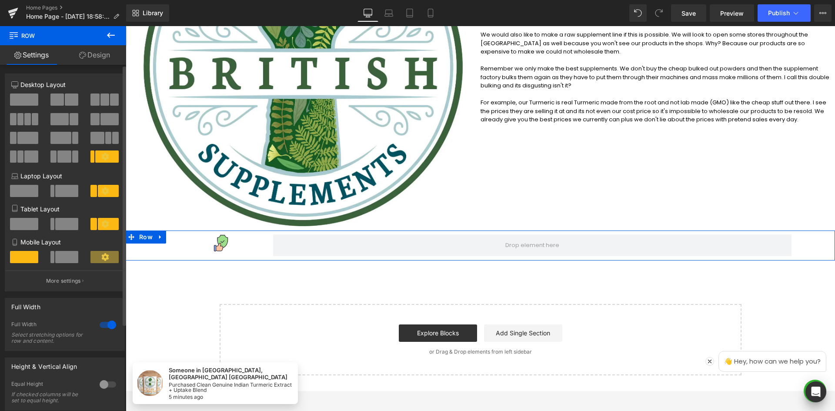
click at [107, 158] on span at bounding box center [106, 156] width 23 height 12
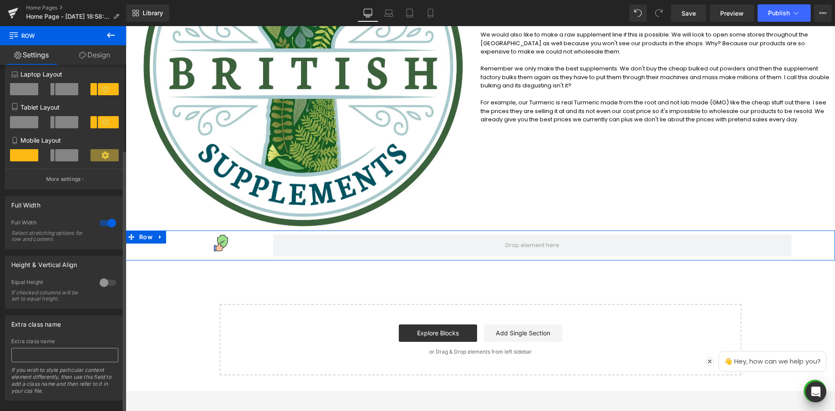
scroll to position [116, 0]
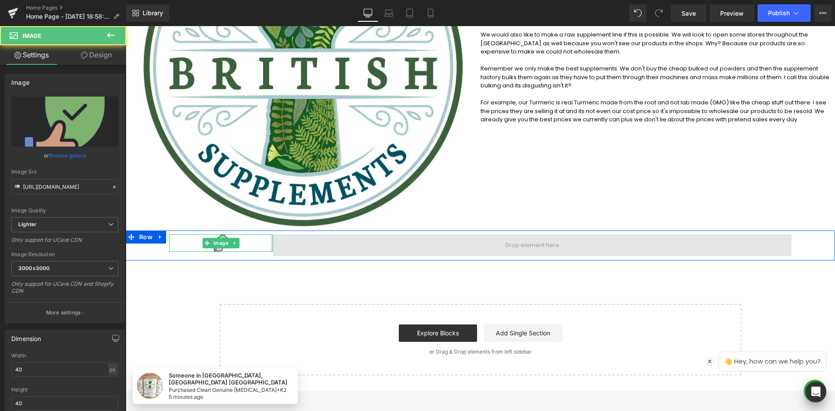
drag, startPoint x: 260, startPoint y: 244, endPoint x: 280, endPoint y: 247, distance: 19.8
click at [280, 247] on div "Image Row 100px 100px" at bounding box center [480, 245] width 709 height 30
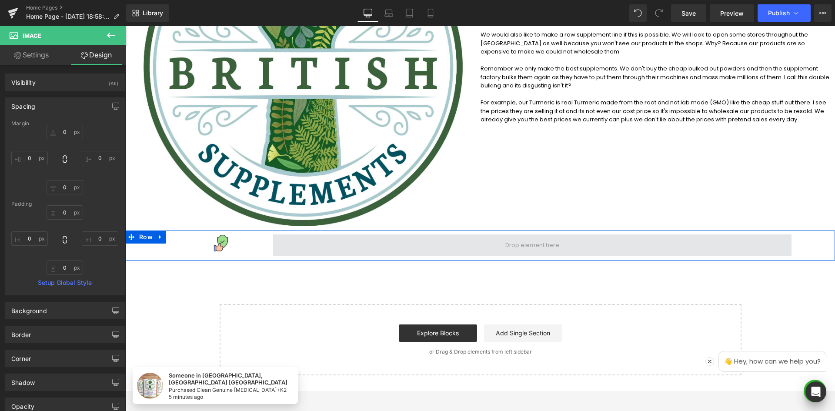
click at [319, 247] on span at bounding box center [532, 245] width 518 height 22
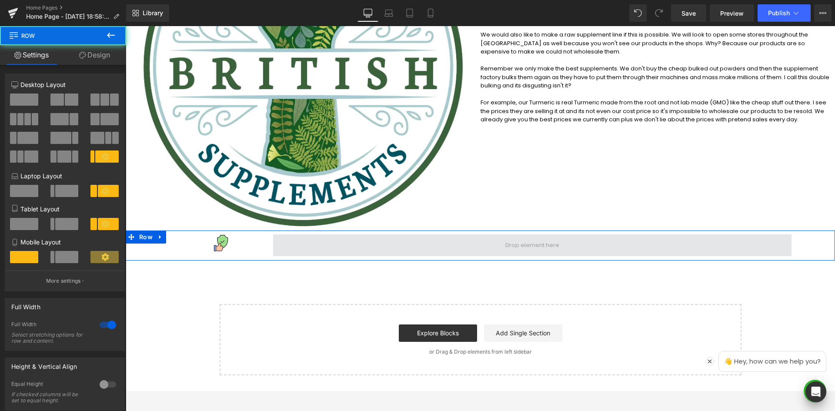
click at [425, 252] on span at bounding box center [532, 245] width 518 height 22
click at [439, 245] on span at bounding box center [532, 245] width 518 height 22
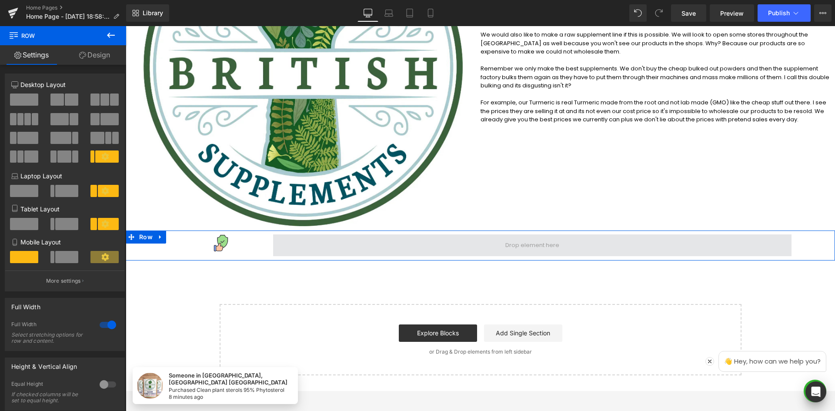
click at [289, 251] on span at bounding box center [532, 245] width 518 height 22
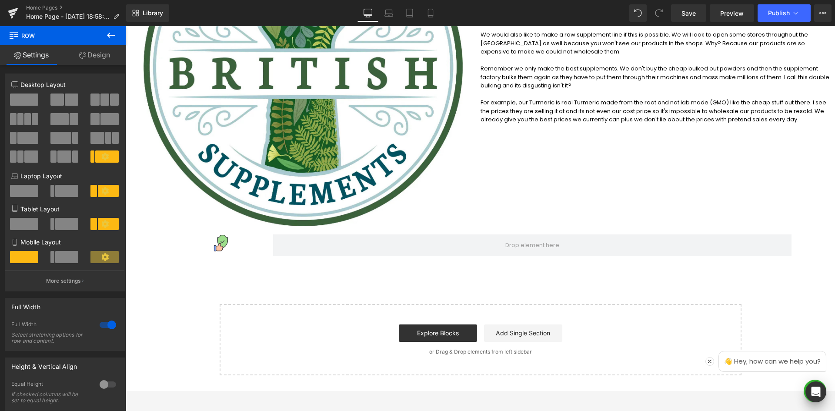
click at [111, 30] on icon at bounding box center [111, 35] width 10 height 10
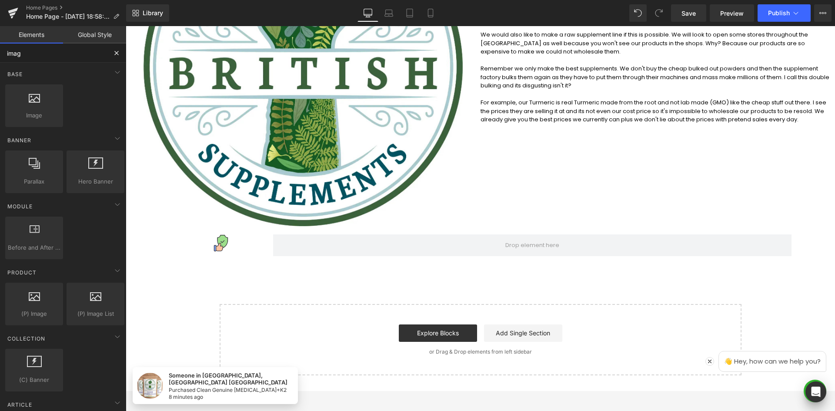
click at [87, 52] on input "imag" at bounding box center [53, 52] width 107 height 19
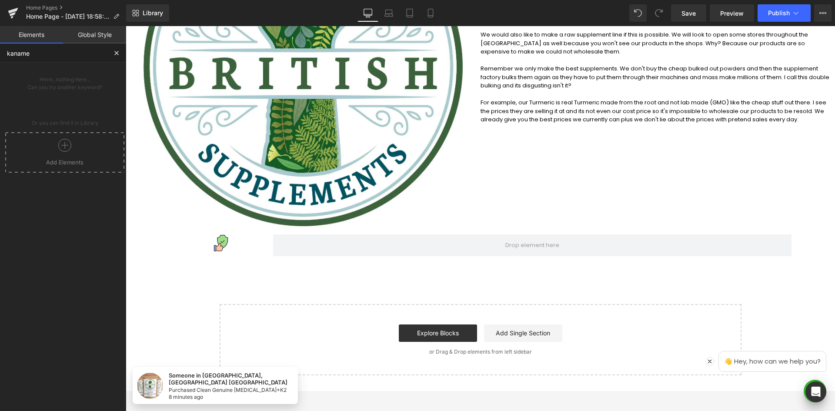
drag, startPoint x: 46, startPoint y: 73, endPoint x: 1, endPoint y: 93, distance: 49.2
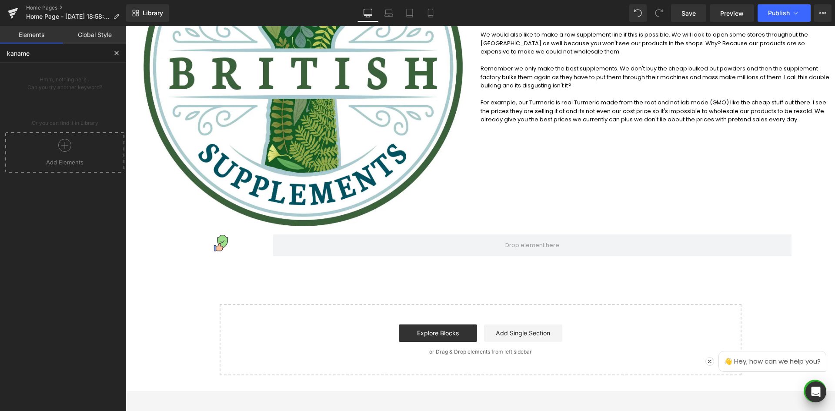
type input "kaname"
drag, startPoint x: 1, startPoint y: 93, endPoint x: 59, endPoint y: 78, distance: 59.8
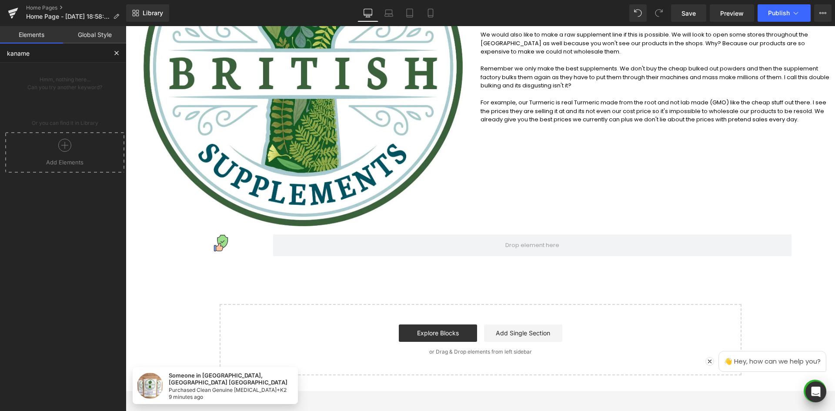
click at [32, 53] on input "kaname" at bounding box center [53, 52] width 107 height 19
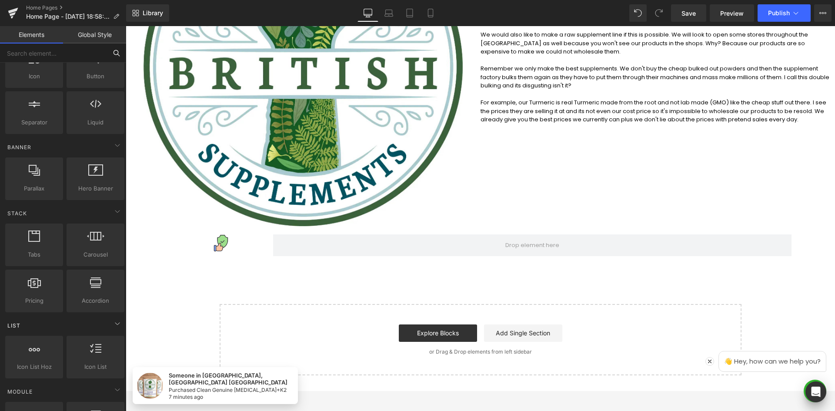
scroll to position [130, 0]
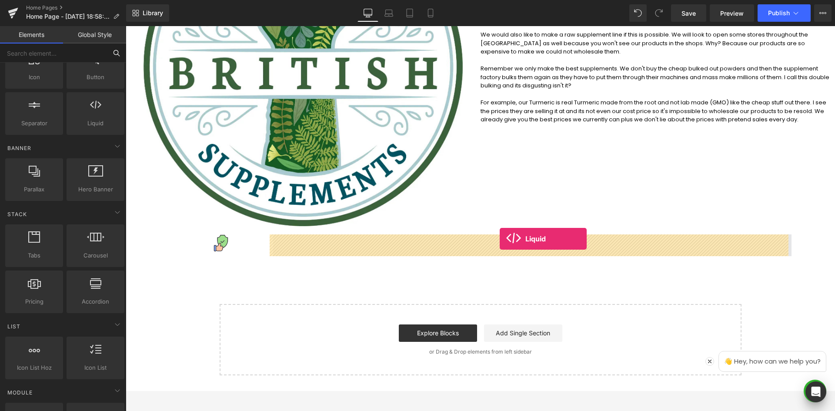
drag, startPoint x: 231, startPoint y: 157, endPoint x: 500, endPoint y: 239, distance: 281.0
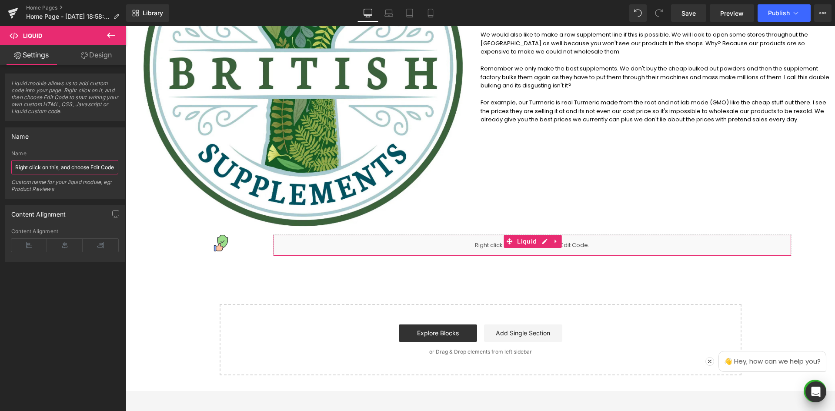
click at [63, 167] on input "Right click on this, and choose Edit Code." at bounding box center [64, 167] width 107 height 14
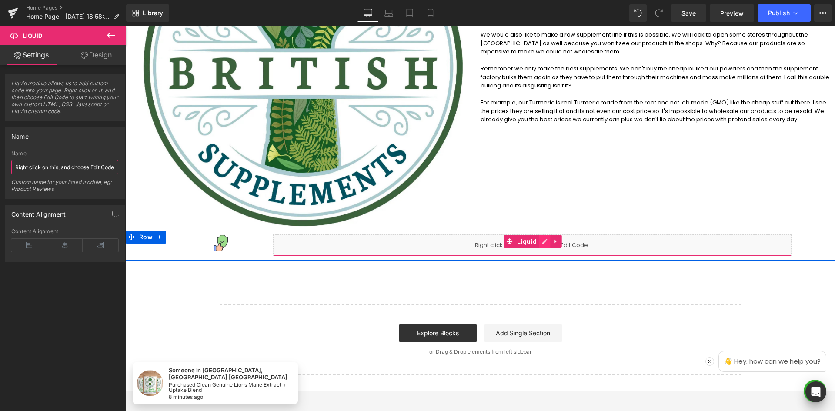
click at [541, 242] on icon at bounding box center [544, 241] width 6 height 7
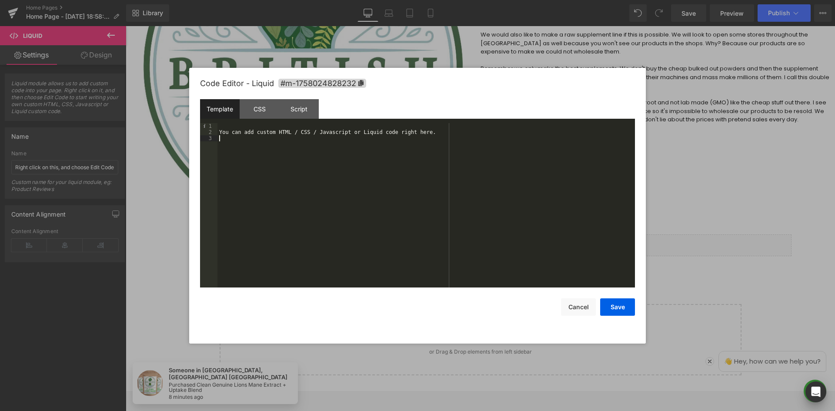
click at [315, 171] on div "You can add custom HTML / CSS / Javascript or Liquid code right here." at bounding box center [425, 211] width 417 height 177
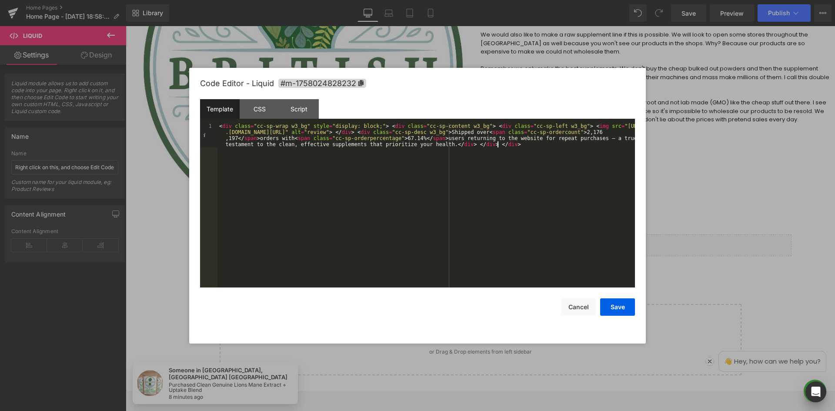
click at [313, 173] on div "< div class = "cc-sp-wrap w3_bg" style = "display: block;" > < div class = "cc-…" at bounding box center [425, 229] width 417 height 213
click at [618, 303] on button "Save" at bounding box center [617, 306] width 35 height 17
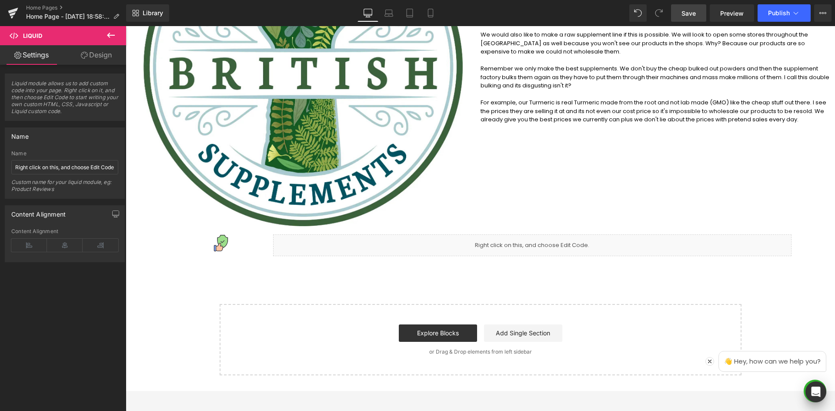
drag, startPoint x: 692, startPoint y: 10, endPoint x: 691, endPoint y: 21, distance: 11.4
click at [691, 10] on span "Save" at bounding box center [688, 13] width 14 height 9
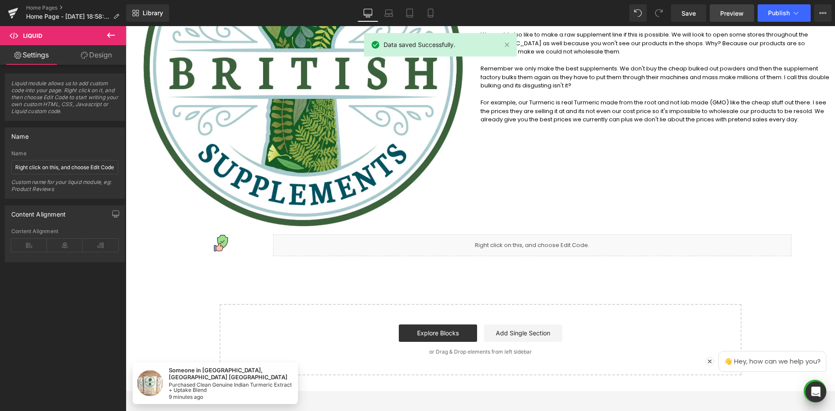
click at [731, 14] on span "Preview" at bounding box center [731, 13] width 23 height 9
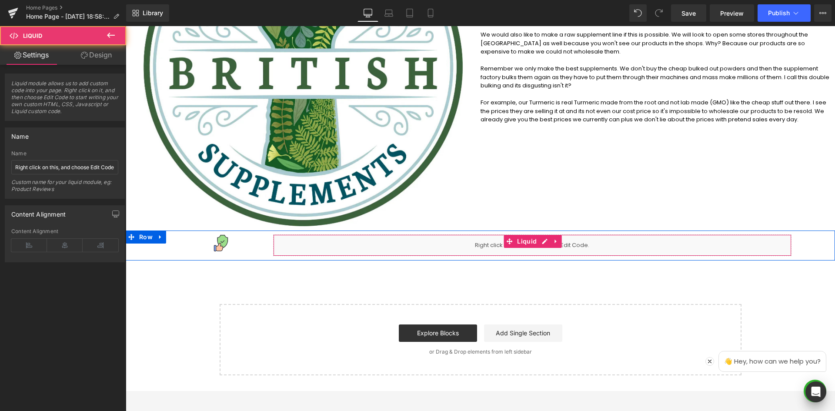
click at [447, 251] on div "Liquid" at bounding box center [532, 245] width 518 height 22
click at [541, 239] on icon at bounding box center [544, 241] width 6 height 7
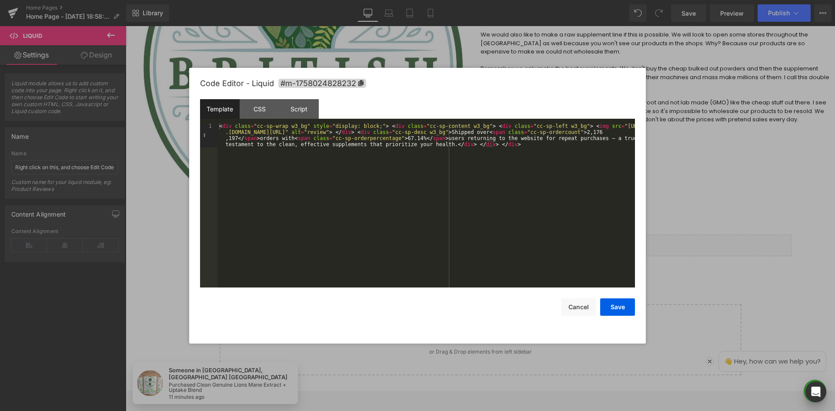
drag, startPoint x: 154, startPoint y: 295, endPoint x: 92, endPoint y: 222, distance: 96.2
click at [154, 295] on div at bounding box center [417, 205] width 835 height 411
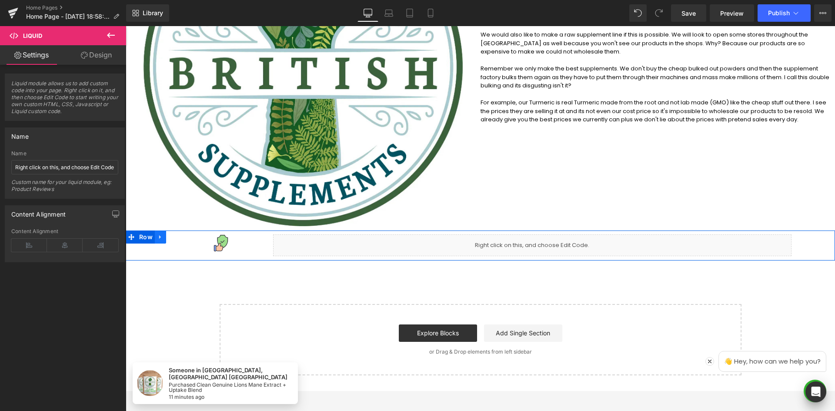
click at [155, 243] on link at bounding box center [160, 236] width 11 height 13
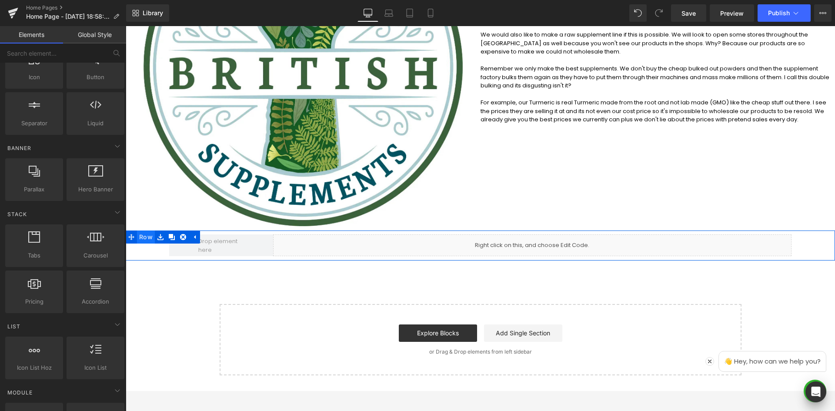
click at [150, 242] on span "Row" at bounding box center [146, 236] width 18 height 13
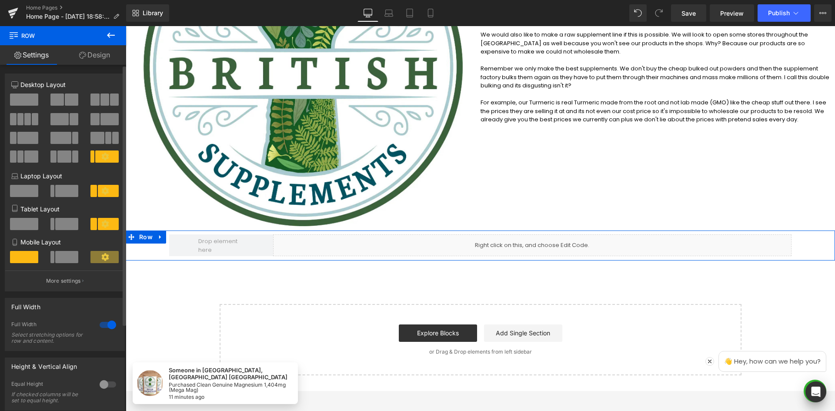
click at [30, 99] on span at bounding box center [24, 99] width 28 height 12
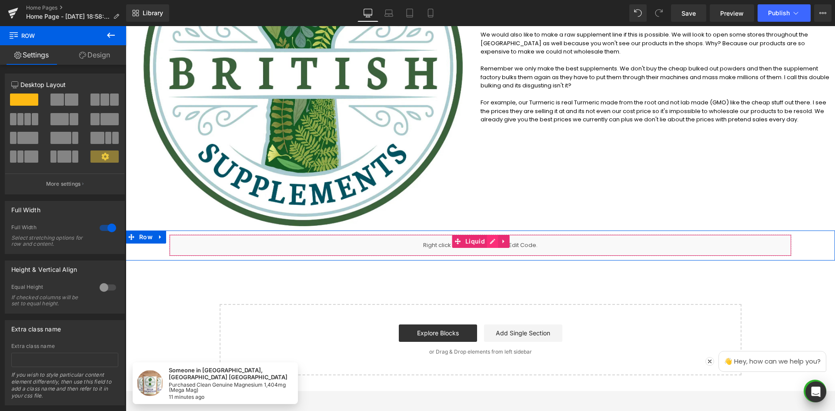
click at [487, 243] on link at bounding box center [492, 241] width 11 height 13
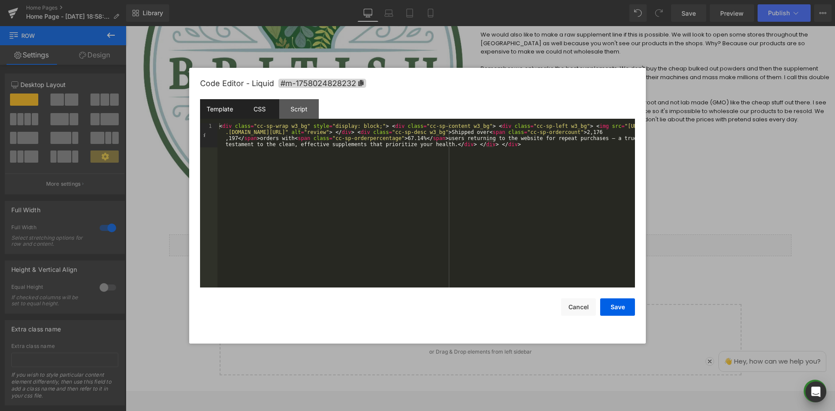
click at [250, 112] on div "CSS" at bounding box center [260, 109] width 40 height 20
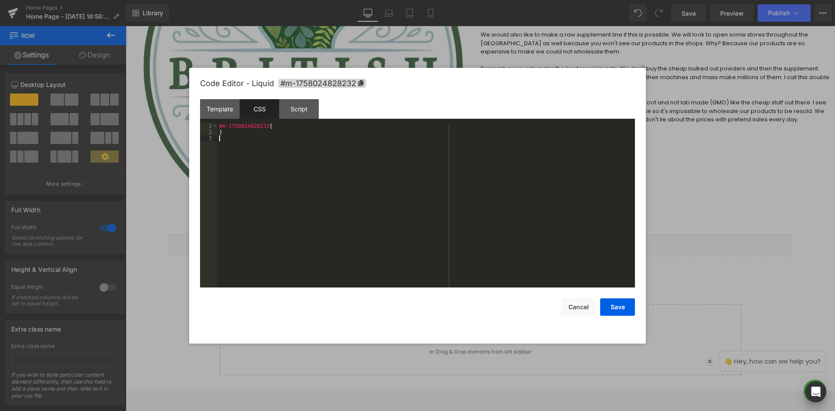
drag, startPoint x: 292, startPoint y: 158, endPoint x: 296, endPoint y: 156, distance: 4.5
click at [293, 157] on div "#m-1758024828232 { }" at bounding box center [425, 211] width 417 height 177
drag, startPoint x: 308, startPoint y: 167, endPoint x: 312, endPoint y: 171, distance: 5.2
click at [308, 167] on div ".cc-section--98449590 .cc-sp-wrap .cc-sp-content { display : flex ; align-items…" at bounding box center [425, 211] width 417 height 177
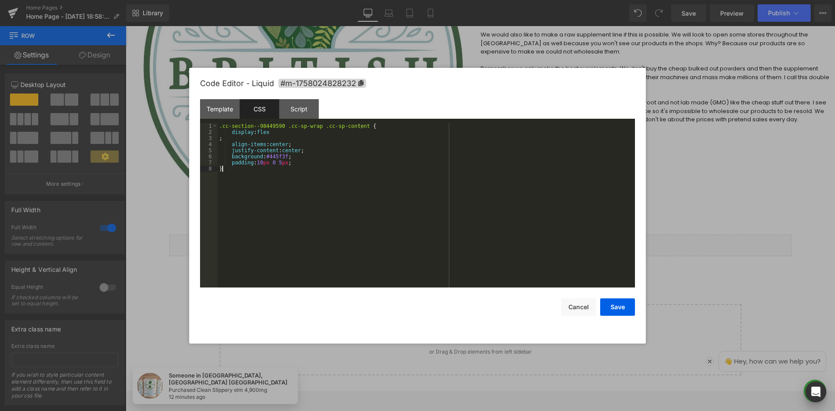
click at [219, 140] on div ".cc-section--98449590 .cc-sp-wrap .cc-sp-content { display : flex ; align-items…" at bounding box center [425, 211] width 417 height 177
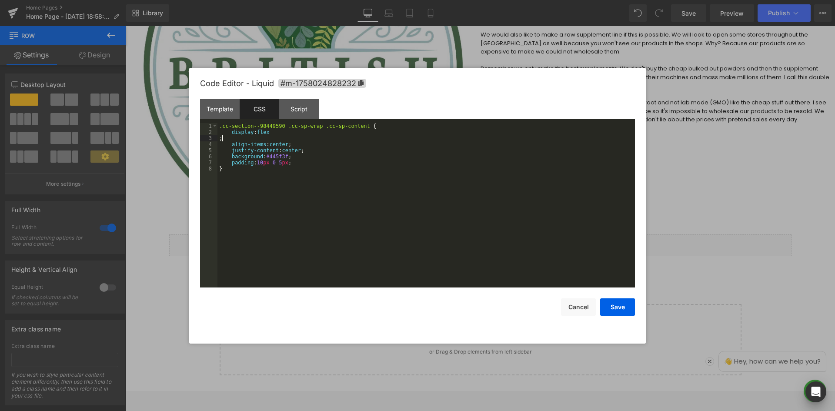
click at [224, 140] on div ".cc-section--98449590 .cc-sp-wrap .cc-sp-content { display : flex ; align-items…" at bounding box center [425, 211] width 417 height 177
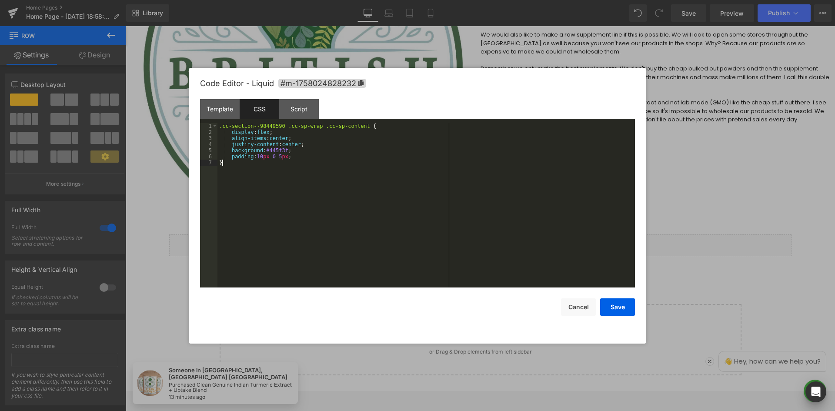
click at [315, 172] on div ".cc-section--98449590 .cc-sp-wrap .cc-sp-content { display : flex ; align-items…" at bounding box center [425, 211] width 417 height 177
paste textarea
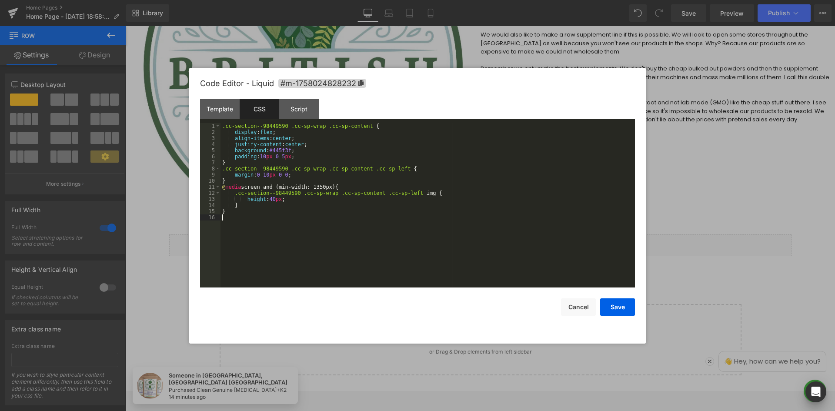
paste textarea
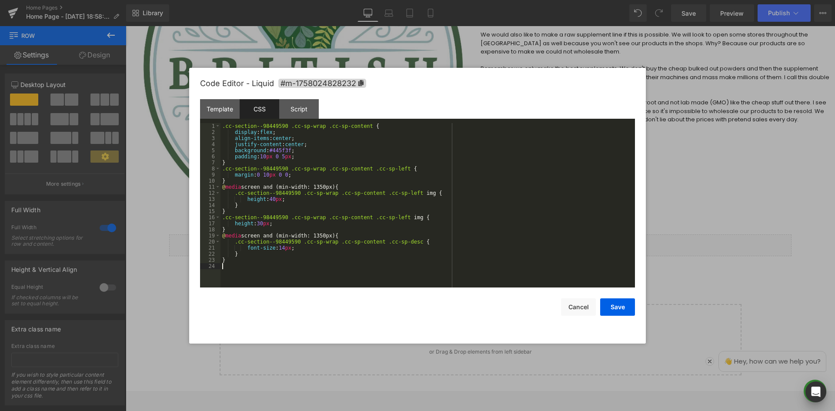
paste textarea
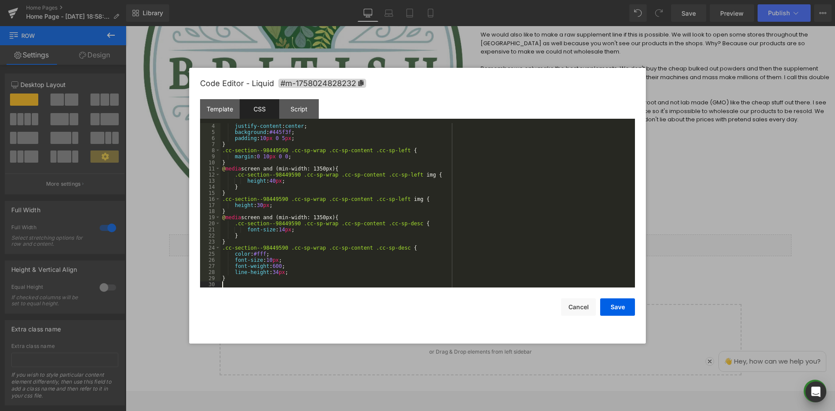
scroll to position [18, 0]
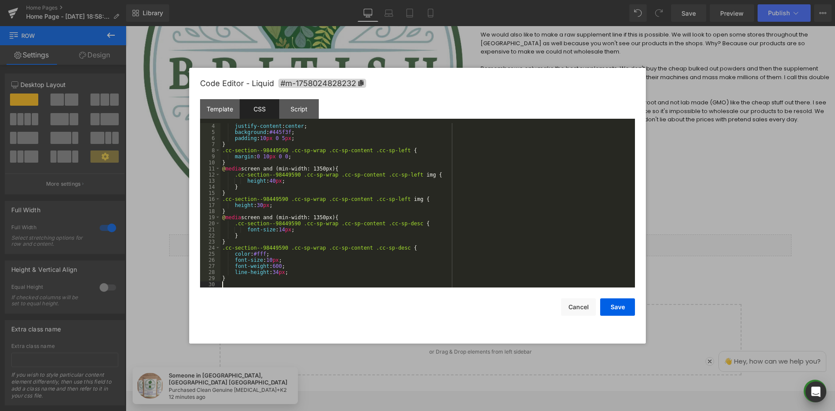
paste textarea
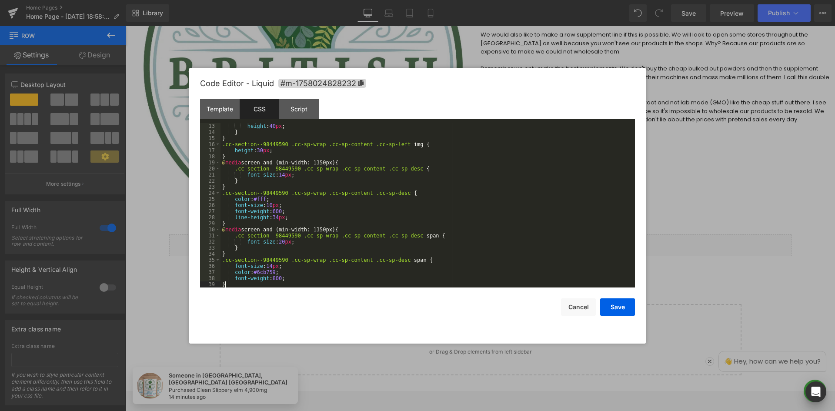
scroll to position [73, 0]
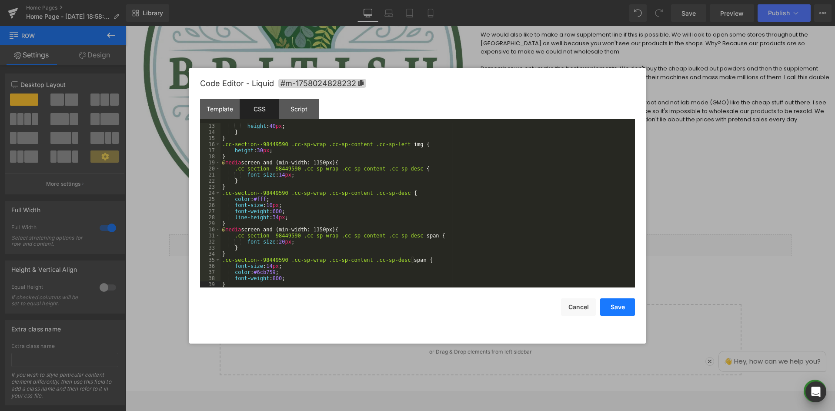
click at [621, 308] on button "Save" at bounding box center [617, 306] width 35 height 17
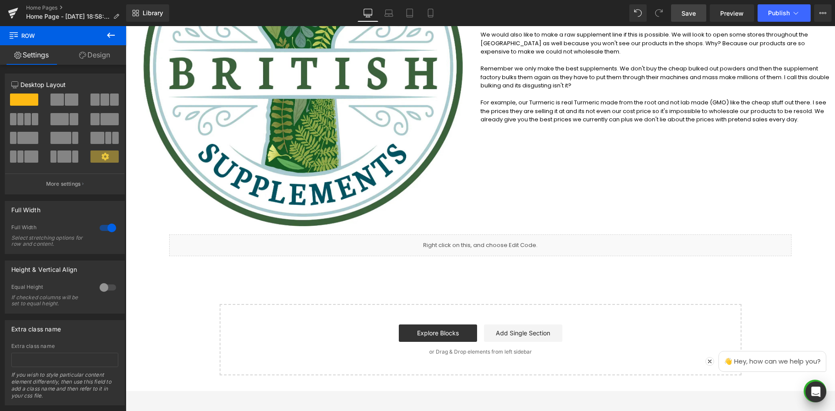
click at [686, 16] on span "Save" at bounding box center [688, 13] width 14 height 9
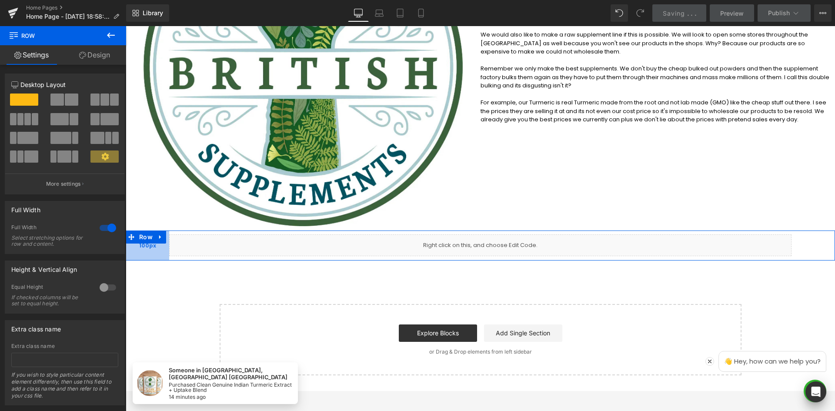
click at [160, 256] on div "100px" at bounding box center [147, 245] width 43 height 30
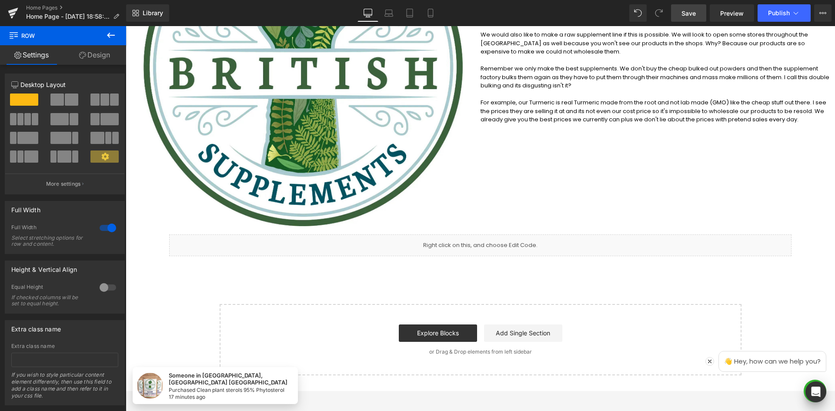
click at [111, 36] on icon at bounding box center [111, 35] width 8 height 5
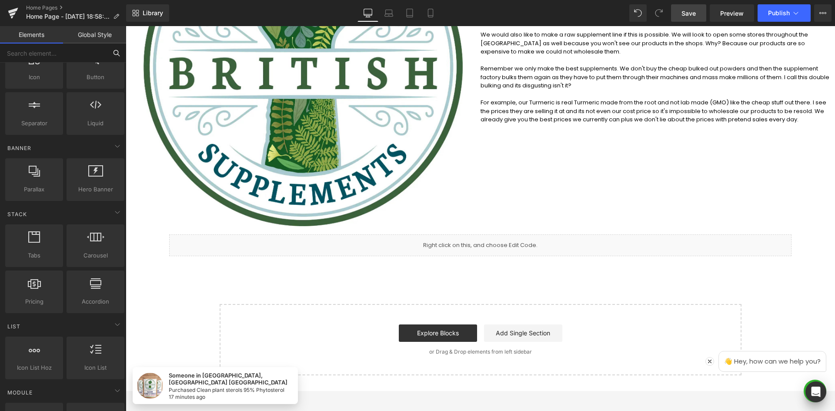
click at [62, 56] on input "text" at bounding box center [53, 52] width 107 height 19
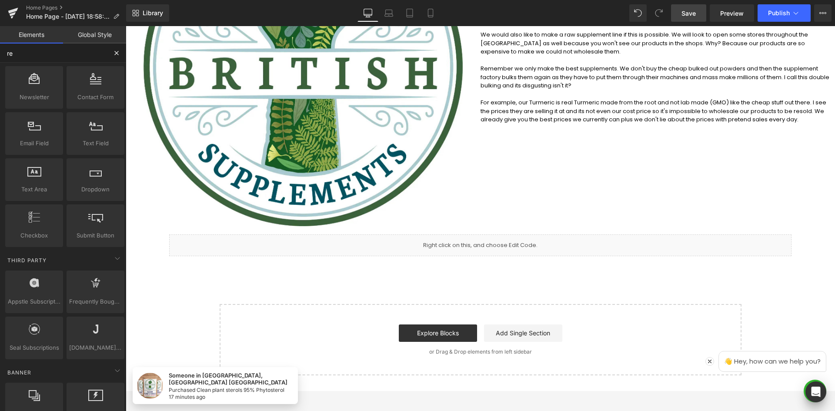
scroll to position [0, 0]
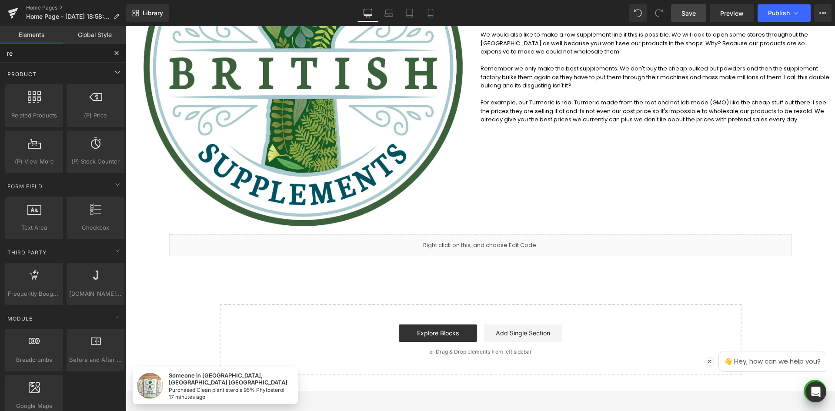
type input "rev"
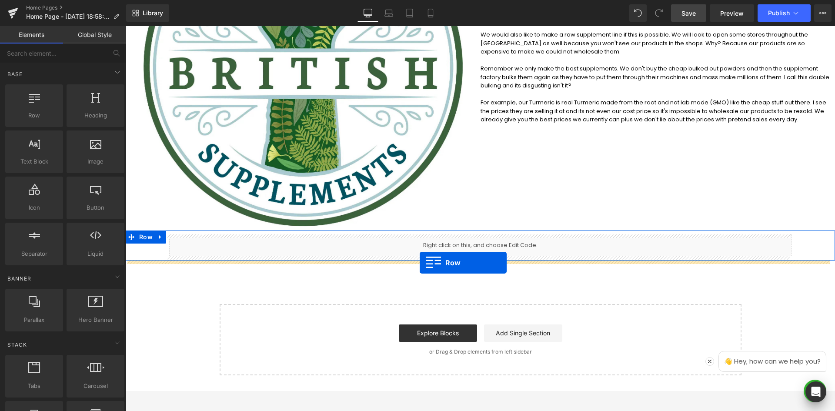
drag, startPoint x: 149, startPoint y: 133, endPoint x: 426, endPoint y: 264, distance: 306.0
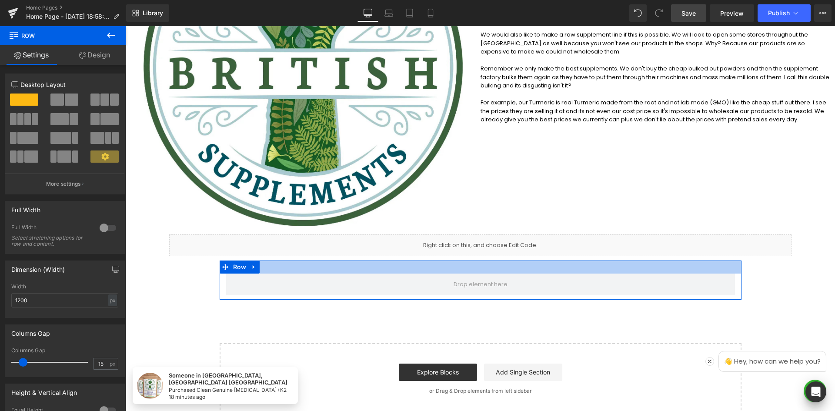
click at [274, 268] on div at bounding box center [481, 266] width 522 height 13
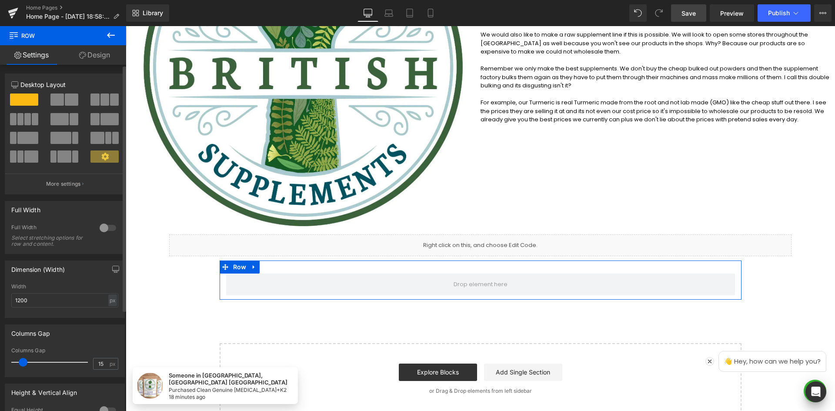
click at [108, 230] on div at bounding box center [107, 228] width 21 height 14
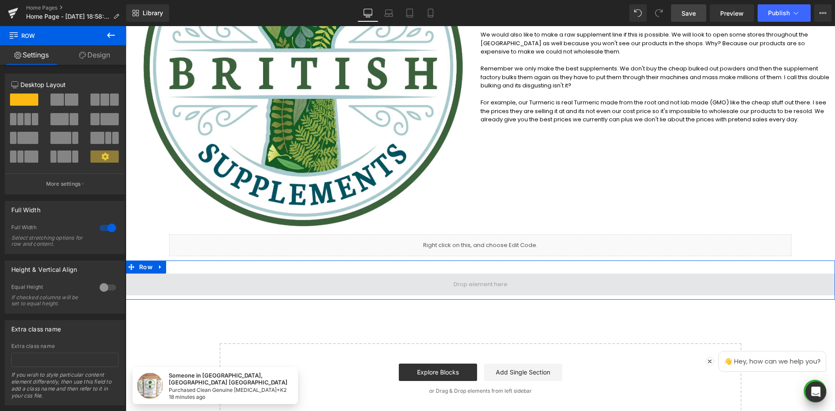
click at [231, 282] on span at bounding box center [480, 285] width 709 height 22
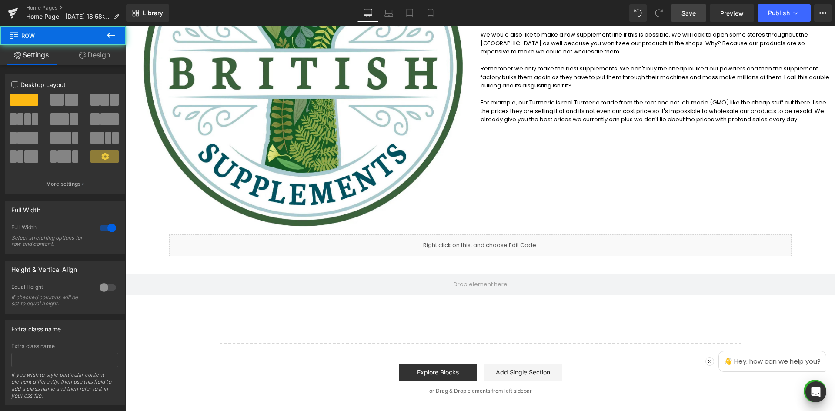
click at [114, 38] on icon at bounding box center [111, 35] width 10 height 10
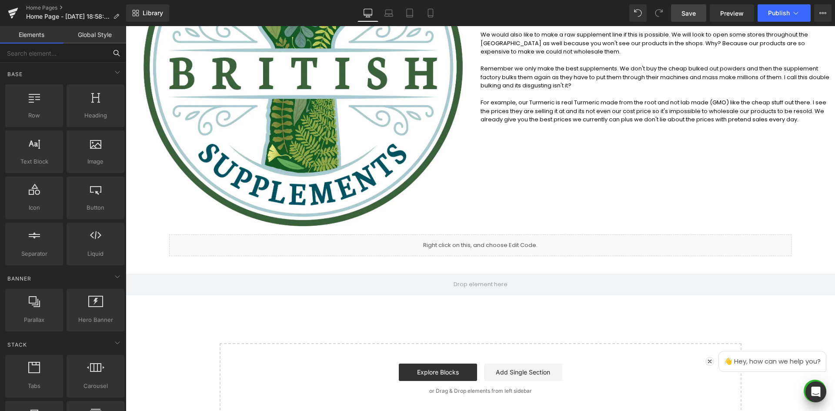
click at [97, 57] on input "text" at bounding box center [53, 52] width 107 height 19
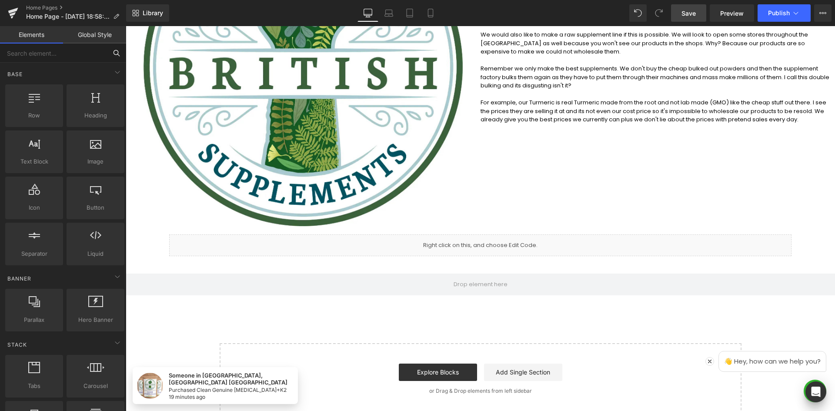
click at [65, 60] on input "text" at bounding box center [53, 52] width 107 height 19
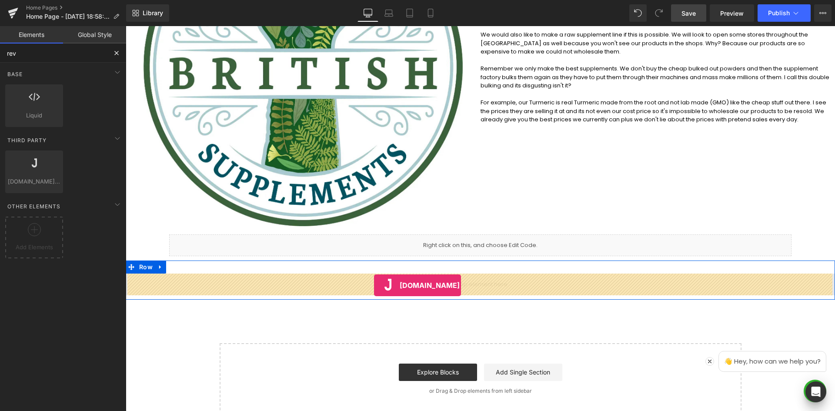
drag, startPoint x: 222, startPoint y: 211, endPoint x: 373, endPoint y: 285, distance: 168.4
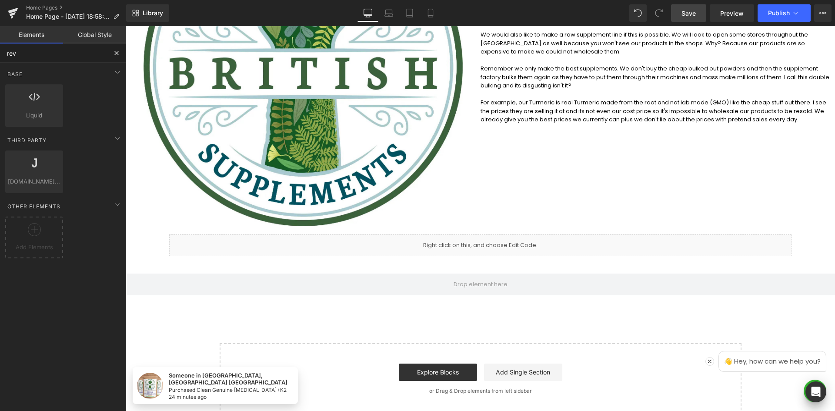
click at [57, 58] on input "rev" at bounding box center [53, 52] width 107 height 19
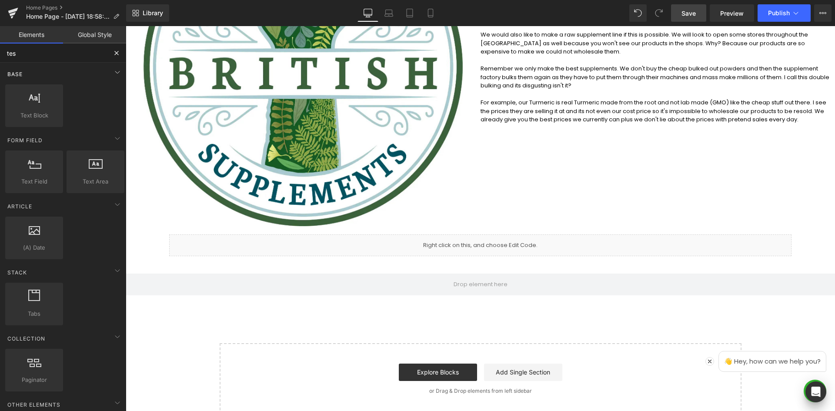
type input "test"
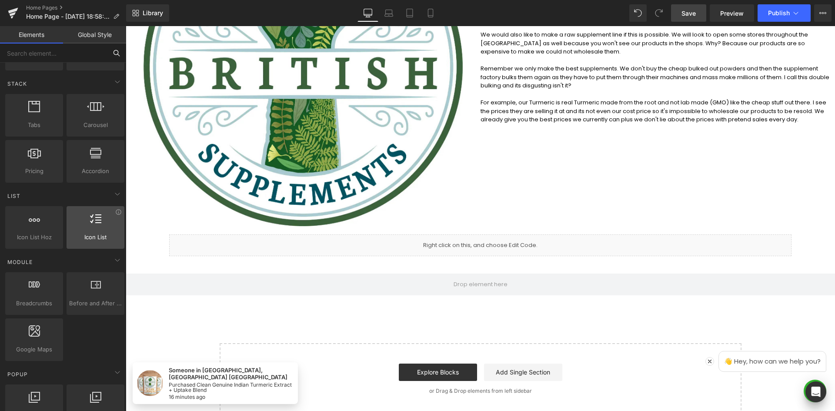
scroll to position [217, 0]
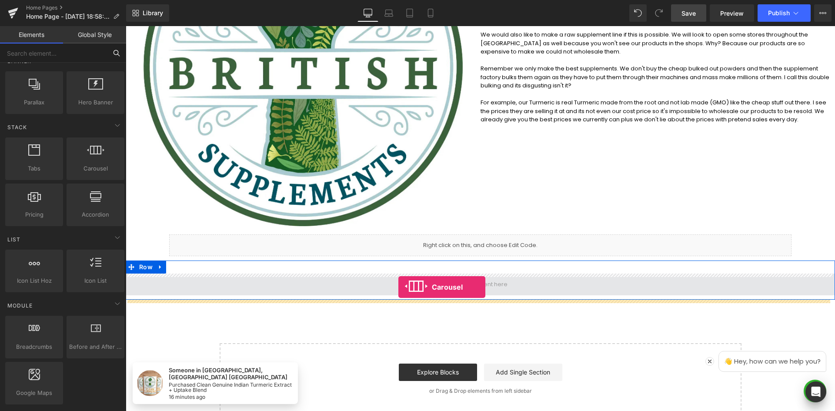
drag, startPoint x: 215, startPoint y: 183, endPoint x: 401, endPoint y: 285, distance: 212.1
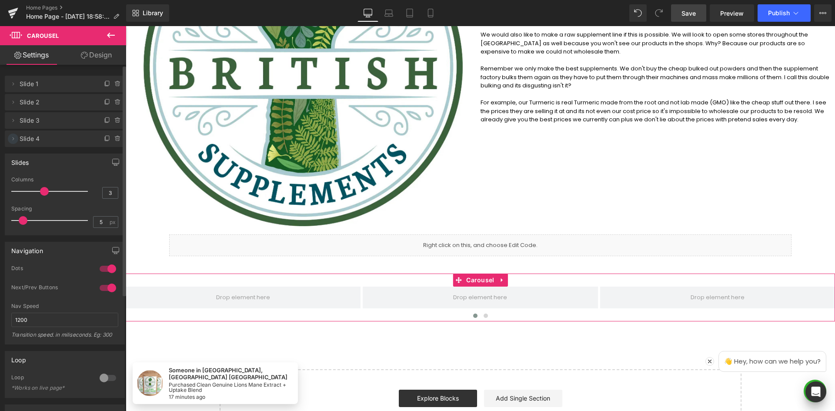
click at [15, 135] on icon at bounding box center [13, 138] width 7 height 7
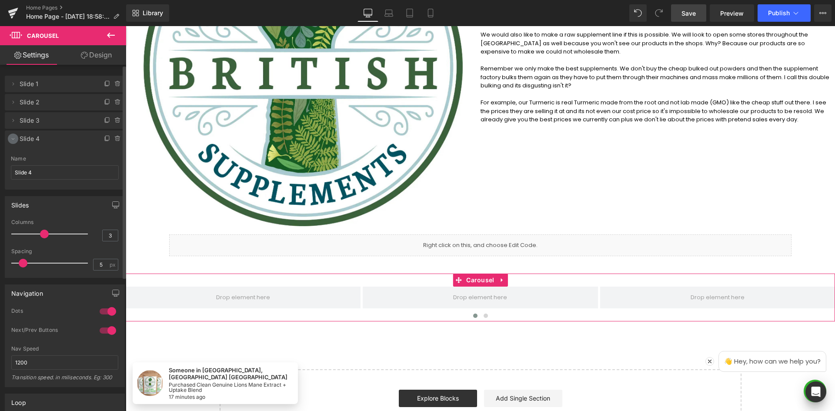
click at [15, 135] on icon at bounding box center [13, 138] width 7 height 7
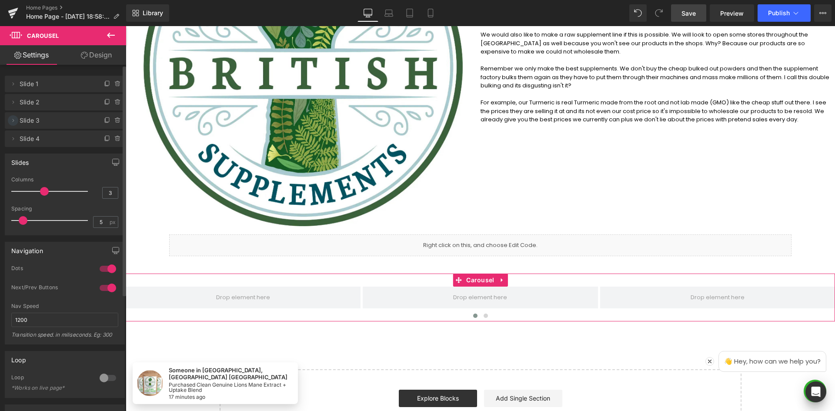
click at [10, 122] on icon at bounding box center [13, 120] width 7 height 7
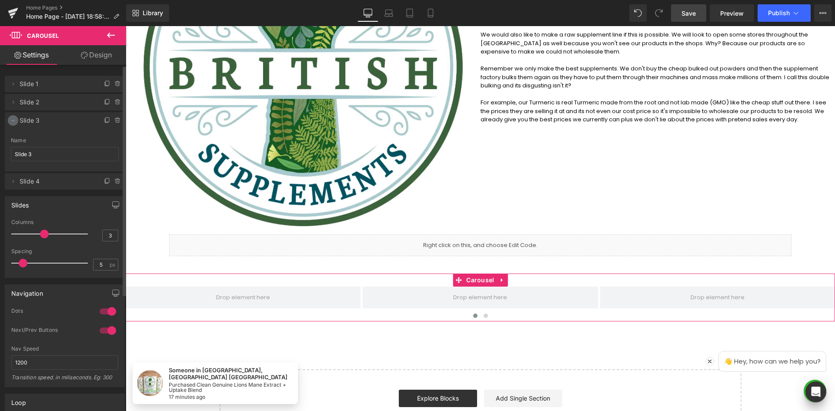
click at [11, 122] on icon at bounding box center [13, 120] width 7 height 7
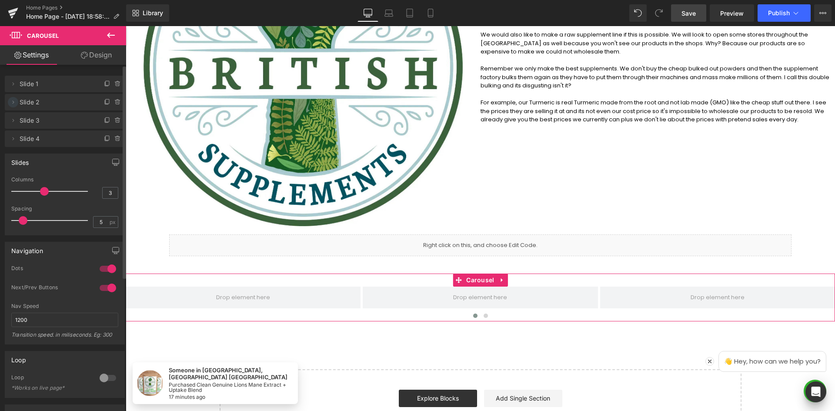
click at [13, 103] on icon at bounding box center [14, 101] width 2 height 3
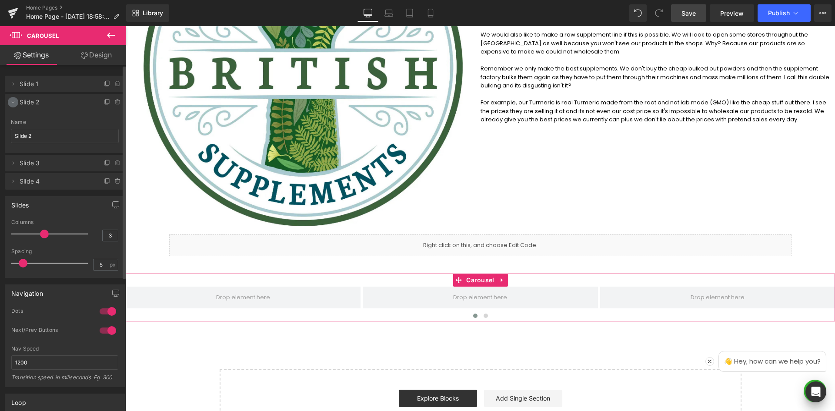
click at [8, 101] on span at bounding box center [13, 102] width 10 height 10
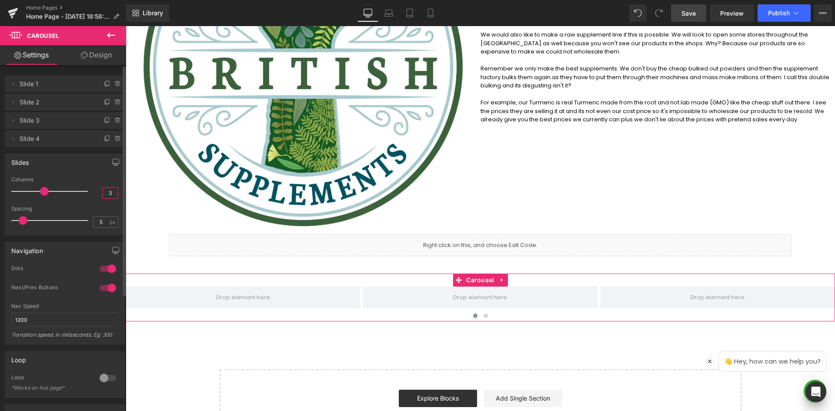
drag, startPoint x: 110, startPoint y: 192, endPoint x: 88, endPoint y: 192, distance: 21.3
click at [88, 192] on div "Columns 3" at bounding box center [64, 191] width 107 height 29
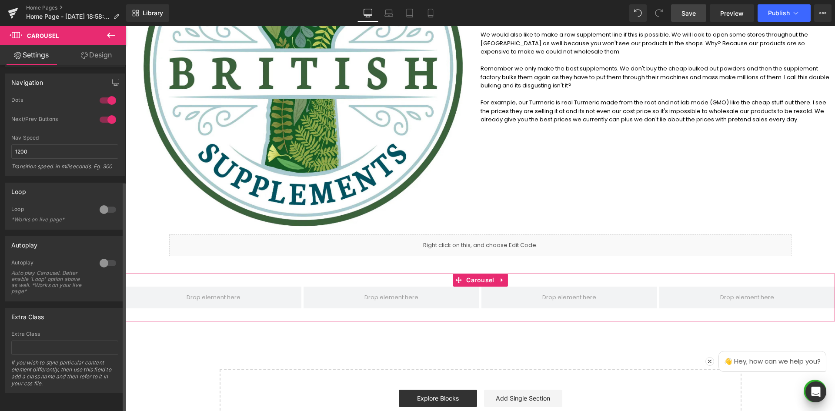
scroll to position [175, 0]
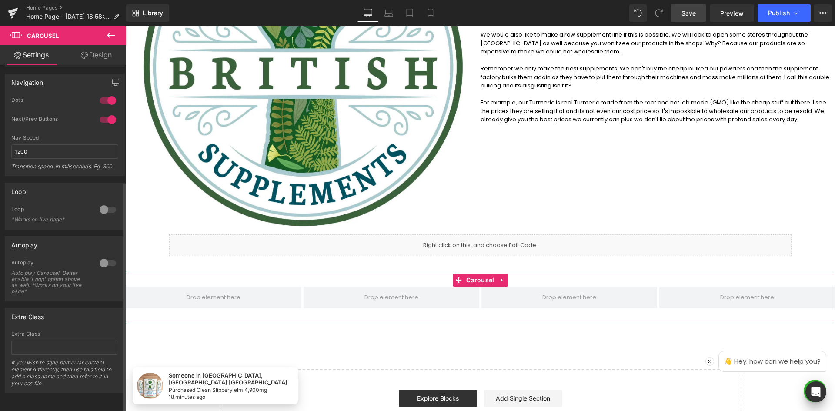
type input "4"
drag, startPoint x: 107, startPoint y: 254, endPoint x: 15, endPoint y: 237, distance: 93.3
click at [107, 256] on div at bounding box center [107, 263] width 21 height 14
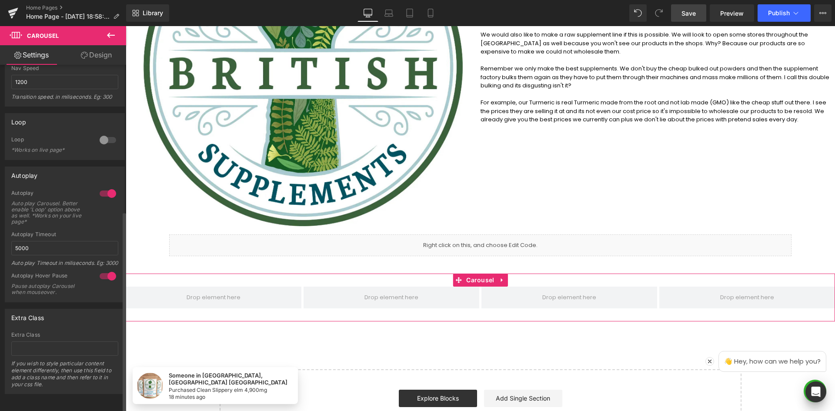
scroll to position [252, 0]
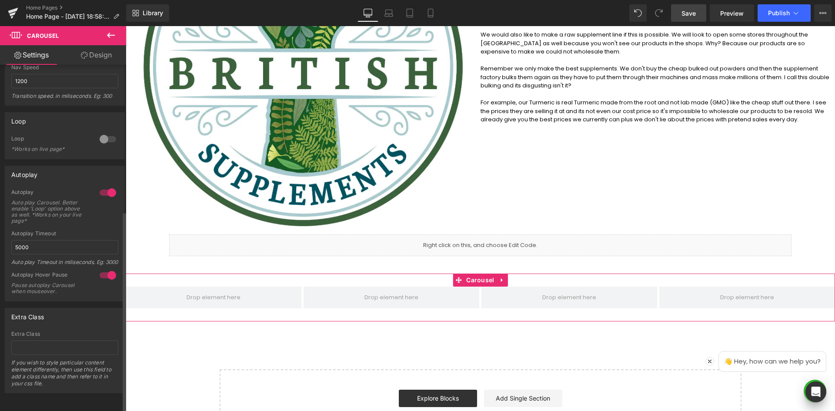
click at [104, 186] on div at bounding box center [107, 193] width 21 height 14
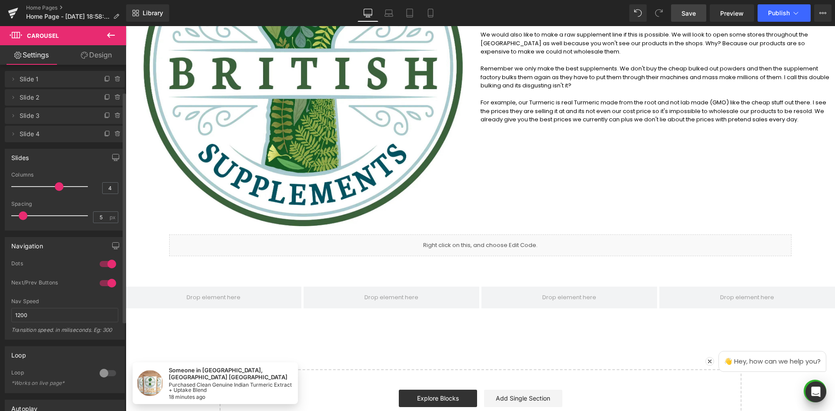
scroll to position [0, 0]
click at [60, 86] on span "Slide 1" at bounding box center [56, 84] width 73 height 17
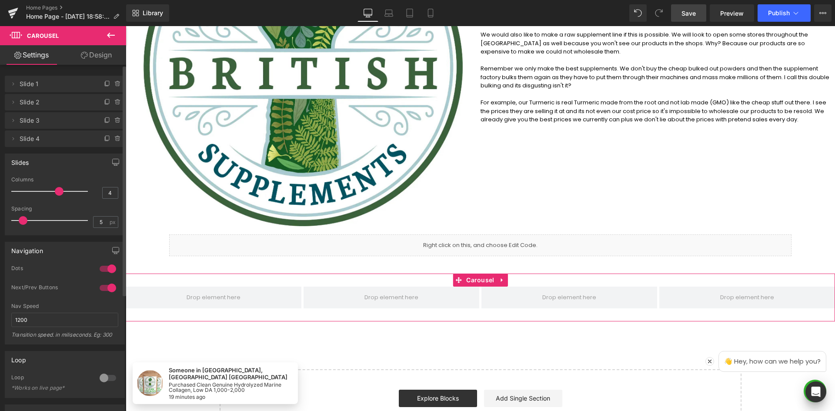
click at [12, 83] on icon at bounding box center [13, 83] width 7 height 7
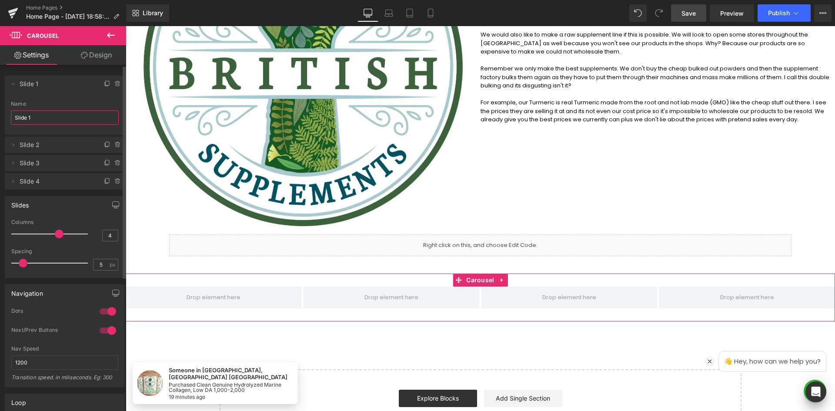
click at [102, 115] on input "Slide 1" at bounding box center [65, 117] width 108 height 14
click at [89, 55] on link "Design" at bounding box center [96, 55] width 63 height 20
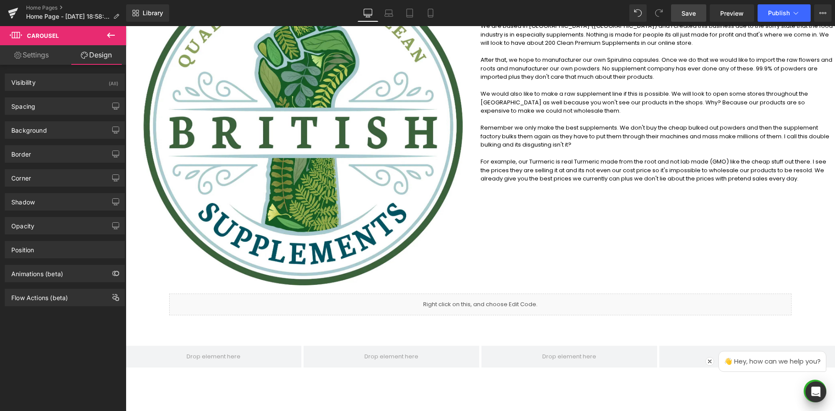
scroll to position [261, 0]
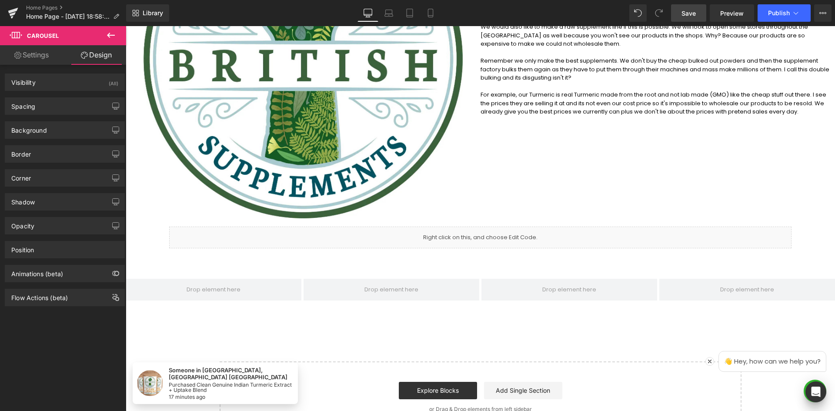
click at [106, 33] on icon at bounding box center [111, 35] width 10 height 10
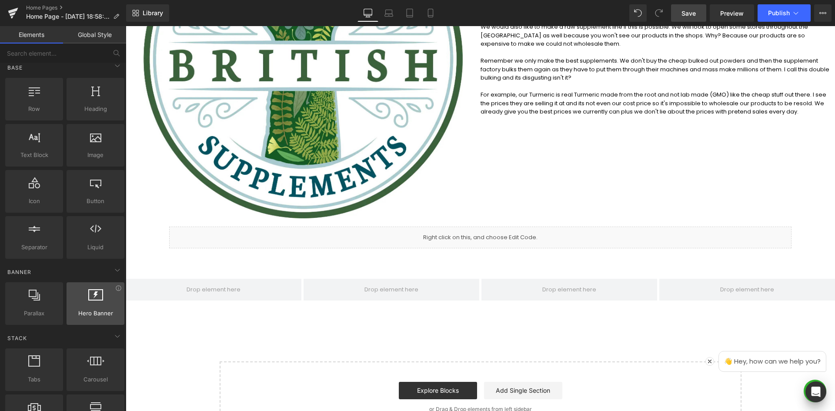
scroll to position [0, 0]
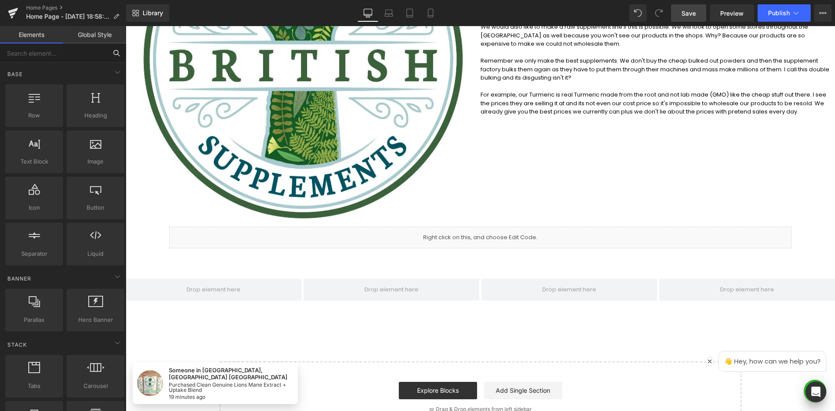
click at [88, 58] on input "text" at bounding box center [53, 52] width 107 height 19
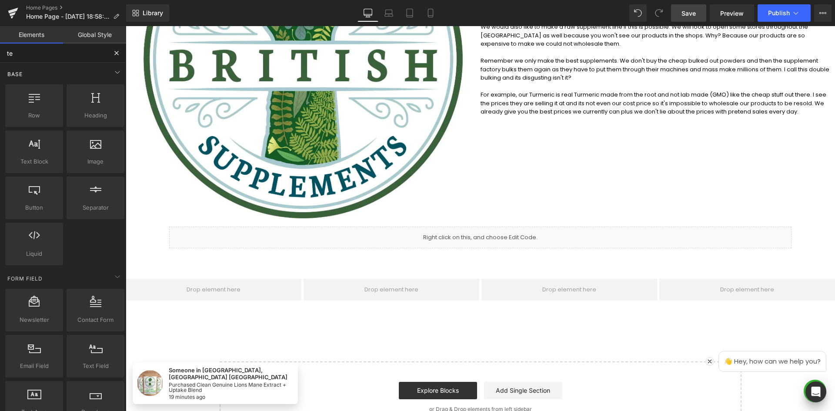
type input "tes"
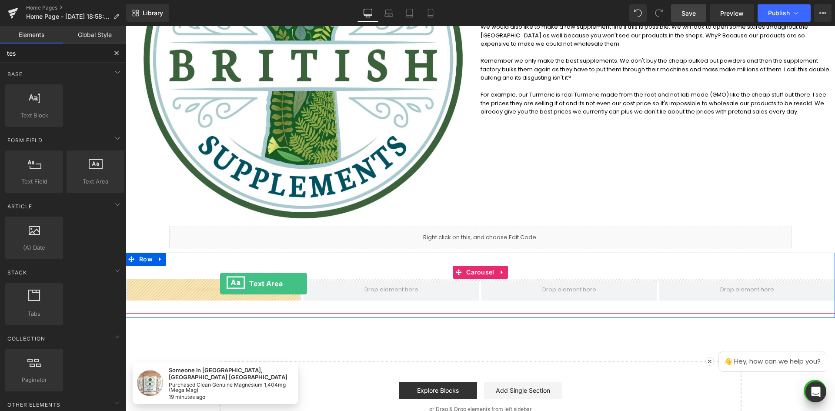
drag, startPoint x: 219, startPoint y: 210, endPoint x: 220, endPoint y: 283, distance: 72.6
drag, startPoint x: 163, startPoint y: 139, endPoint x: 199, endPoint y: 288, distance: 153.0
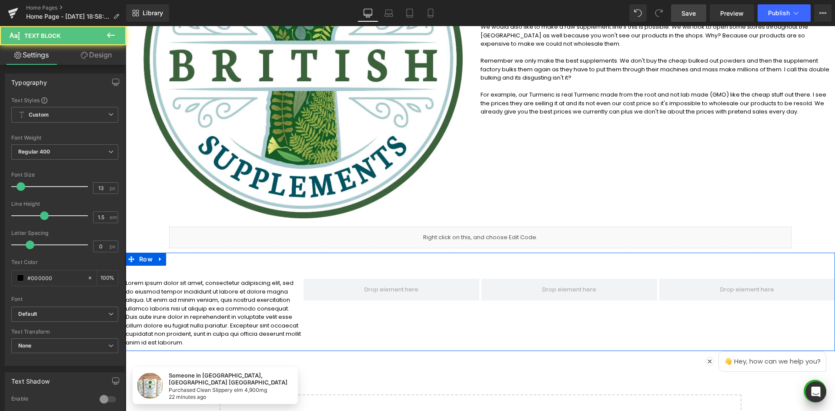
click at [206, 320] on p "Lorem ipsum dolor sit amet, consectetur adipiscing elit, sed do eiusmod tempor …" at bounding box center [214, 313] width 176 height 68
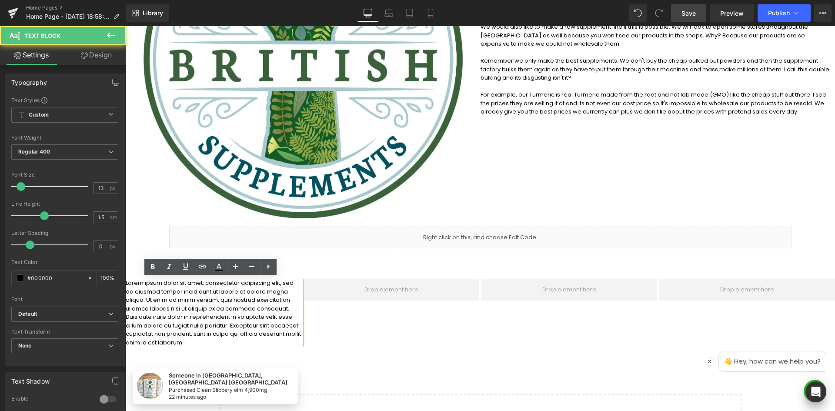
click at [230, 299] on p "Lorem ipsum dolor sit amet, consectetur adipiscing elit, sed do eiusmod tempor …" at bounding box center [214, 313] width 176 height 68
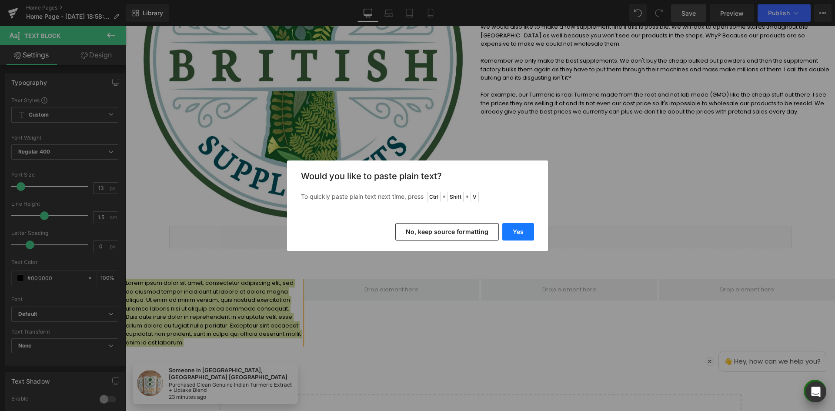
click at [509, 229] on button "Yes" at bounding box center [518, 231] width 32 height 17
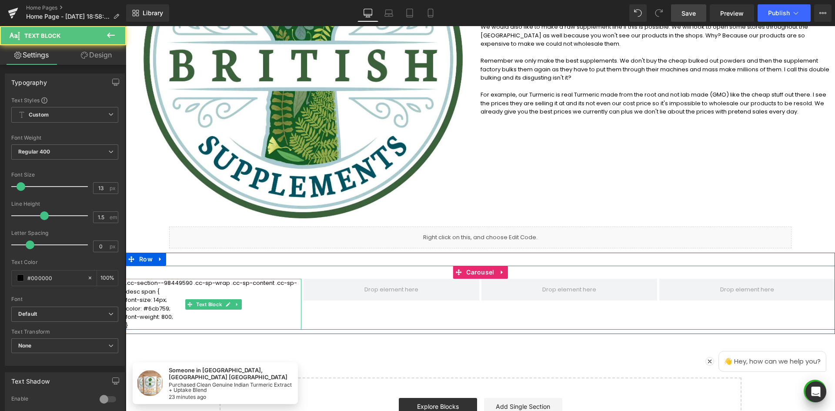
click at [226, 292] on p ".cc-section--98449590 .cc-sp-wrap .cc-sp-content .cc-sp-desc span {" at bounding box center [214, 287] width 176 height 17
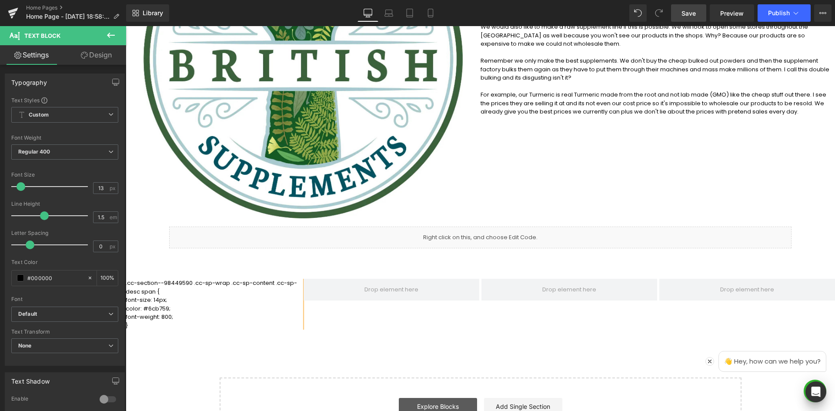
scroll to position [435, 0]
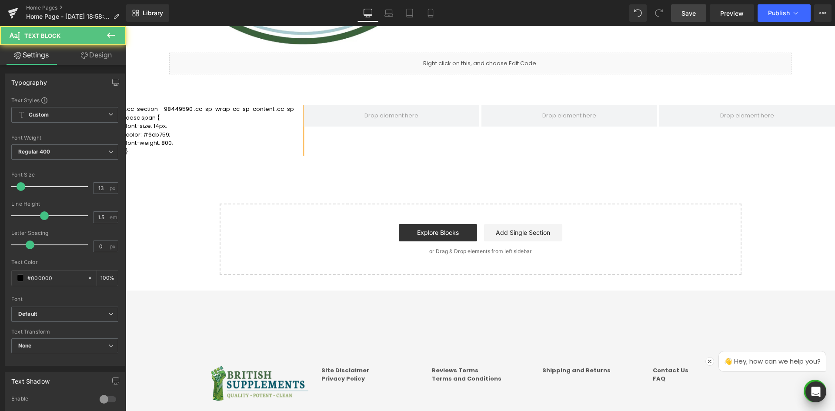
click at [219, 124] on p "font-size: 14px;" at bounding box center [214, 126] width 176 height 9
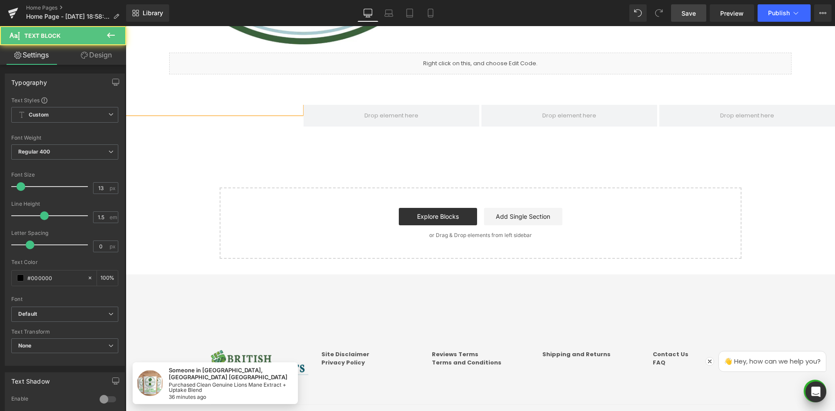
drag, startPoint x: 233, startPoint y: 111, endPoint x: 238, endPoint y: 111, distance: 4.8
click at [234, 111] on p at bounding box center [214, 109] width 176 height 9
drag, startPoint x: 244, startPoint y: 129, endPoint x: 251, endPoint y: 121, distance: 11.4
click at [244, 129] on div "Text Block ‹ ›" at bounding box center [480, 122] width 709 height 35
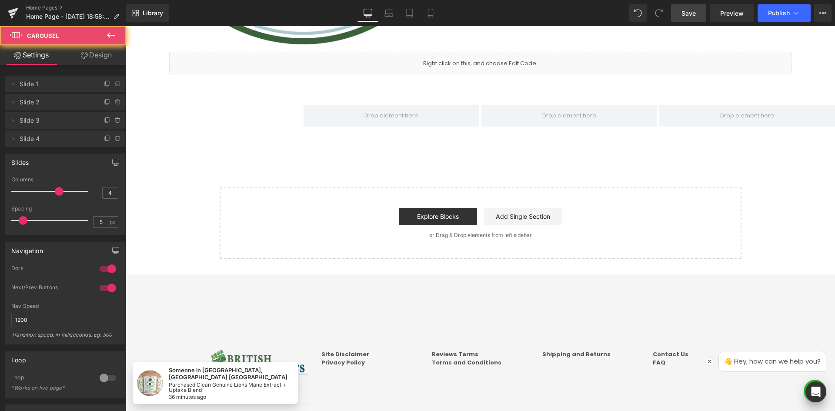
click at [261, 108] on p at bounding box center [214, 109] width 176 height 9
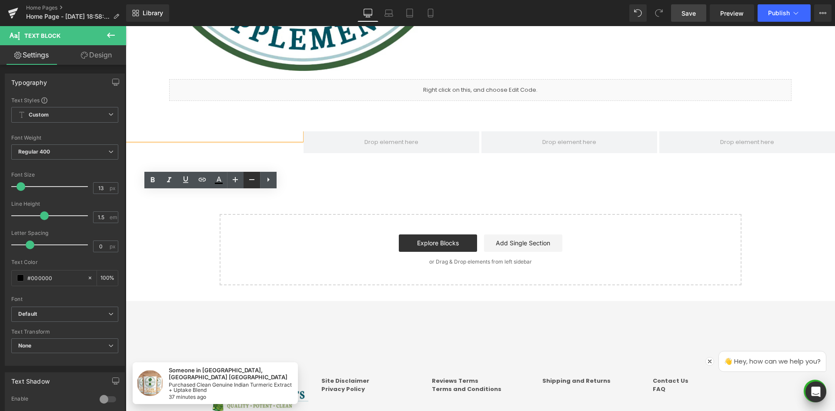
scroll to position [348, 0]
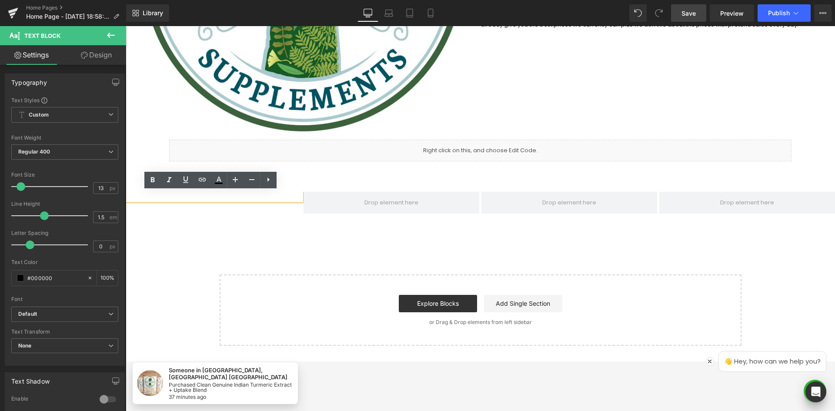
click at [250, 190] on div "Text Block ‹ › [GEOGRAPHIC_DATA]" at bounding box center [480, 203] width 709 height 48
click at [253, 194] on p at bounding box center [214, 196] width 176 height 9
click at [254, 195] on p at bounding box center [214, 196] width 176 height 9
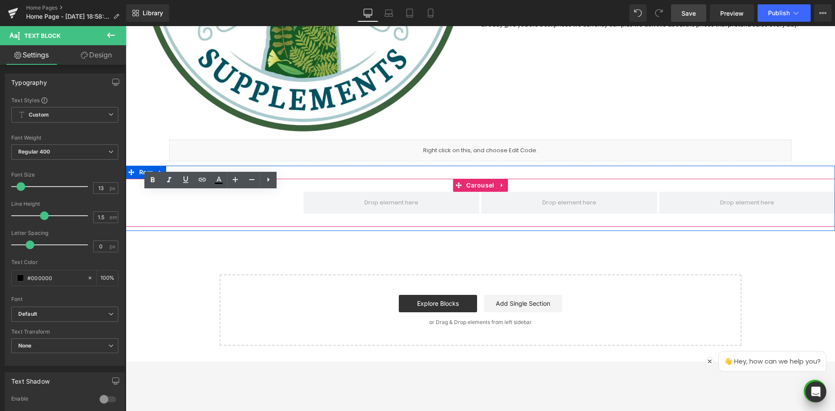
click at [260, 216] on div "Text Block ‹ ›" at bounding box center [480, 209] width 709 height 35
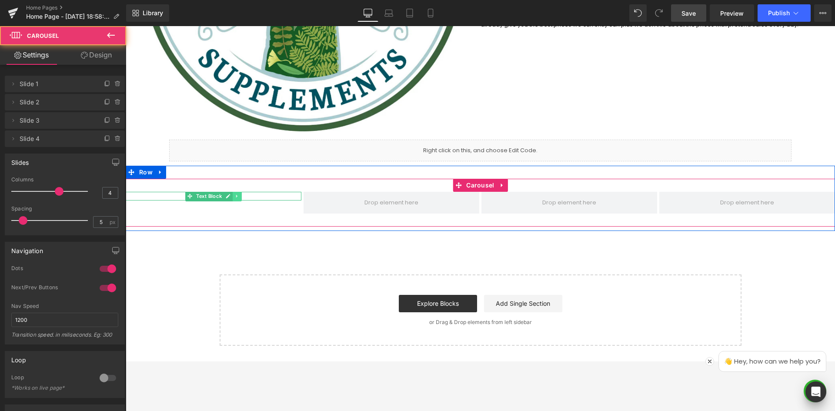
click at [259, 197] on p at bounding box center [214, 196] width 176 height 9
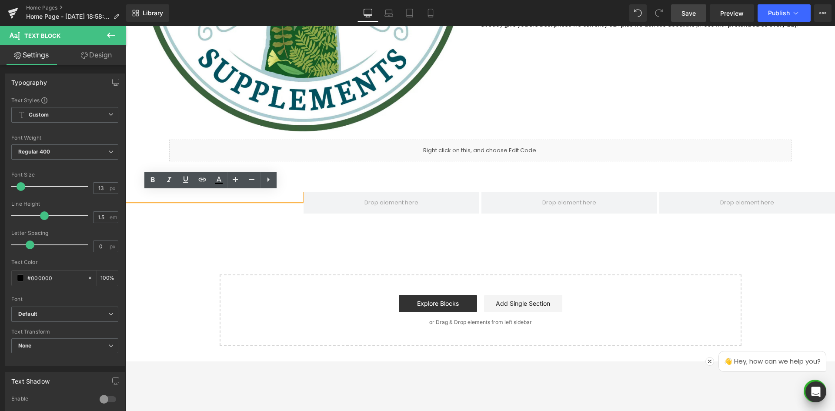
click at [256, 205] on div "Text Block" at bounding box center [214, 203] width 176 height 22
click at [440, 192] on span at bounding box center [392, 203] width 176 height 22
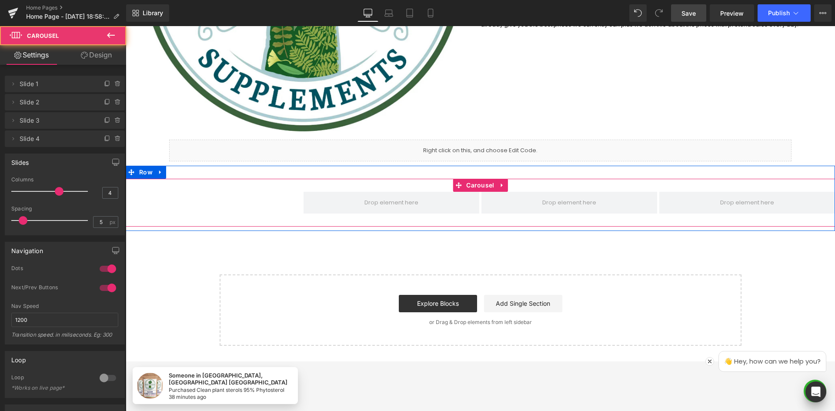
click at [232, 208] on div "Text Block" at bounding box center [214, 203] width 176 height 22
click at [248, 201] on div "Text Block" at bounding box center [214, 203] width 176 height 22
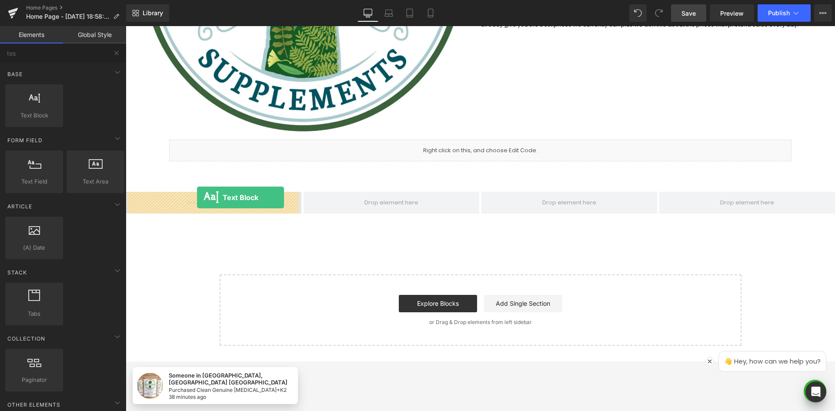
drag, startPoint x: 152, startPoint y: 133, endPoint x: 197, endPoint y: 197, distance: 78.0
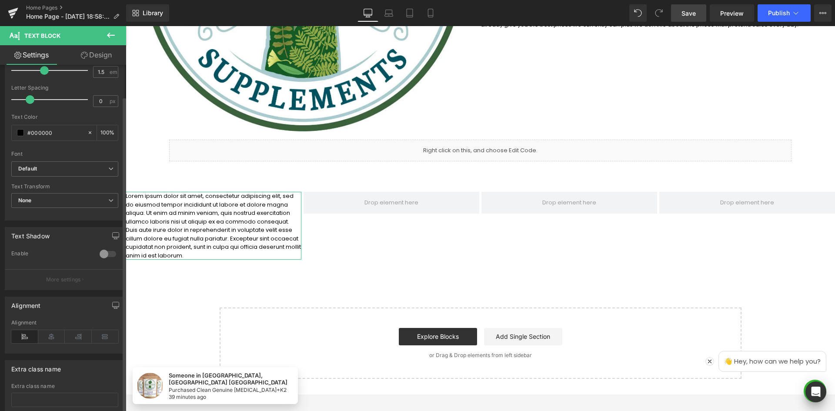
scroll to position [204, 0]
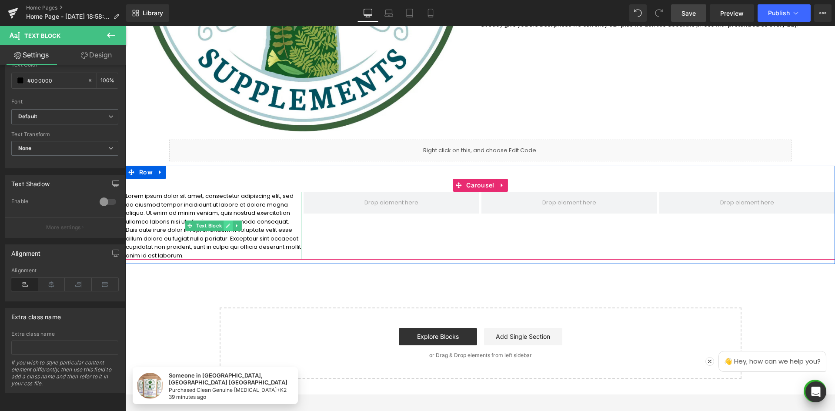
click at [224, 226] on link at bounding box center [228, 225] width 9 height 10
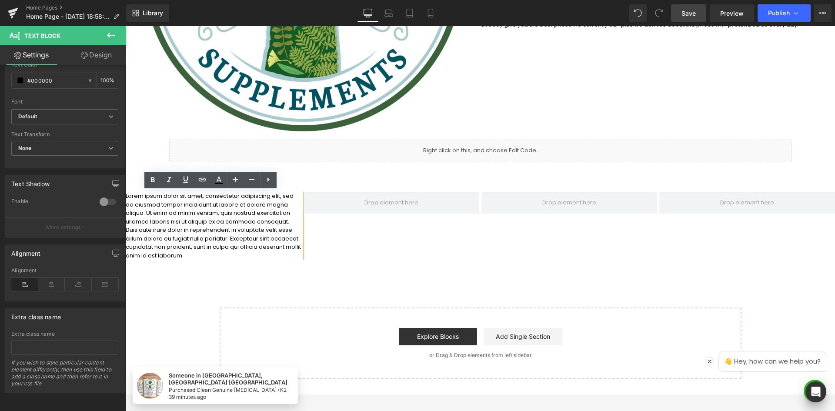
click at [214, 212] on p "Lorem ipsum dolor sit amet, consectetur adipiscing elit, sed do eiusmod tempor …" at bounding box center [214, 226] width 176 height 68
click at [148, 208] on p "Lorem ipsum dolor sit amet, consectetur adipiscing elit, sed do eiusmod tempor …" at bounding box center [214, 226] width 176 height 68
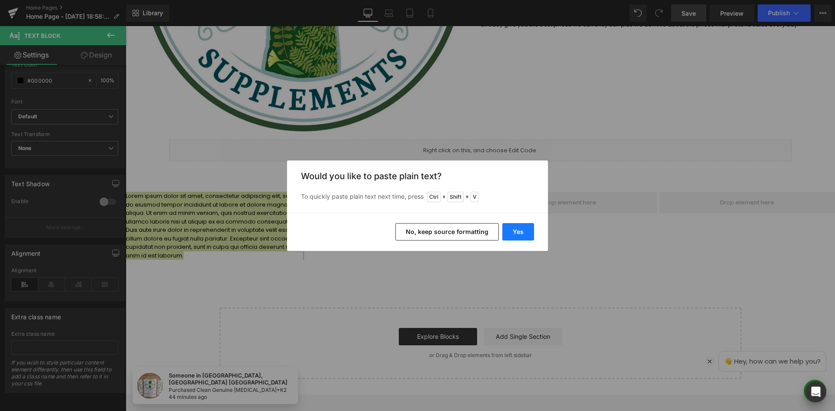
click at [527, 231] on button "Yes" at bounding box center [518, 231] width 32 height 17
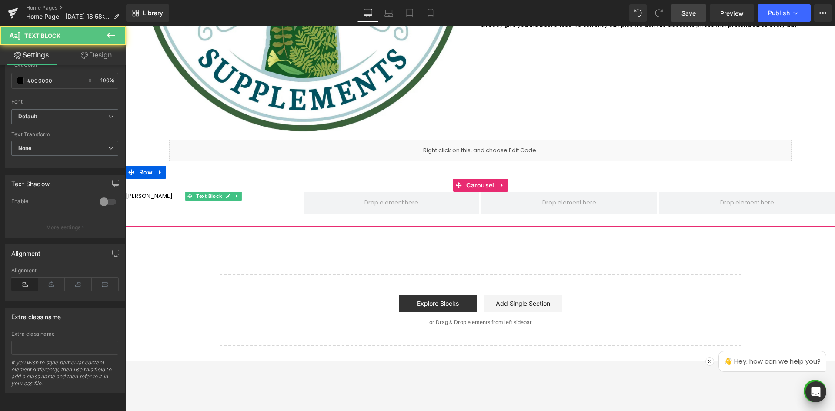
click at [155, 196] on p "[PERSON_NAME]" at bounding box center [214, 196] width 176 height 9
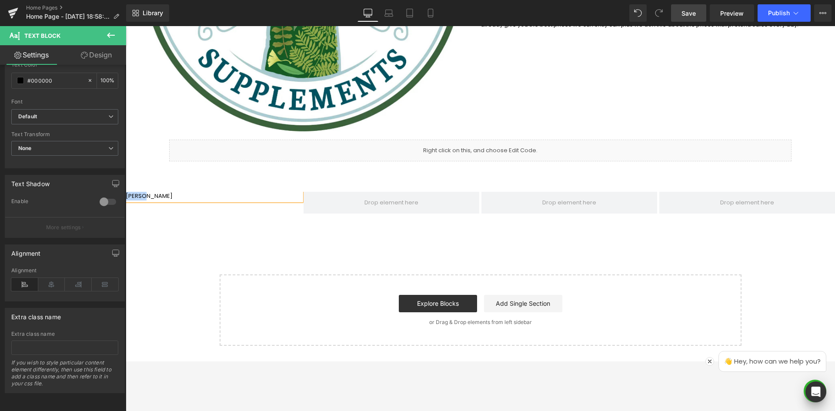
click at [452, 180] on div "[PERSON_NAME] Text Block ‹ › [GEOGRAPHIC_DATA]" at bounding box center [480, 203] width 709 height 48
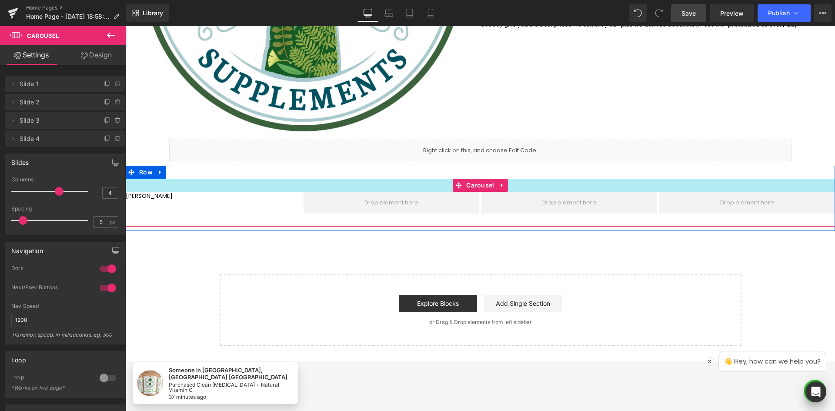
click at [441, 185] on div at bounding box center [480, 185] width 709 height 13
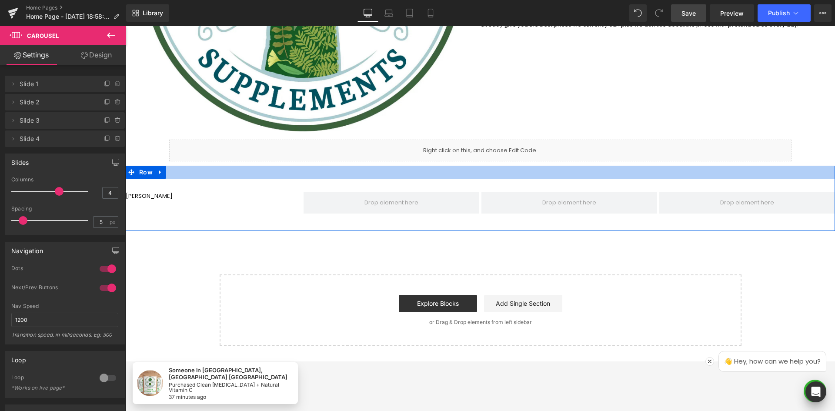
click at [313, 173] on div at bounding box center [480, 172] width 709 height 13
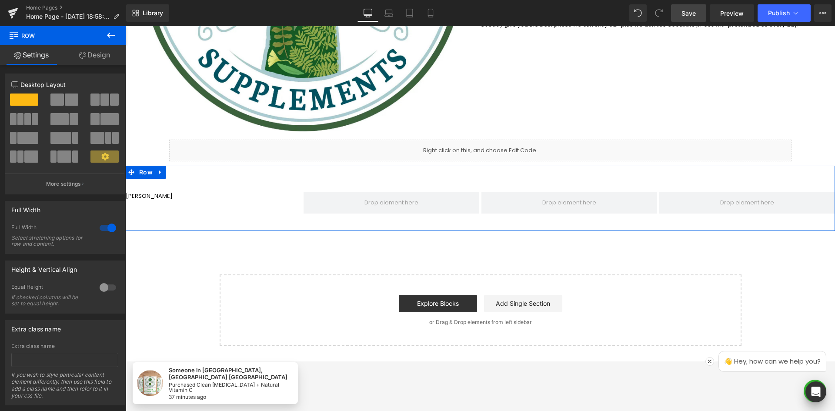
click at [91, 53] on link "Design" at bounding box center [94, 55] width 63 height 20
click at [0, 0] on div "Spacing" at bounding box center [0, 0] width 0 height 0
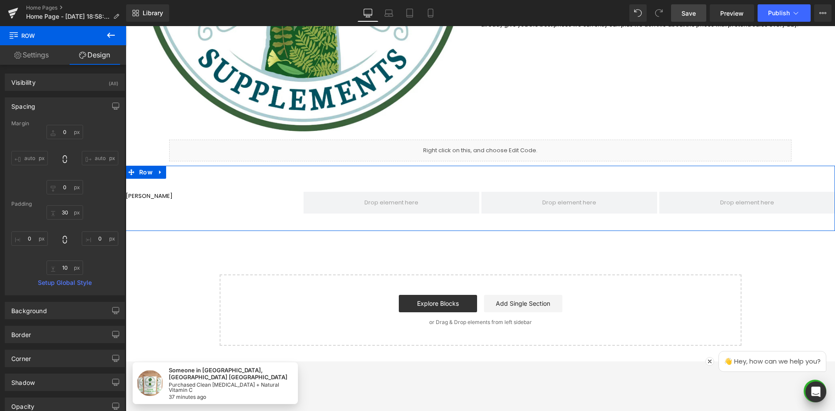
type input "0"
type input "30"
type input "0"
type input "10"
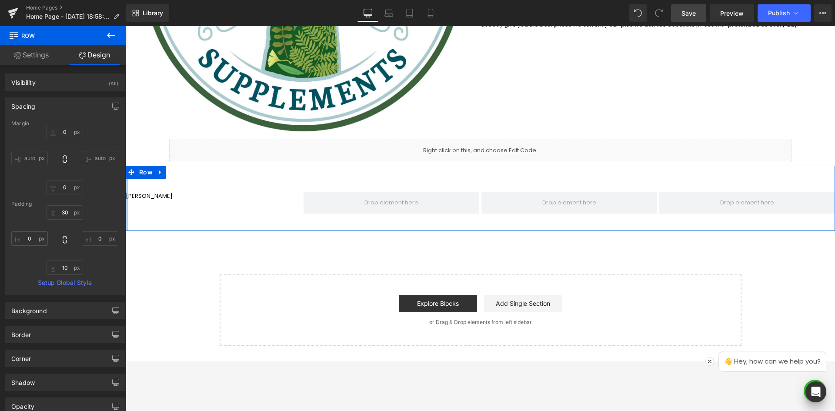
click at [30, 240] on input "0" at bounding box center [29, 238] width 37 height 14
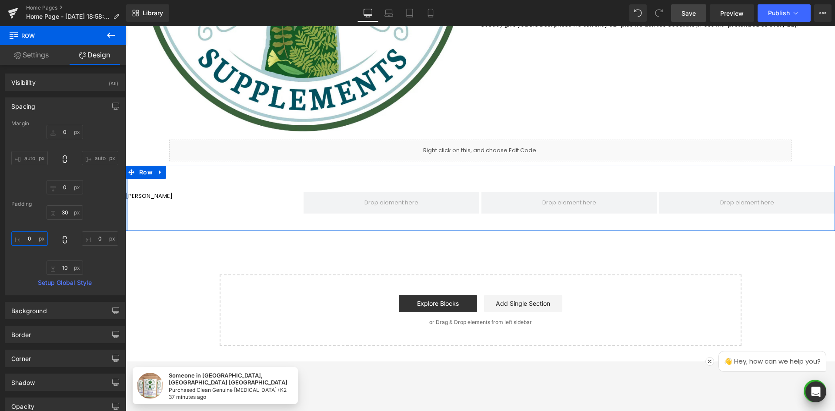
click at [30, 239] on input "0" at bounding box center [29, 238] width 37 height 14
click at [28, 238] on input "0" at bounding box center [29, 238] width 37 height 14
type input "20"
click at [95, 240] on input "0" at bounding box center [100, 238] width 37 height 14
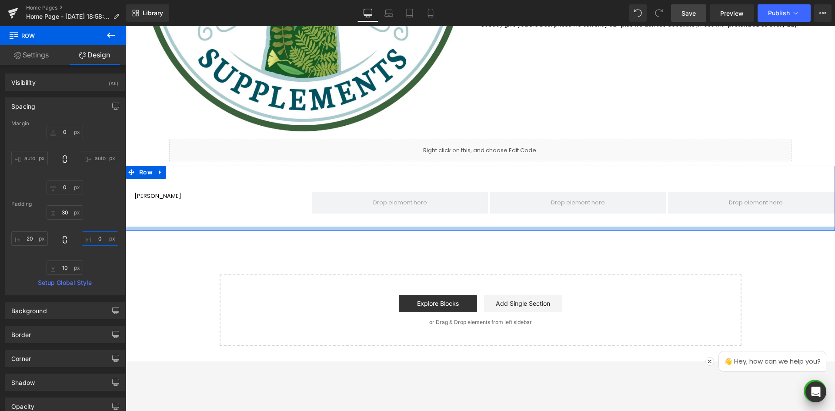
type input "20"
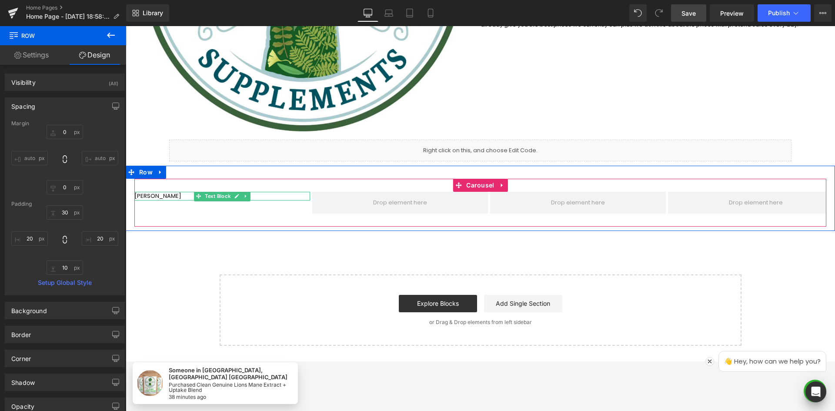
click at [160, 195] on p "[PERSON_NAME]" at bounding box center [222, 196] width 176 height 9
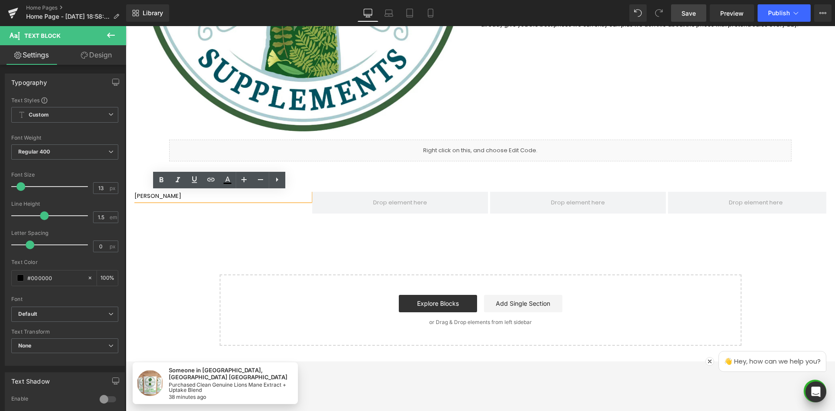
click at [372, 175] on div "[PERSON_NAME] Text Block ‹ › [GEOGRAPHIC_DATA]" at bounding box center [480, 198] width 709 height 65
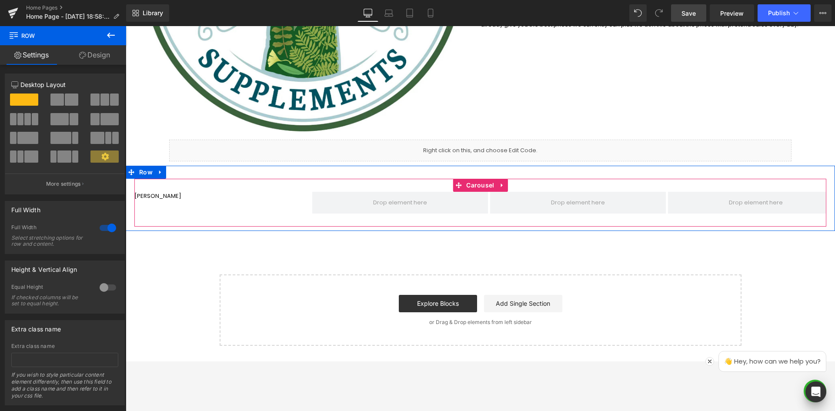
click at [136, 209] on div "[PERSON_NAME] Text Block" at bounding box center [222, 203] width 176 height 22
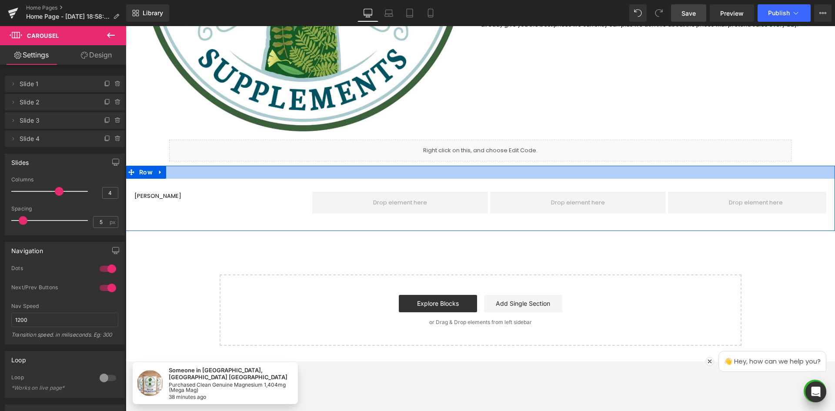
click at [230, 172] on div at bounding box center [480, 172] width 709 height 13
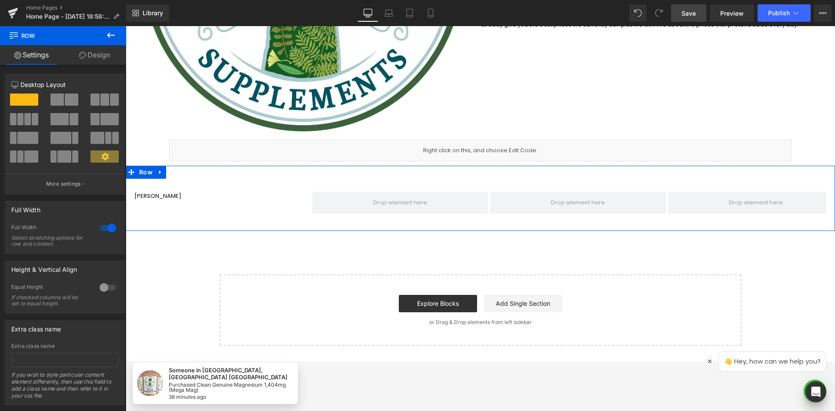
click at [100, 57] on link "Design" at bounding box center [94, 55] width 63 height 20
click at [0, 0] on div "Spacing" at bounding box center [0, 0] width 0 height 0
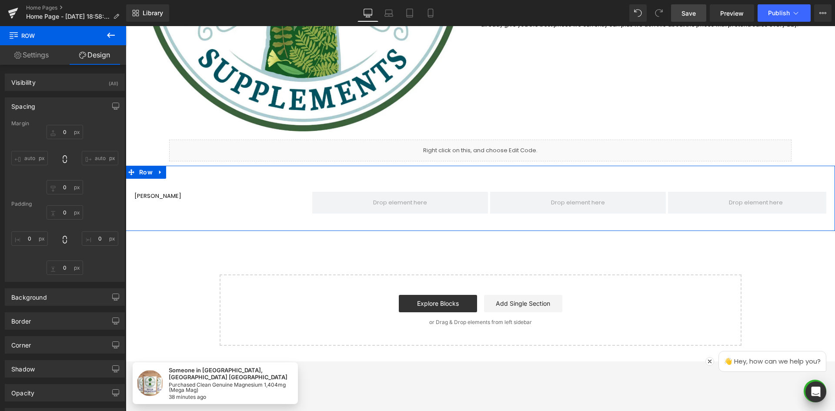
type input "0"
type input "30"
type input "20"
type input "10"
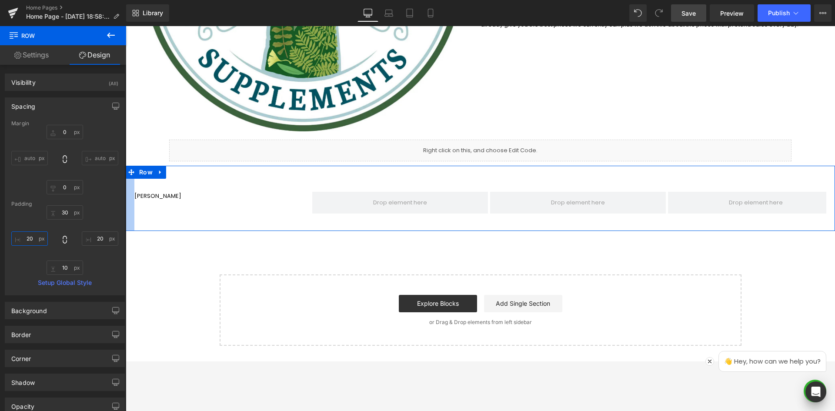
click at [20, 238] on input "20" at bounding box center [29, 238] width 37 height 14
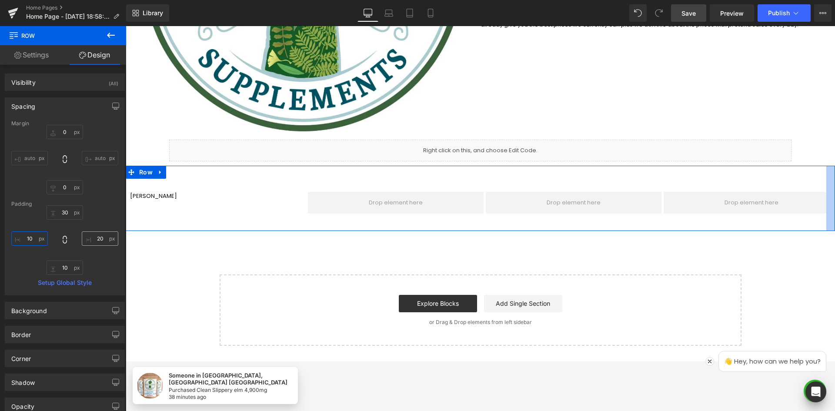
type input "10"
click at [99, 235] on input "20" at bounding box center [100, 238] width 37 height 14
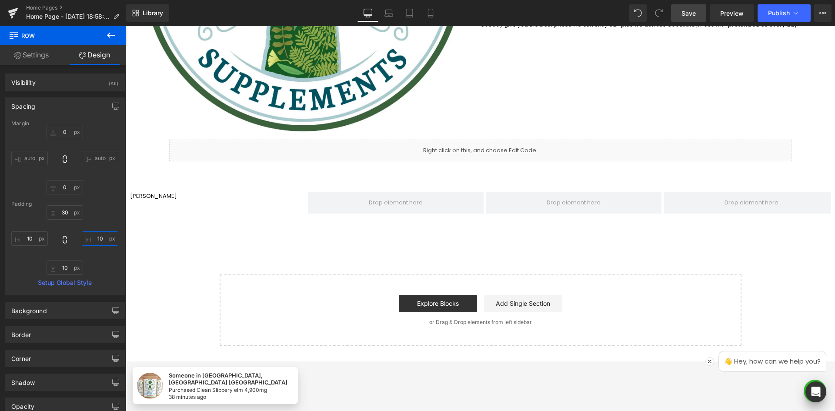
type input "10"
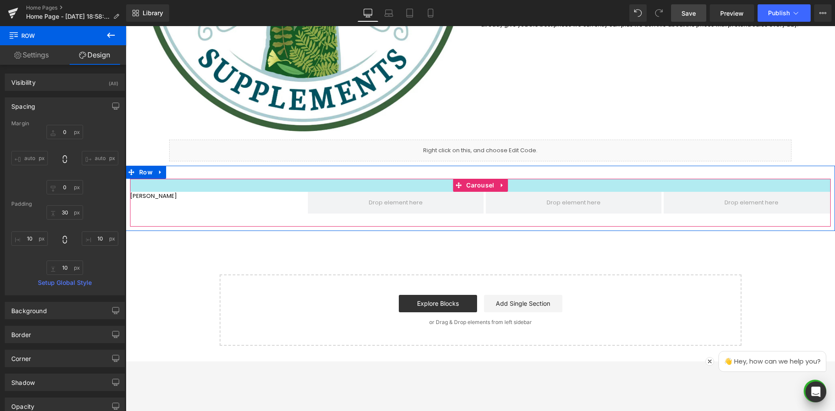
drag, startPoint x: 189, startPoint y: 187, endPoint x: 477, endPoint y: 190, distance: 288.3
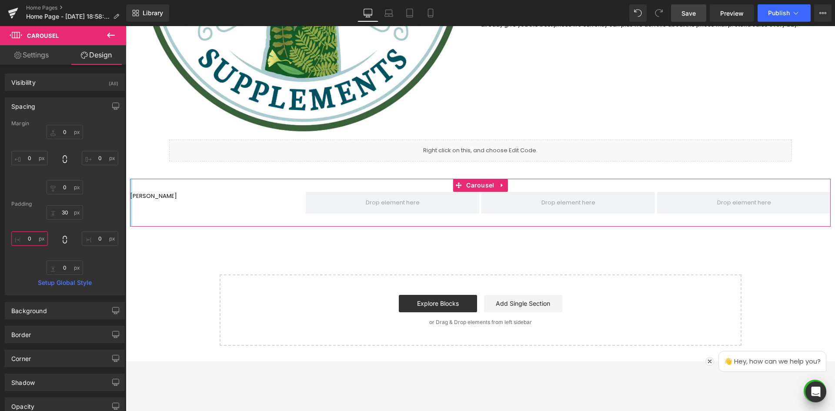
click at [28, 239] on input "0" at bounding box center [29, 238] width 37 height 14
click at [63, 212] on input "30" at bounding box center [65, 212] width 37 height 14
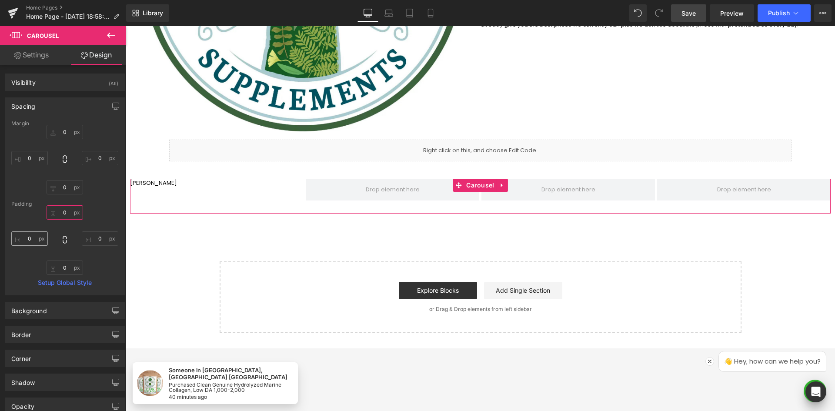
type input "0"
click at [28, 240] on input "0" at bounding box center [29, 238] width 37 height 14
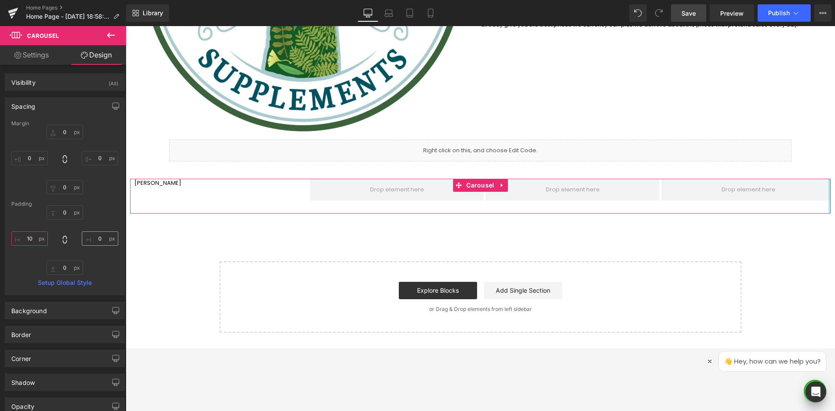
type input "10"
click at [97, 239] on input "0" at bounding box center [100, 238] width 37 height 14
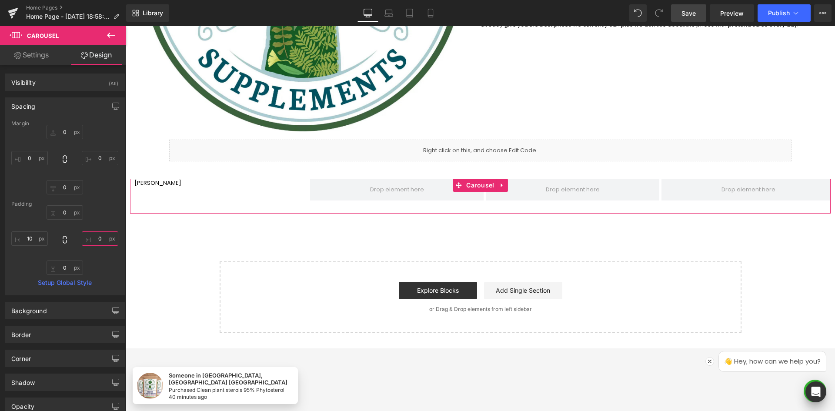
type input "10"
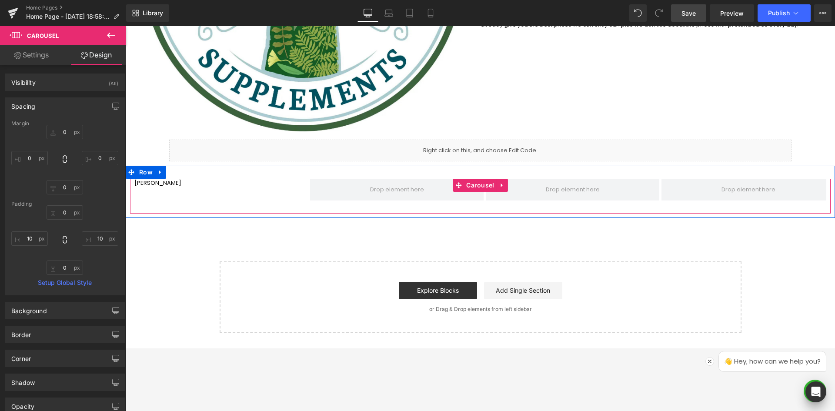
click at [160, 188] on div "[PERSON_NAME] Text Block" at bounding box center [220, 190] width 173 height 22
click at [145, 184] on p "[PERSON_NAME]" at bounding box center [220, 183] width 173 height 9
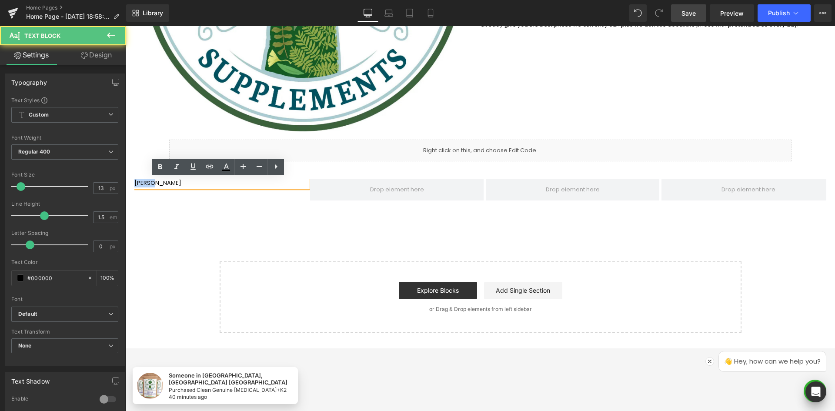
drag, startPoint x: 149, startPoint y: 183, endPoint x: 250, endPoint y: 210, distance: 104.3
click at [126, 185] on html "Someone in [GEOGRAPHIC_DATA], [GEOGRAPHIC_DATA] [GEOGRAPHIC_DATA] Purchased Cle…" at bounding box center [480, 93] width 709 height 831
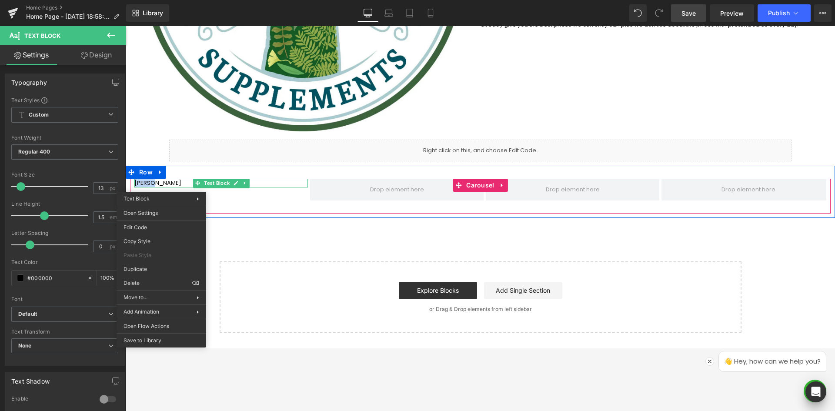
click at [154, 184] on p "[PERSON_NAME]" at bounding box center [220, 183] width 173 height 9
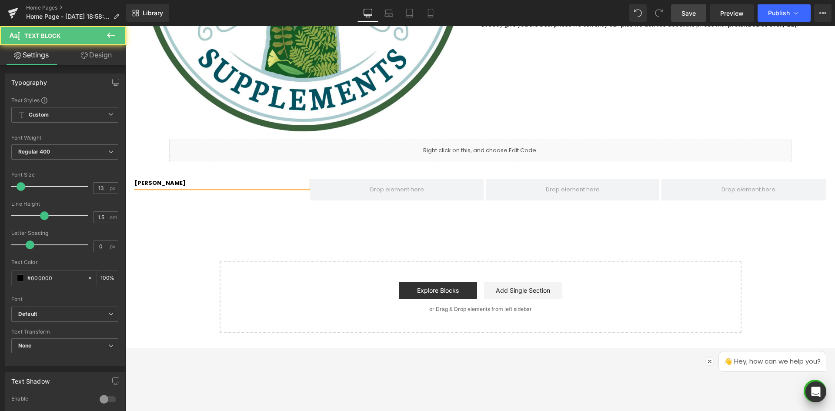
click at [173, 186] on p "[PERSON_NAME]" at bounding box center [220, 183] width 173 height 9
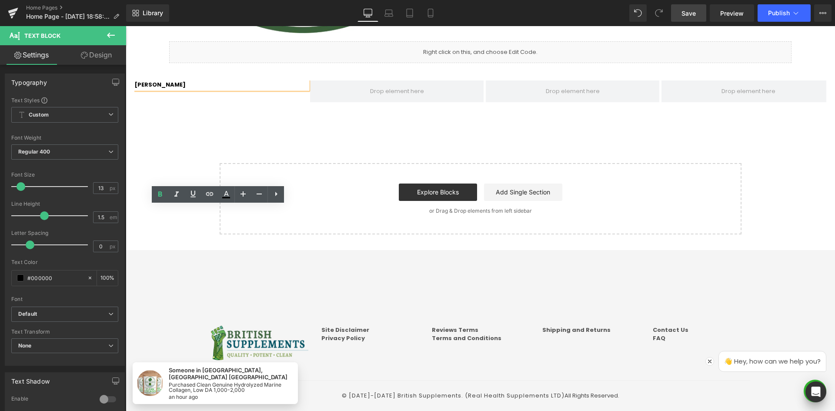
scroll to position [316, 0]
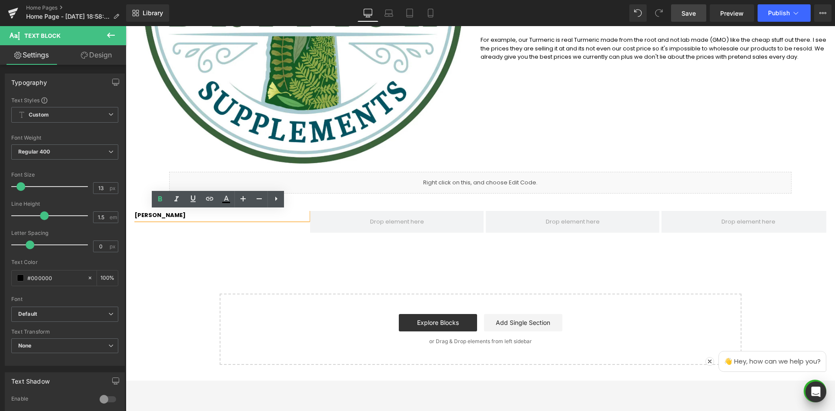
click at [250, 298] on div "Start building your page Explore Blocks Add Single Section or Drag & Drop eleme…" at bounding box center [480, 329] width 520 height 70
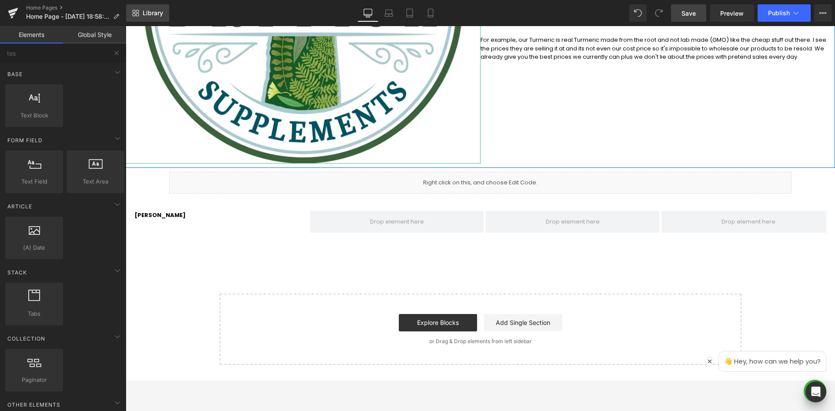
click at [151, 12] on span "Library" at bounding box center [153, 13] width 20 height 8
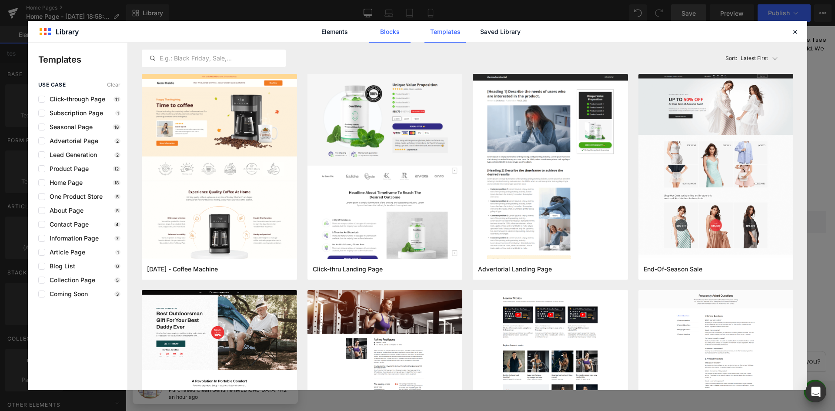
click at [397, 36] on link "Blocks" at bounding box center [389, 32] width 41 height 22
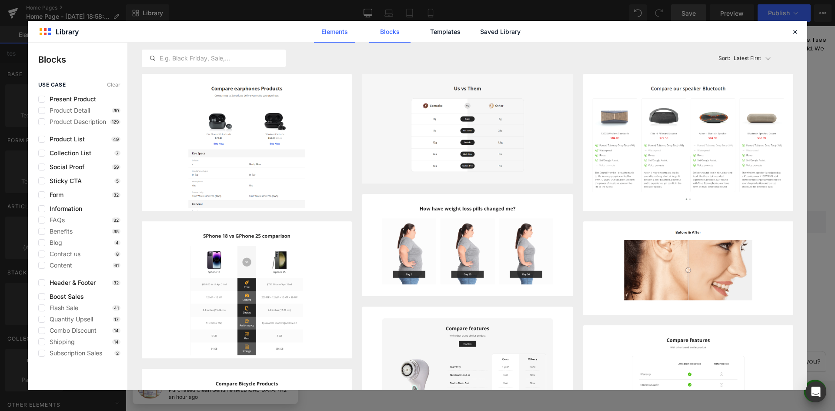
click at [347, 32] on link "Elements" at bounding box center [334, 32] width 41 height 22
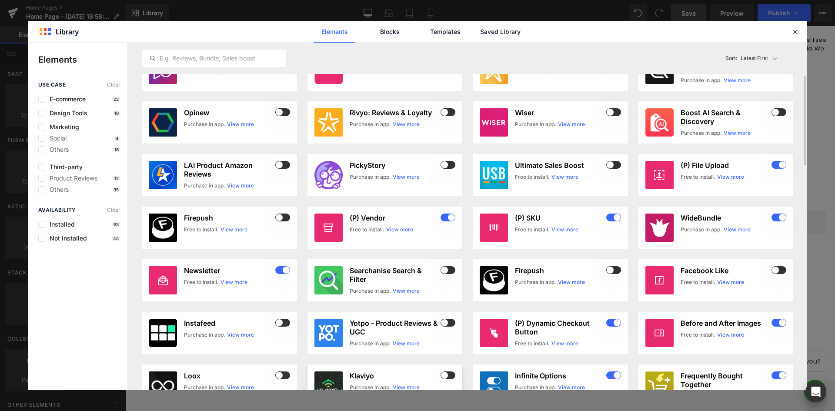
scroll to position [0, 0]
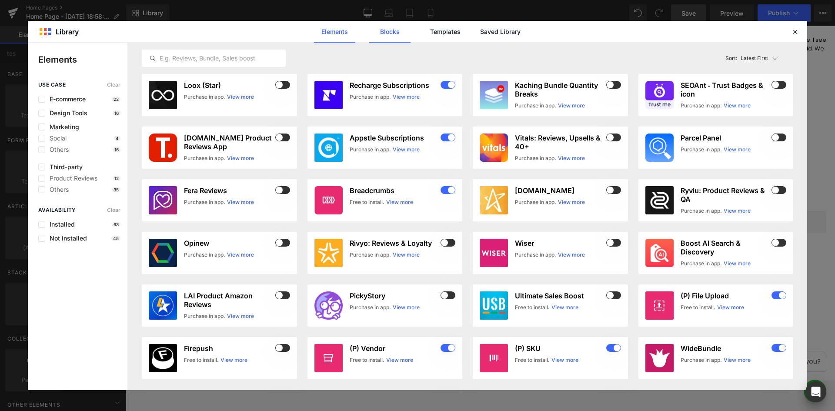
click at [396, 36] on link "Blocks" at bounding box center [389, 32] width 41 height 22
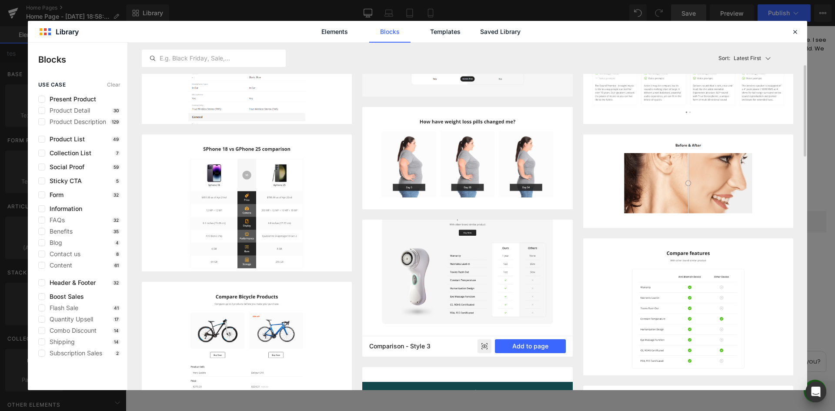
scroll to position [130, 0]
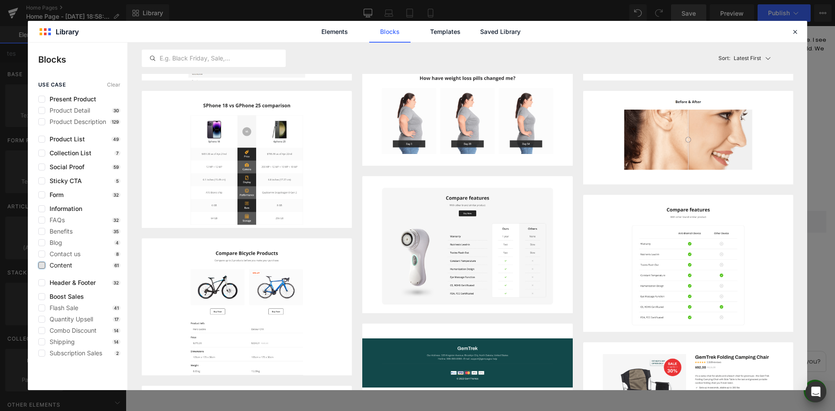
click at [42, 267] on label at bounding box center [41, 265] width 7 height 7
click at [42, 265] on input "checkbox" at bounding box center [42, 265] width 0 height 0
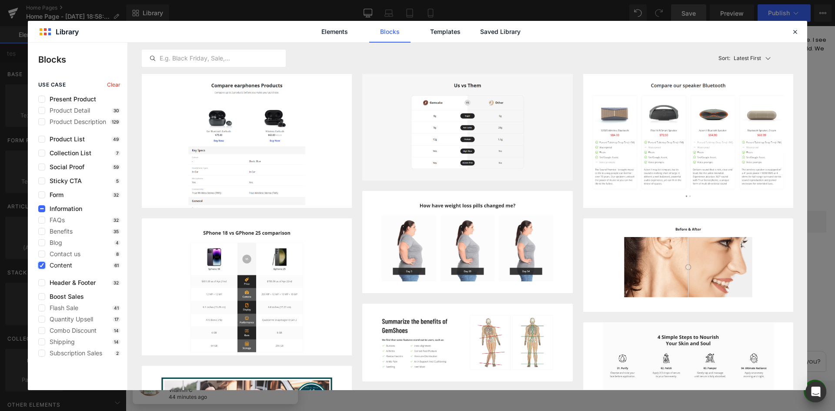
click at [43, 265] on icon at bounding box center [42, 265] width 4 height 0
click at [42, 265] on input "checkbox" at bounding box center [42, 265] width 0 height 0
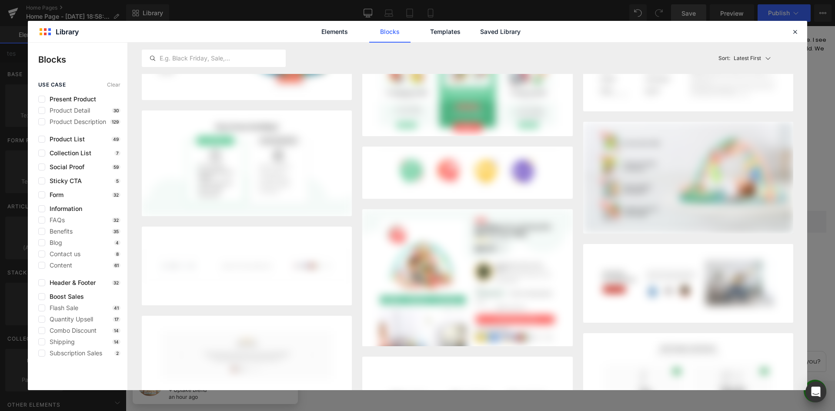
scroll to position [3496, 0]
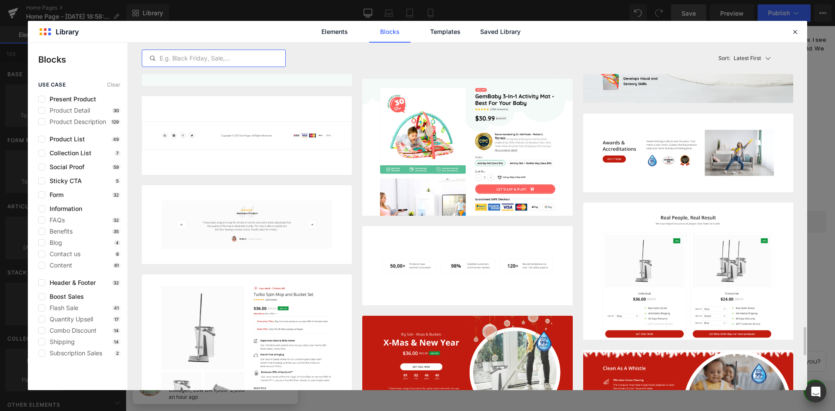
click at [224, 61] on input "text" at bounding box center [213, 58] width 143 height 10
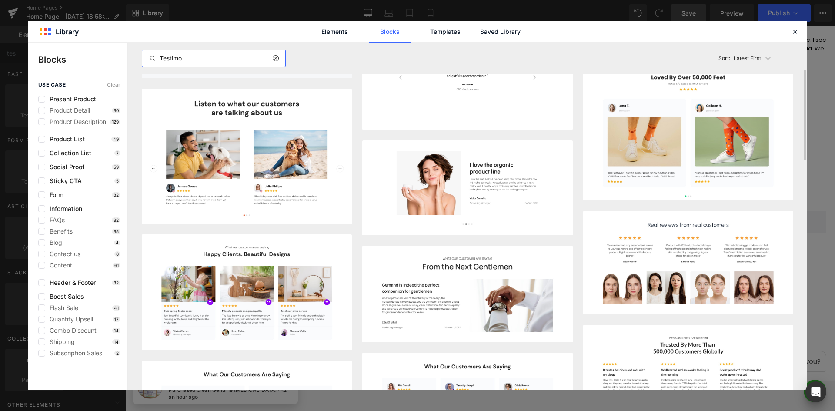
scroll to position [394, 0]
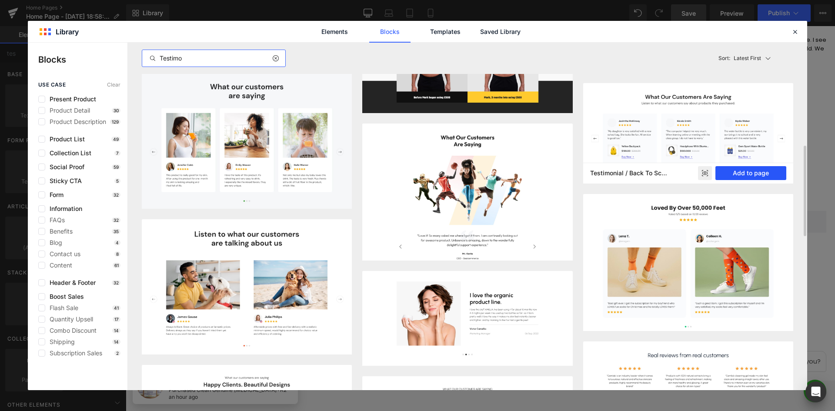
type input "Testimo"
click at [733, 170] on button "Add to page" at bounding box center [750, 173] width 71 height 14
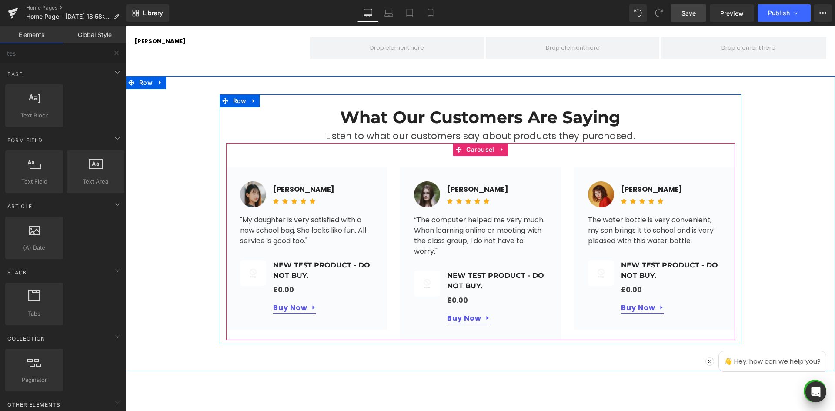
scroll to position [403, 0]
